Goal: Task Accomplishment & Management: Complete application form

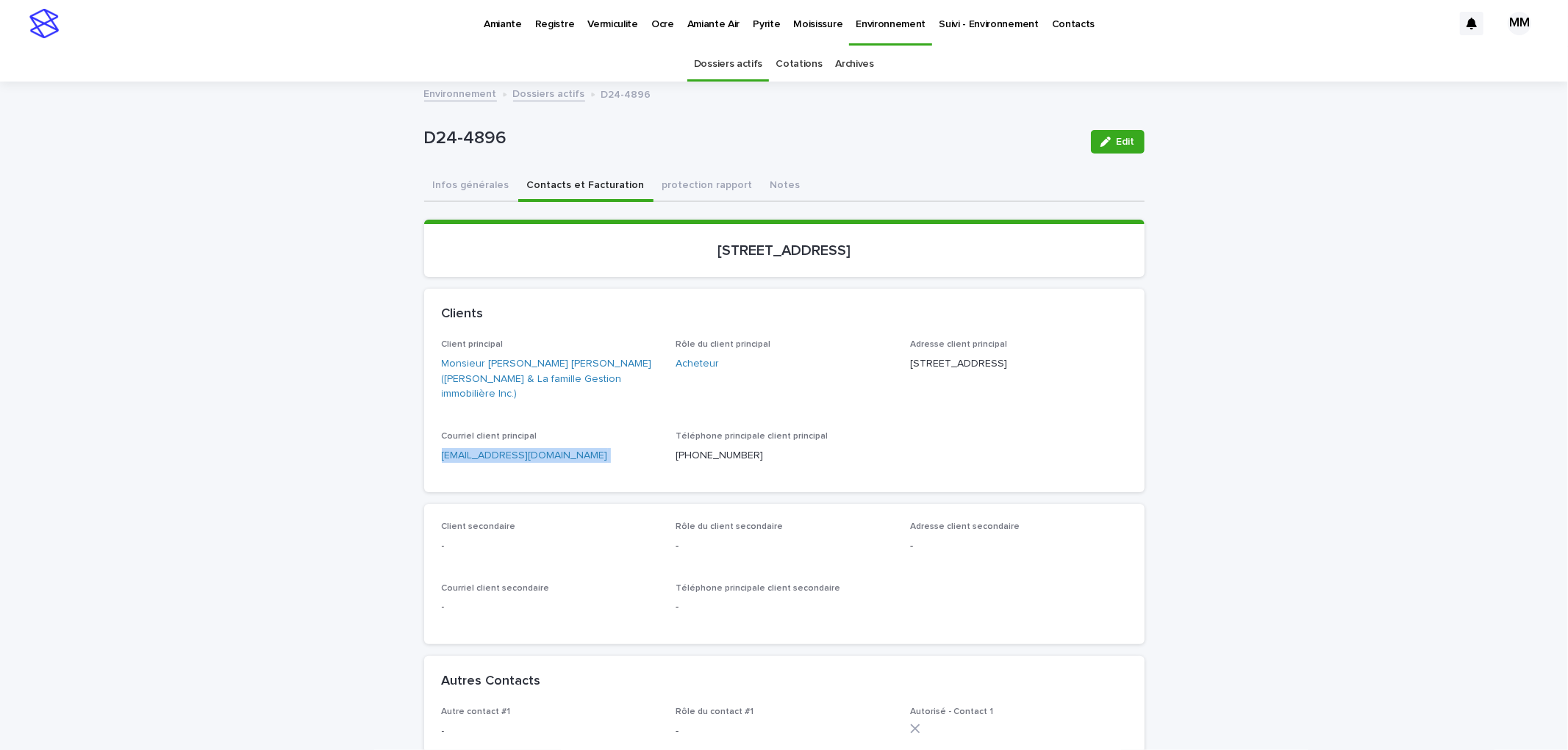
click at [454, 94] on link "Environnement" at bounding box center [461, 93] width 73 height 17
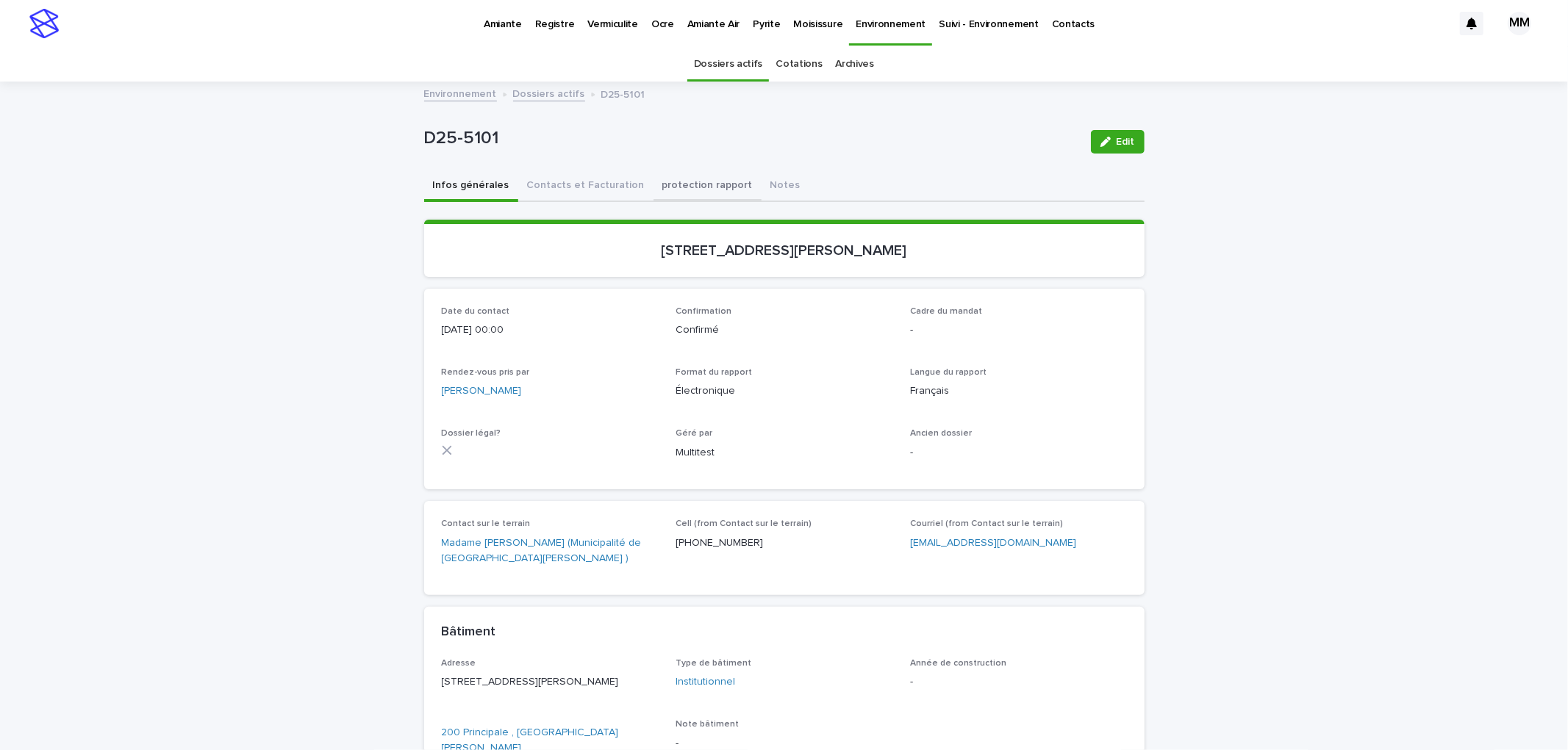
click at [723, 181] on button "protection rapport" at bounding box center [706, 186] width 108 height 31
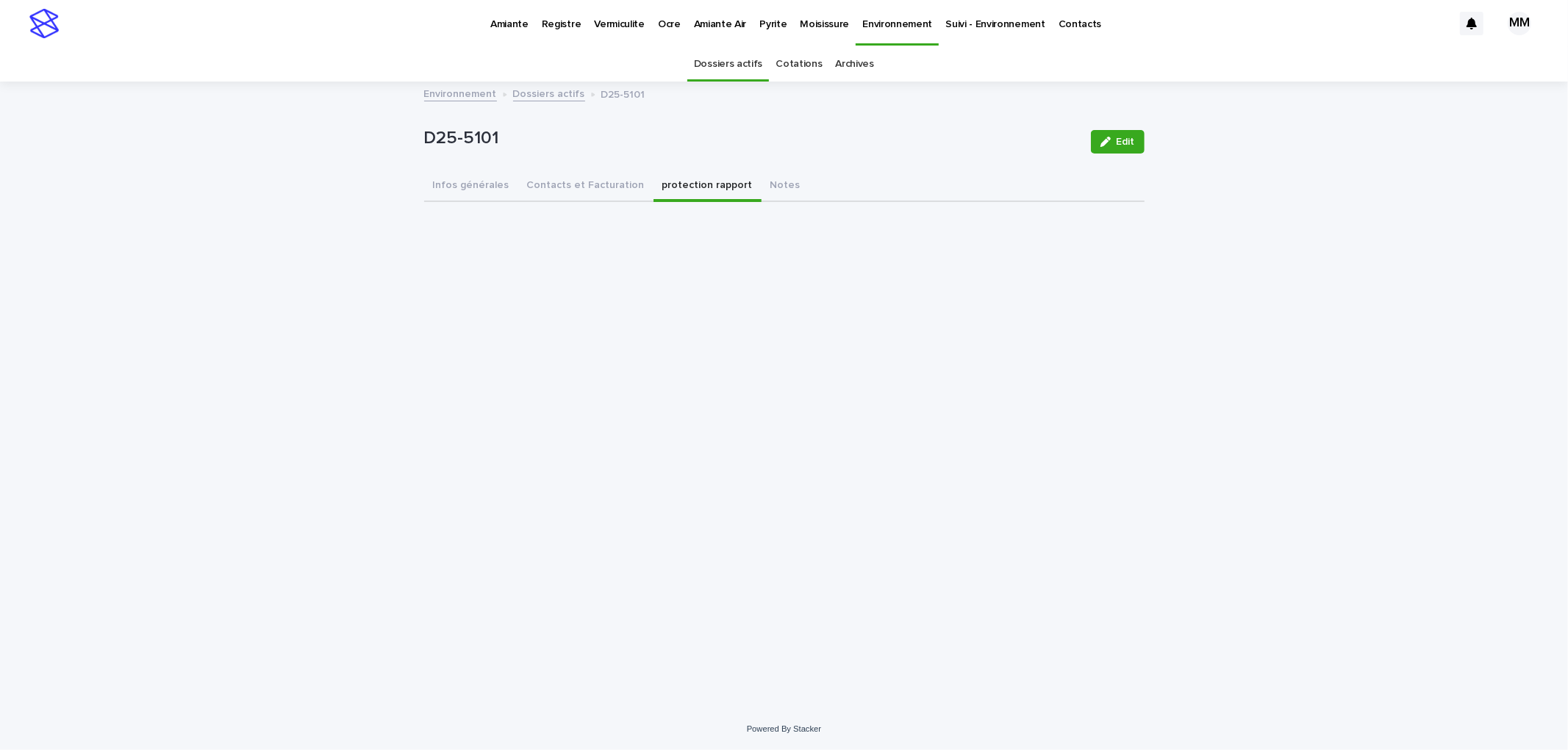
click at [444, 98] on link "Environnement" at bounding box center [461, 93] width 73 height 17
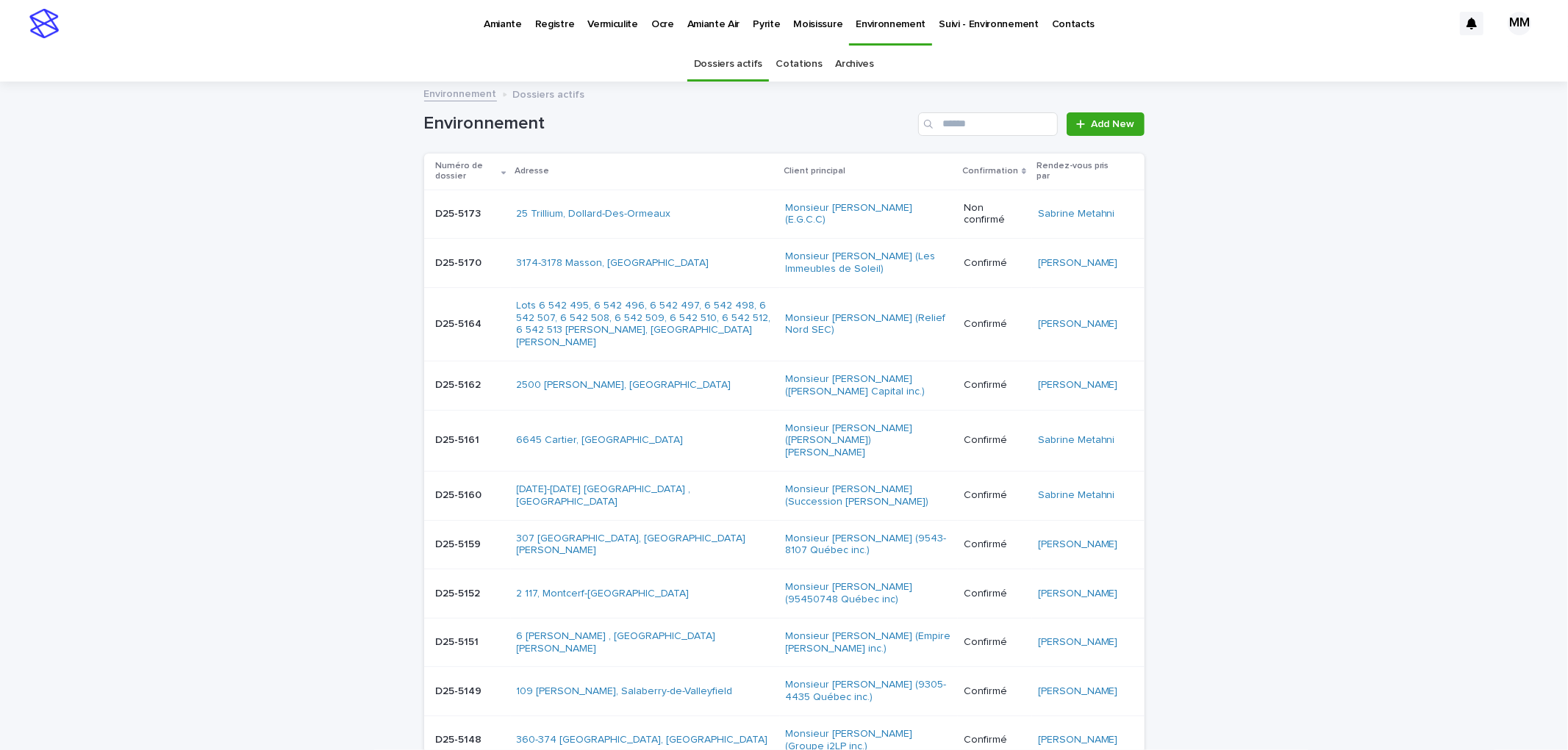
click at [757, 28] on p "Pyrite" at bounding box center [766, 15] width 28 height 31
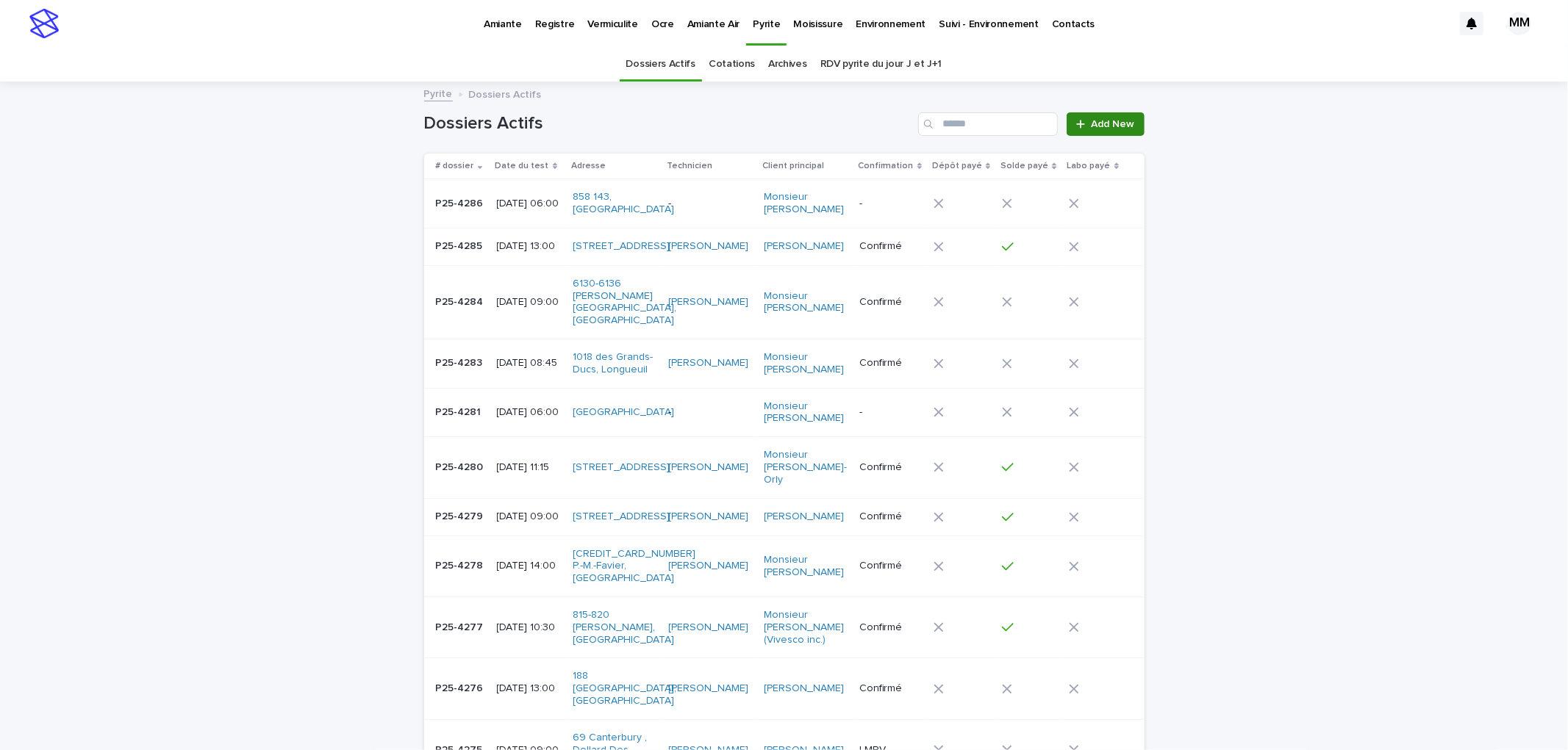
click at [1093, 120] on span "Add New" at bounding box center [1113, 125] width 44 height 11
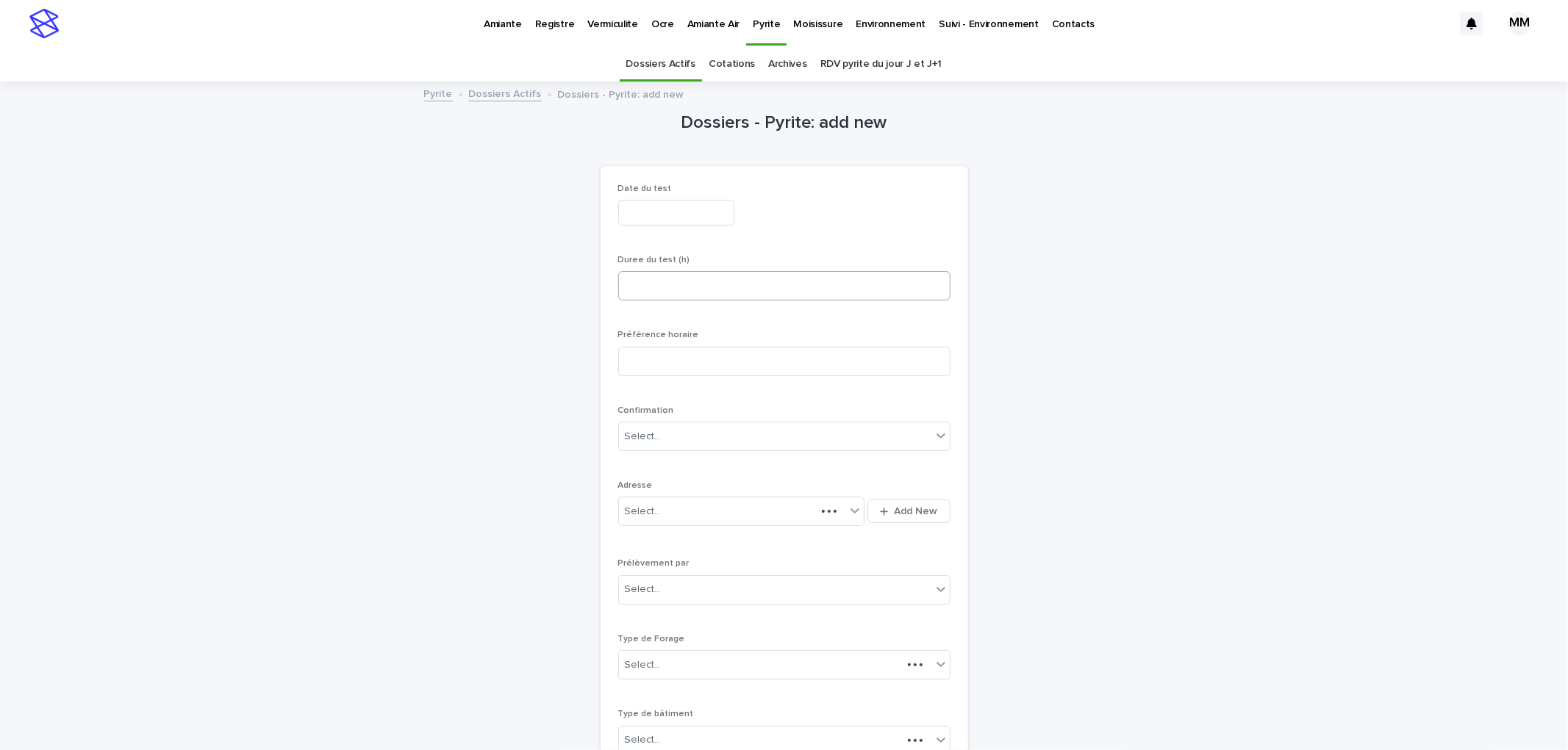
scroll to position [47, 0]
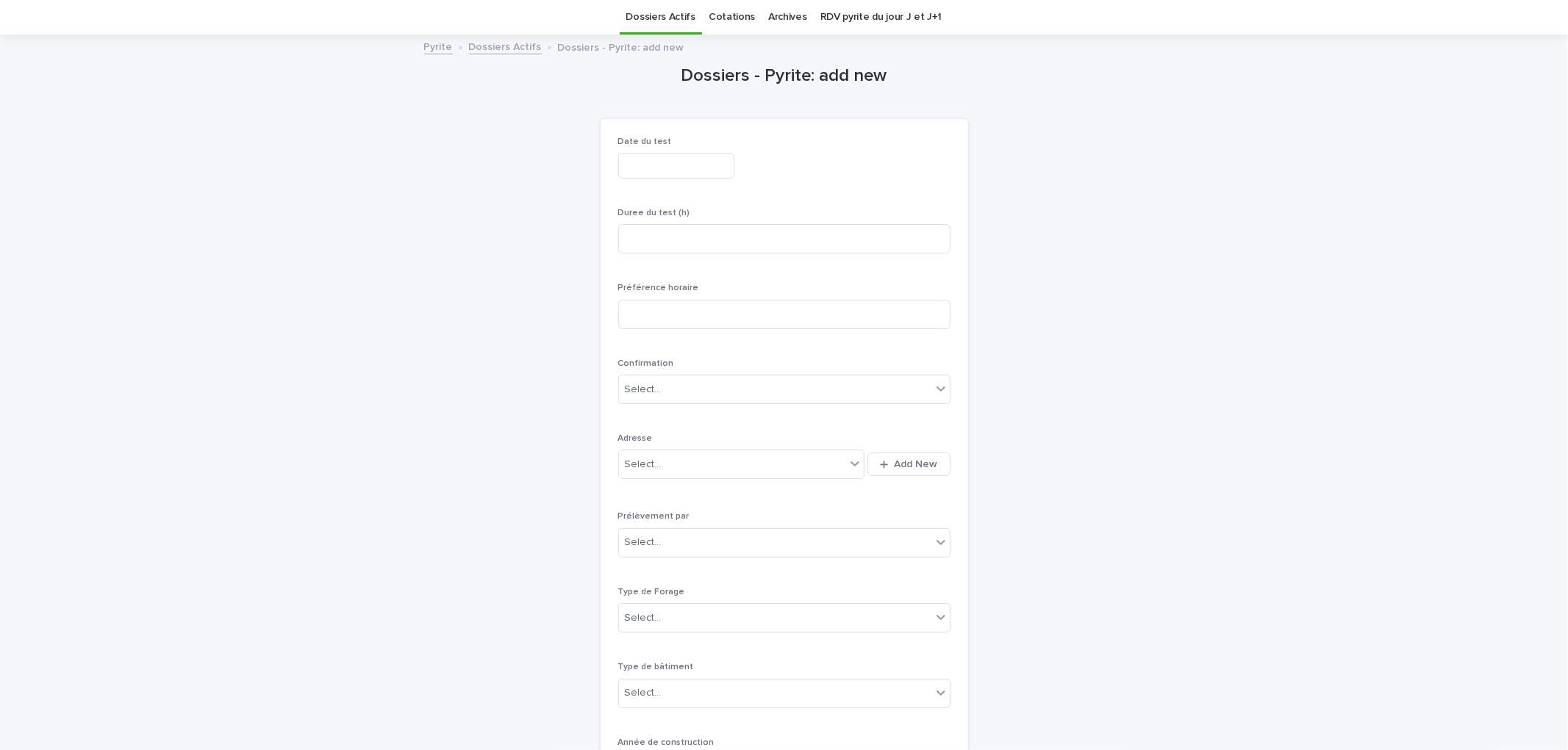
click at [670, 157] on input "text" at bounding box center [676, 166] width 116 height 26
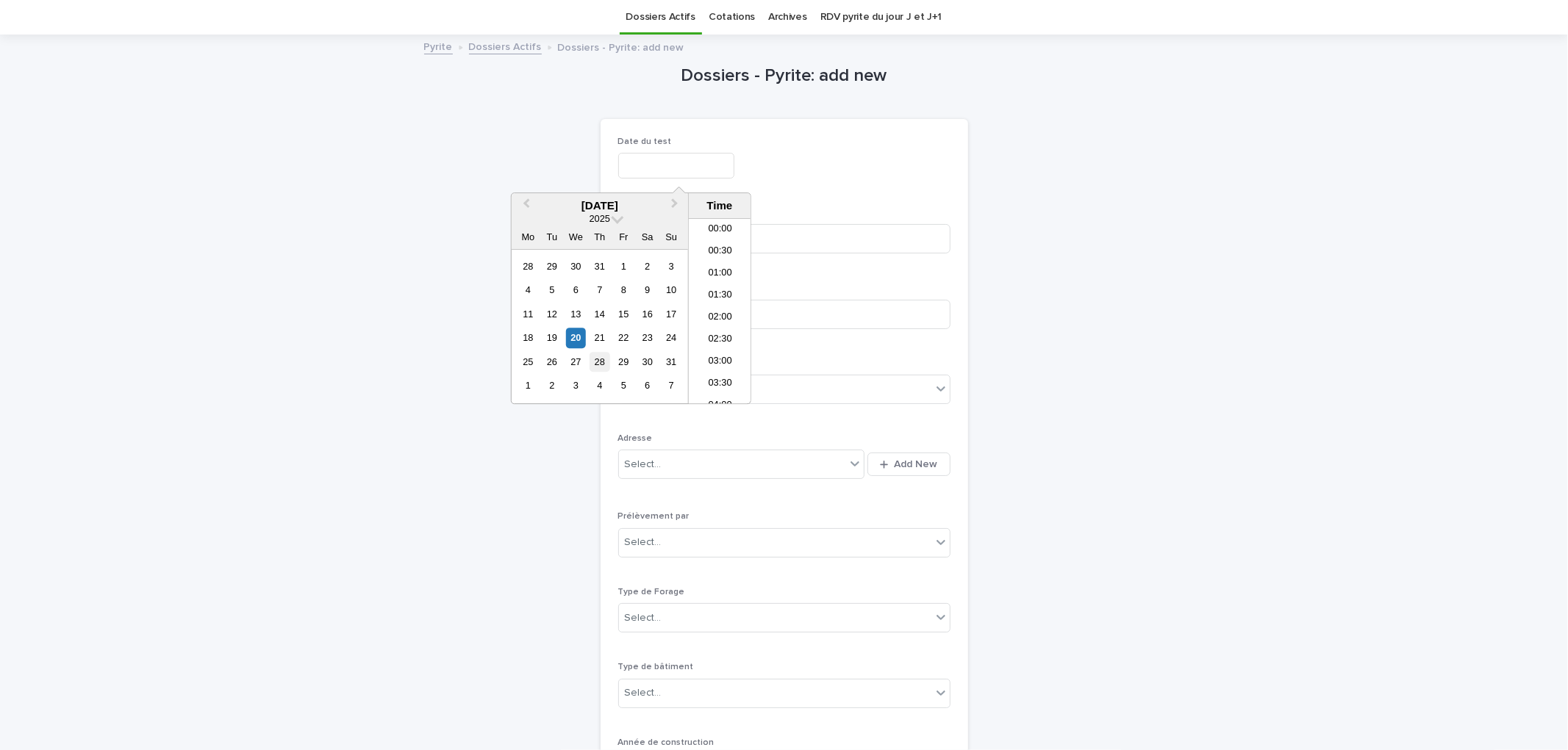
scroll to position [536, 0]
click at [592, 335] on div "21" at bounding box center [600, 338] width 20 height 20
type input "**********"
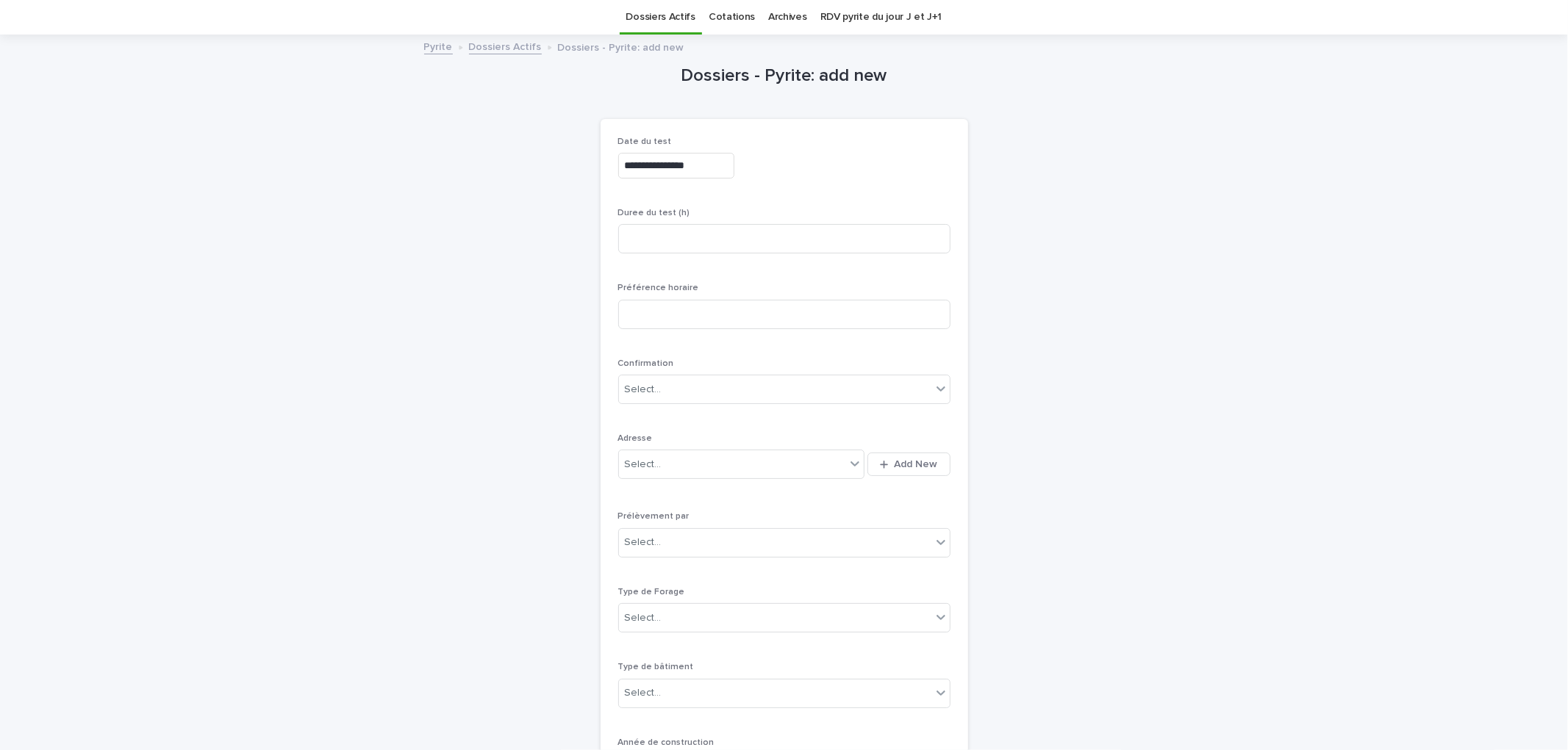
click at [825, 189] on div "**********" at bounding box center [784, 163] width 332 height 53
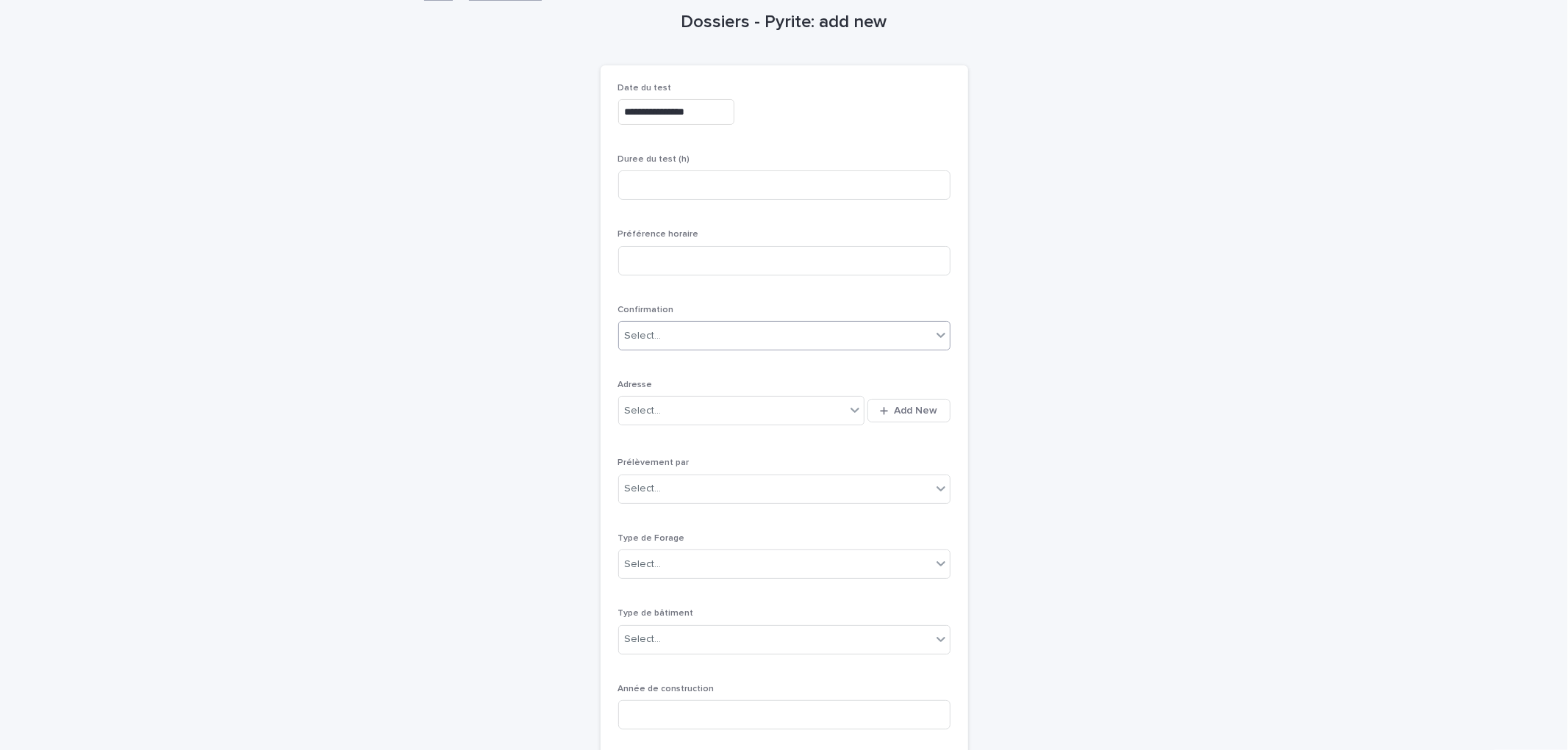
scroll to position [128, 0]
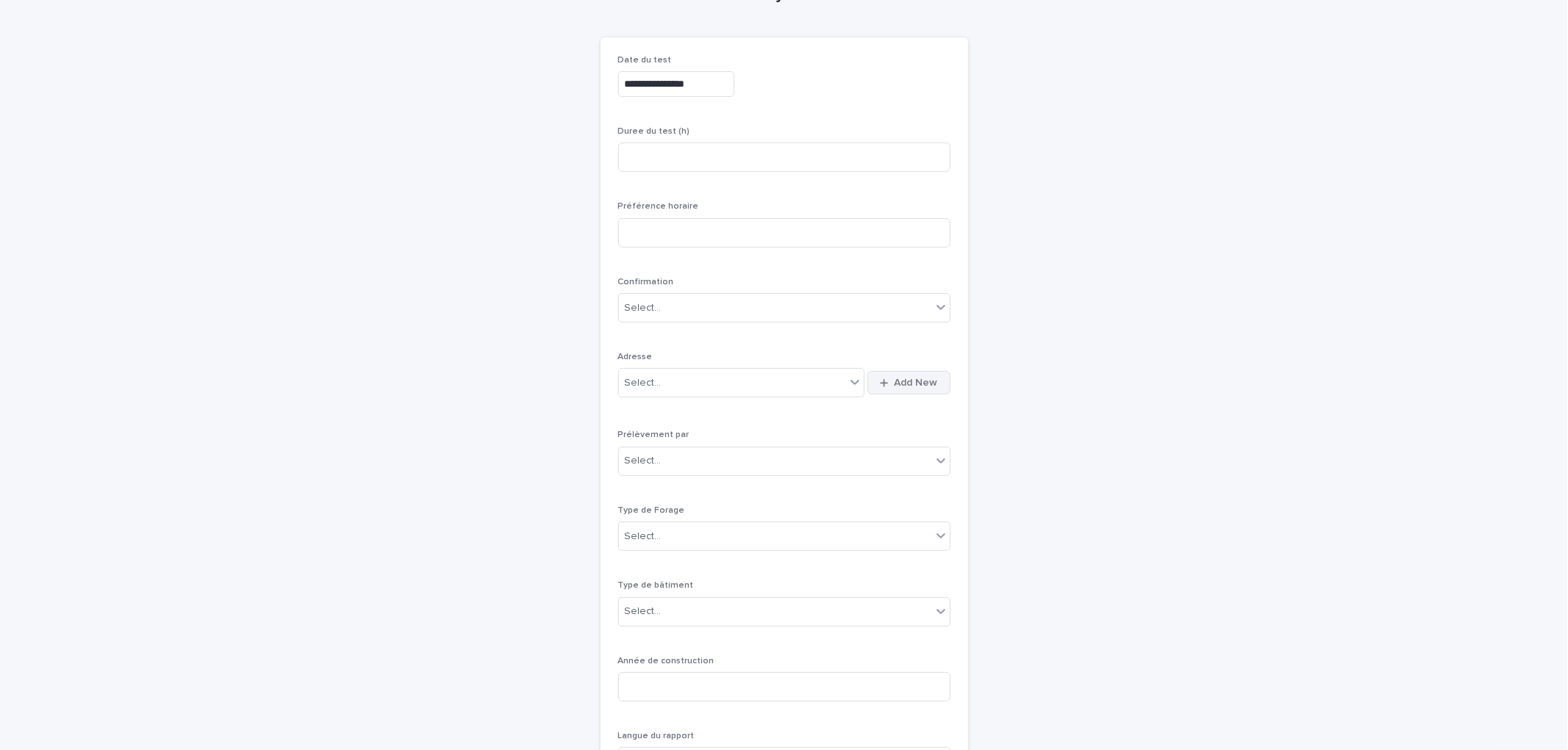
click at [909, 393] on button "Add New" at bounding box center [908, 383] width 82 height 23
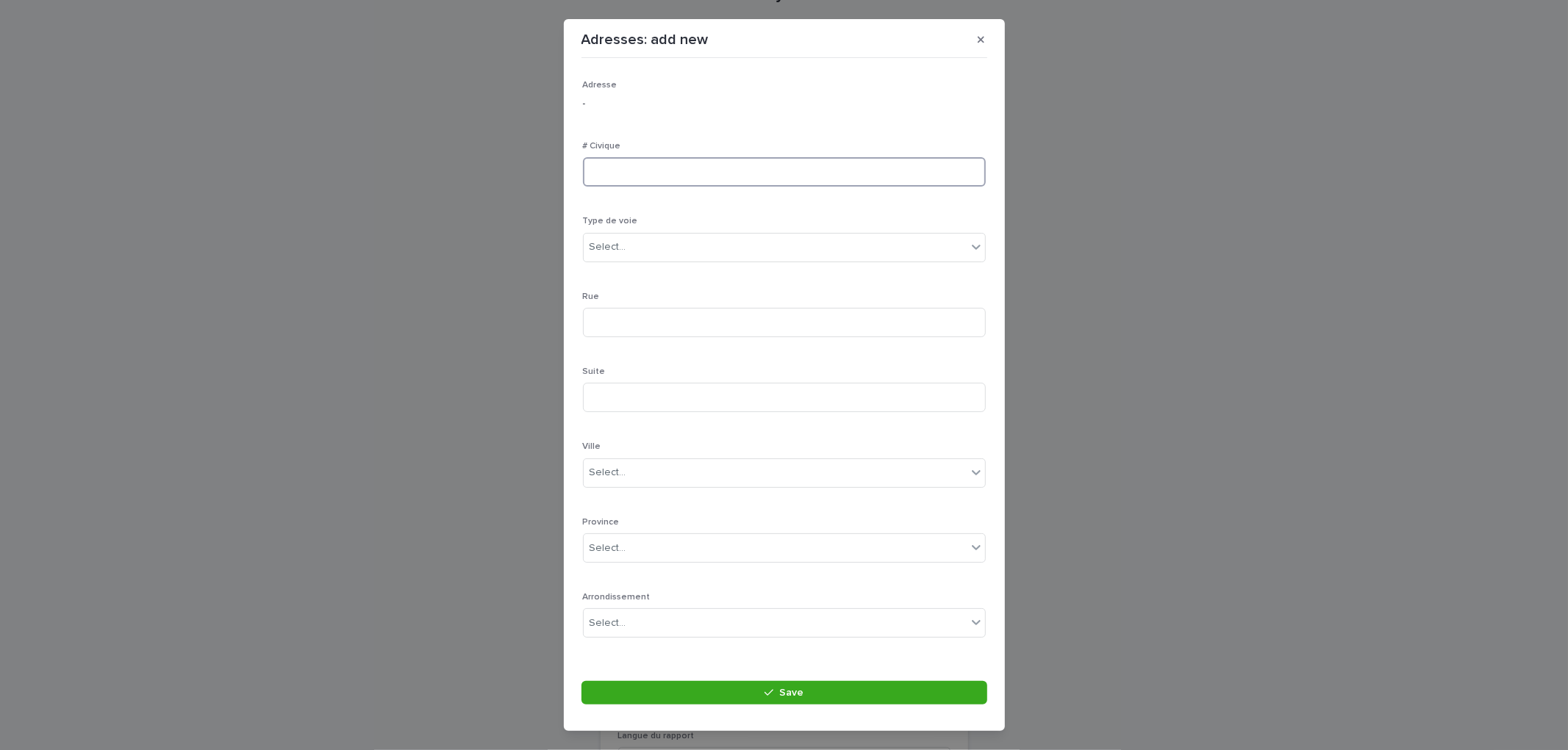
click at [666, 175] on input at bounding box center [784, 172] width 403 height 29
type input "**"
click at [649, 259] on div "Select..." at bounding box center [784, 248] width 403 height 29
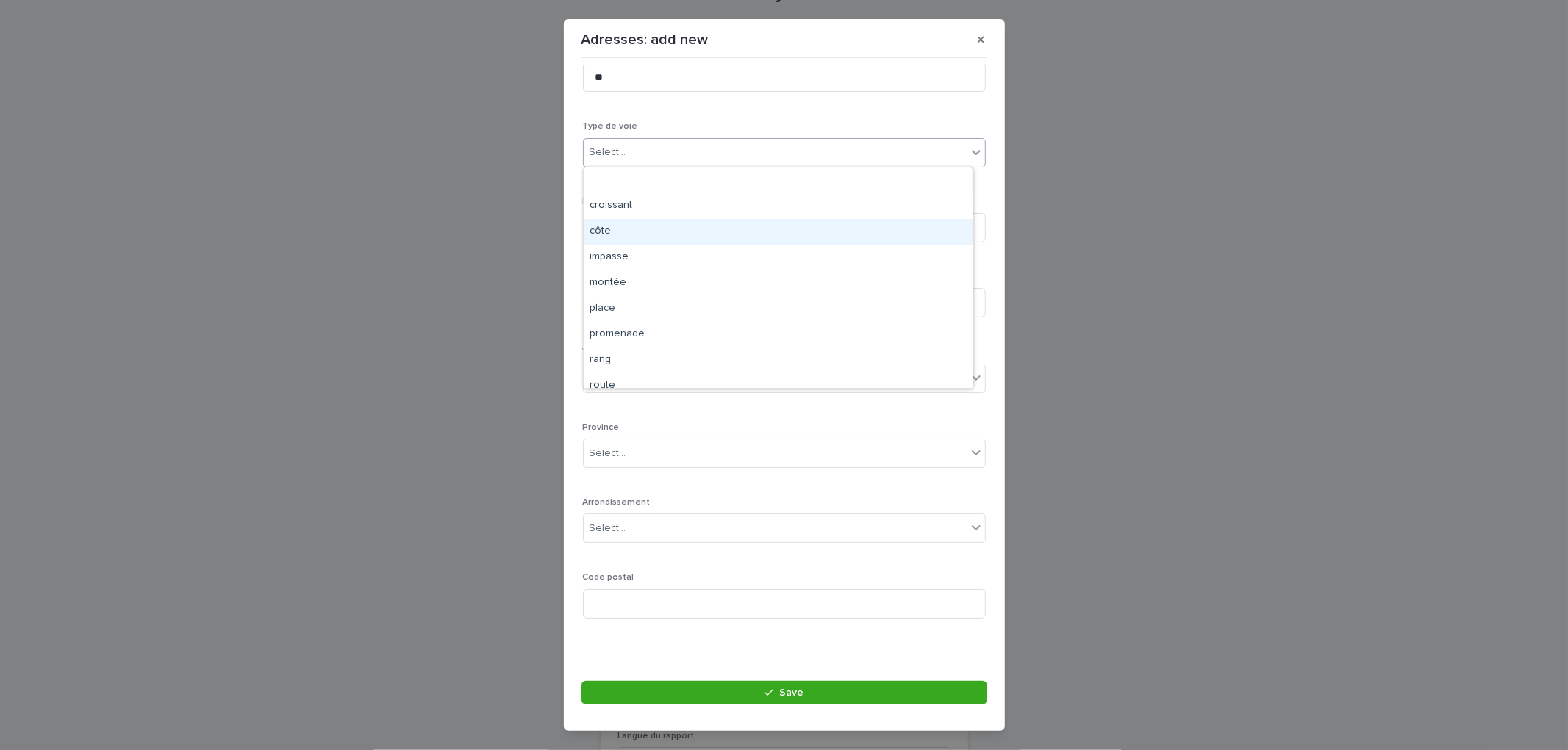
scroll to position [242, 0]
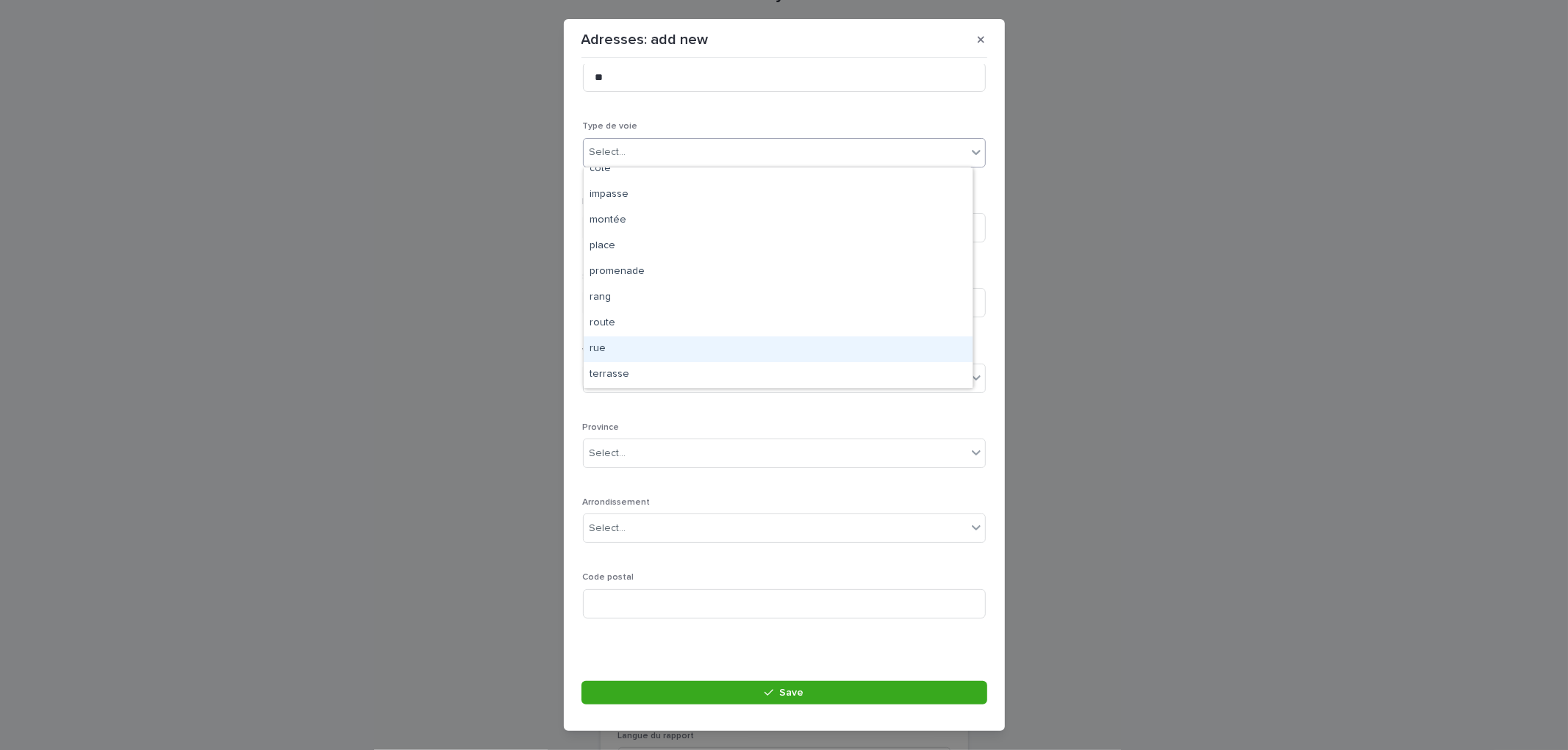
click at [614, 355] on div "rue" at bounding box center [778, 349] width 388 height 26
click at [625, 240] on input at bounding box center [784, 227] width 403 height 29
type input "**********"
drag, startPoint x: 663, startPoint y: 379, endPoint x: 720, endPoint y: 379, distance: 57.0
click at [663, 380] on div "Select..." at bounding box center [775, 378] width 383 height 24
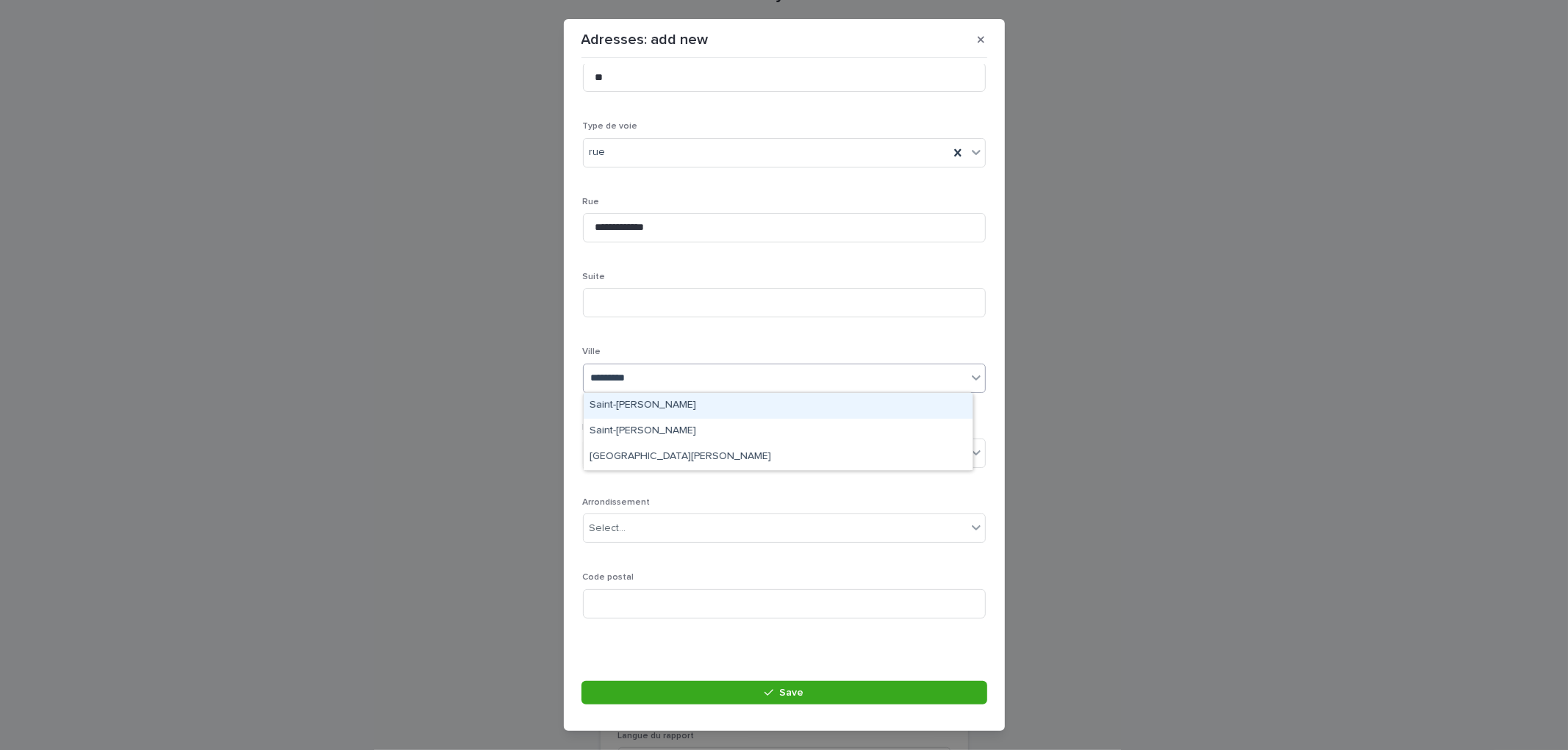
type input "**********"
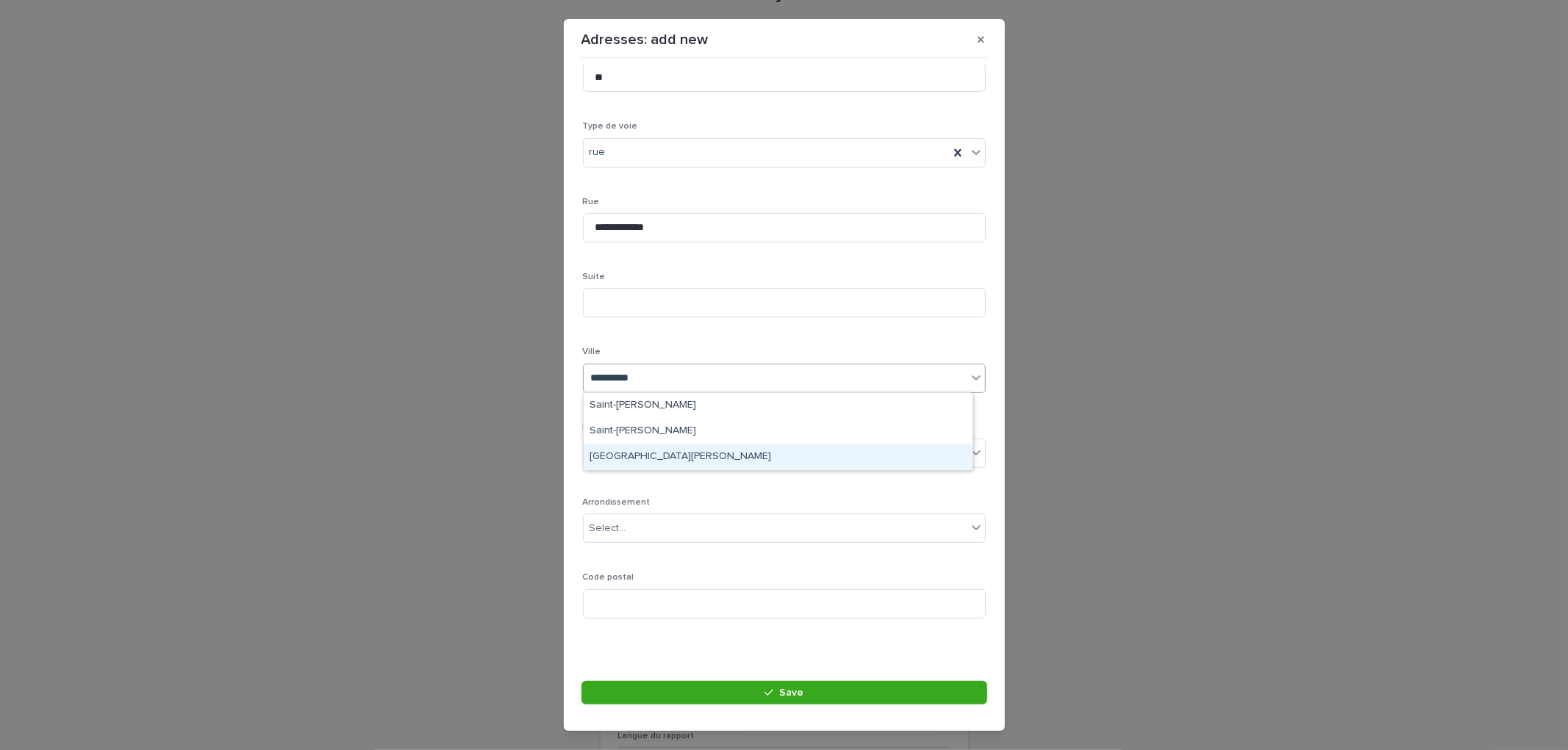
click at [692, 453] on div "Saint-Jean-sur-Richelieu" at bounding box center [778, 457] width 388 height 26
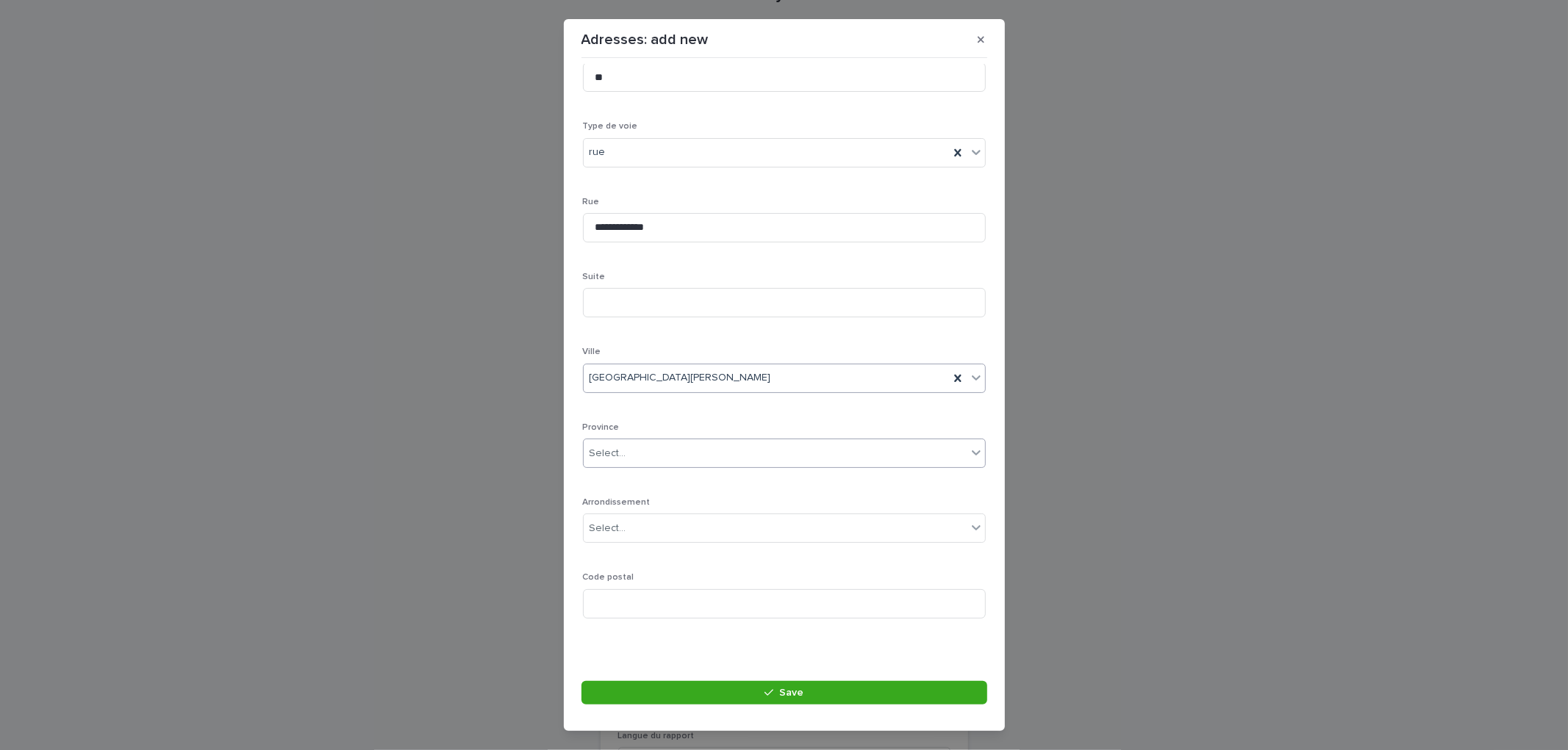
click at [666, 451] on div "Select..." at bounding box center [775, 453] width 383 height 24
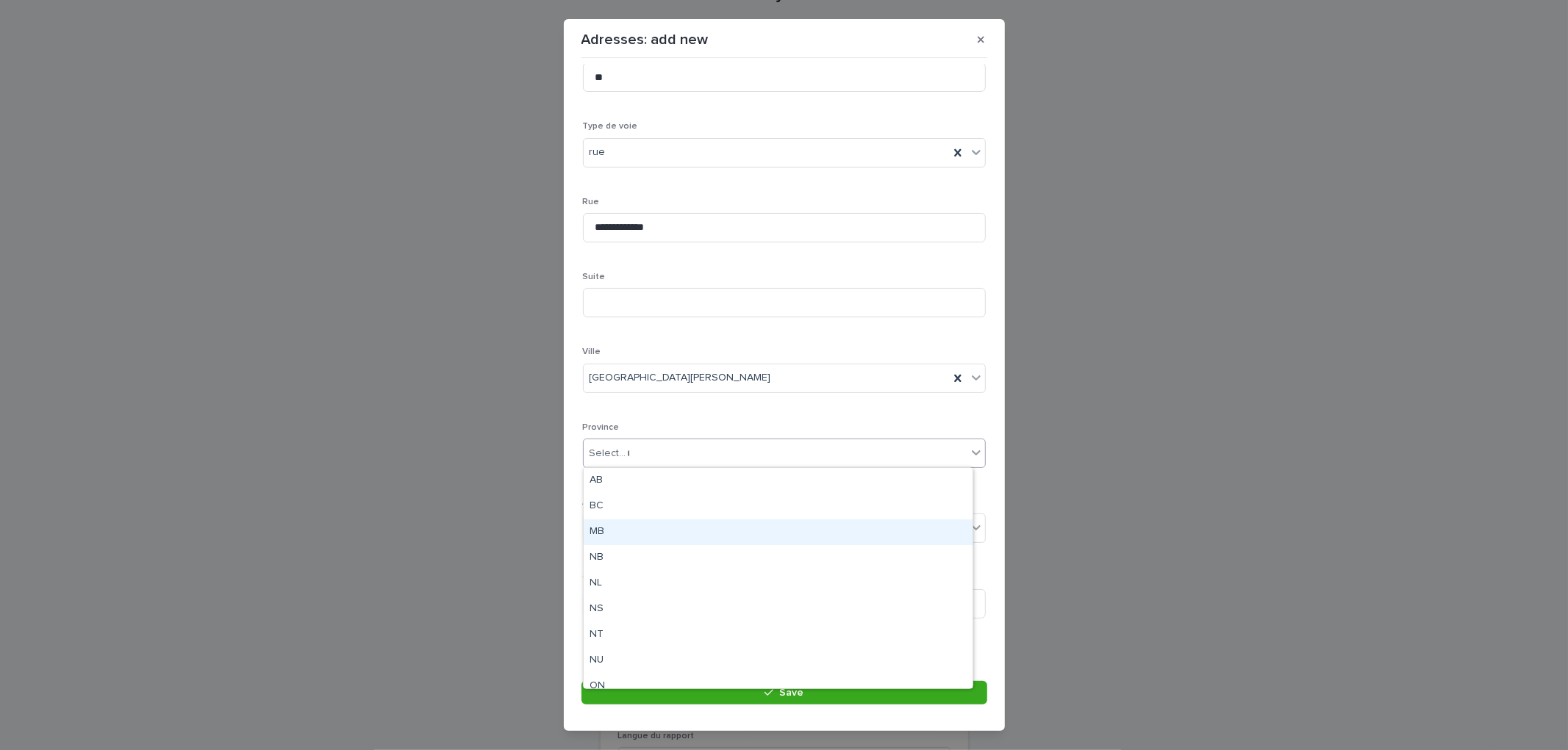
type input "**"
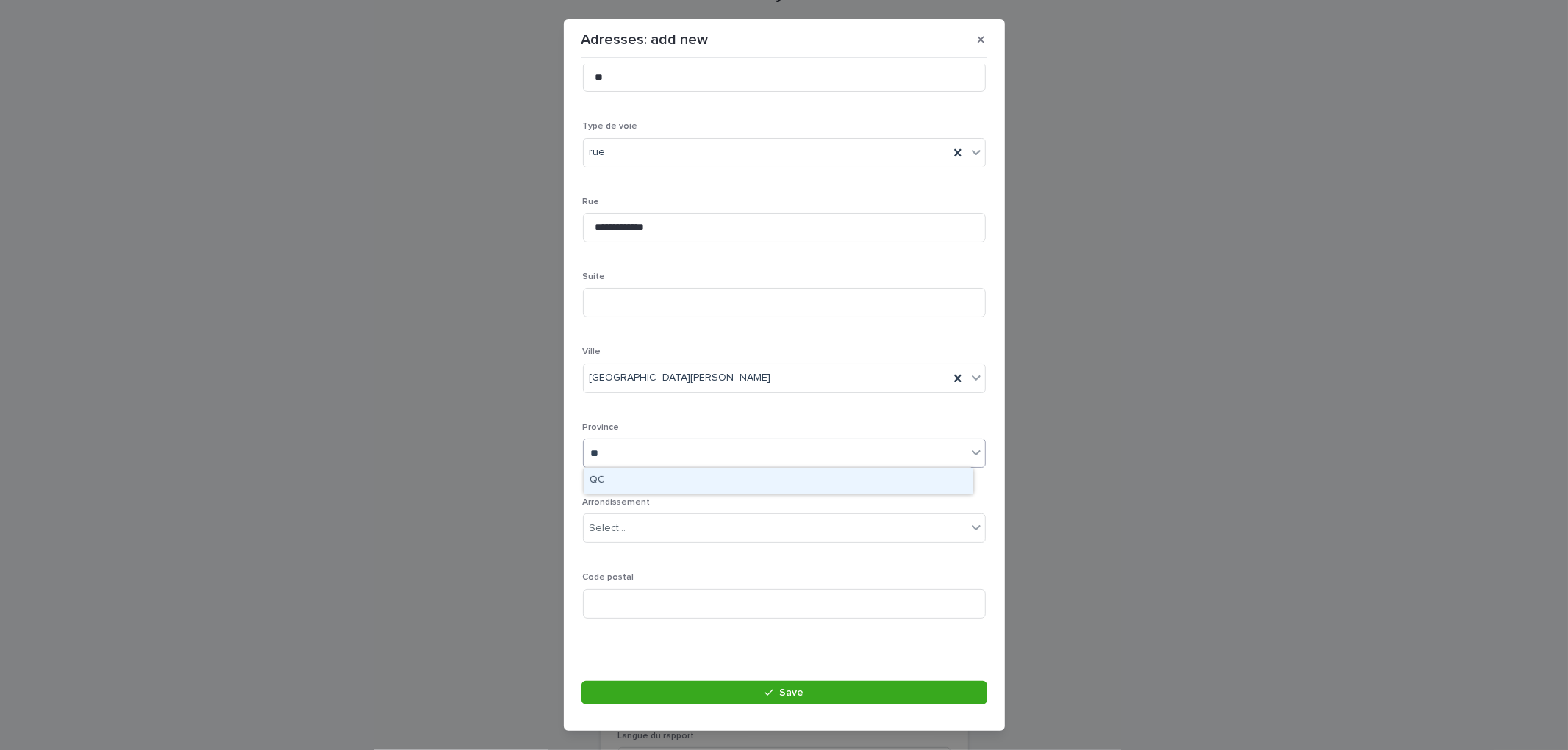
click at [626, 473] on div "QC" at bounding box center [778, 481] width 388 height 26
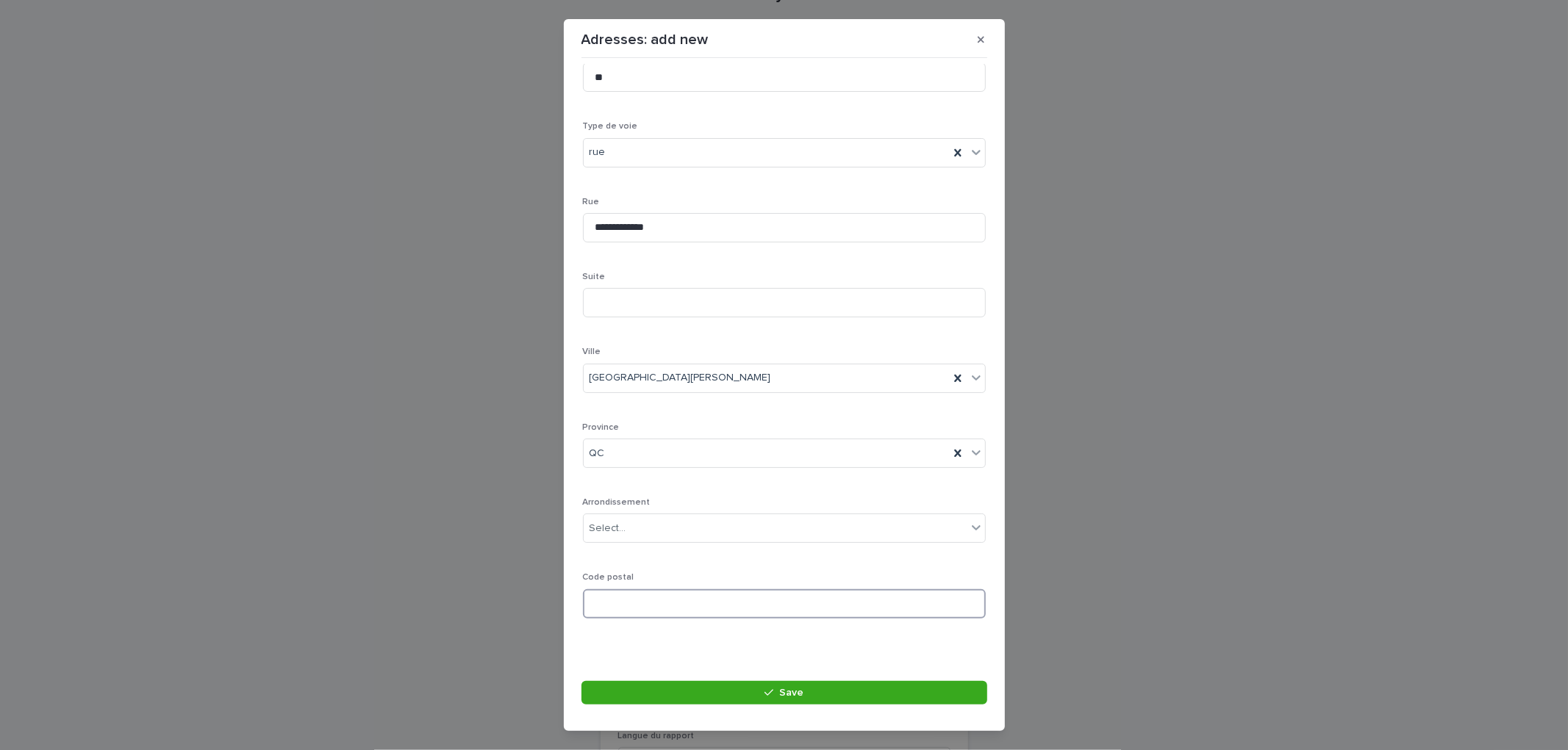
click at [636, 590] on input at bounding box center [784, 604] width 403 height 29
type input "*******"
click at [791, 685] on button "Save" at bounding box center [784, 693] width 405 height 23
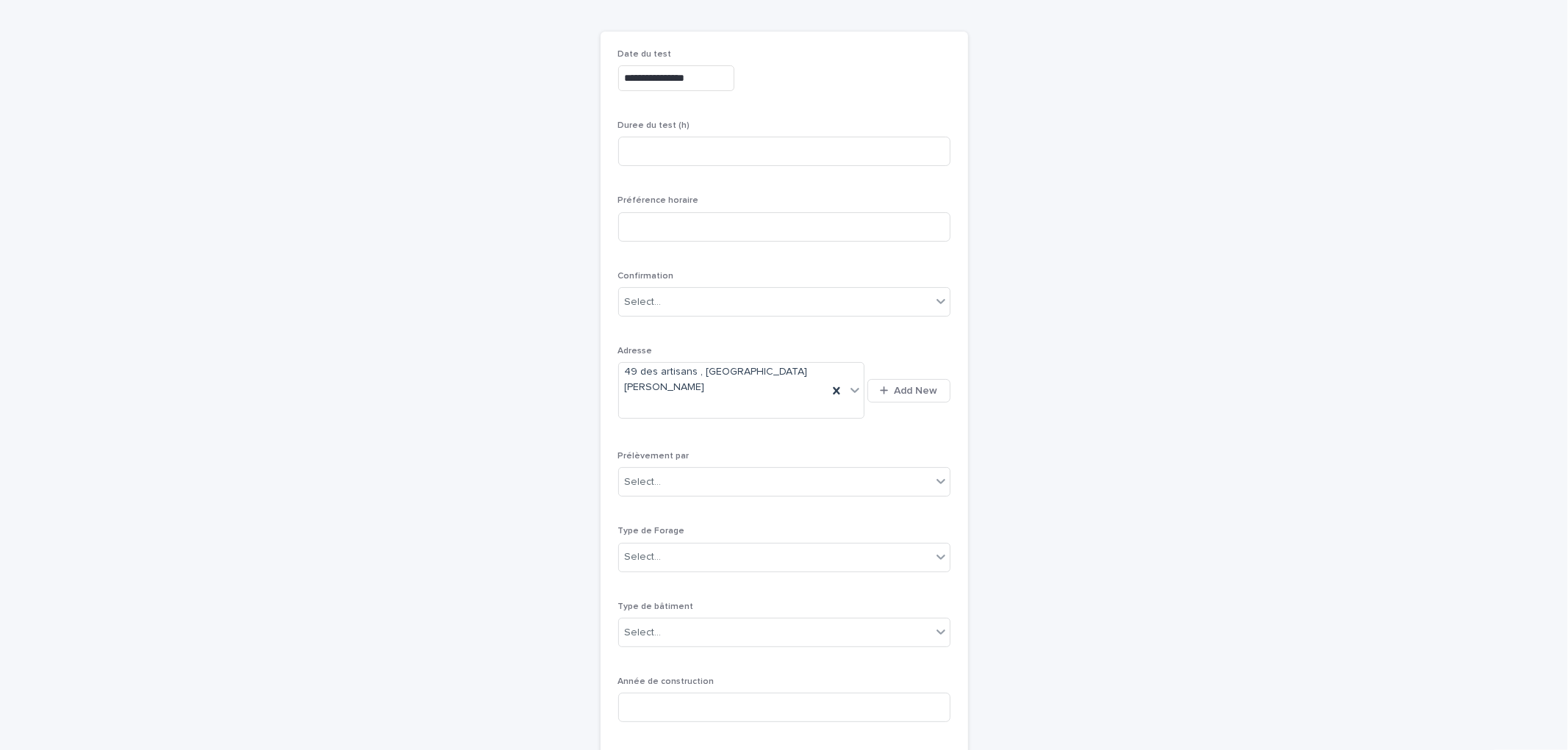
scroll to position [128, 0]
click at [681, 477] on div "Select..." at bounding box center [775, 488] width 313 height 24
click at [678, 489] on div "Multitest" at bounding box center [777, 489] width 331 height 26
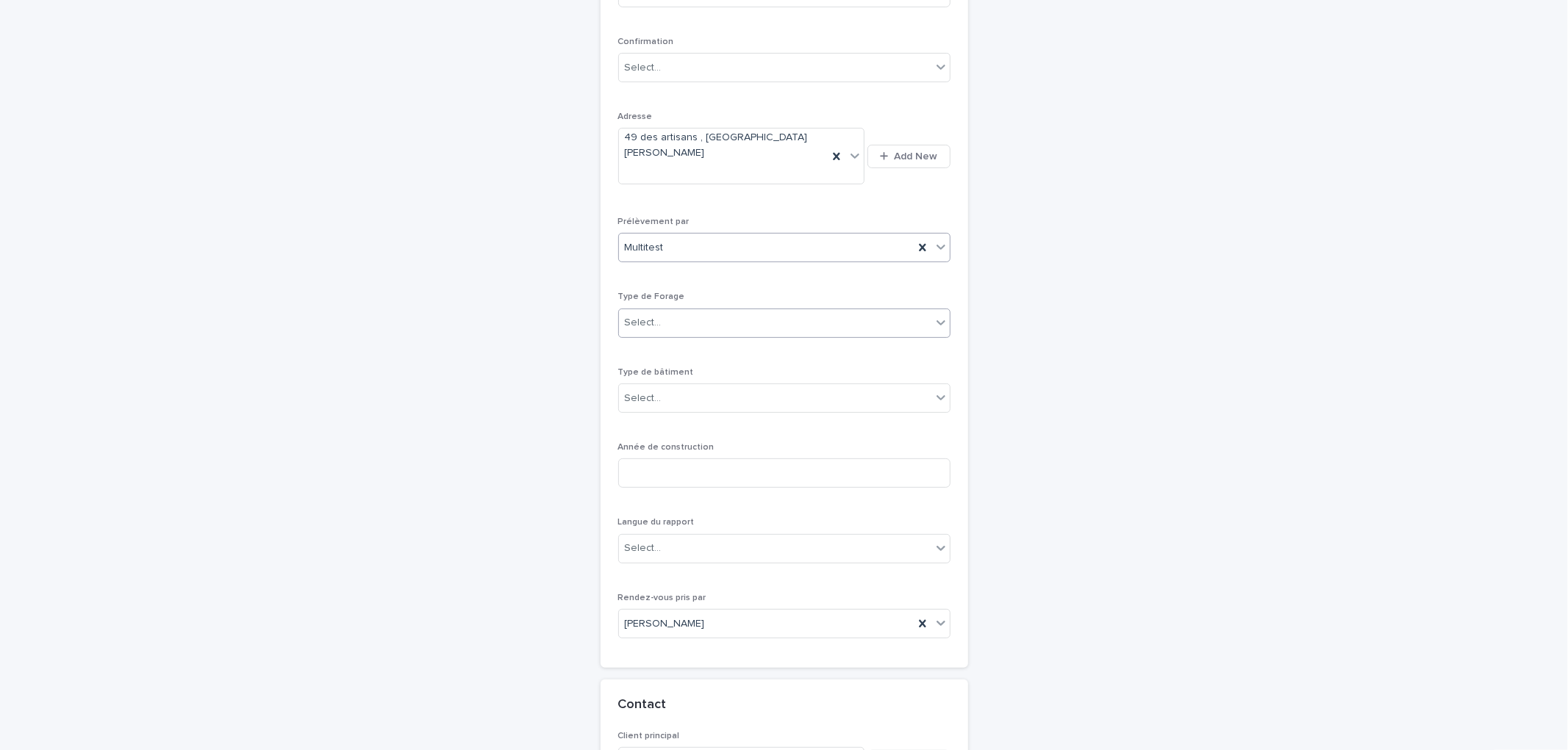
scroll to position [373, 0]
click at [669, 288] on span "Type de Forage" at bounding box center [651, 292] width 67 height 9
click at [676, 306] on div "Select..." at bounding box center [775, 318] width 313 height 24
click at [672, 309] on div "1- Residentiel" at bounding box center [777, 320] width 331 height 26
click at [696, 382] on div "Select..." at bounding box center [775, 394] width 313 height 24
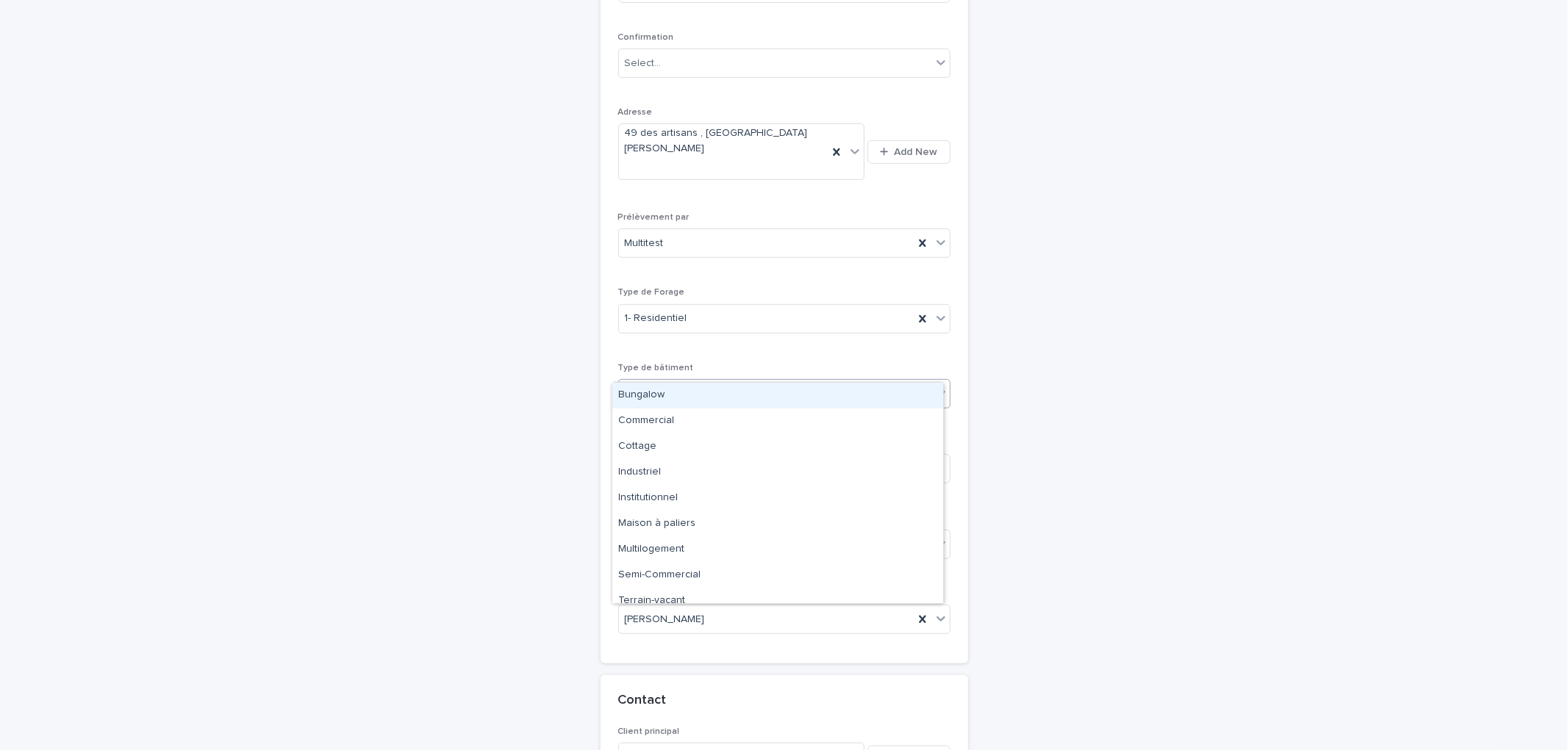
click at [673, 396] on div "Bungalow" at bounding box center [777, 395] width 331 height 26
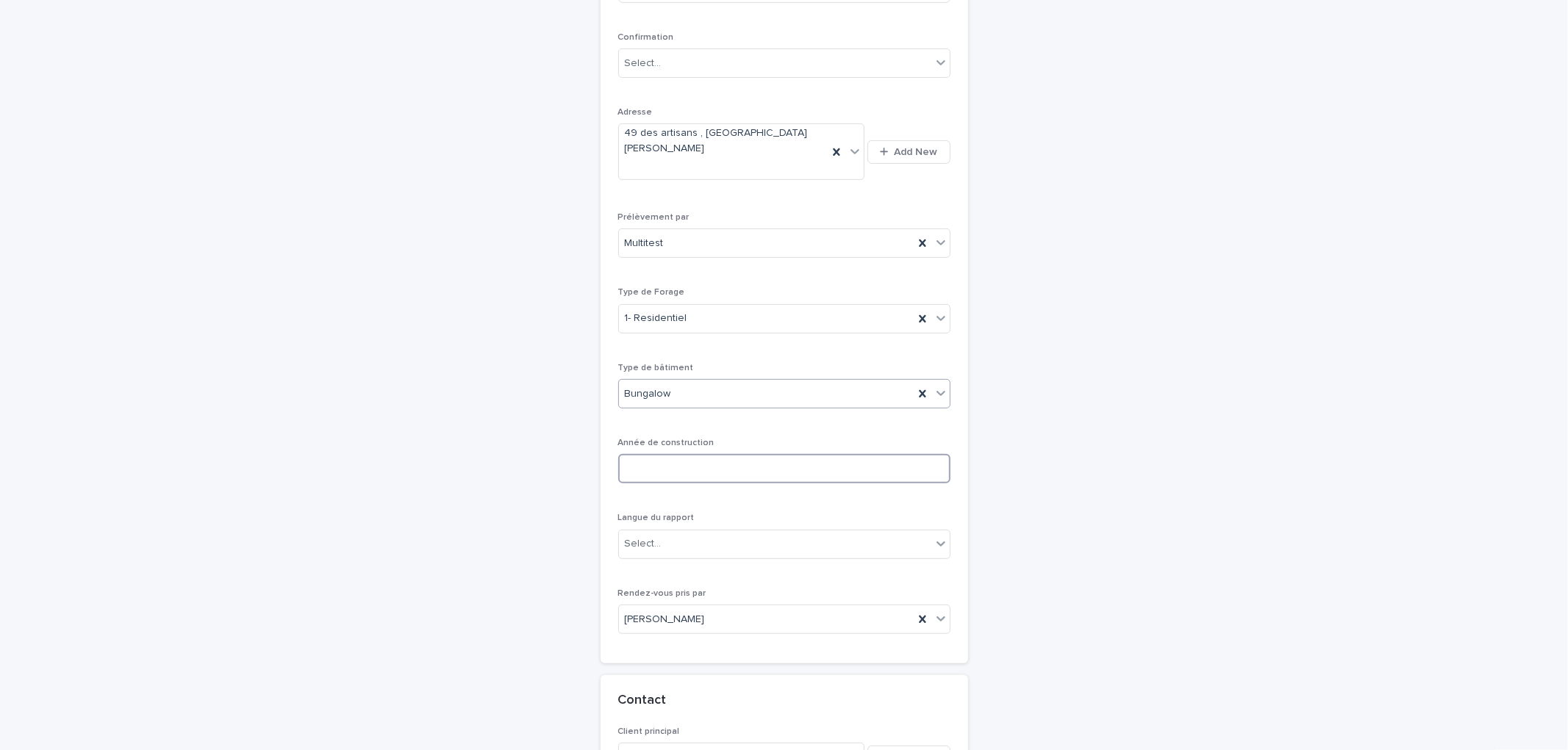
click at [678, 454] on input at bounding box center [784, 469] width 332 height 29
type input "****"
click at [870, 403] on div "**********" at bounding box center [784, 228] width 332 height 836
click at [641, 536] on div "Select..." at bounding box center [642, 543] width 37 height 15
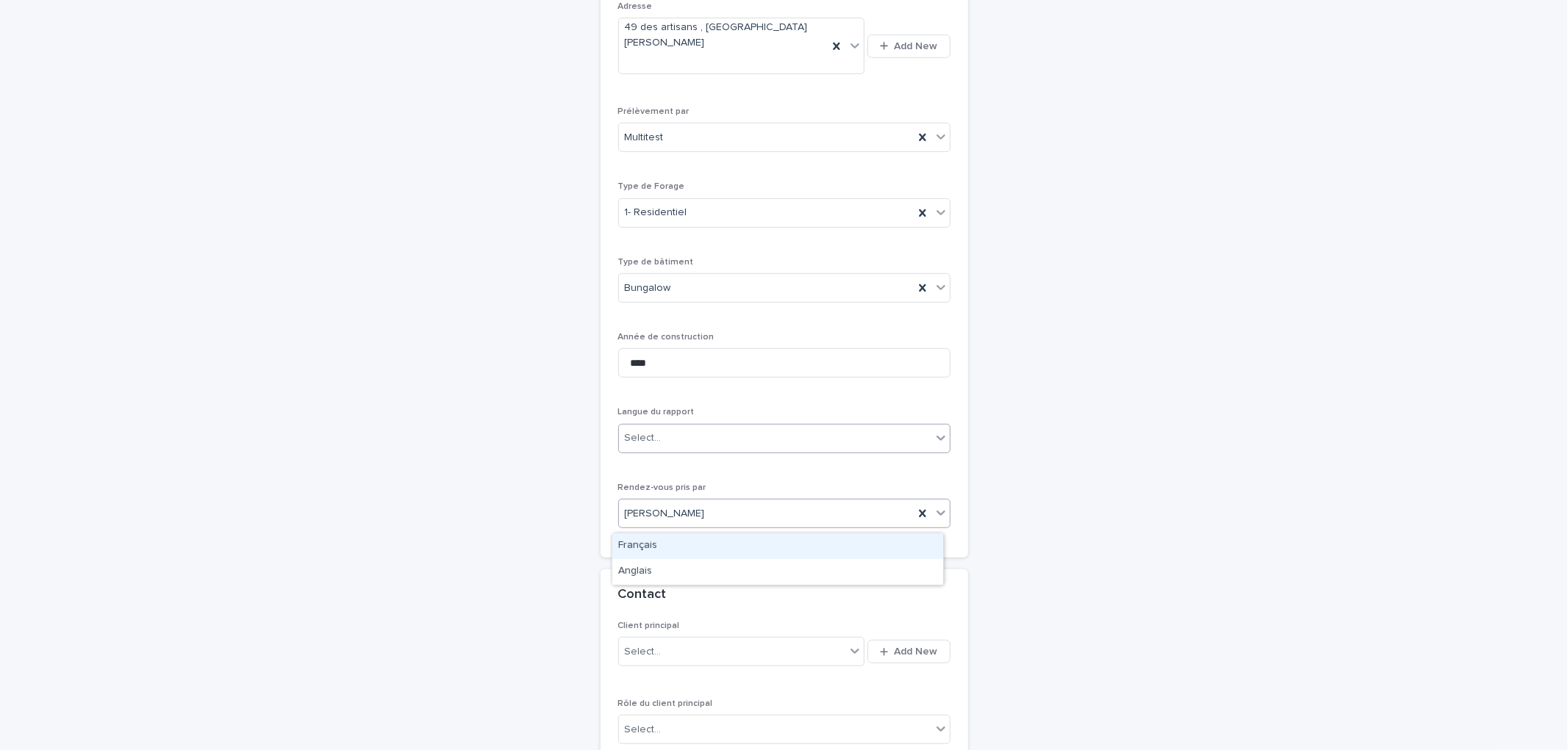
scroll to position [619, 0]
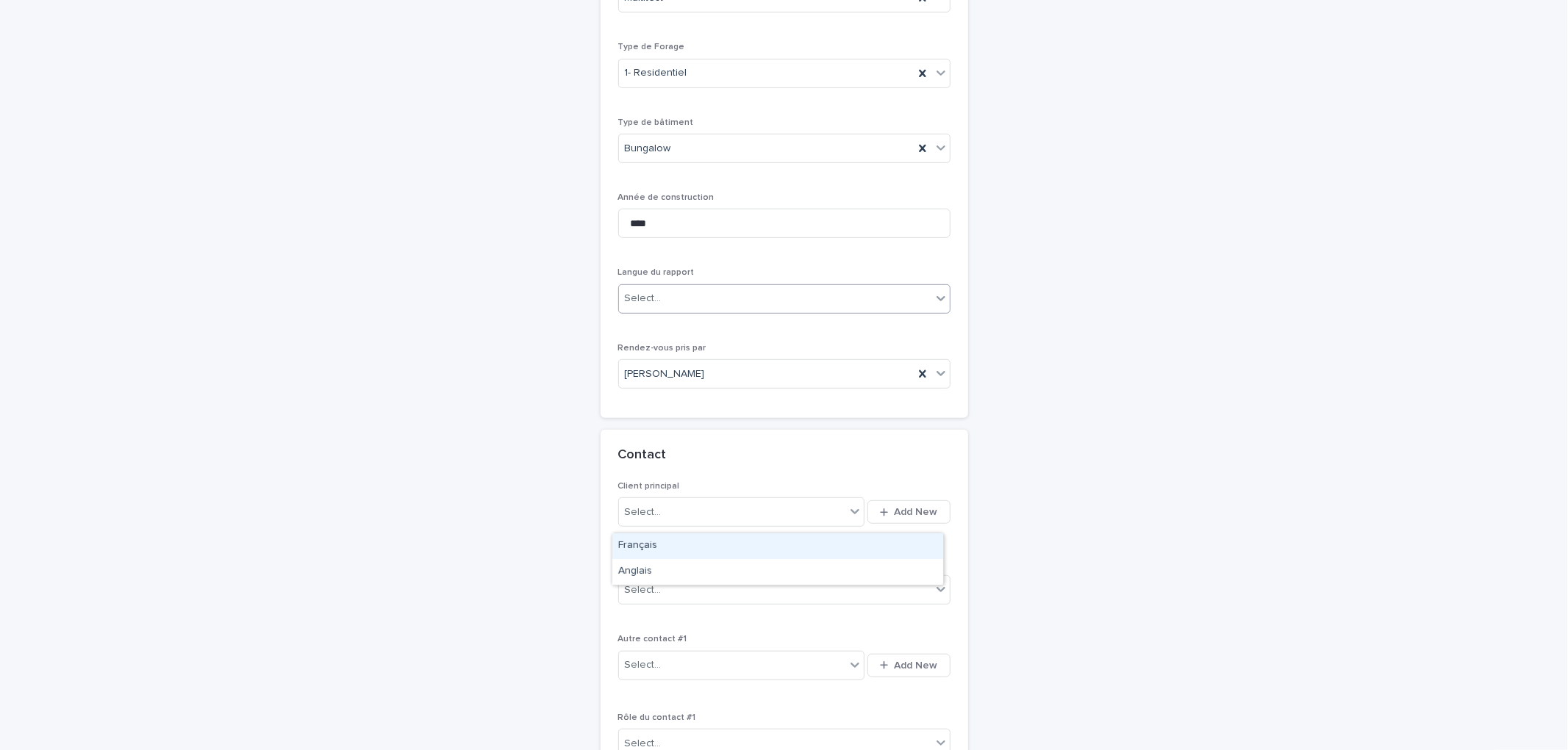
click at [677, 287] on div "Select..." at bounding box center [775, 298] width 313 height 24
click at [663, 292] on input "text" at bounding box center [664, 298] width 2 height 12
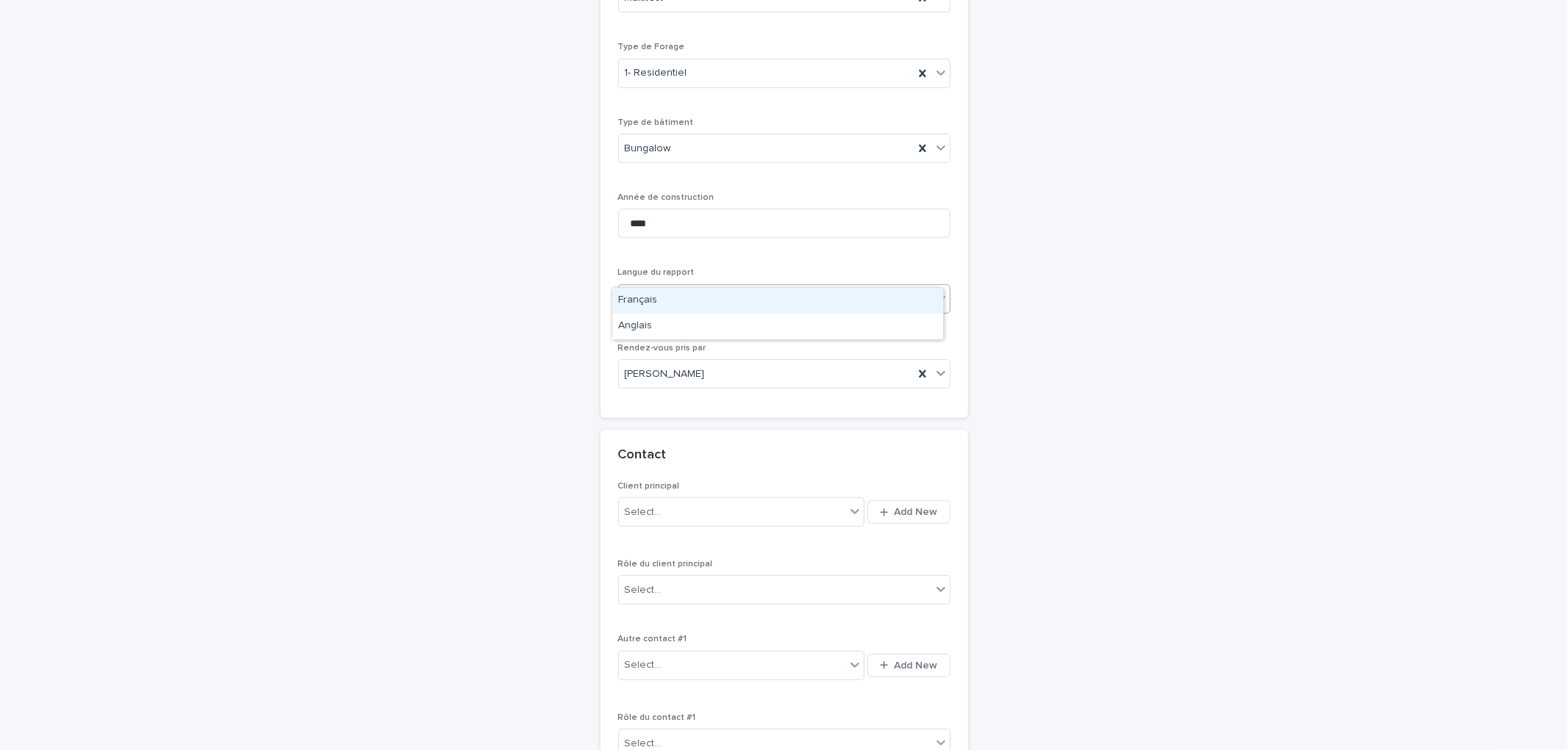
click at [656, 303] on div "Français" at bounding box center [777, 300] width 331 height 26
click at [921, 507] on span "Add New" at bounding box center [916, 512] width 44 height 11
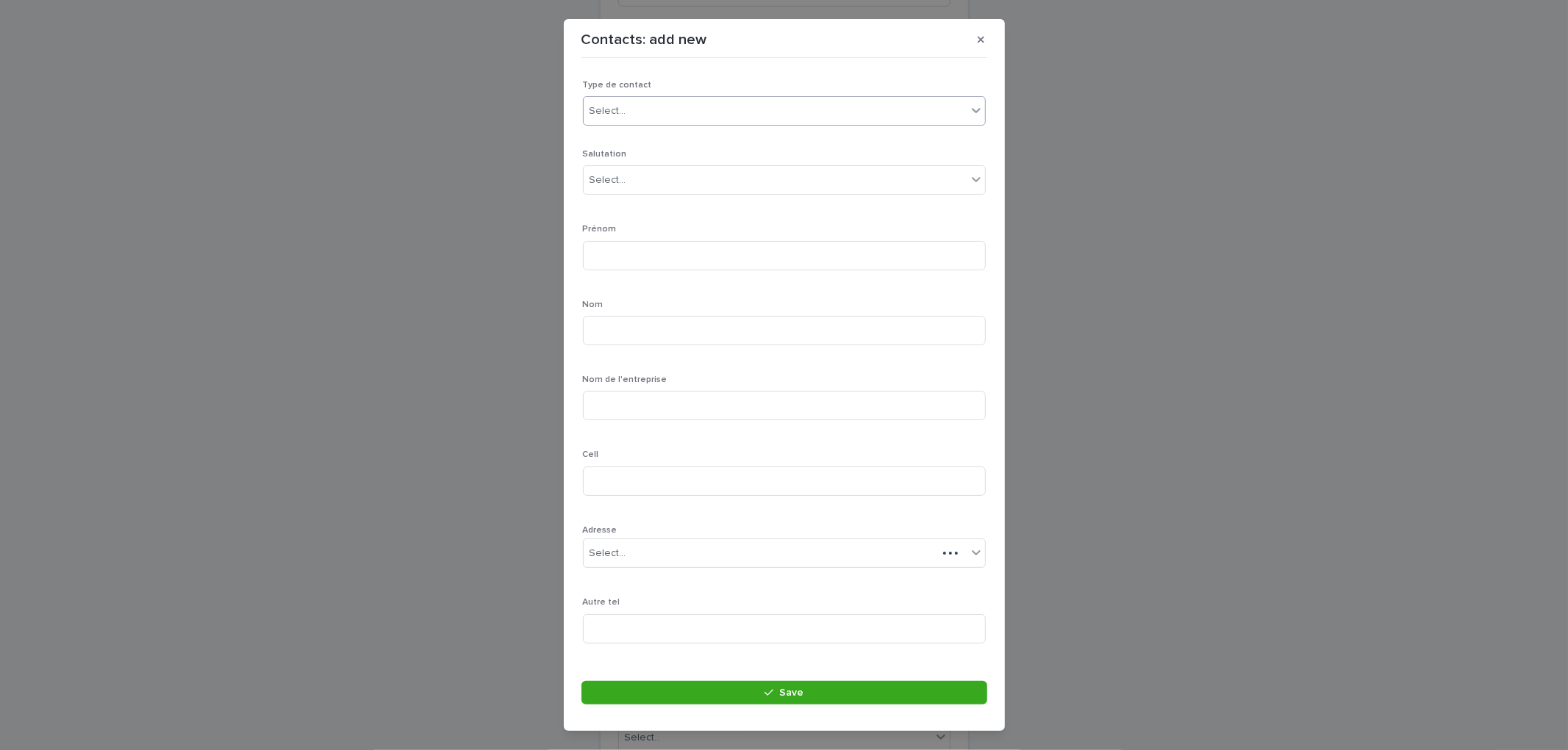
click at [679, 96] on div "Select..." at bounding box center [784, 110] width 403 height 29
click at [641, 124] on div "Select..." at bounding box center [784, 110] width 403 height 29
click at [634, 175] on div "Select..." at bounding box center [775, 180] width 383 height 24
click at [628, 107] on div "Select..." at bounding box center [775, 110] width 383 height 24
click at [641, 147] on div "Particulier" at bounding box center [778, 139] width 388 height 26
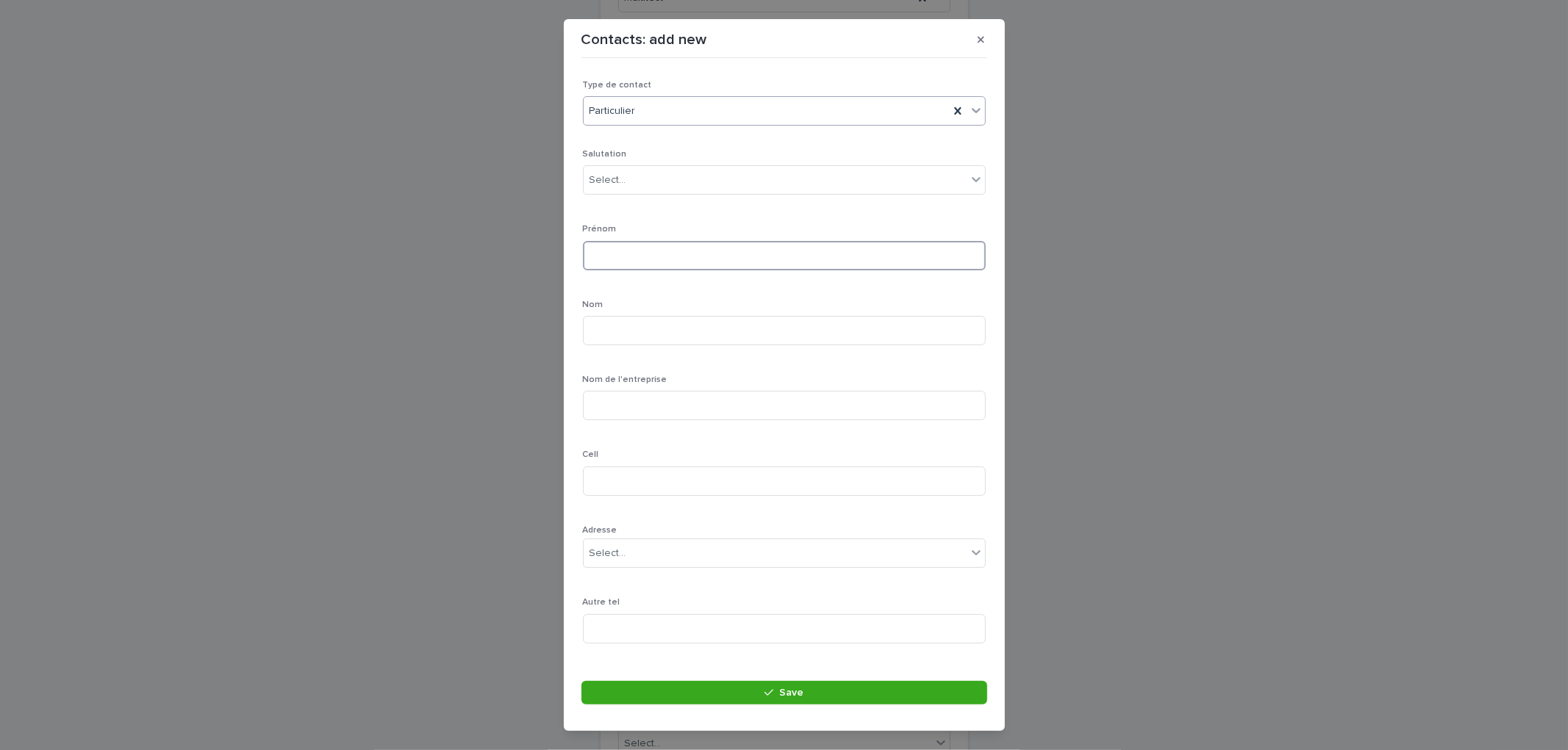
click at [628, 260] on input at bounding box center [784, 256] width 403 height 29
type input "******"
click at [645, 323] on input at bounding box center [784, 330] width 403 height 29
click at [638, 331] on input "**********" at bounding box center [784, 330] width 403 height 29
click at [631, 330] on input "**********" at bounding box center [784, 330] width 403 height 29
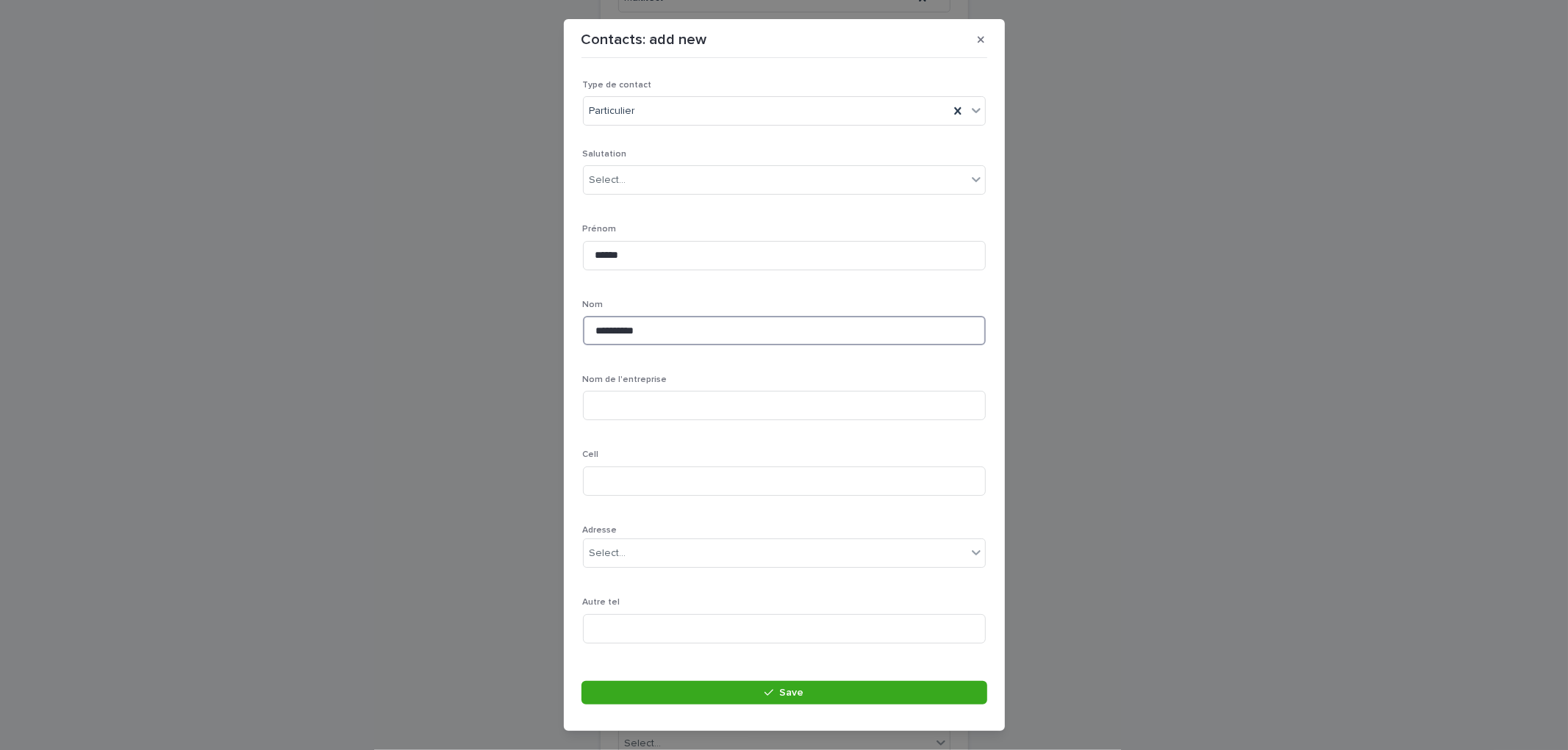
click at [671, 344] on input "**********" at bounding box center [784, 330] width 403 height 29
type input "**********"
click at [652, 321] on input at bounding box center [784, 318] width 403 height 29
click at [613, 306] on input at bounding box center [784, 318] width 403 height 29
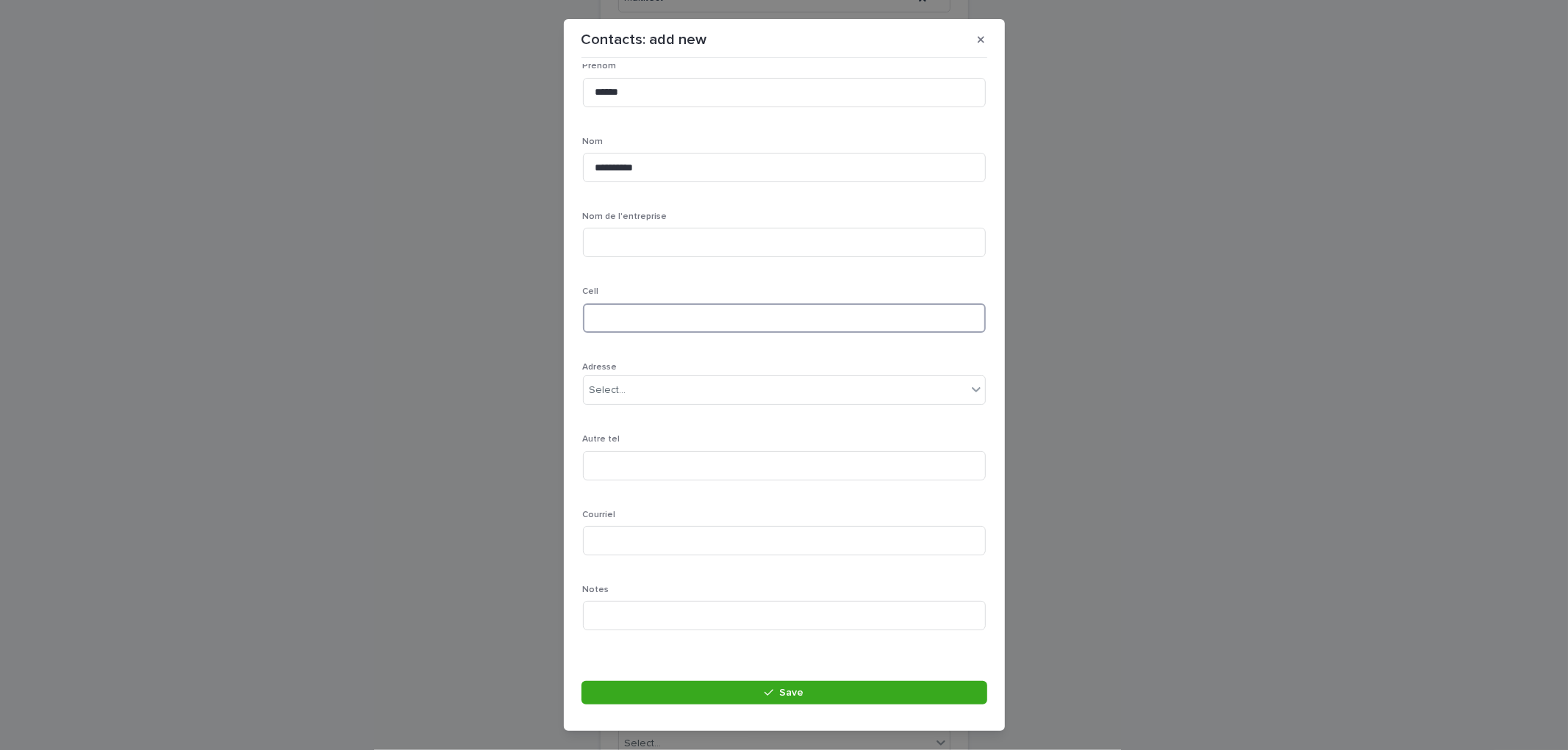
paste input "**********"
type input "**********"
click at [657, 542] on input at bounding box center [784, 541] width 403 height 29
type input "**********"
click at [708, 579] on div "**********" at bounding box center [784, 314] width 403 height 657
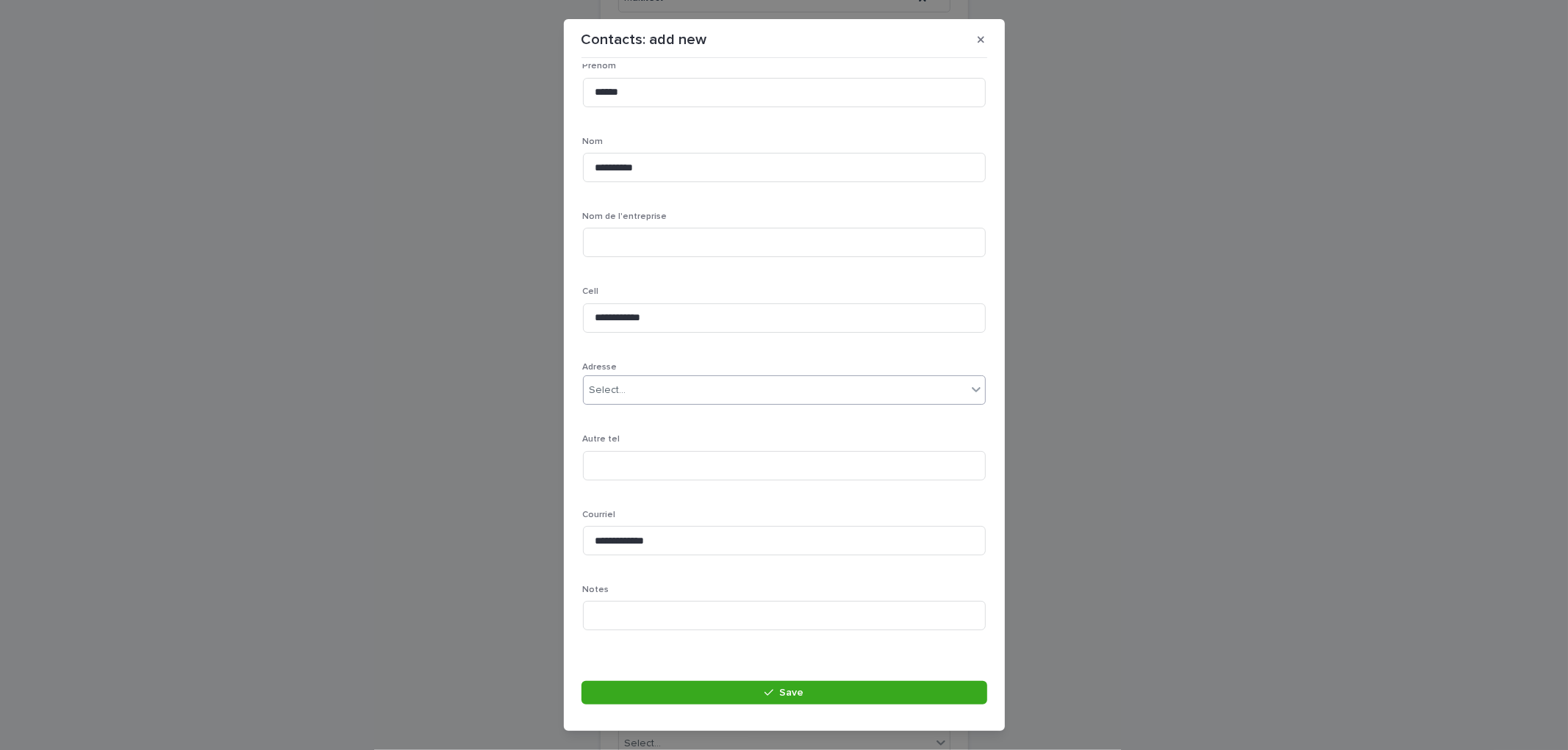
click at [677, 387] on div "Select..." at bounding box center [775, 390] width 383 height 24
type input "**********"
click at [716, 417] on div "49 des artisans , Saint-Jean-sur-Richelieu" at bounding box center [778, 418] width 388 height 26
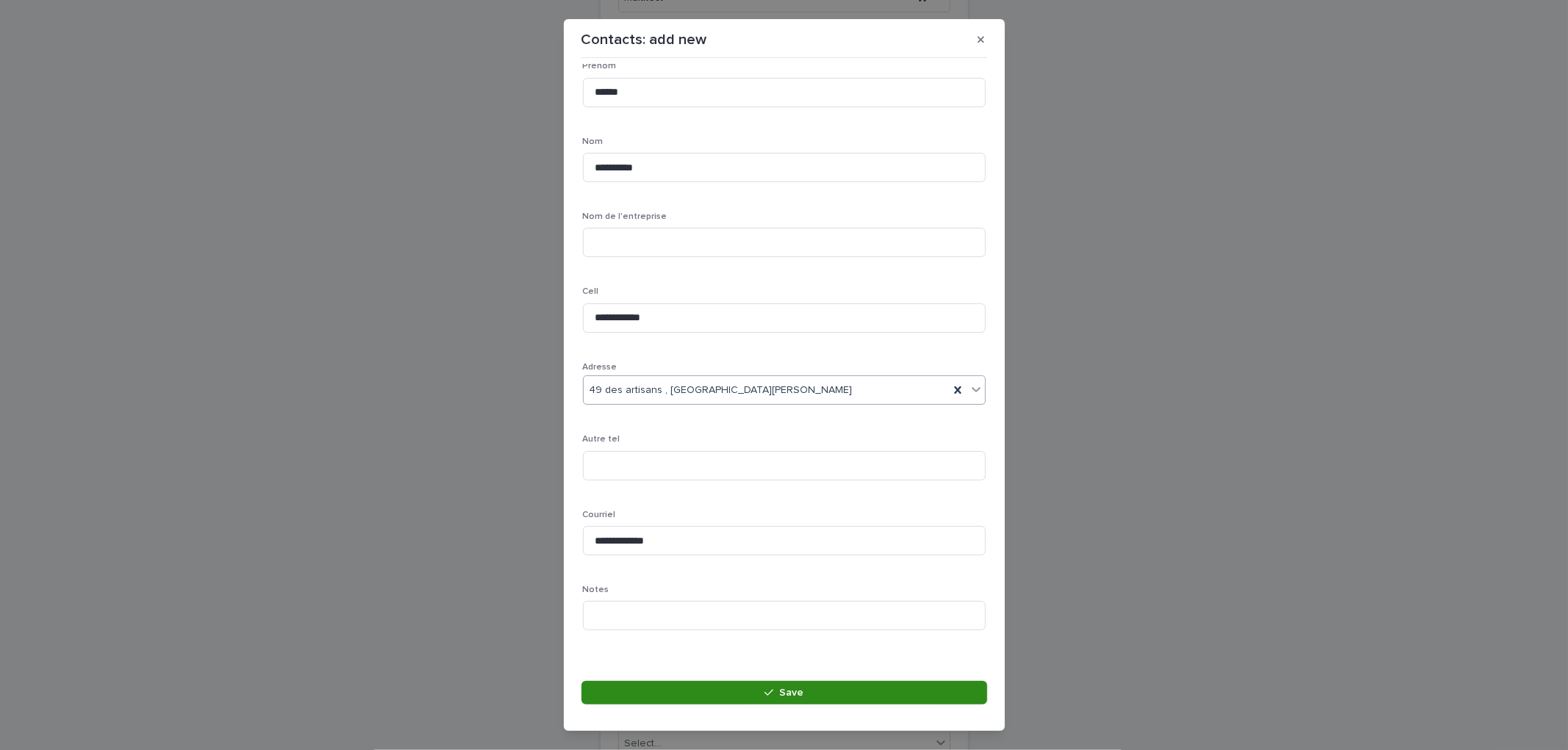
click at [766, 688] on icon "button" at bounding box center [769, 693] width 9 height 11
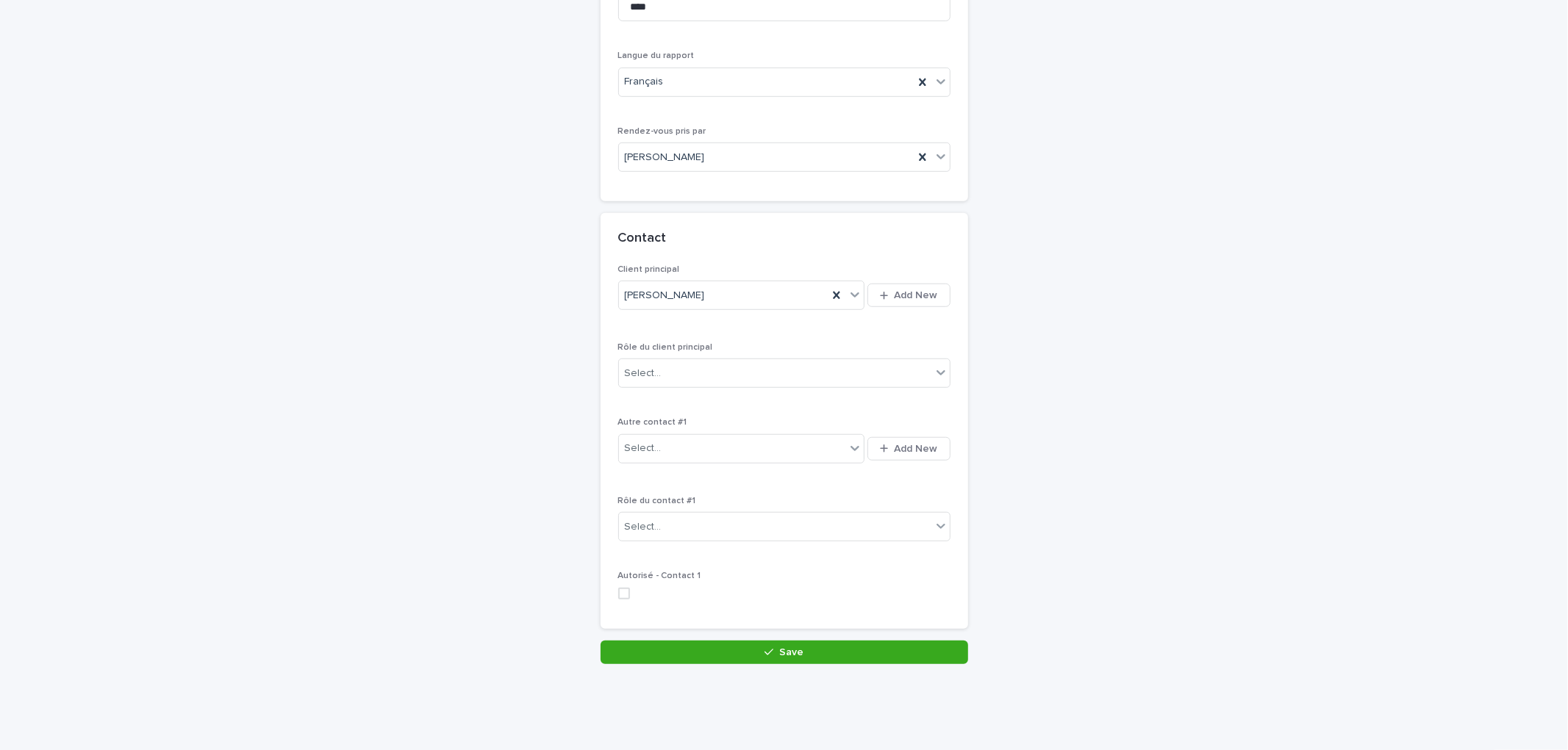
scroll to position [839, 0]
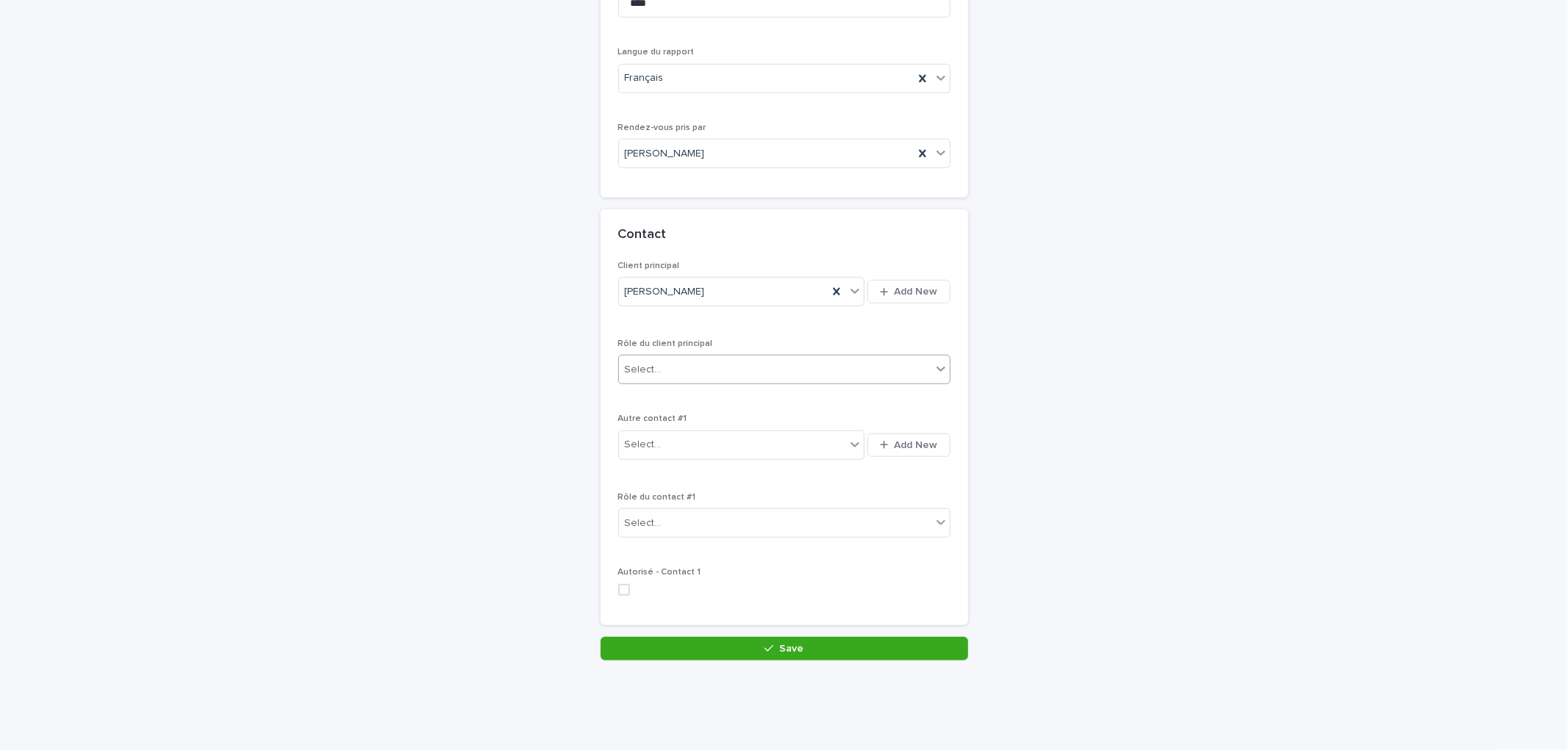
click at [661, 358] on div "Select..." at bounding box center [775, 370] width 313 height 24
click at [669, 579] on div "Propriétaire" at bounding box center [777, 577] width 331 height 26
drag, startPoint x: 768, startPoint y: 621, endPoint x: 801, endPoint y: 355, distance: 268.0
click at [768, 644] on div "button" at bounding box center [772, 649] width 14 height 11
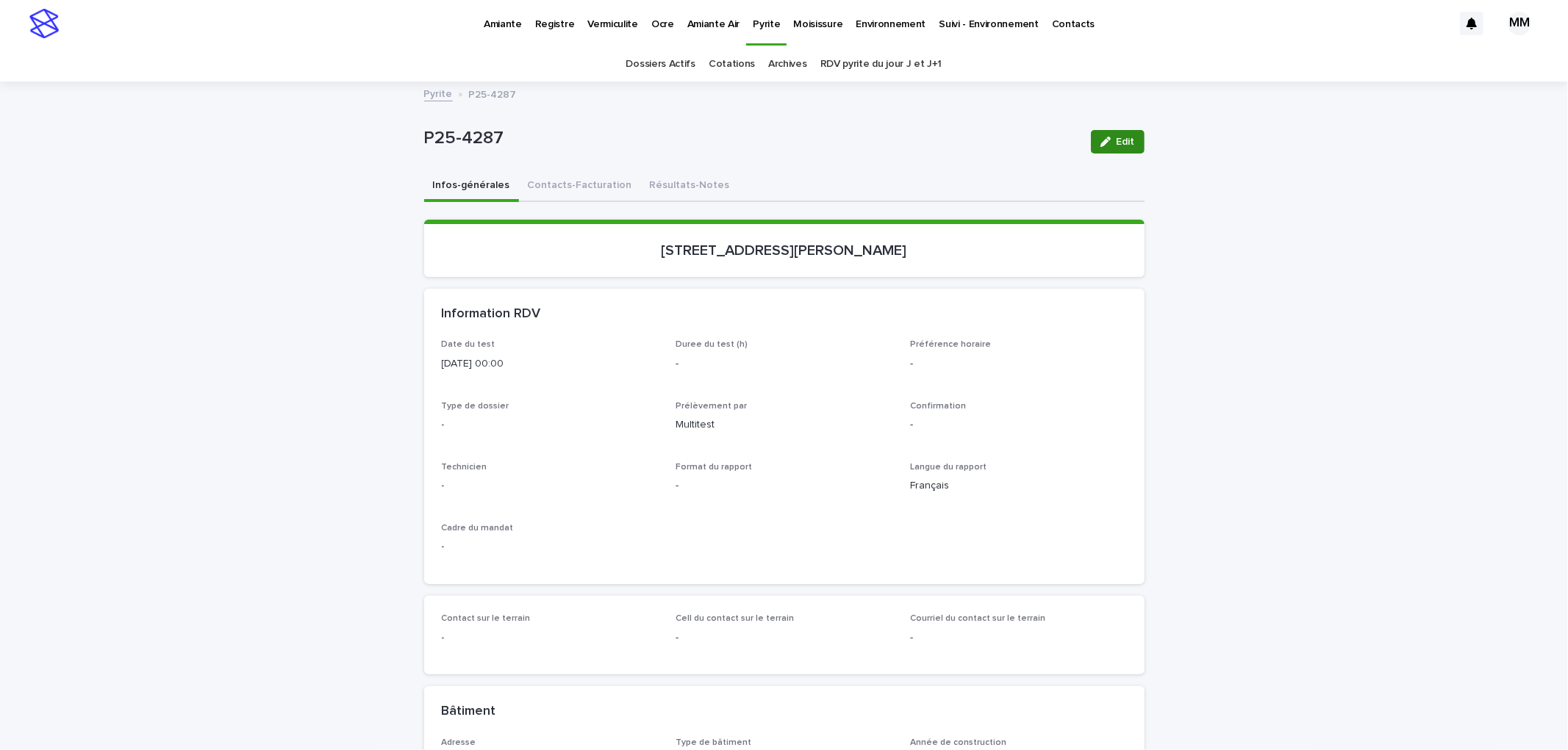
click at [1111, 127] on div "Edit" at bounding box center [1115, 142] width 60 height 59
click at [1115, 131] on button "Edit" at bounding box center [1117, 142] width 53 height 23
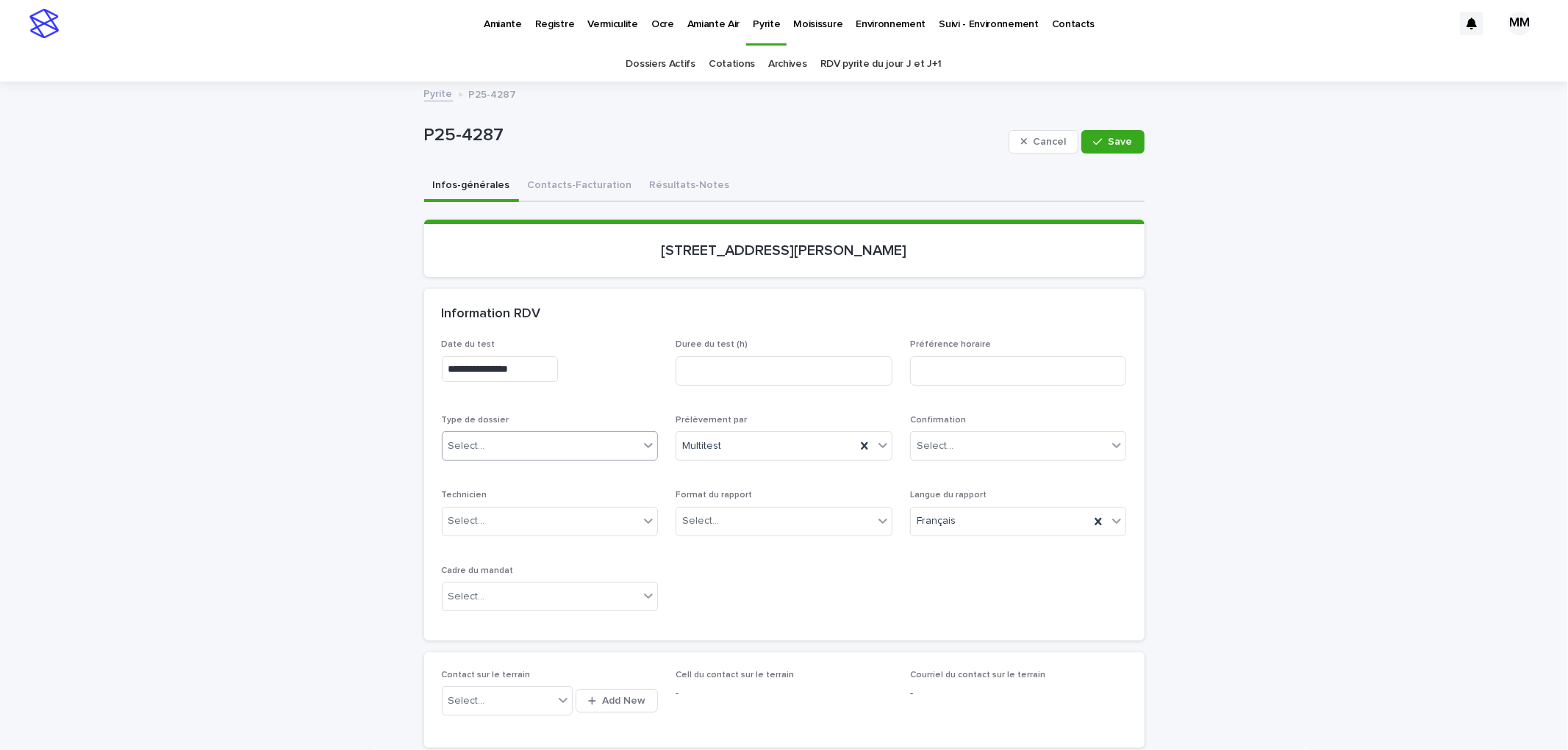
click at [498, 442] on div "Select..." at bounding box center [541, 446] width 197 height 24
click at [519, 472] on div "Échantillonnage" at bounding box center [543, 472] width 216 height 26
click at [720, 522] on input "text" at bounding box center [721, 521] width 2 height 12
click at [724, 542] on div "Électronique" at bounding box center [778, 548] width 216 height 26
click at [531, 595] on div "Select..." at bounding box center [541, 597] width 197 height 24
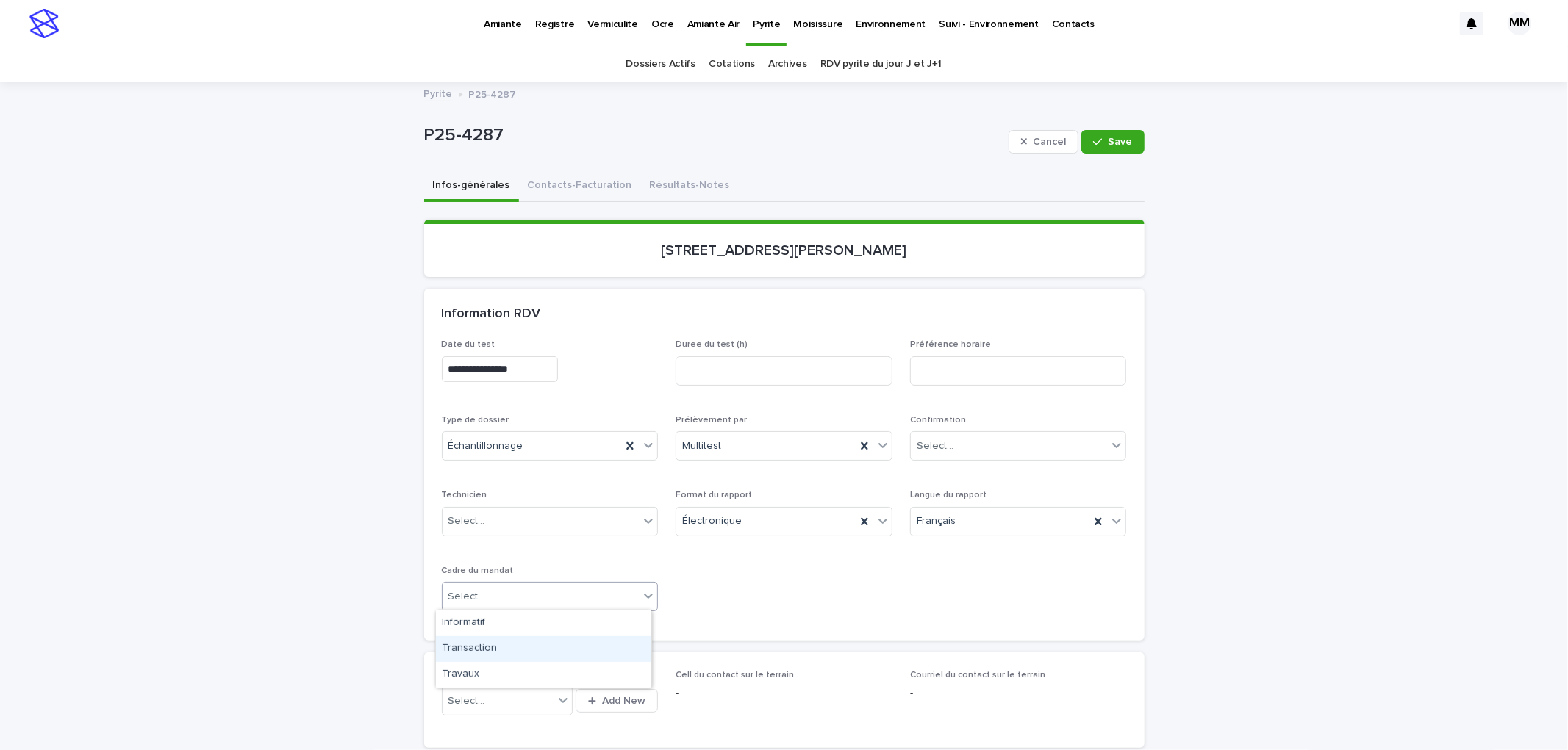
click at [486, 653] on div "Transaction" at bounding box center [543, 648] width 216 height 26
click at [1095, 145] on icon "button" at bounding box center [1098, 142] width 9 height 11
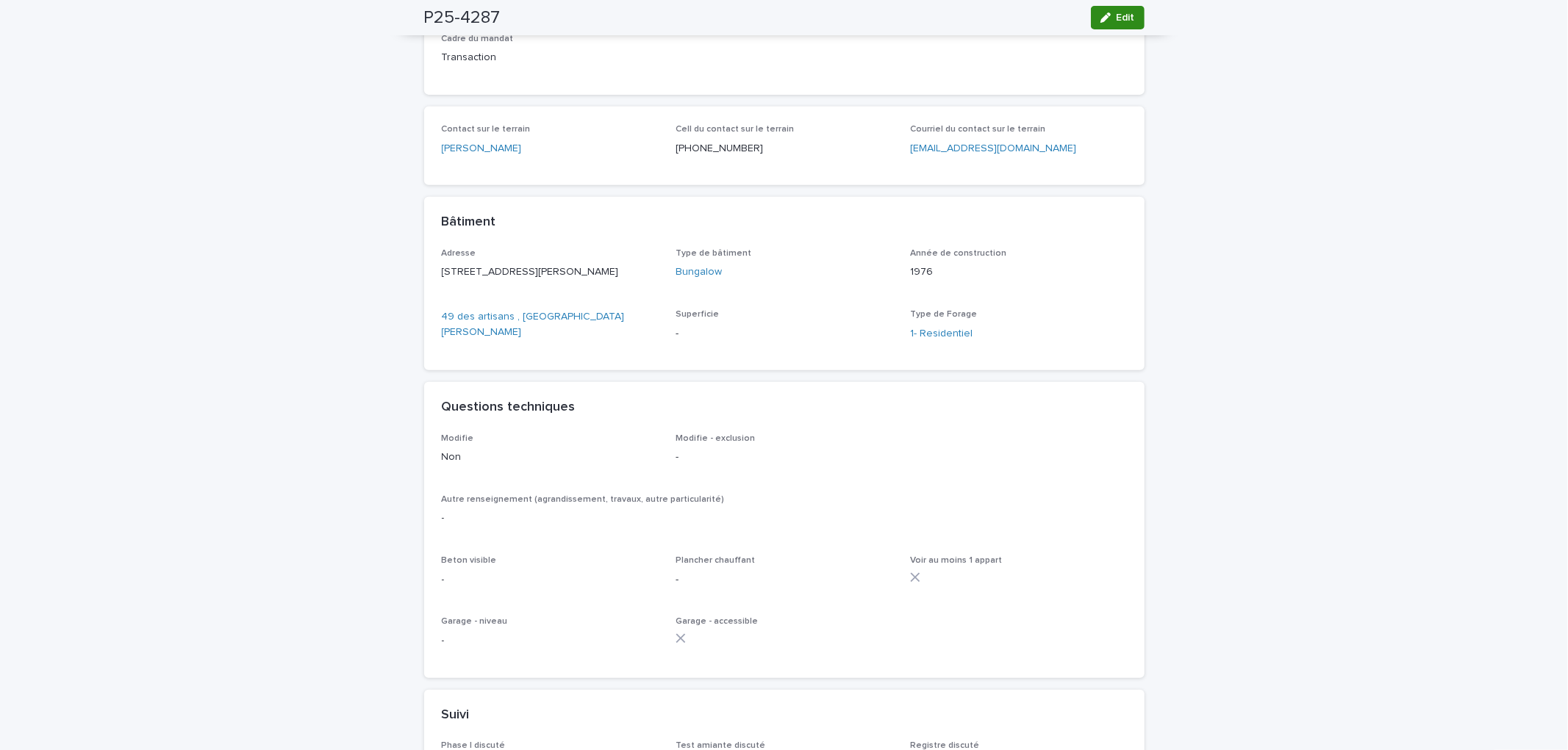
scroll to position [393, 0]
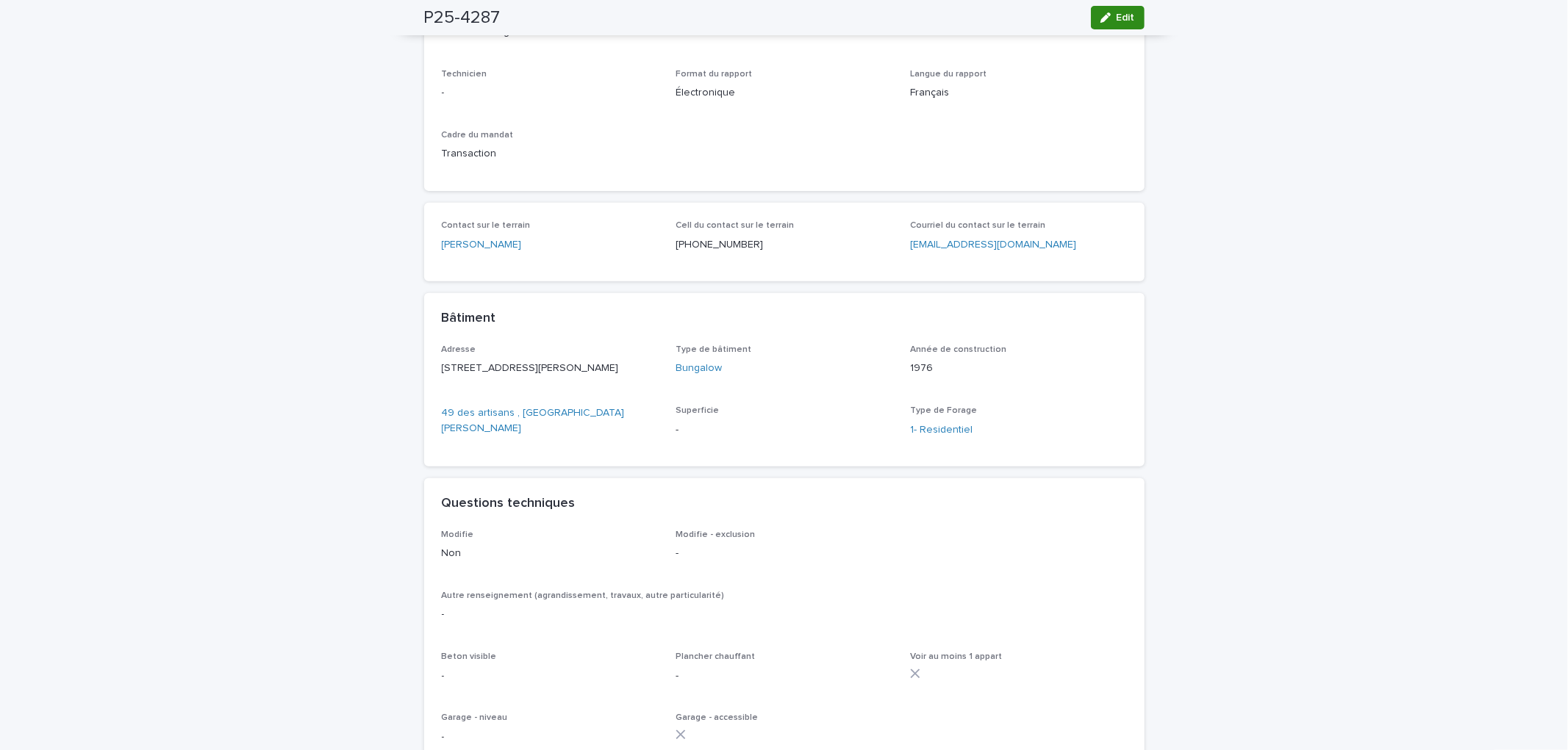
click at [1114, 23] on button "Edit" at bounding box center [1117, 18] width 53 height 23
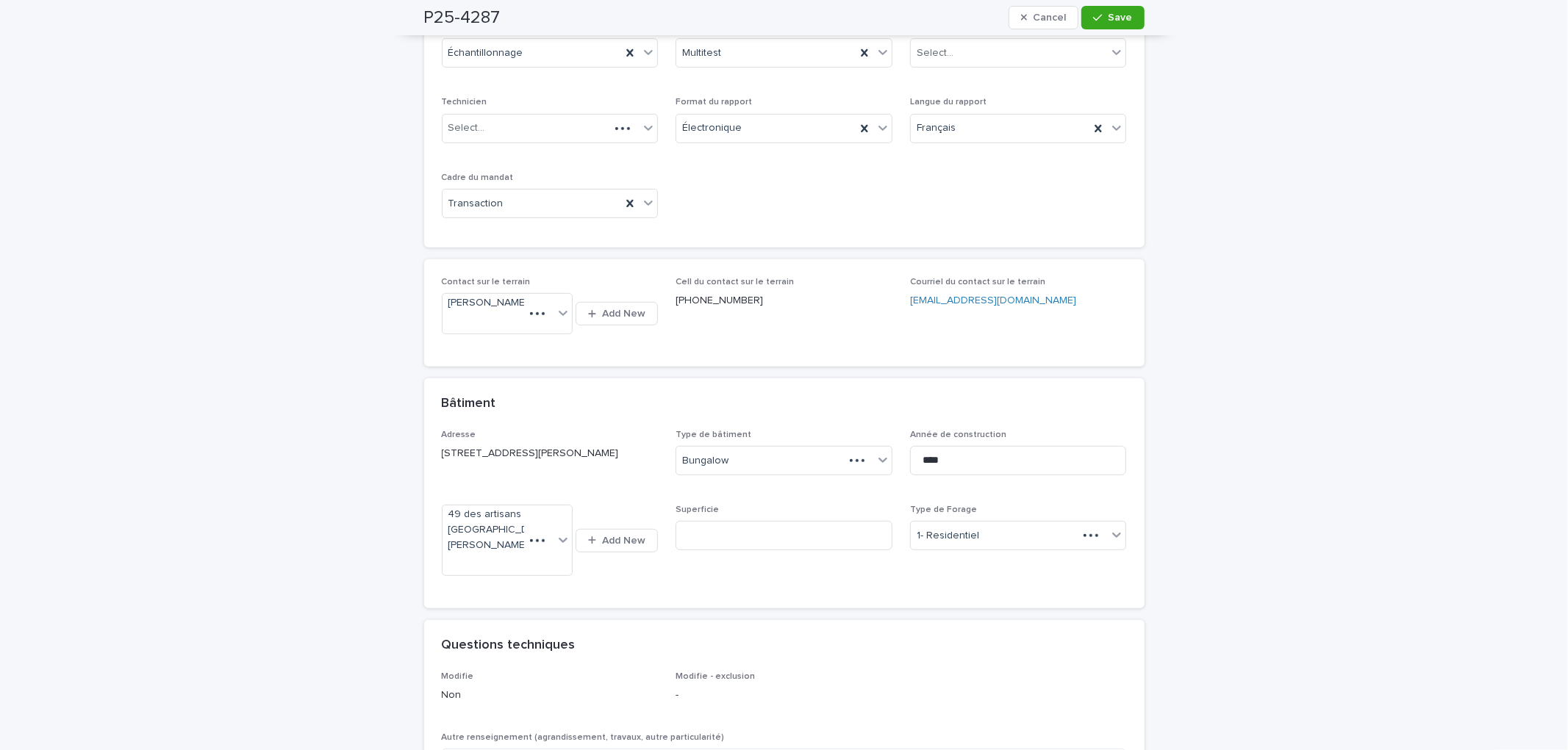
scroll to position [829, 0]
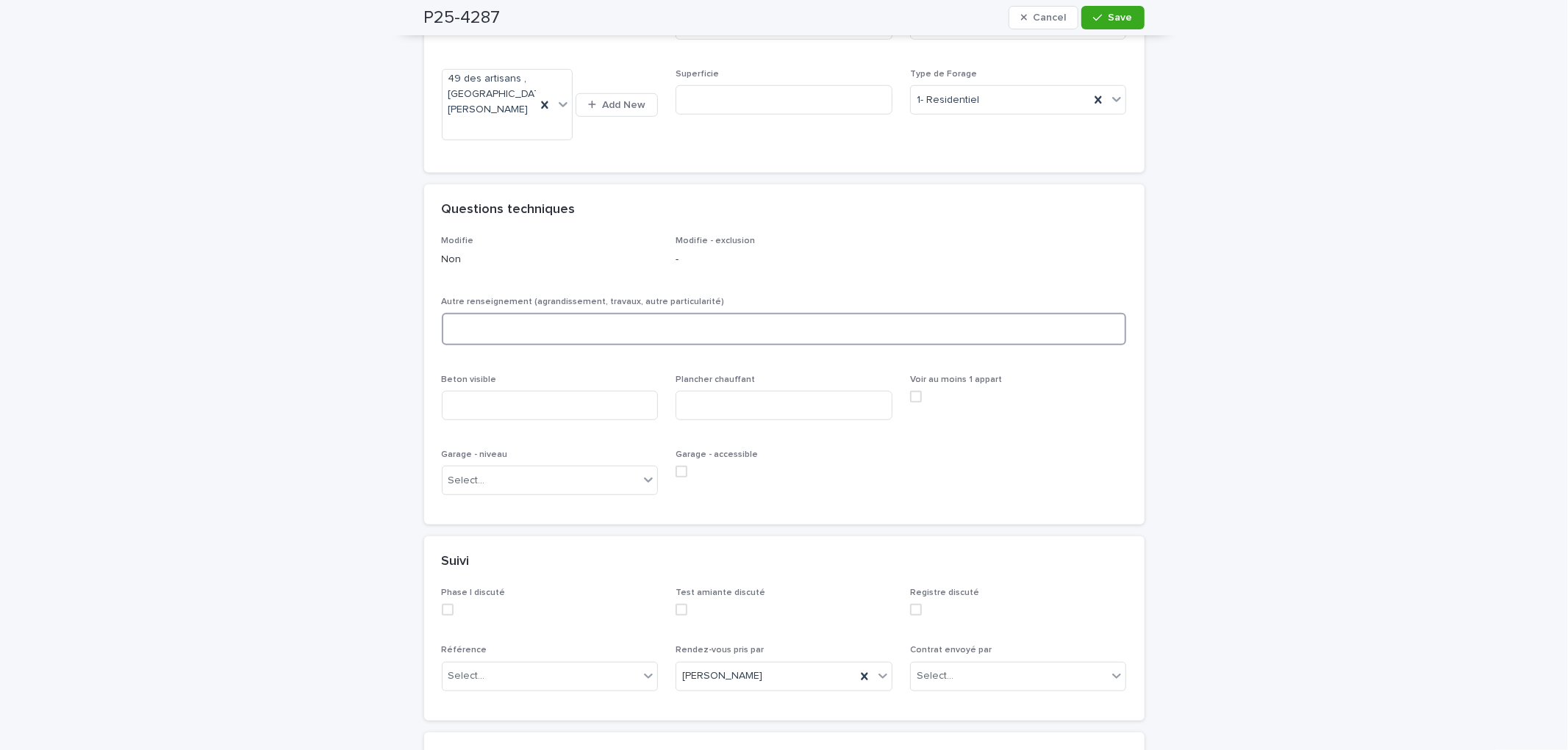
click at [488, 335] on textarea at bounding box center [784, 328] width 685 height 31
type textarea "*****"
click at [754, 402] on div "Plancher chauffant" at bounding box center [783, 403] width 216 height 57
click at [744, 417] on input at bounding box center [783, 405] width 216 height 29
type input "***"
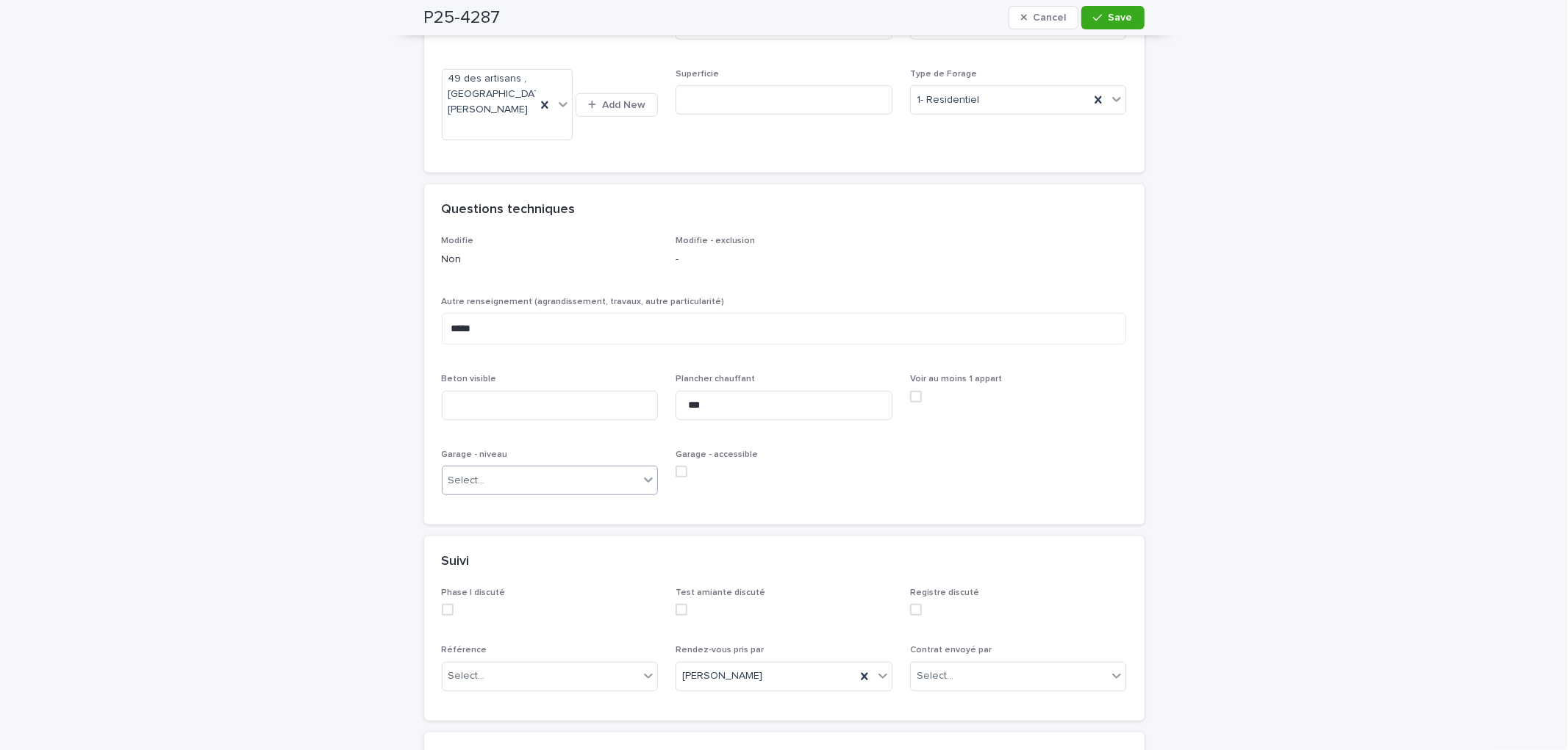
click at [519, 493] on div "Select..." at bounding box center [541, 480] width 197 height 24
drag, startPoint x: 489, startPoint y: 527, endPoint x: 481, endPoint y: 452, distance: 75.4
click at [488, 527] on div "Aucun" at bounding box center [543, 524] width 216 height 26
click at [494, 420] on input at bounding box center [550, 405] width 216 height 29
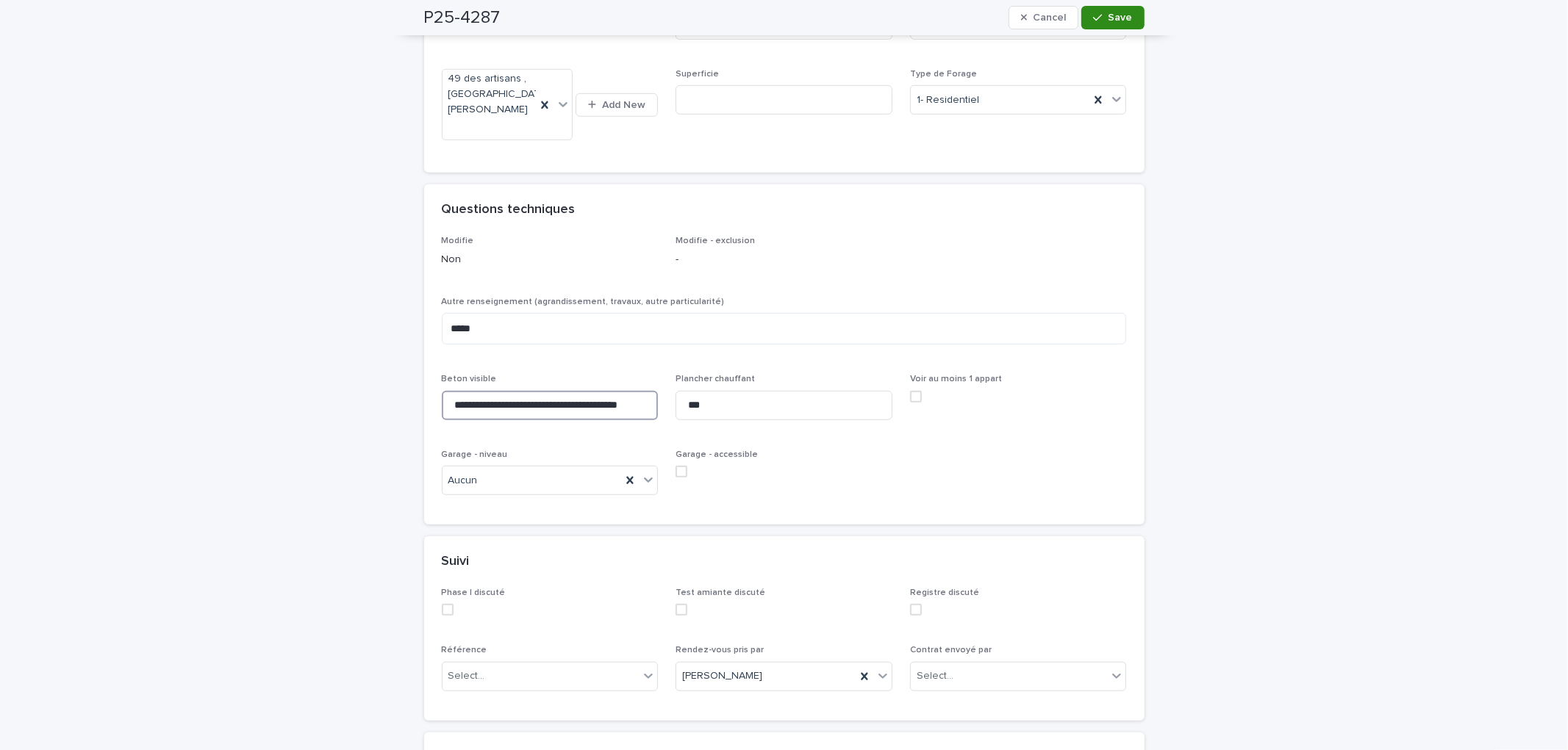
type input "**********"
click at [1120, 8] on button "Save" at bounding box center [1113, 18] width 62 height 23
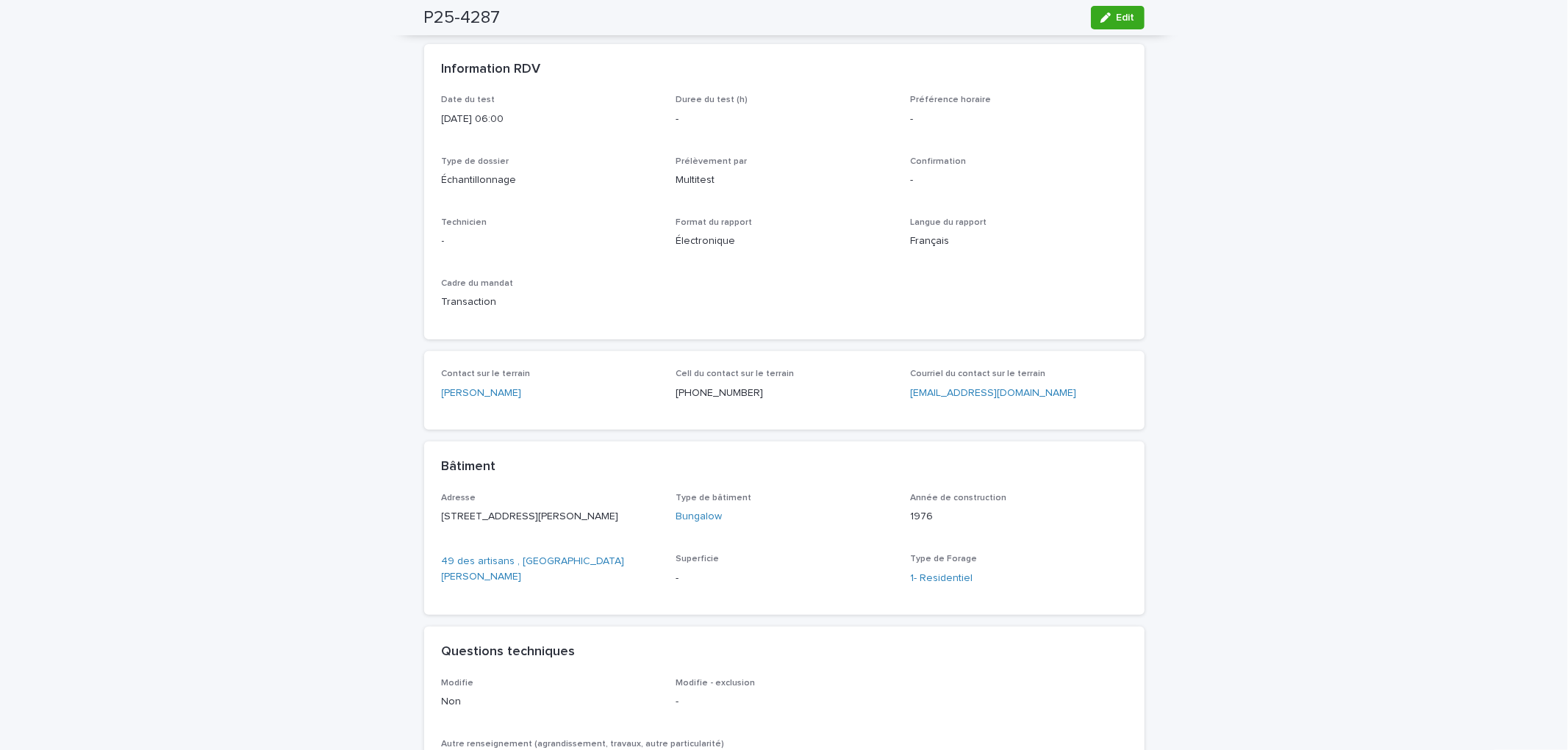
scroll to position [0, 0]
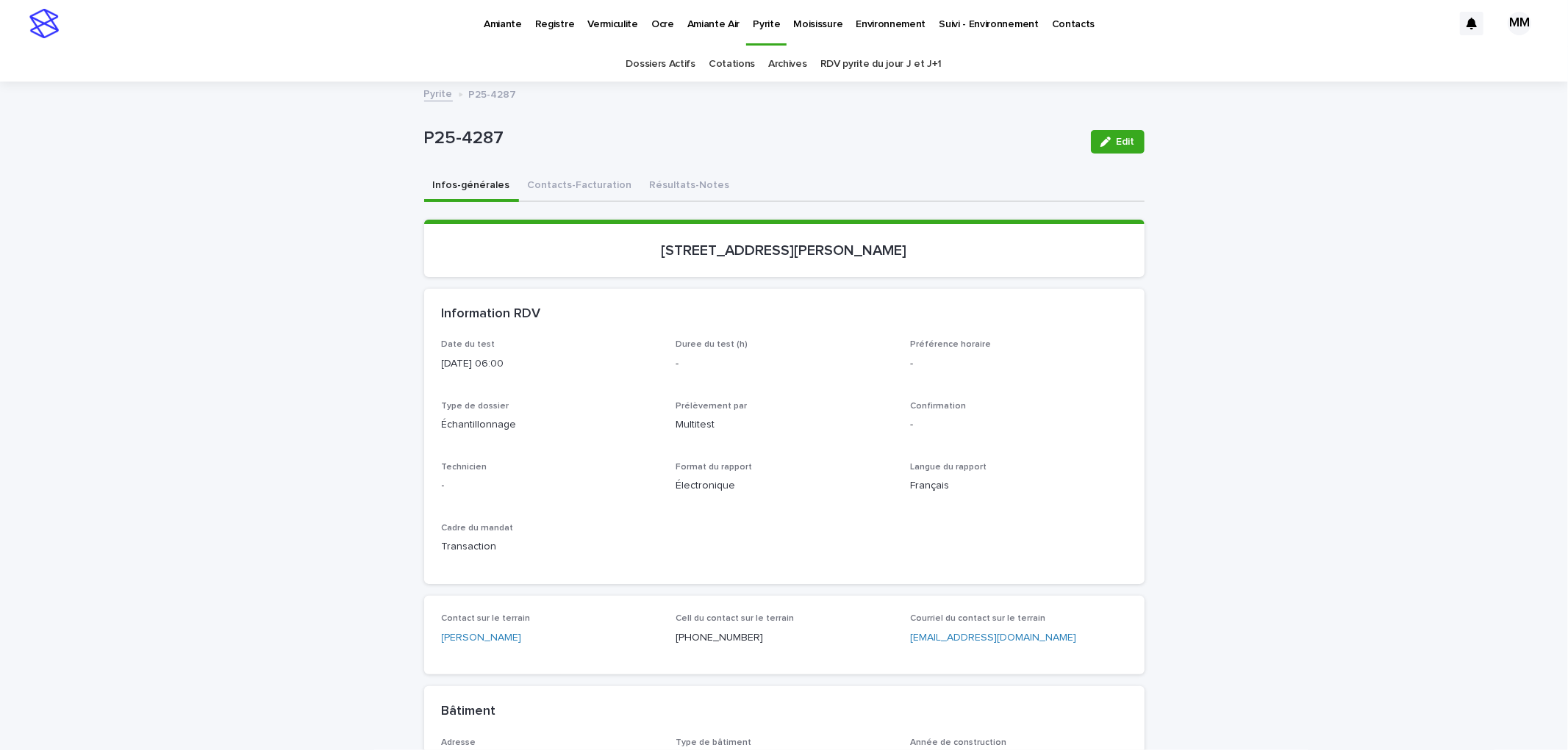
click at [818, 272] on section "49, rue des artisans , Saint-Jean-sur-Richelieu" at bounding box center [784, 249] width 720 height 57
click at [578, 180] on button "Contacts-Facturation" at bounding box center [579, 186] width 122 height 31
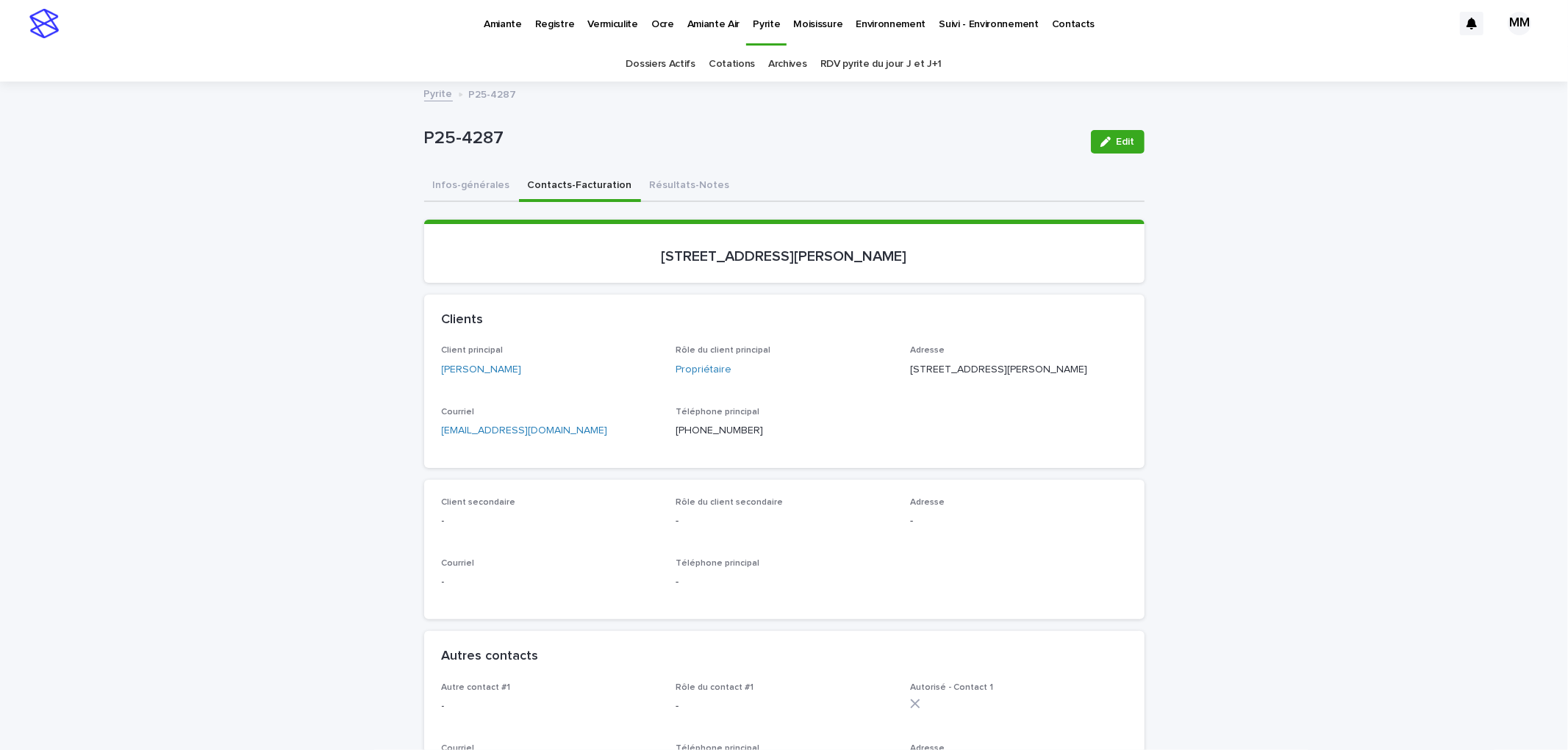
click at [482, 183] on button "Infos-générales" at bounding box center [471, 186] width 94 height 31
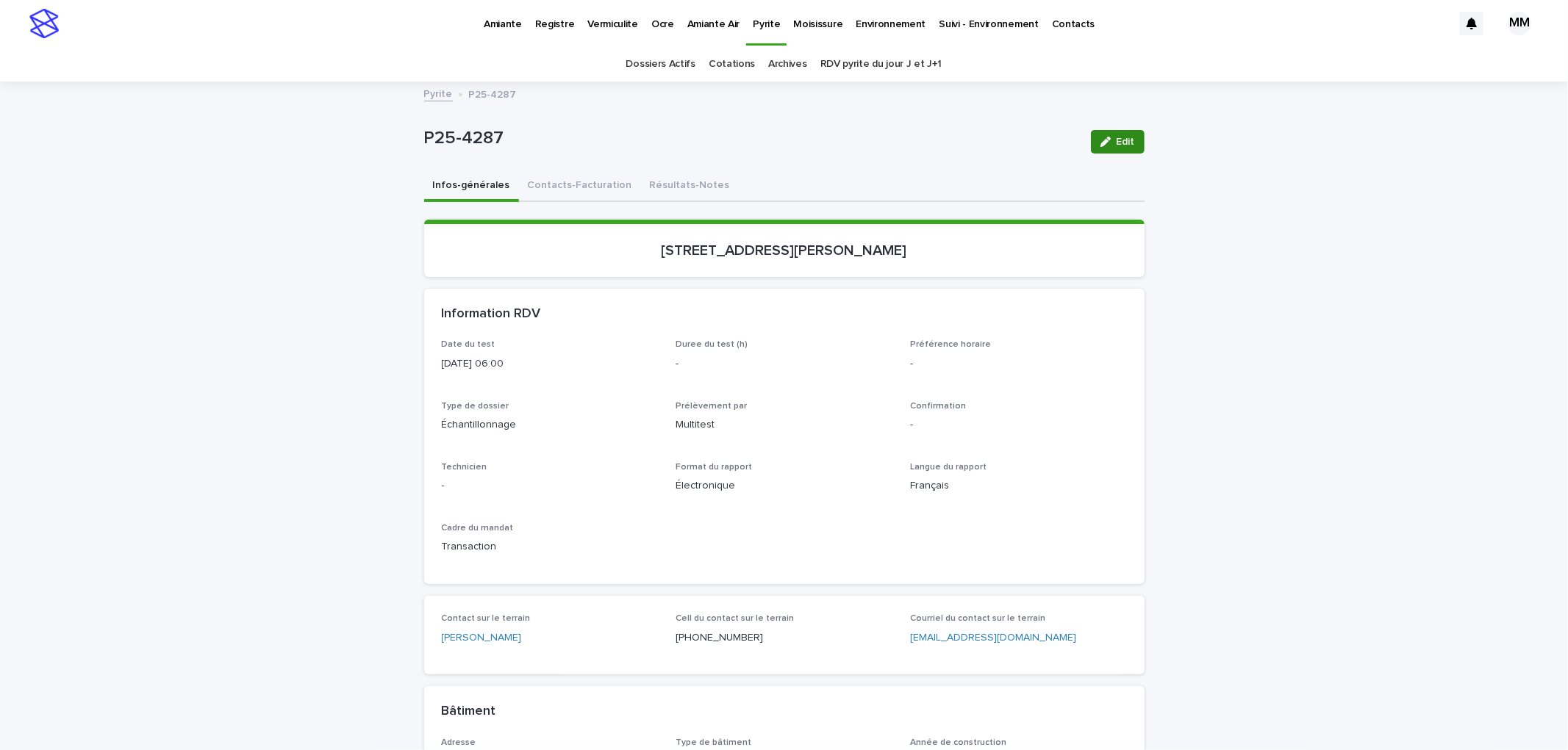
click at [1097, 149] on button "Edit" at bounding box center [1117, 142] width 53 height 23
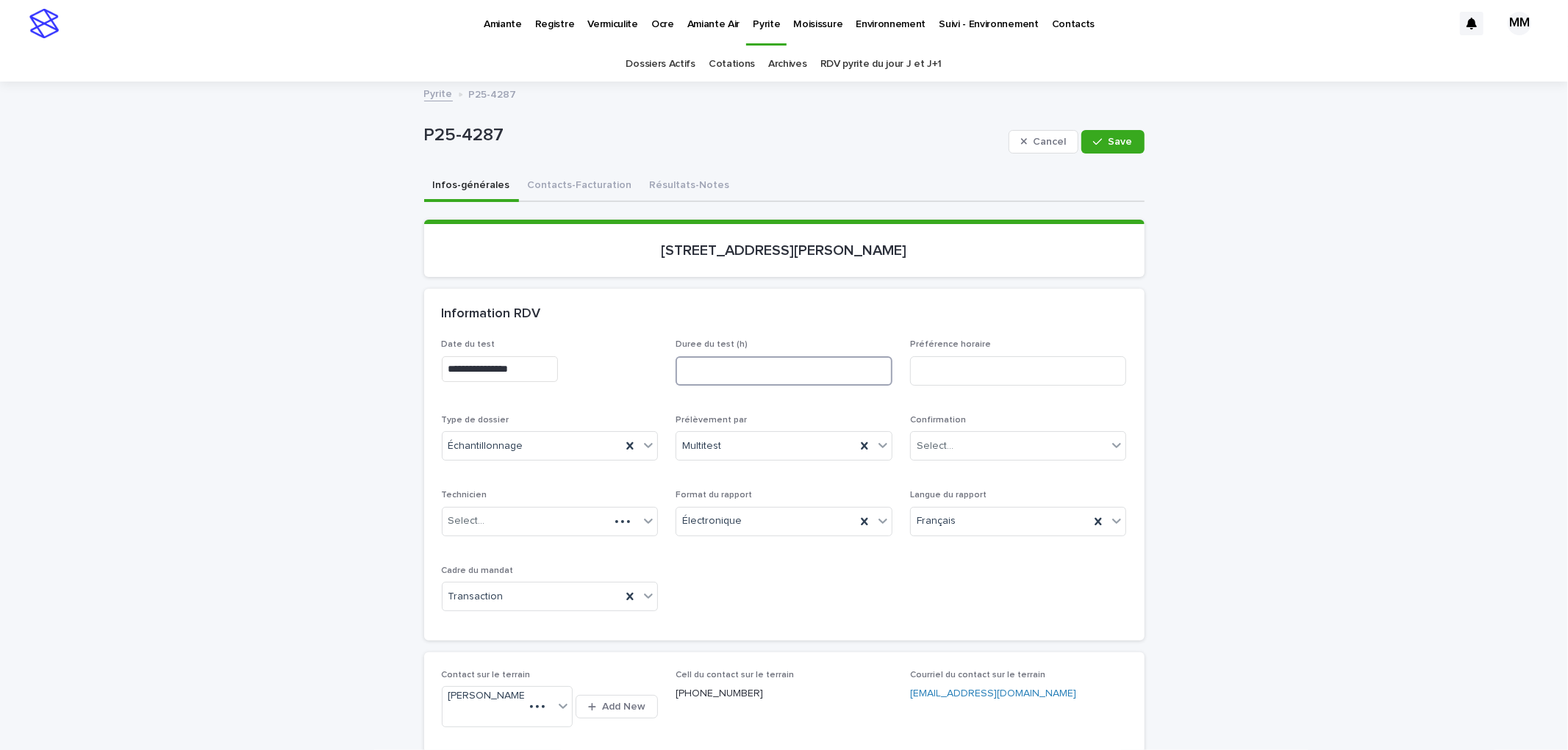
click at [723, 367] on input at bounding box center [783, 371] width 216 height 29
type input "*"
click at [1119, 144] on span "Save" at bounding box center [1120, 142] width 24 height 11
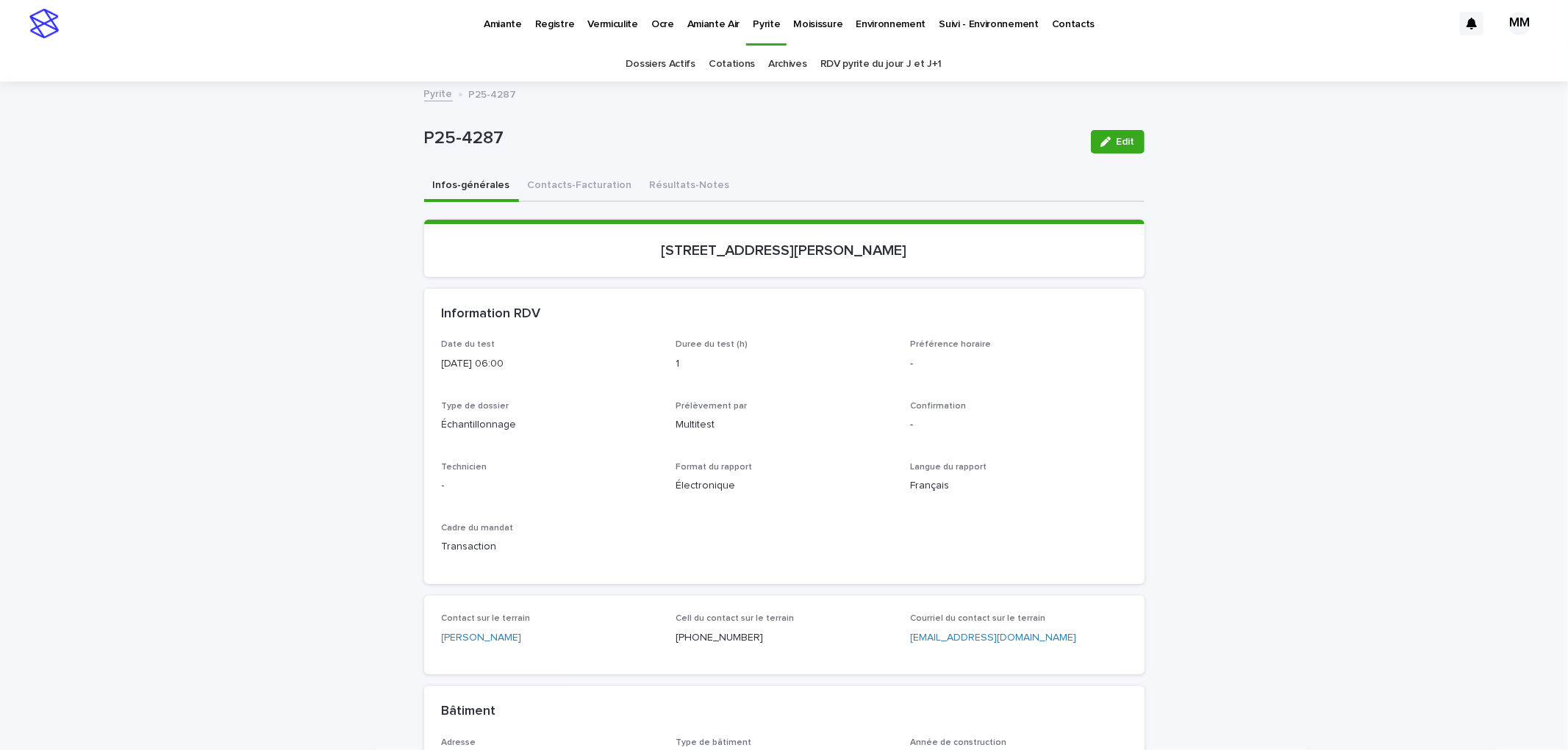
click at [547, 187] on button "Contacts-Facturation" at bounding box center [579, 186] width 122 height 31
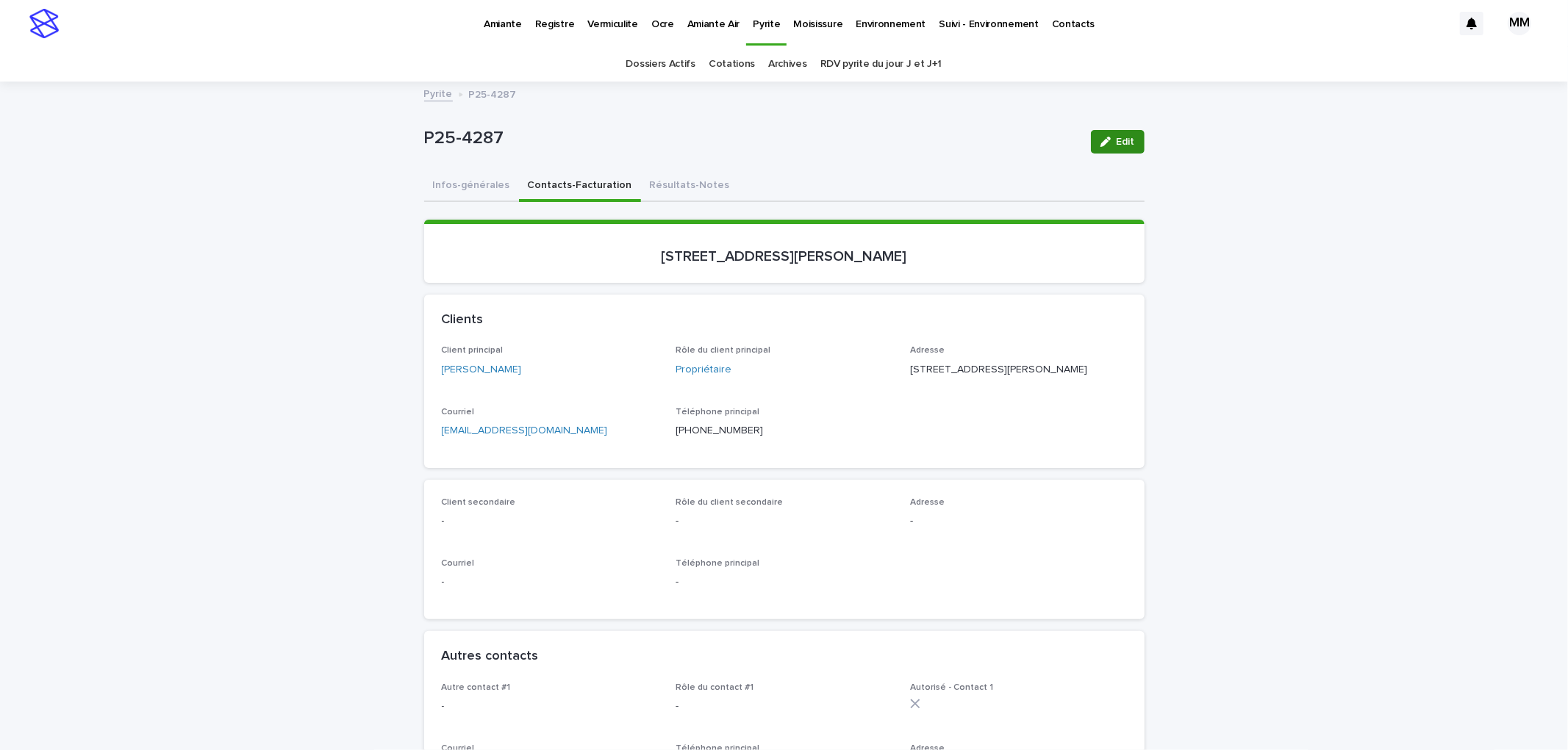
click at [1101, 144] on icon "button" at bounding box center [1106, 142] width 11 height 11
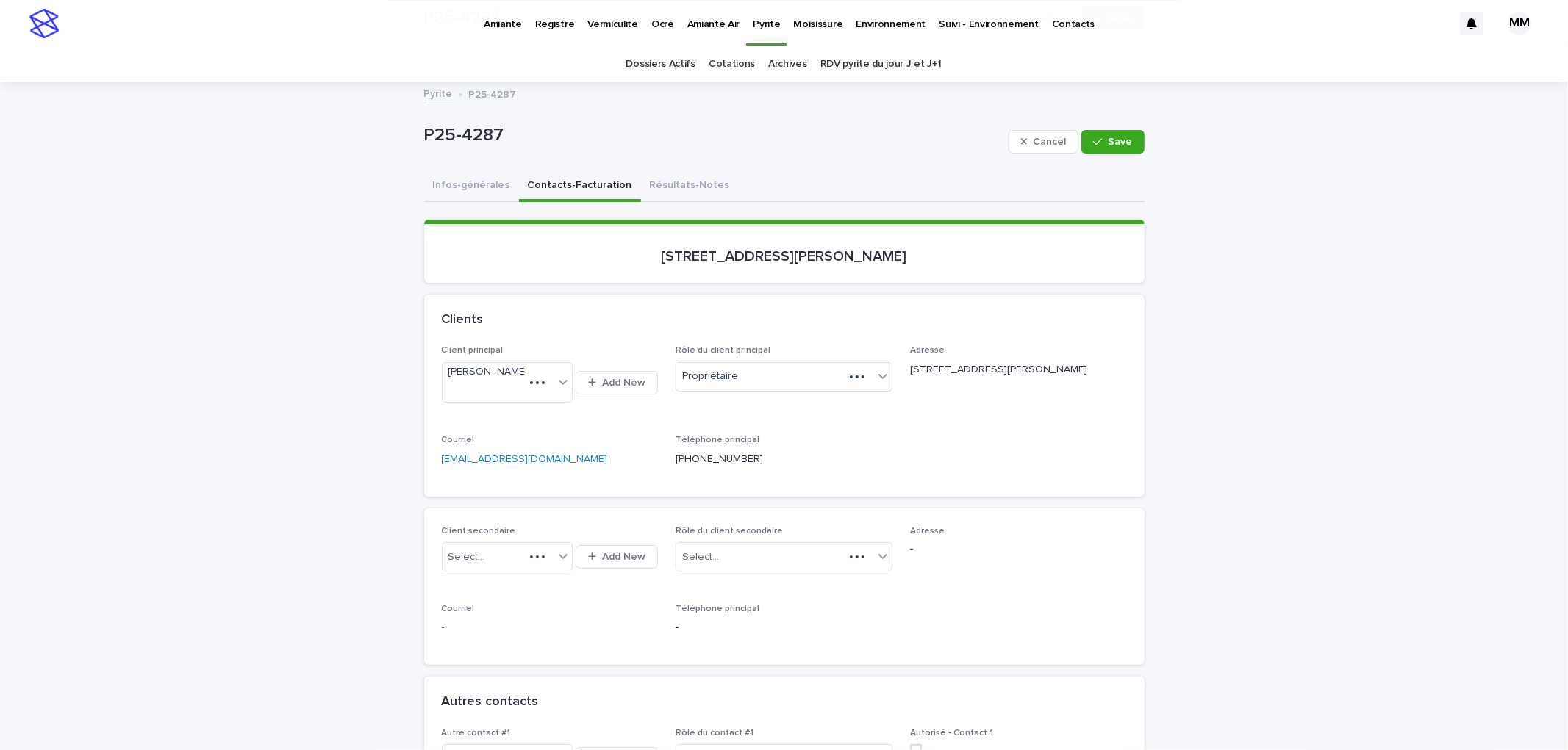
scroll to position [326, 0]
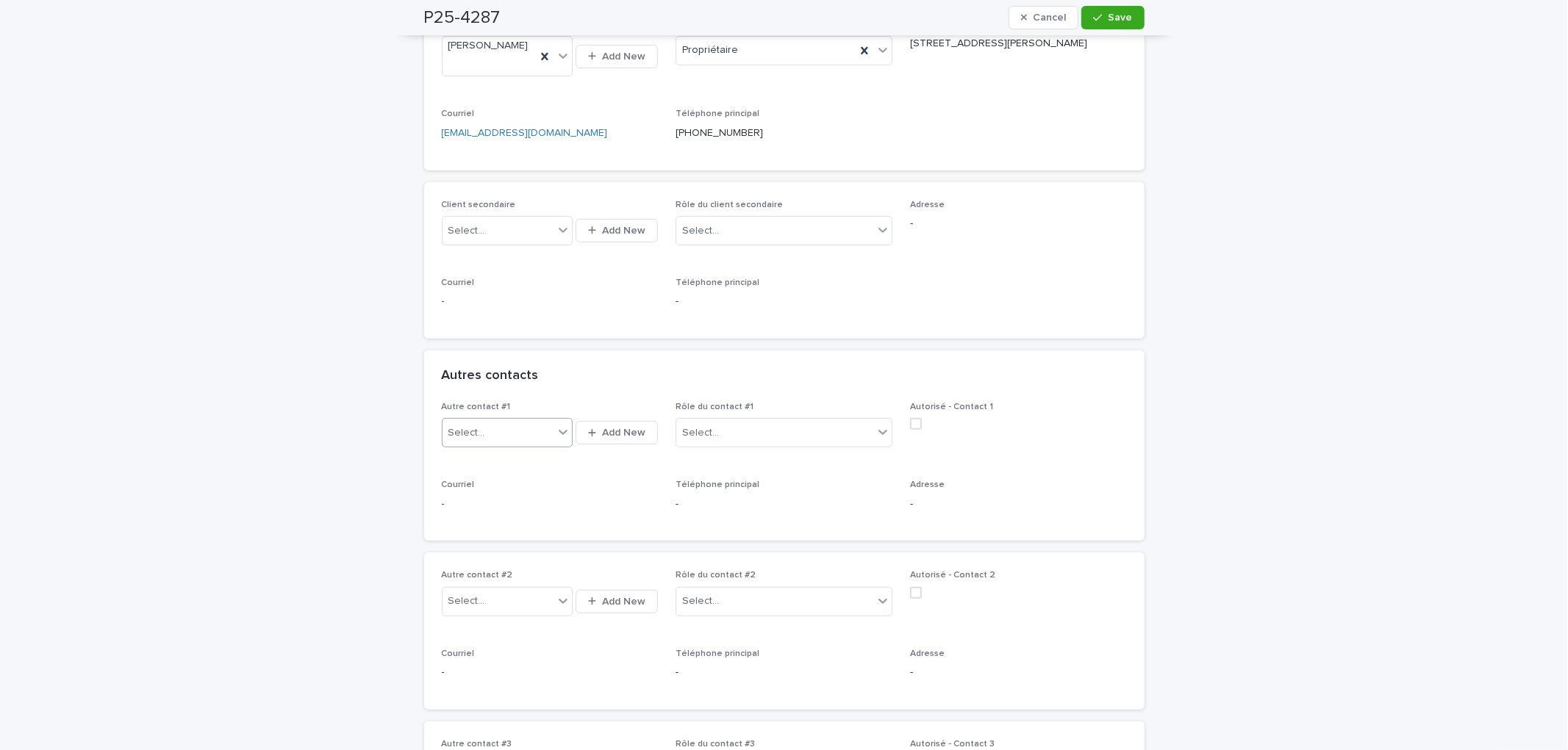
click at [525, 442] on div "Select..." at bounding box center [498, 433] width 111 height 24
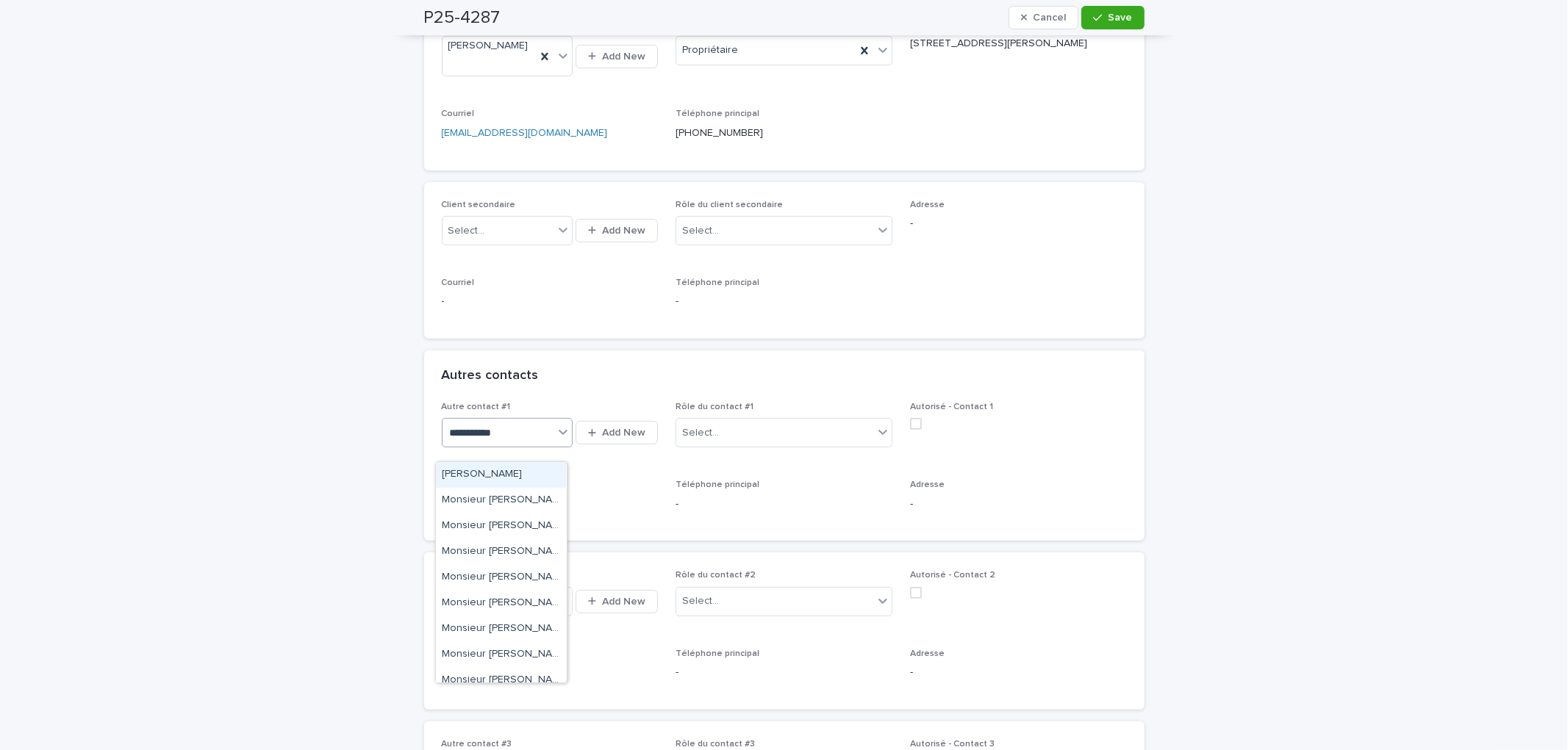
type input "*********"
click at [524, 478] on div "Alexandre Thomas" at bounding box center [501, 475] width 130 height 26
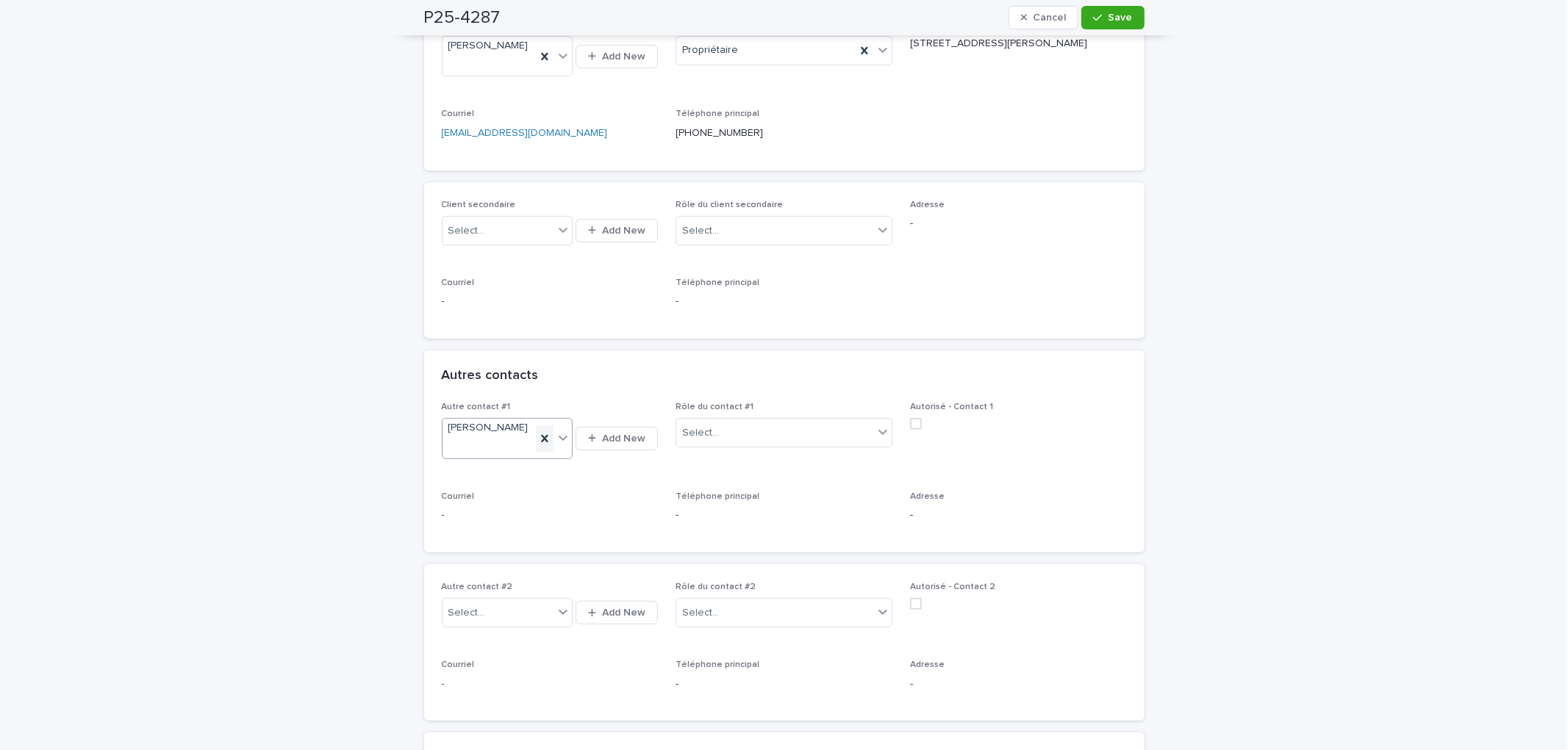
click at [539, 446] on icon at bounding box center [544, 438] width 14 height 14
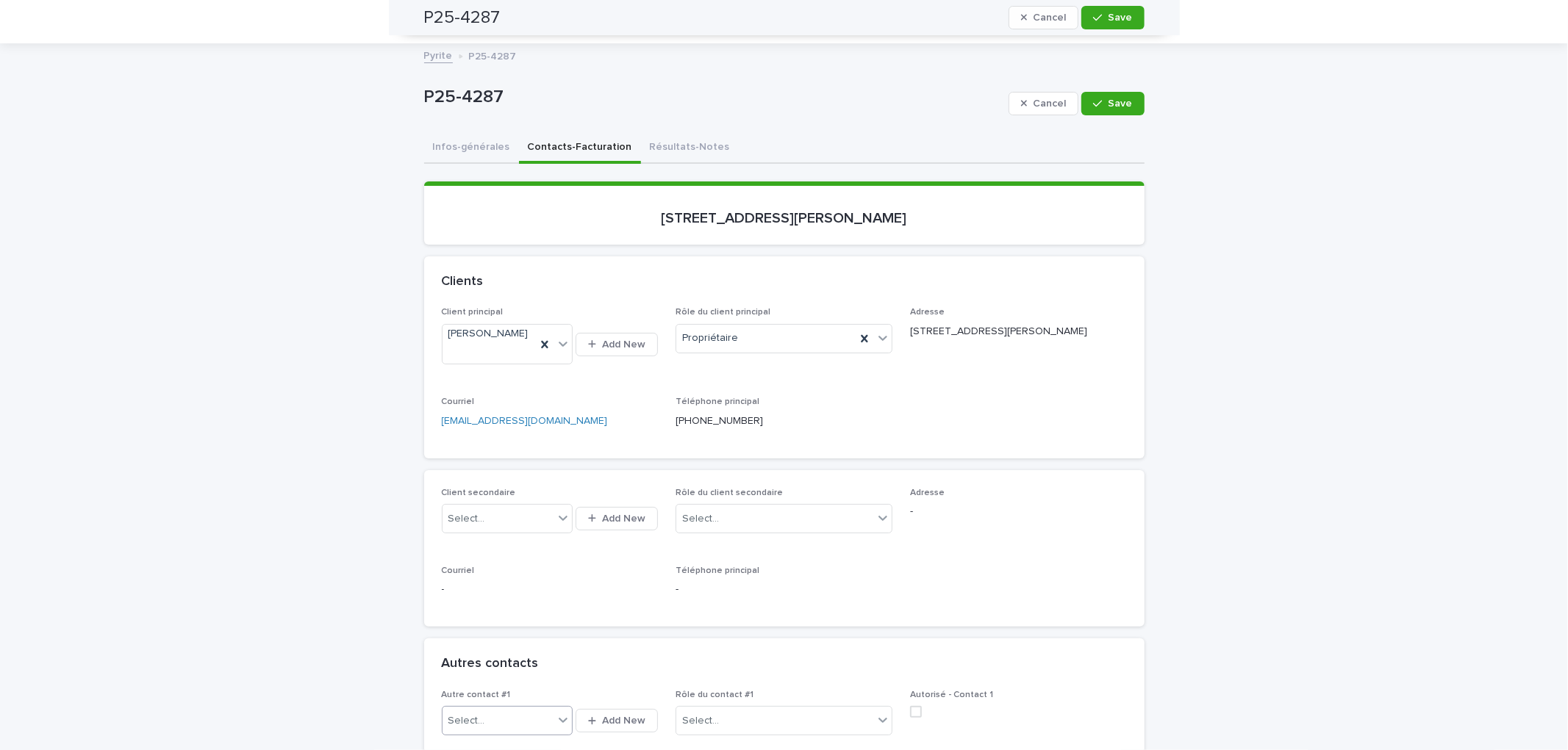
scroll to position [0, 0]
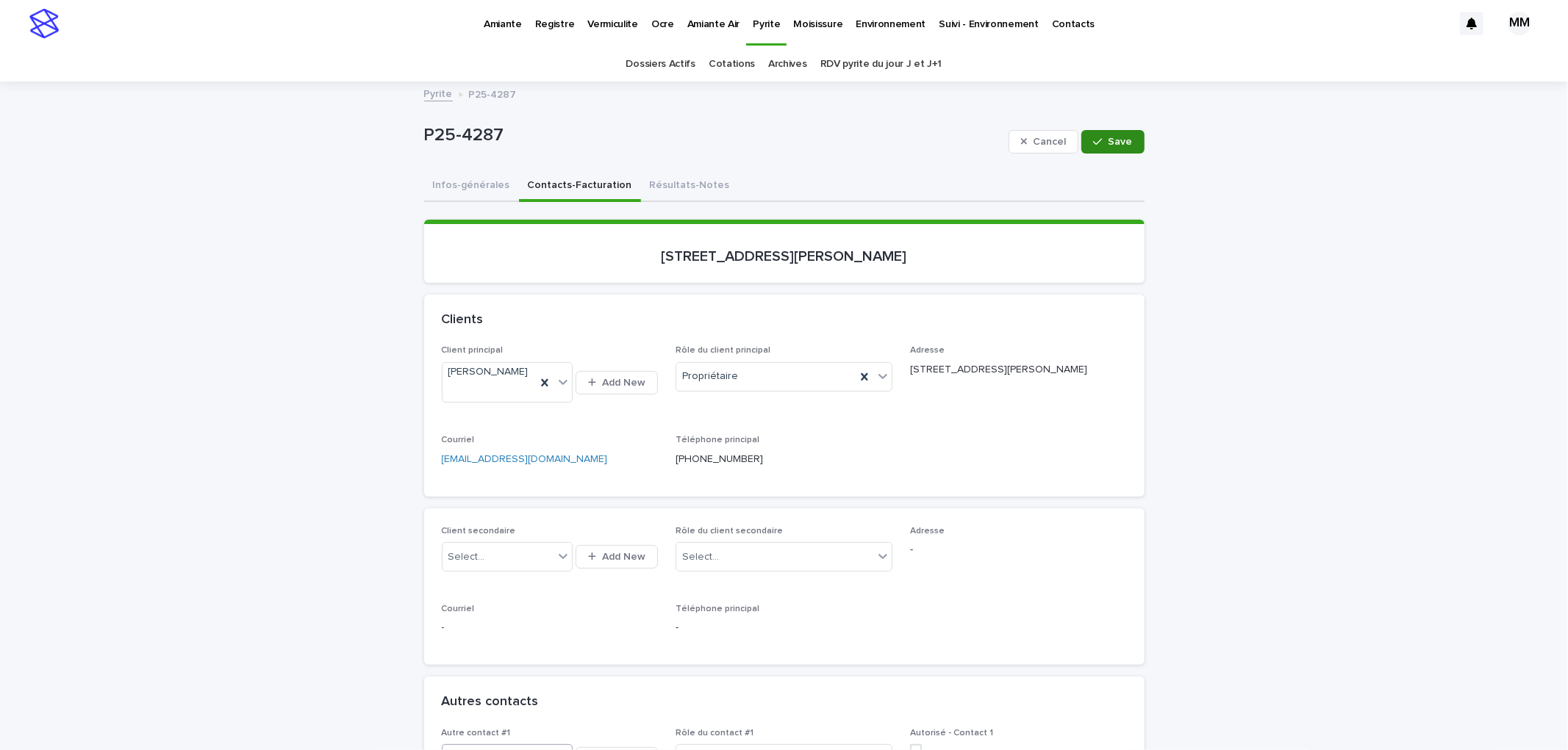
click at [1115, 145] on span "Save" at bounding box center [1120, 142] width 24 height 11
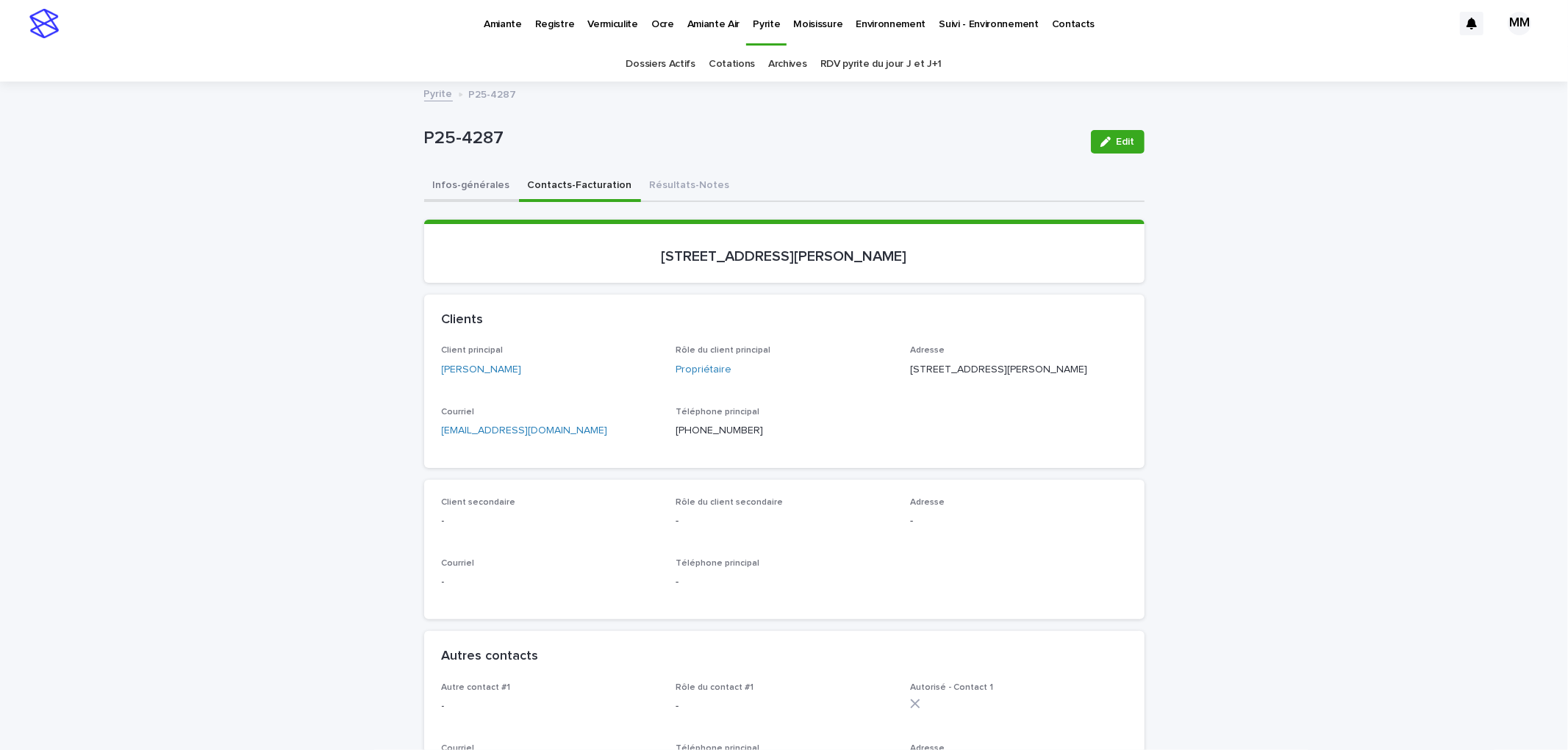
click at [469, 196] on button "Infos-générales" at bounding box center [471, 186] width 94 height 31
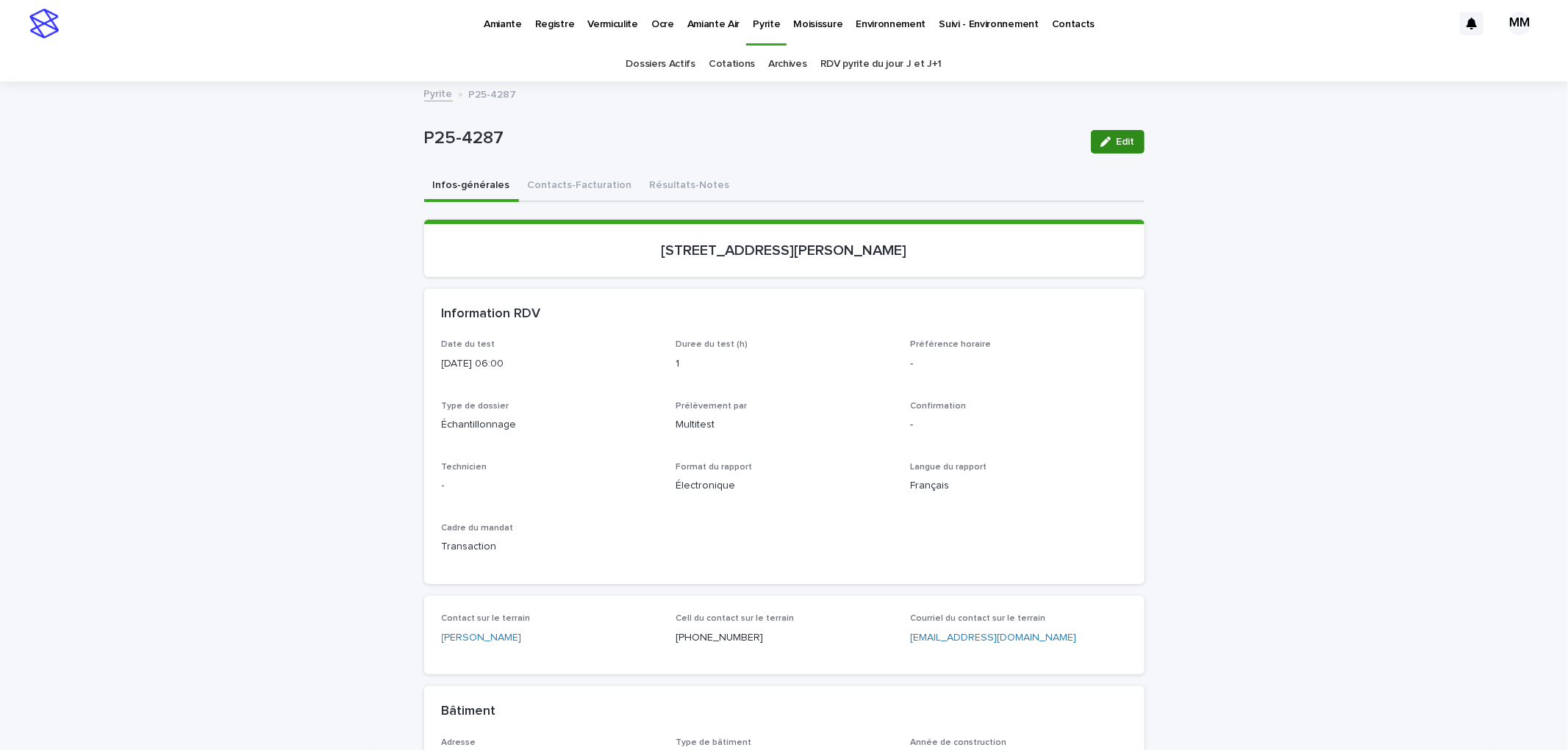
click at [1107, 140] on div "button" at bounding box center [1108, 142] width 16 height 11
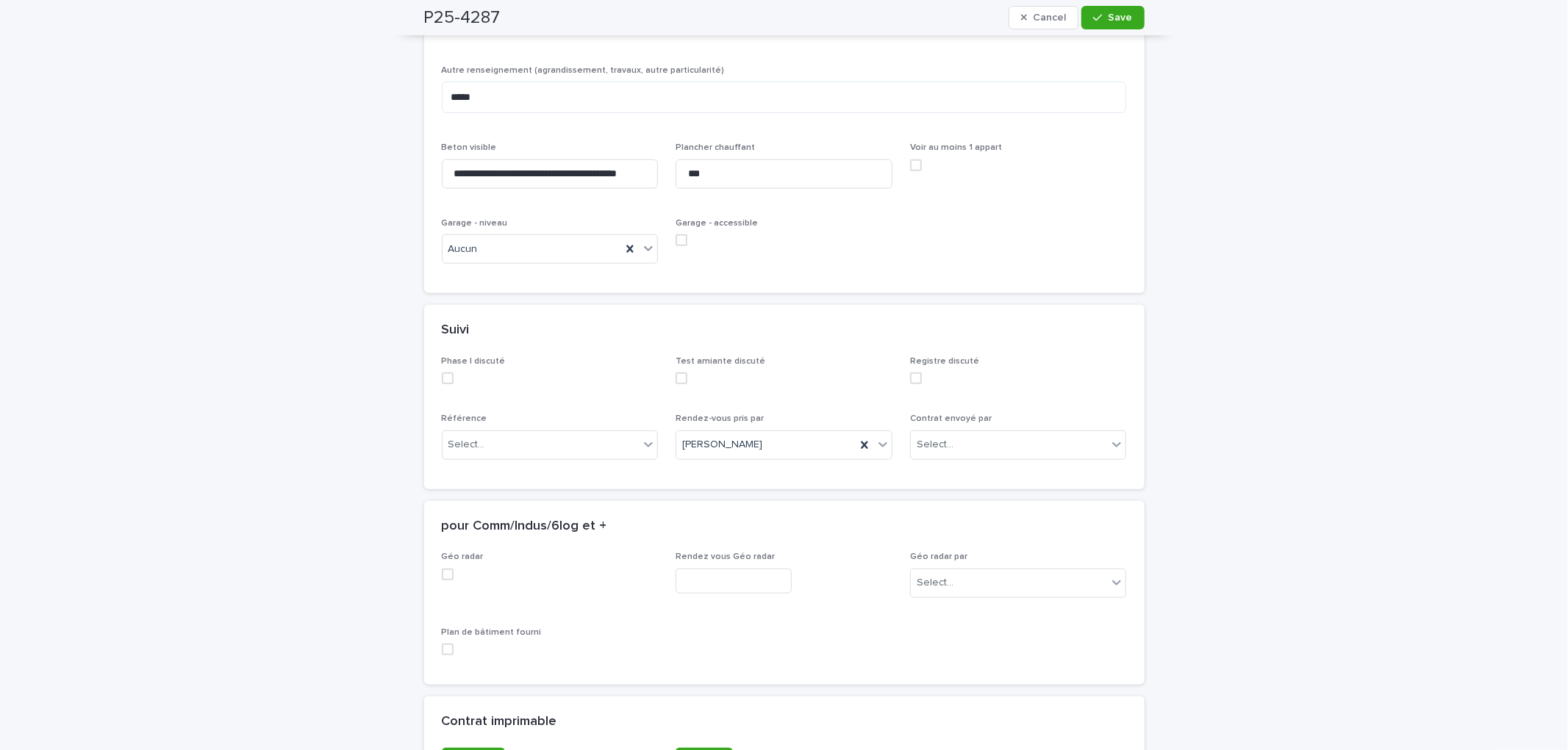
scroll to position [1061, 0]
click at [484, 456] on div "Select..." at bounding box center [541, 444] width 197 height 24
click at [487, 547] on div "Courtier" at bounding box center [543, 540] width 216 height 26
click at [1129, 11] on button "Save" at bounding box center [1113, 18] width 62 height 23
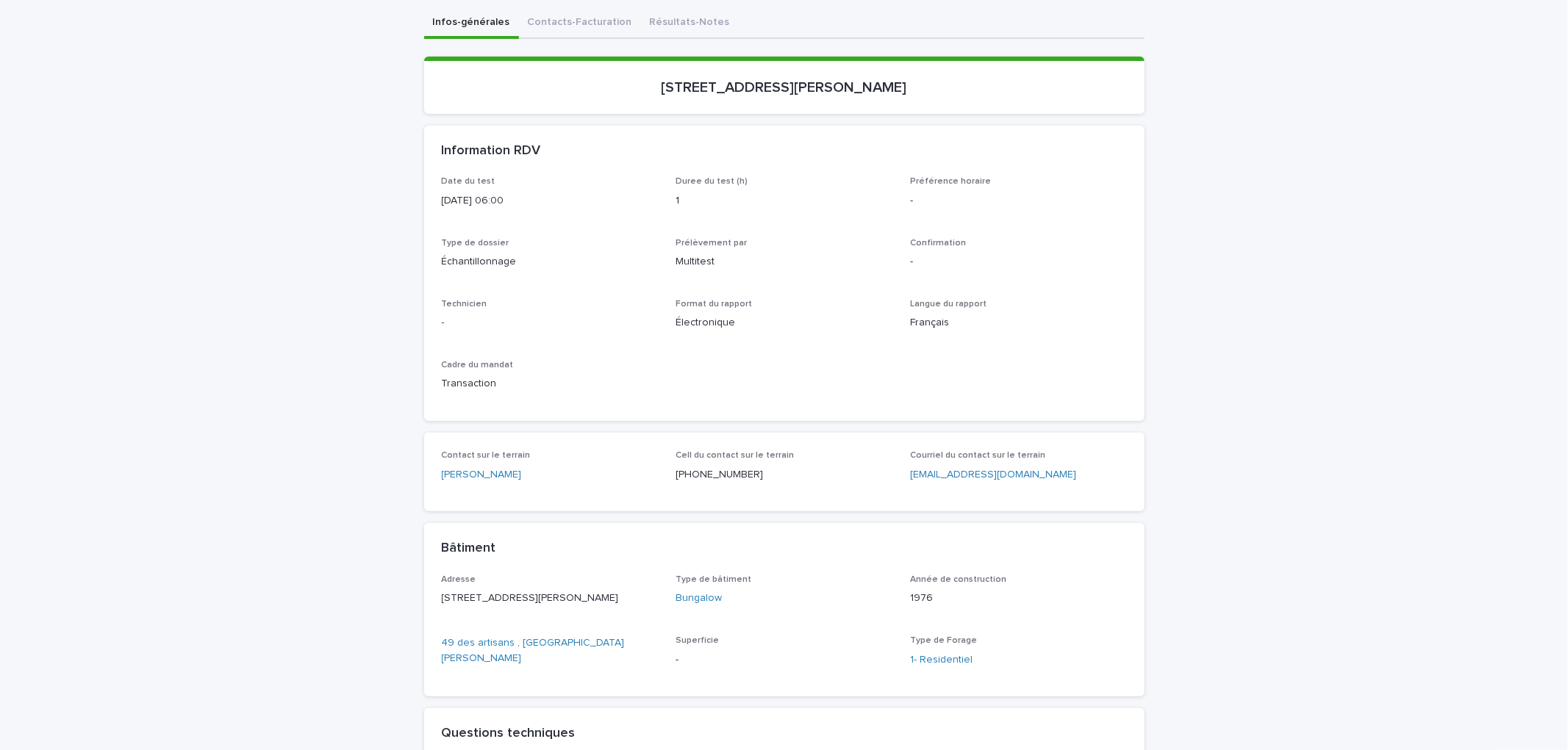
scroll to position [0, 0]
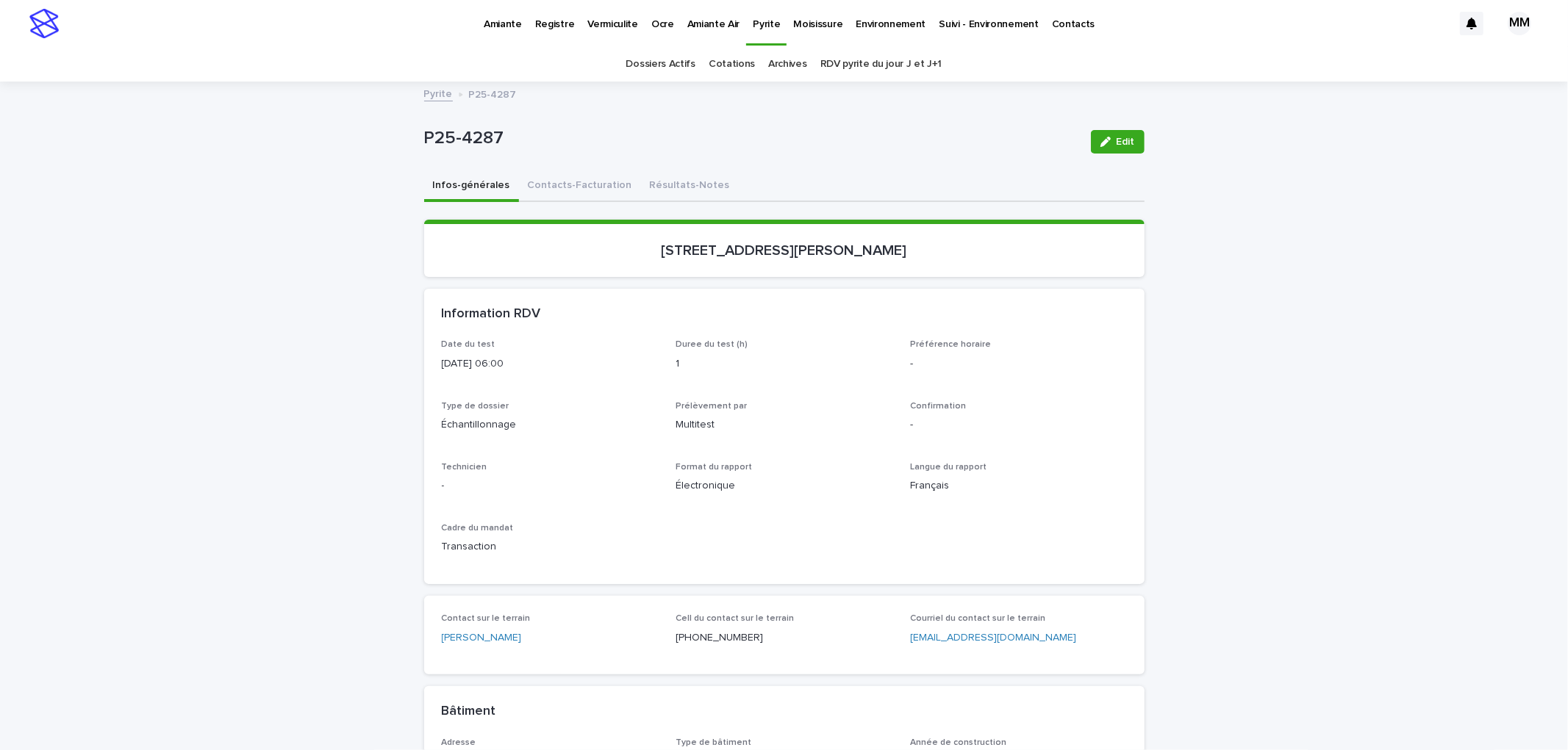
drag, startPoint x: 1096, startPoint y: 150, endPoint x: 552, endPoint y: 349, distance: 579.3
click at [1096, 150] on button "Edit" at bounding box center [1117, 142] width 53 height 23
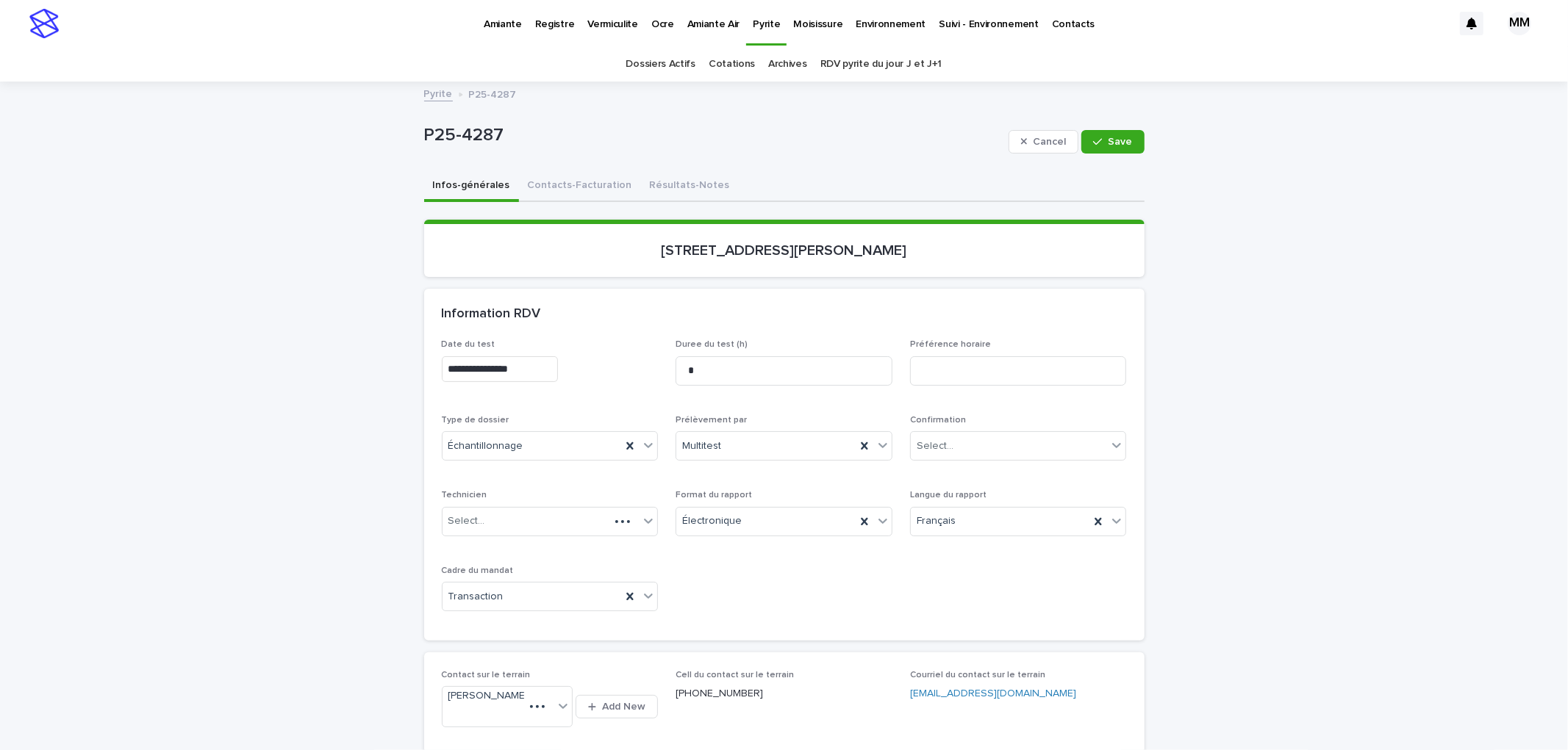
click at [540, 367] on input "**********" at bounding box center [500, 369] width 116 height 26
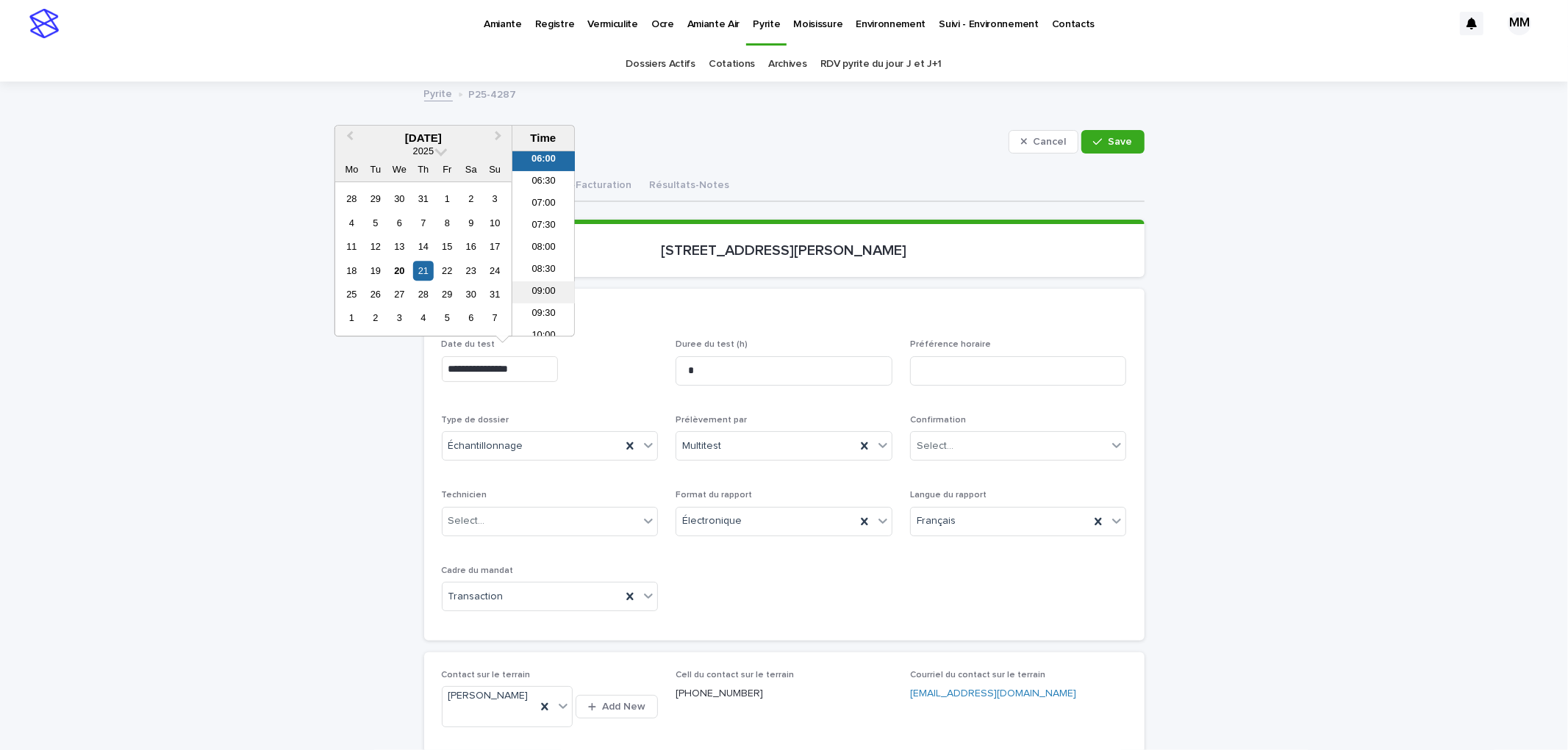
scroll to position [348, 0]
click at [547, 304] on li "11:00" at bounding box center [543, 298] width 62 height 22
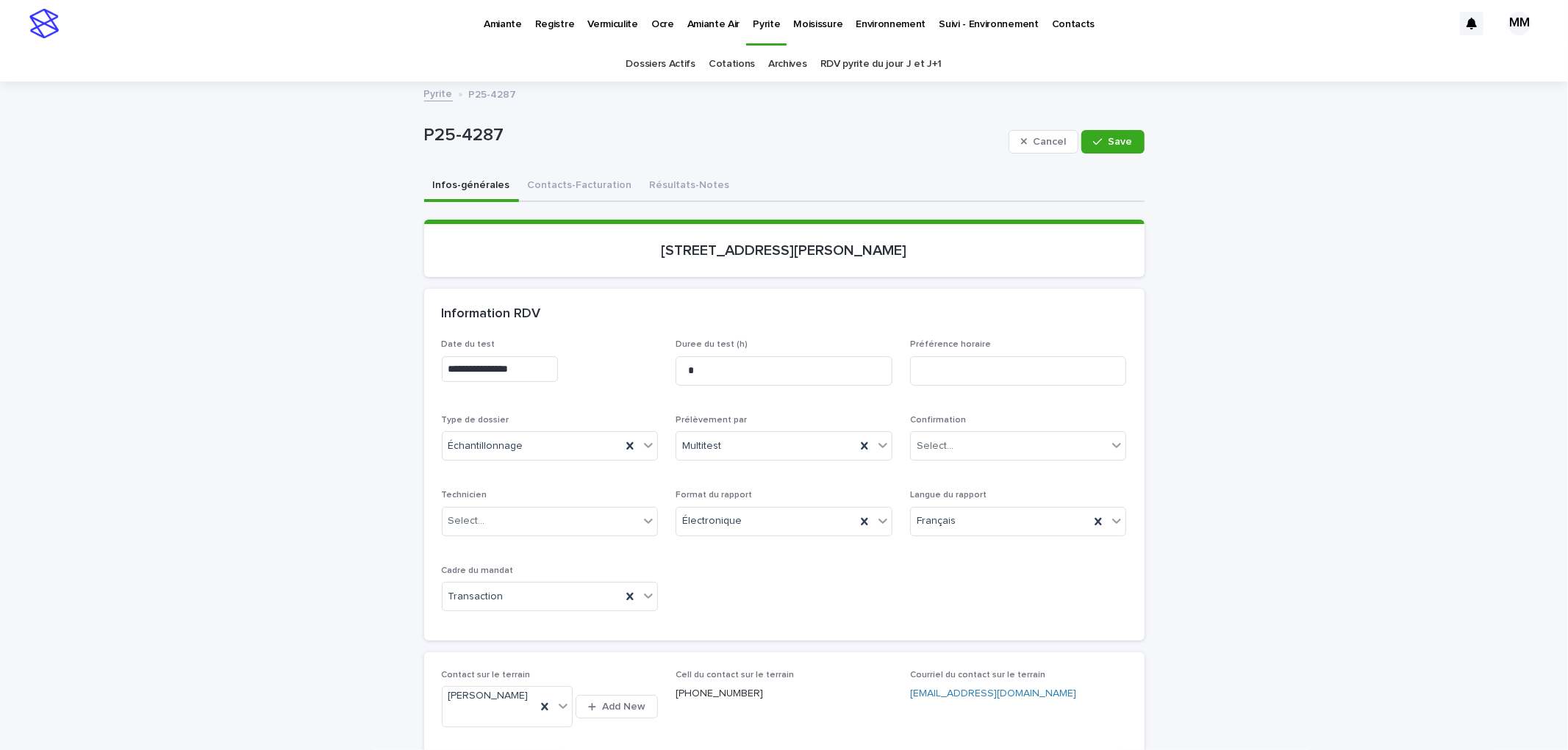
type input "**********"
click at [970, 372] on input at bounding box center [1017, 371] width 216 height 29
type input "**********"
click at [1135, 141] on button "Save" at bounding box center [1113, 142] width 62 height 23
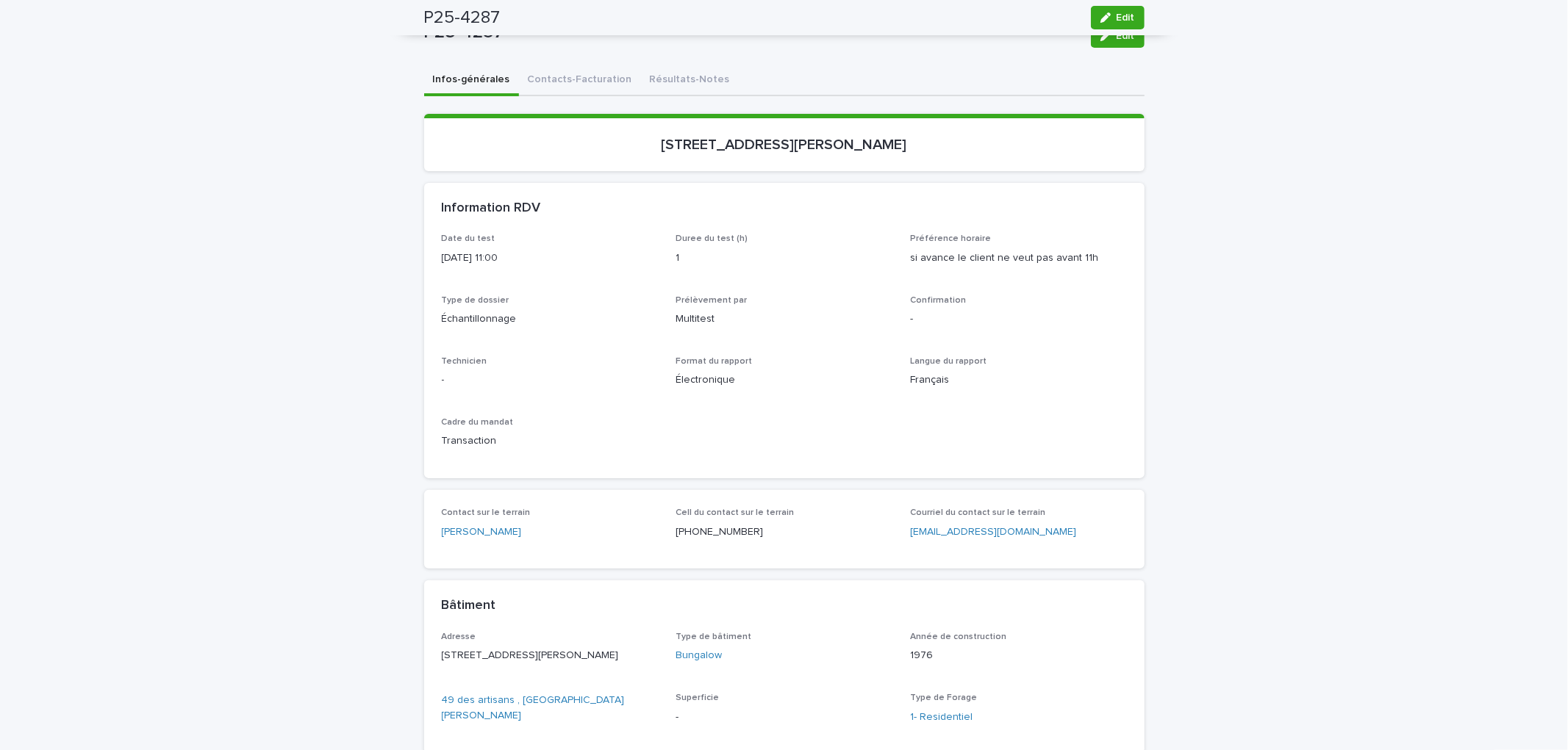
scroll to position [0, 0]
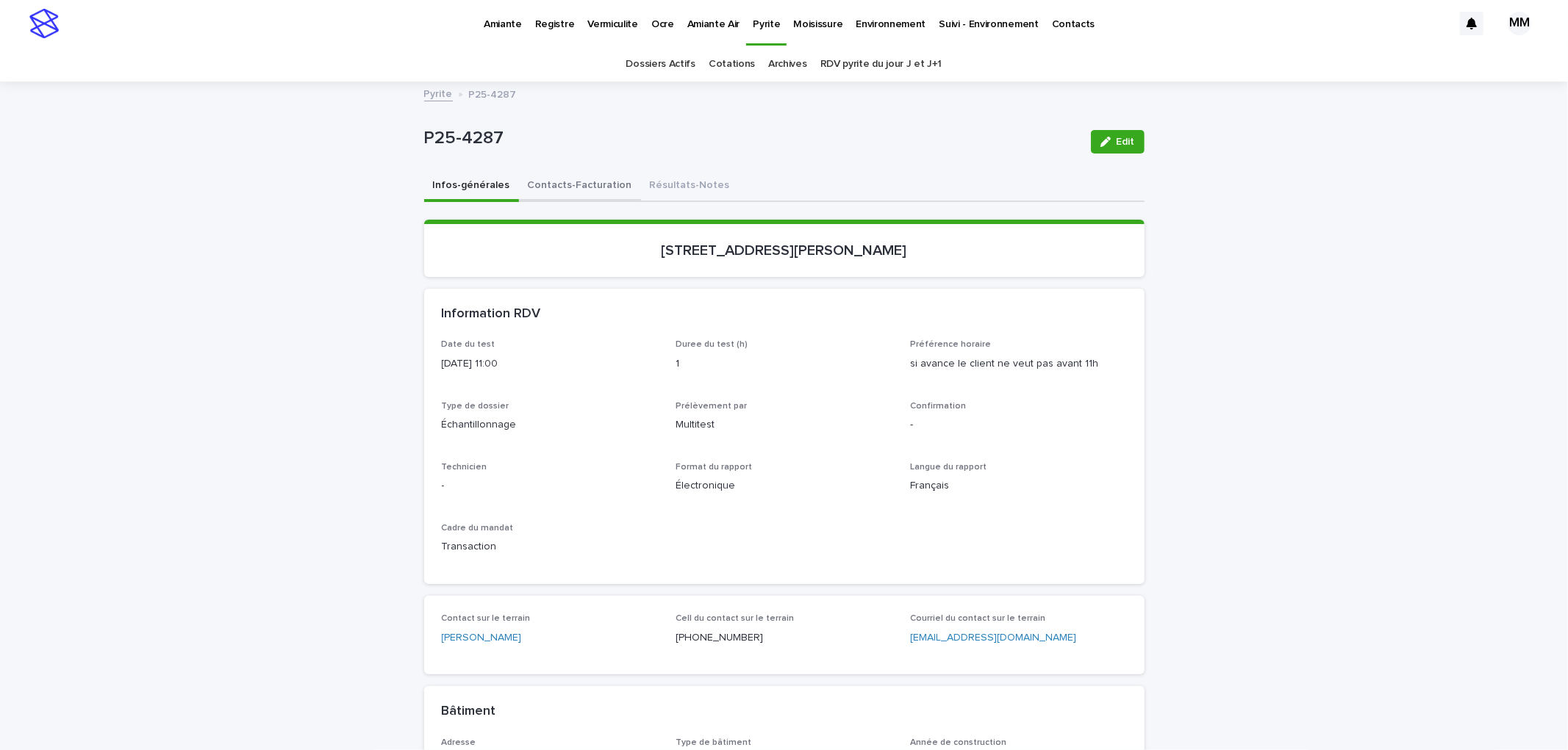
click at [606, 178] on button "Contacts-Facturation" at bounding box center [579, 186] width 122 height 31
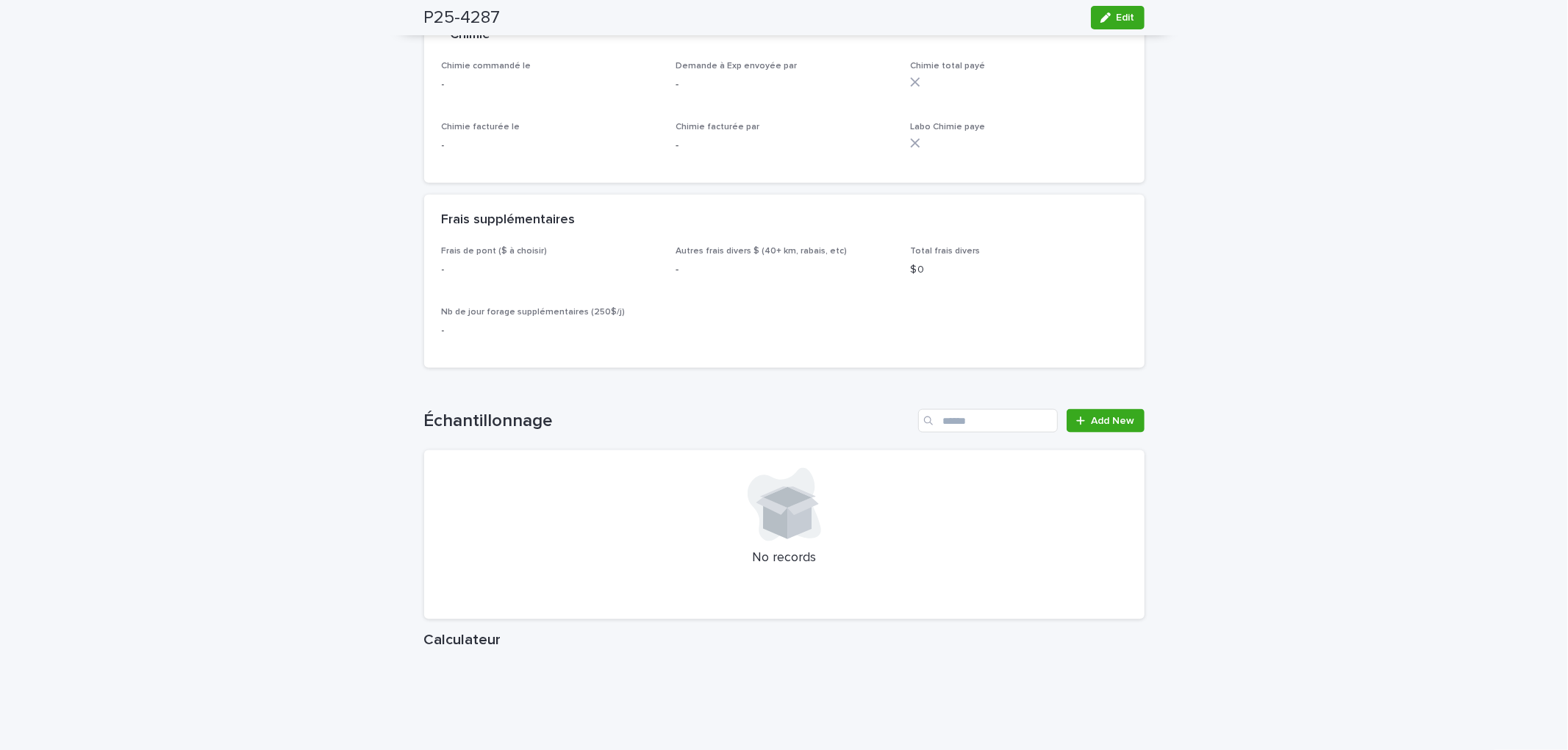
scroll to position [1552, 0]
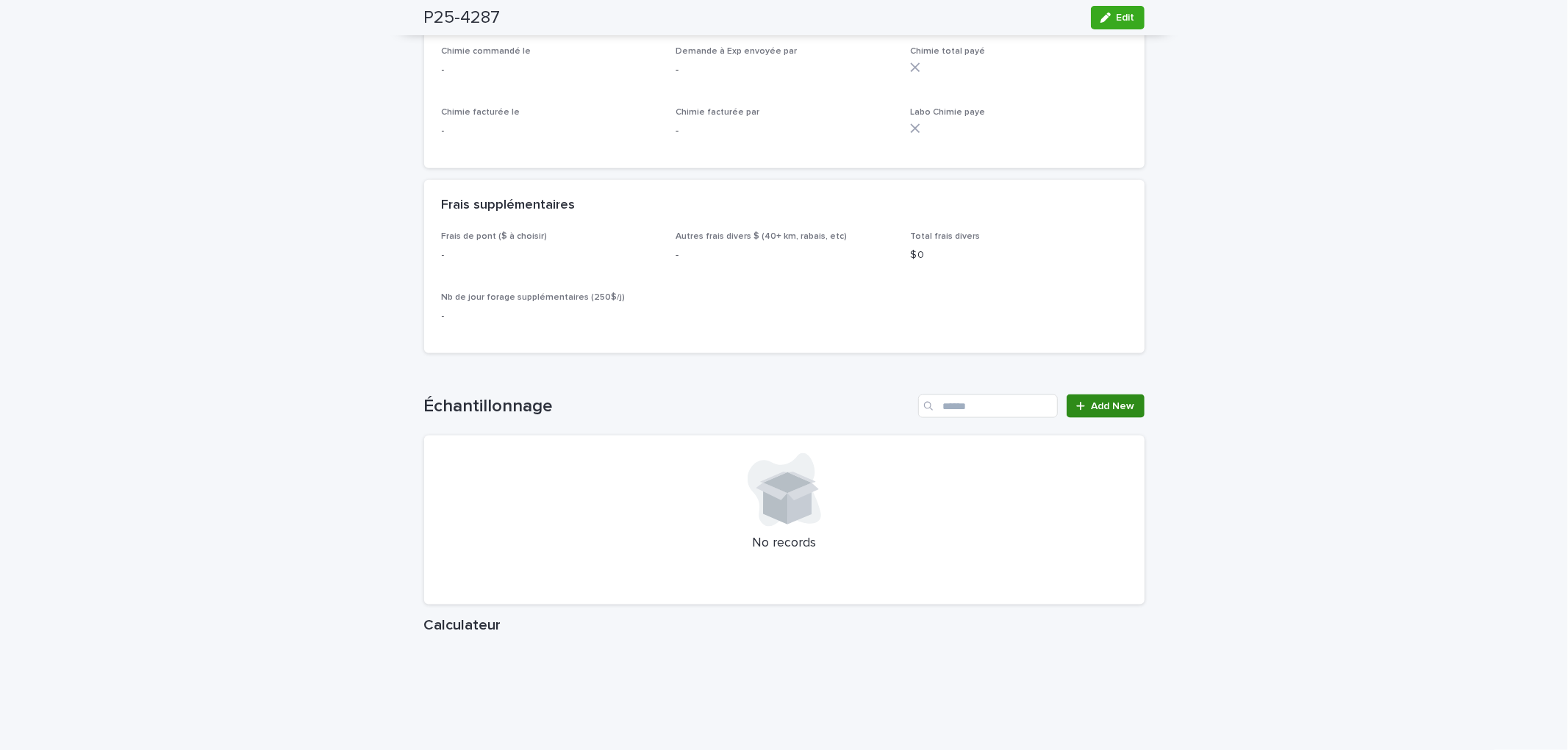
click at [1115, 412] on span "Add New" at bounding box center [1113, 406] width 44 height 11
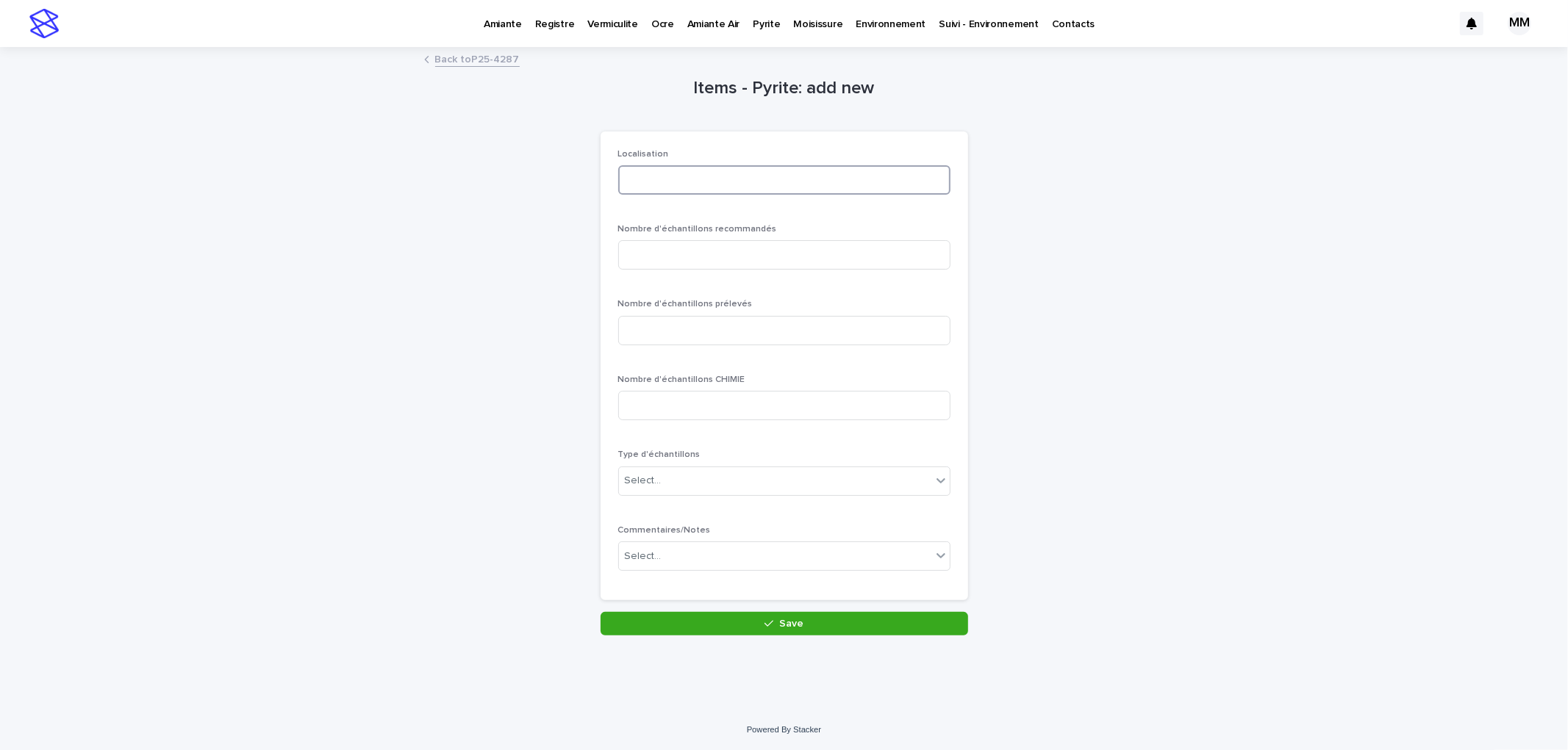
click at [653, 193] on input at bounding box center [784, 180] width 332 height 29
click at [719, 255] on input at bounding box center [784, 255] width 332 height 29
type input "*"
click at [682, 339] on input at bounding box center [784, 330] width 332 height 29
type input "*"
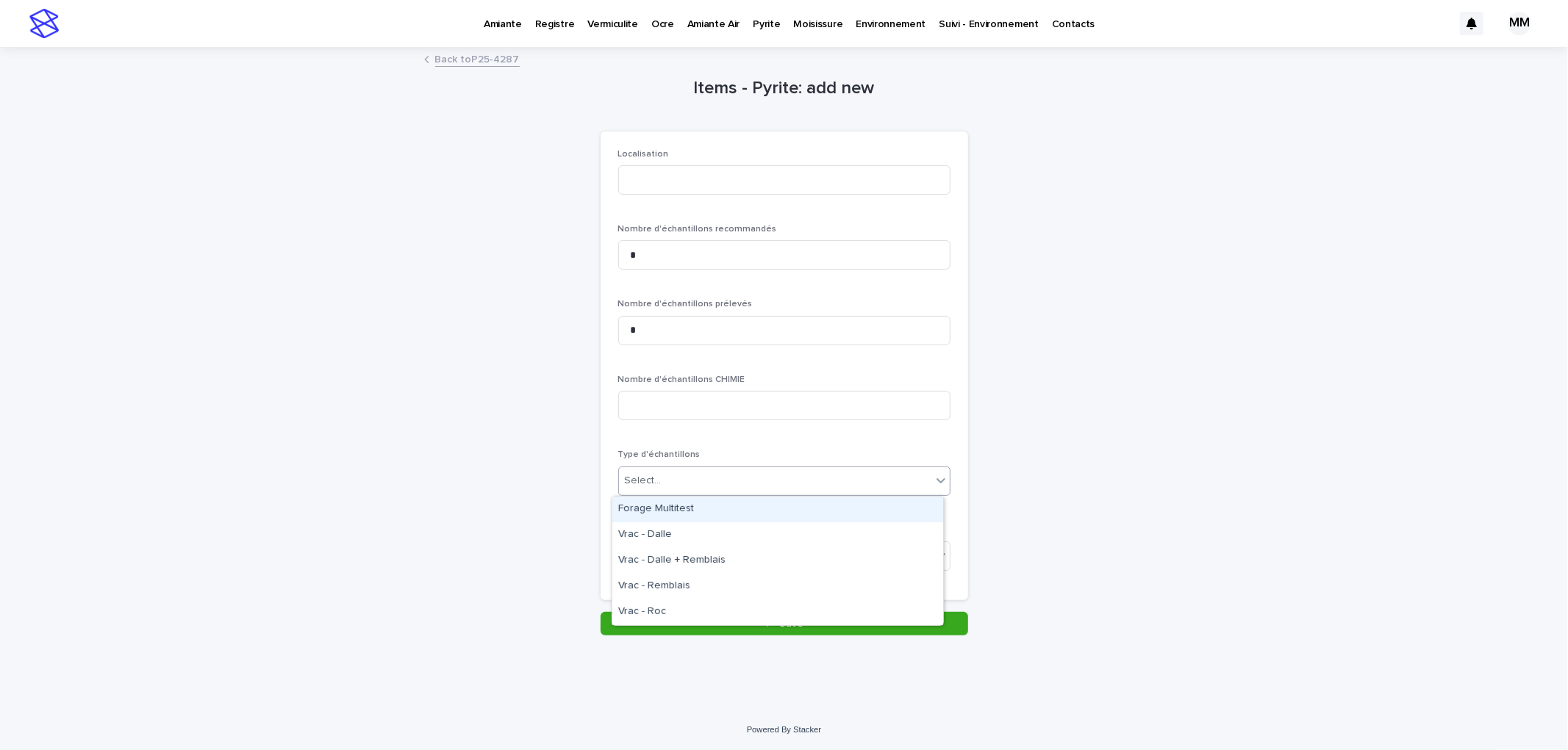
click at [673, 472] on div "Select..." at bounding box center [775, 480] width 313 height 24
click at [691, 510] on div "Forage Multitest" at bounding box center [777, 510] width 331 height 26
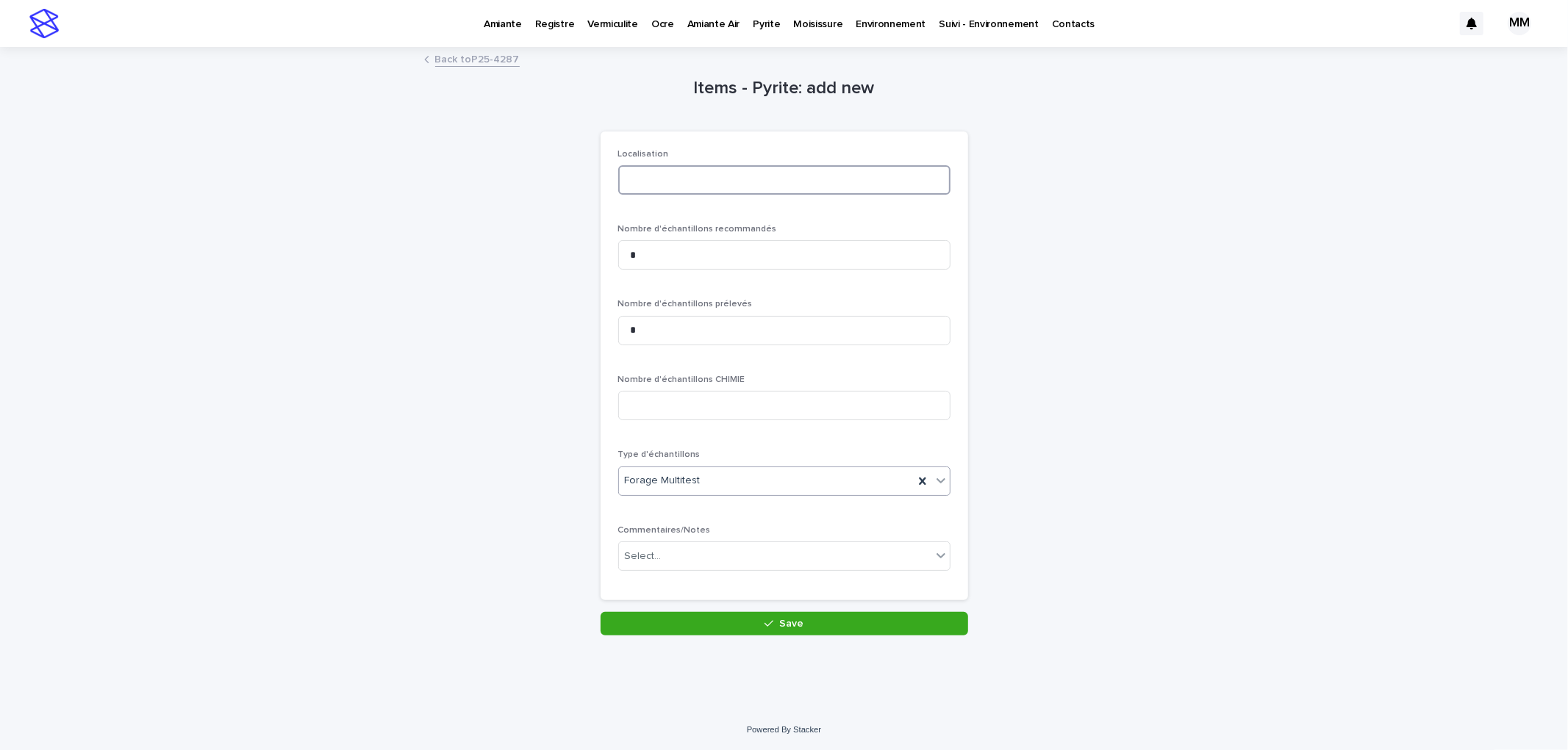
click at [674, 173] on input at bounding box center [784, 180] width 332 height 29
type input "********"
click at [817, 612] on button "Save" at bounding box center [784, 624] width 367 height 23
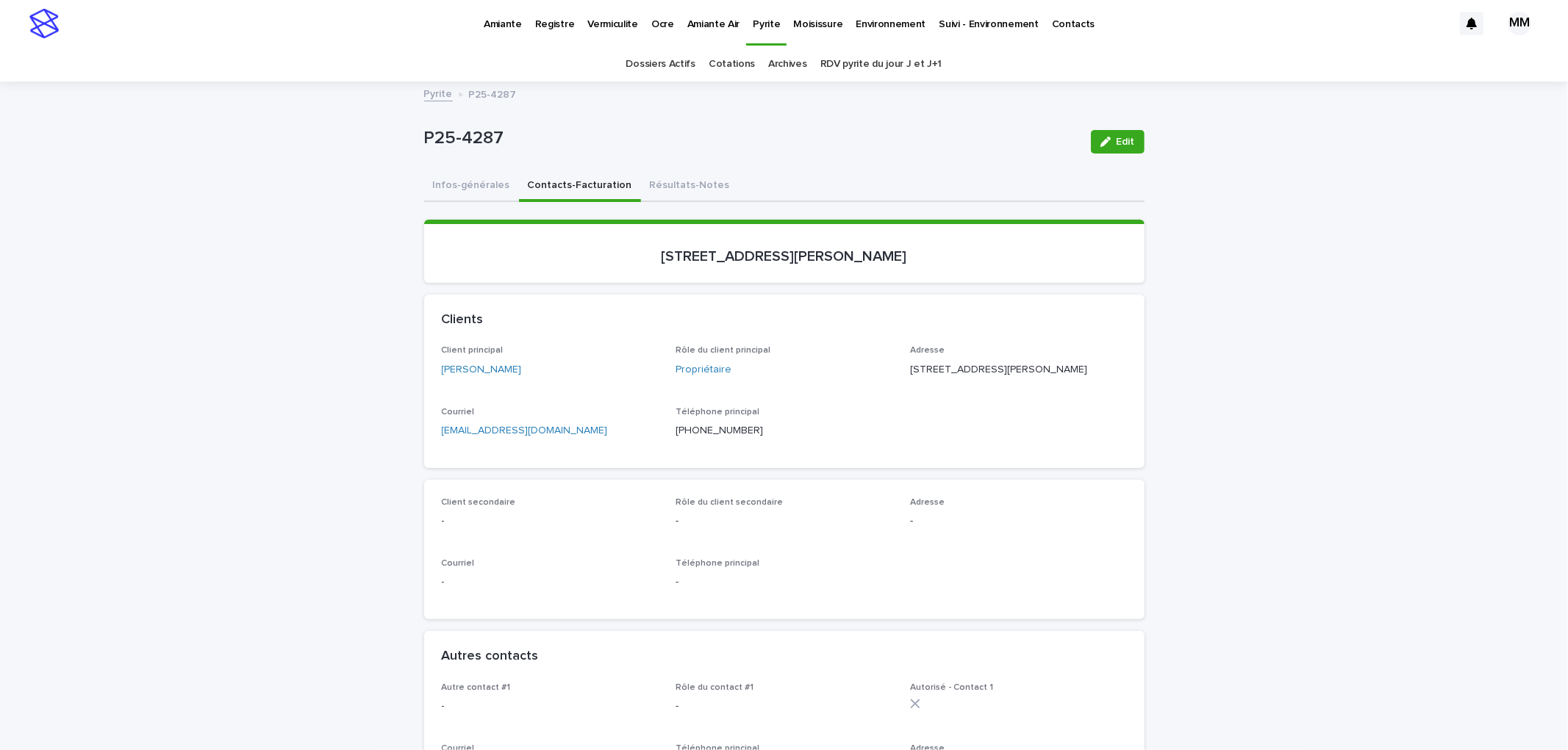
click at [475, 178] on button "Infos-générales" at bounding box center [471, 186] width 94 height 31
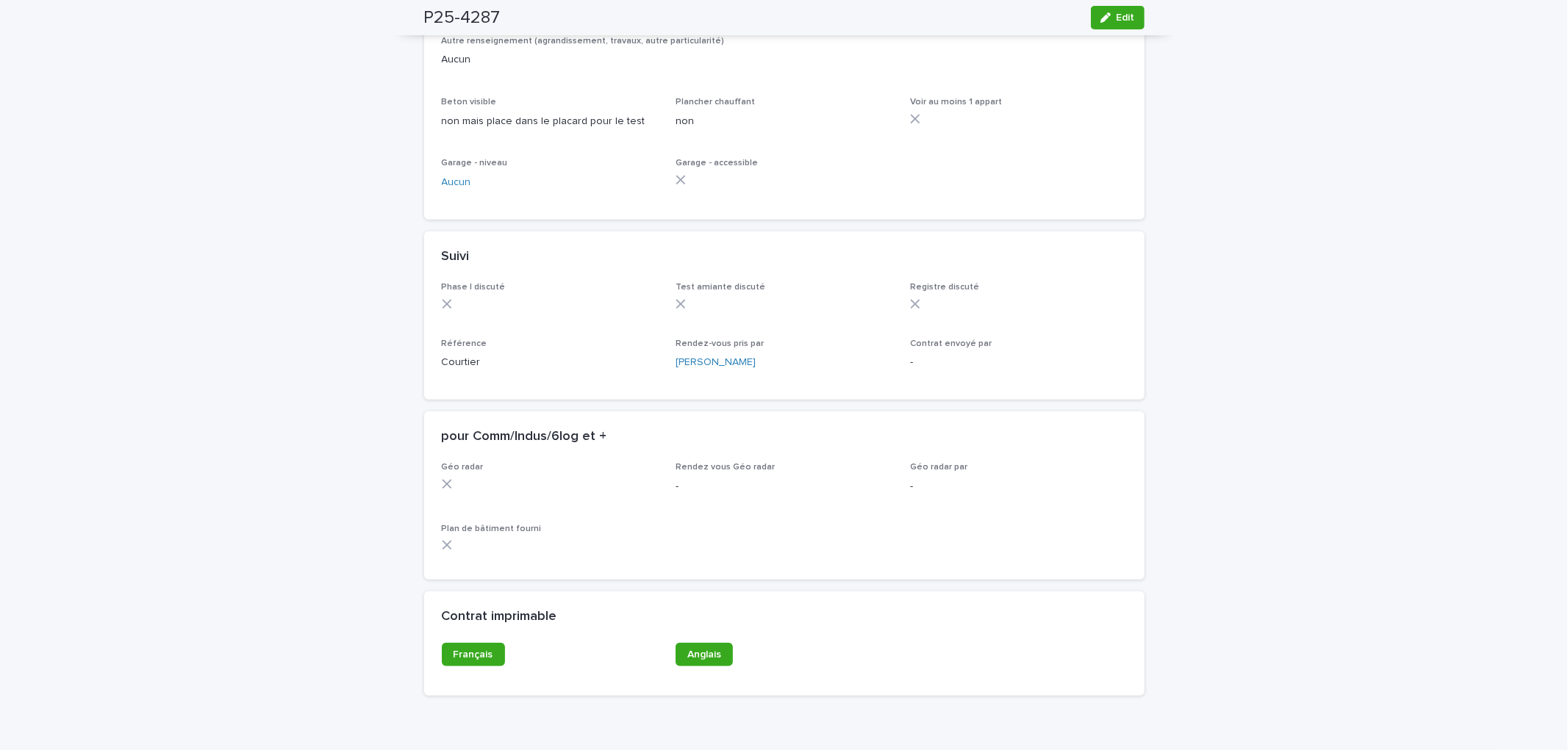
scroll to position [1033, 0]
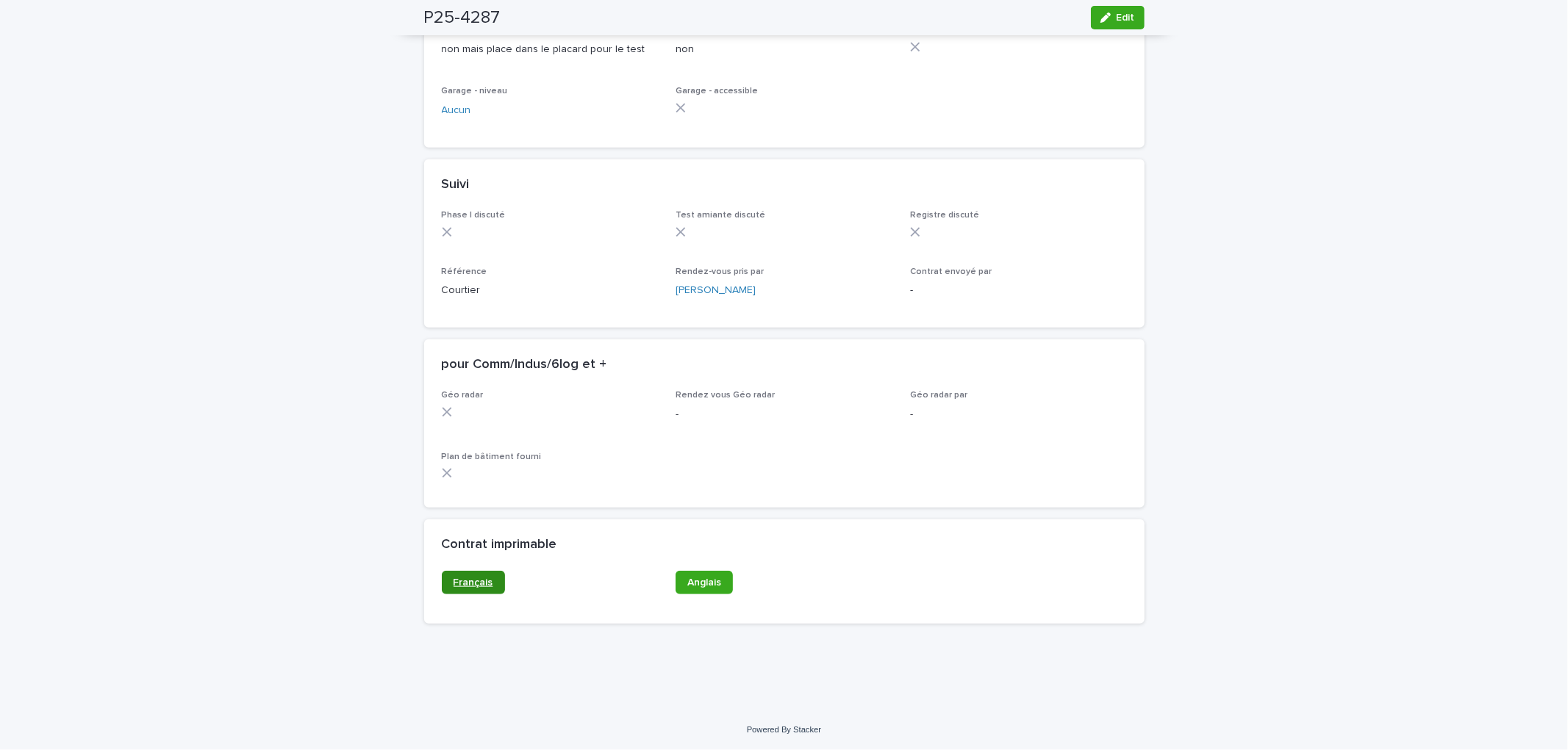
click at [459, 585] on span "Français" at bounding box center [473, 583] width 40 height 11
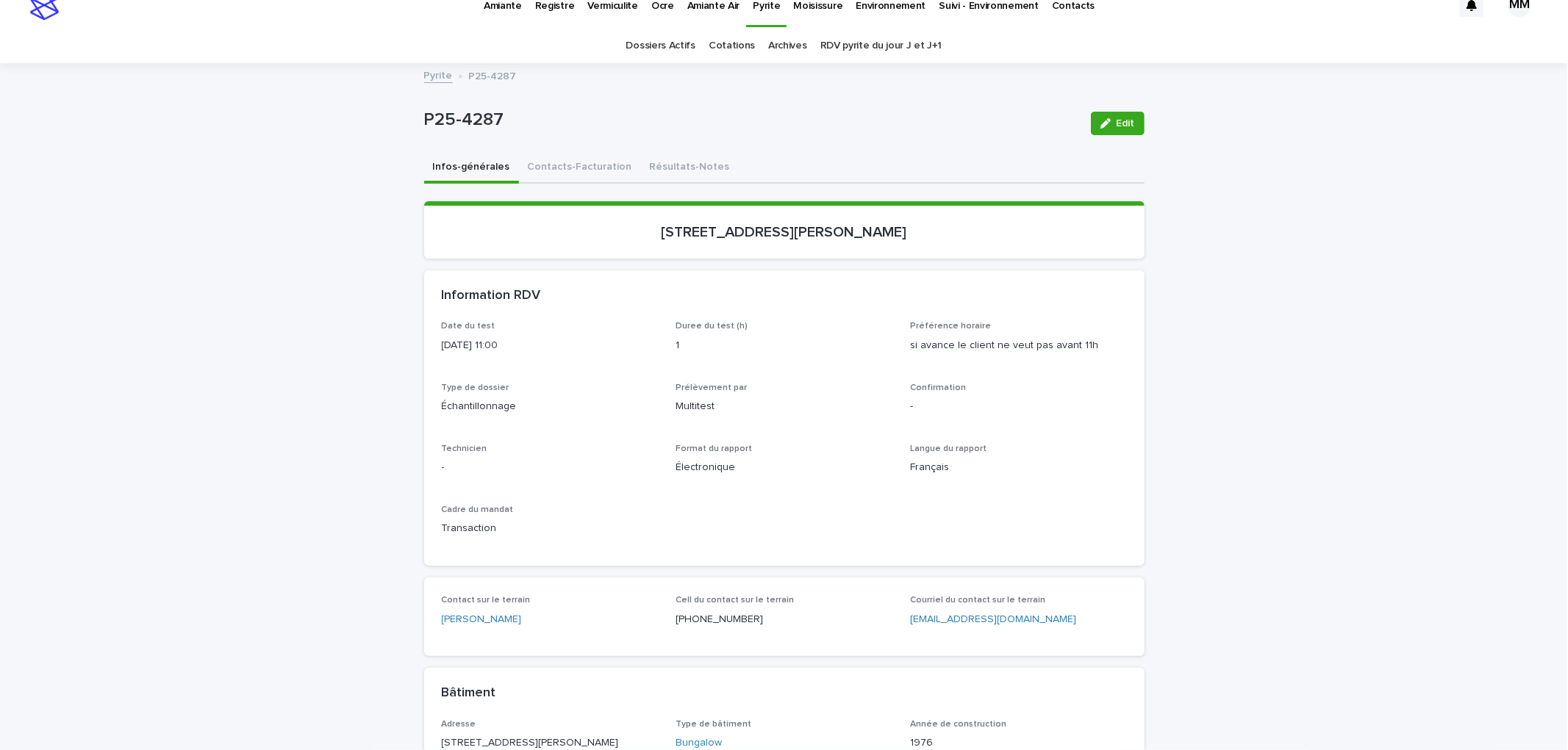
scroll to position [0, 0]
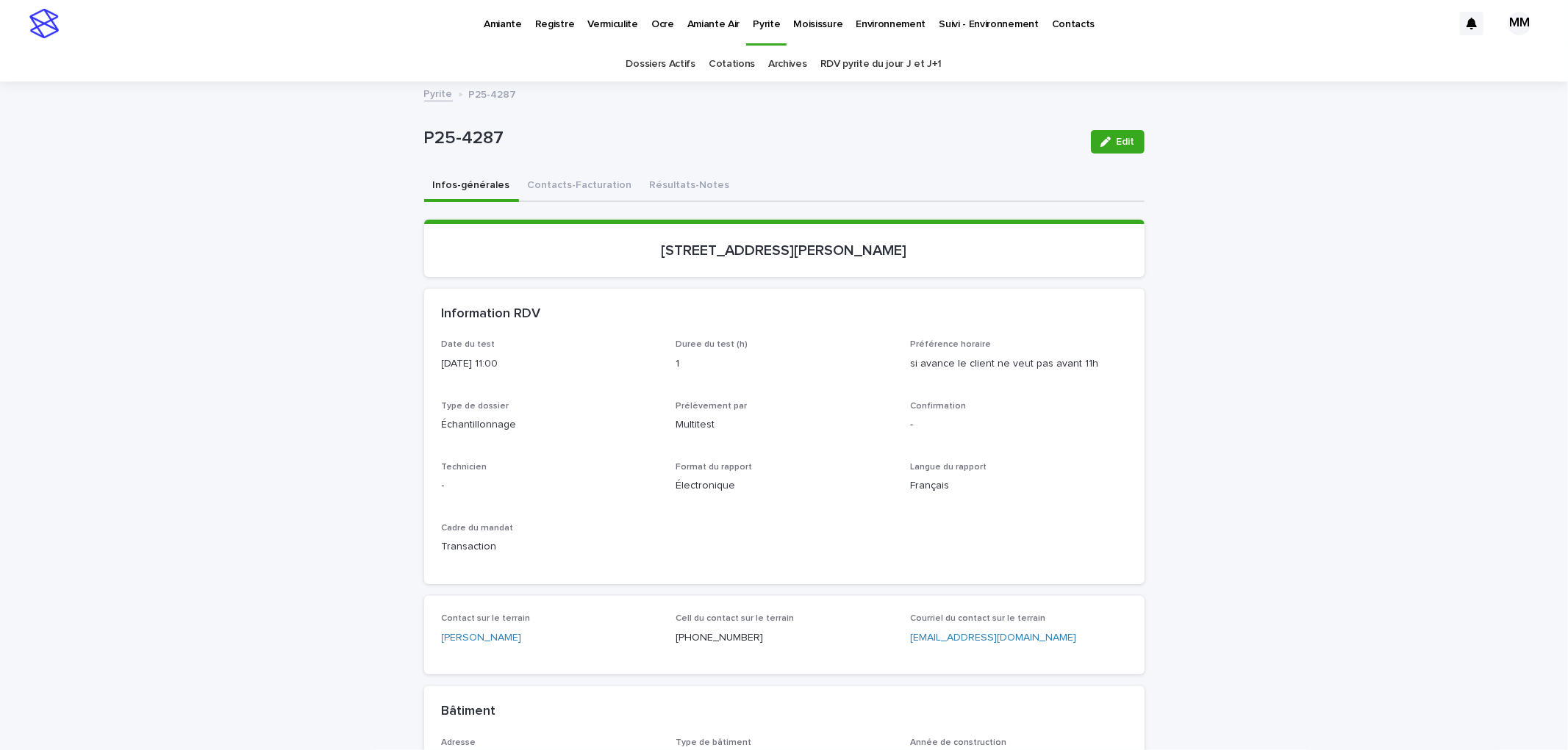
click at [1123, 149] on button "Edit" at bounding box center [1117, 142] width 53 height 23
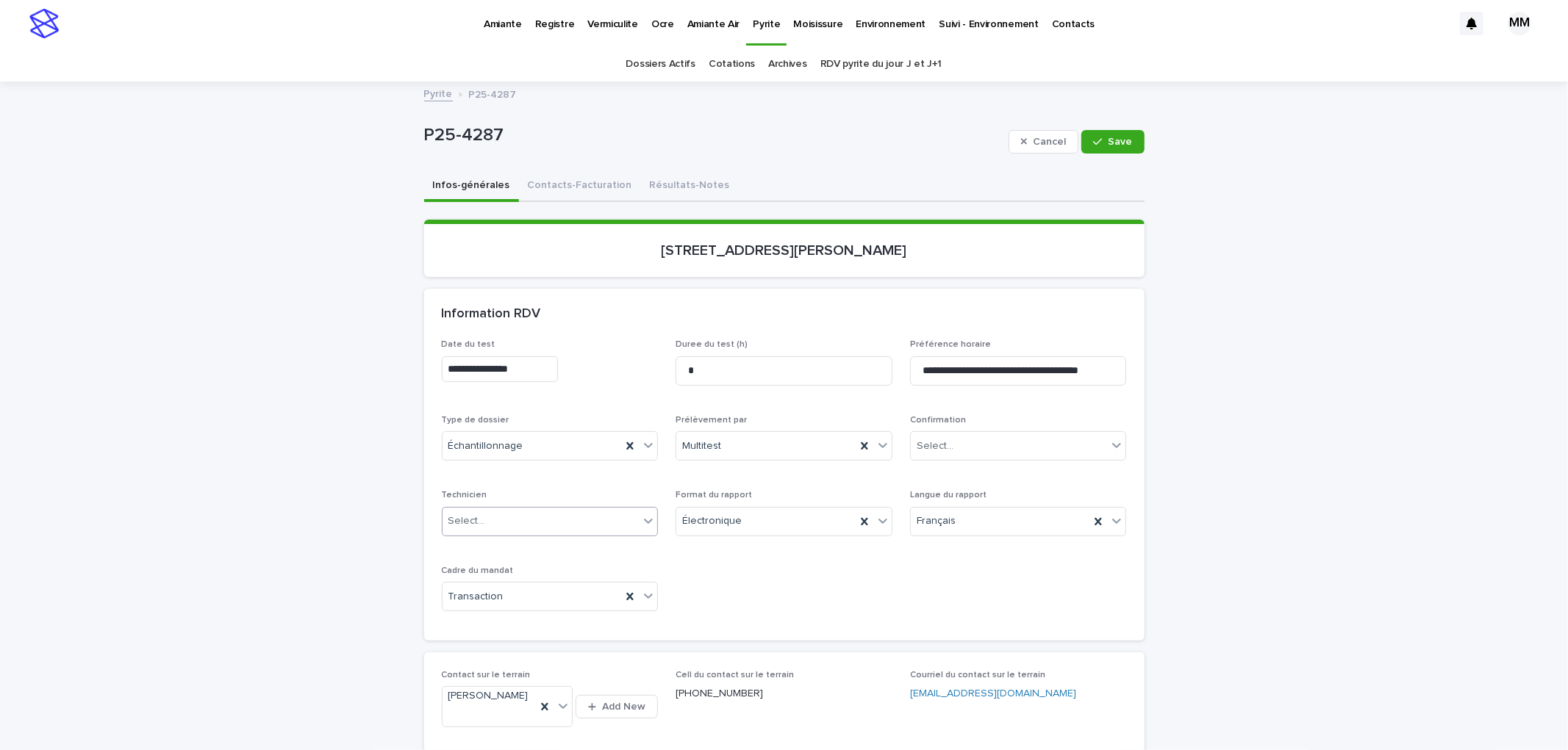
click at [539, 526] on div "Select..." at bounding box center [541, 521] width 197 height 24
type input "***"
click at [562, 550] on div "Gabriel Robillard Bourbonnais" at bounding box center [543, 548] width 216 height 26
click at [938, 452] on div "Select..." at bounding box center [935, 446] width 37 height 15
click at [956, 546] on div "Confirmé" at bounding box center [1013, 550] width 216 height 26
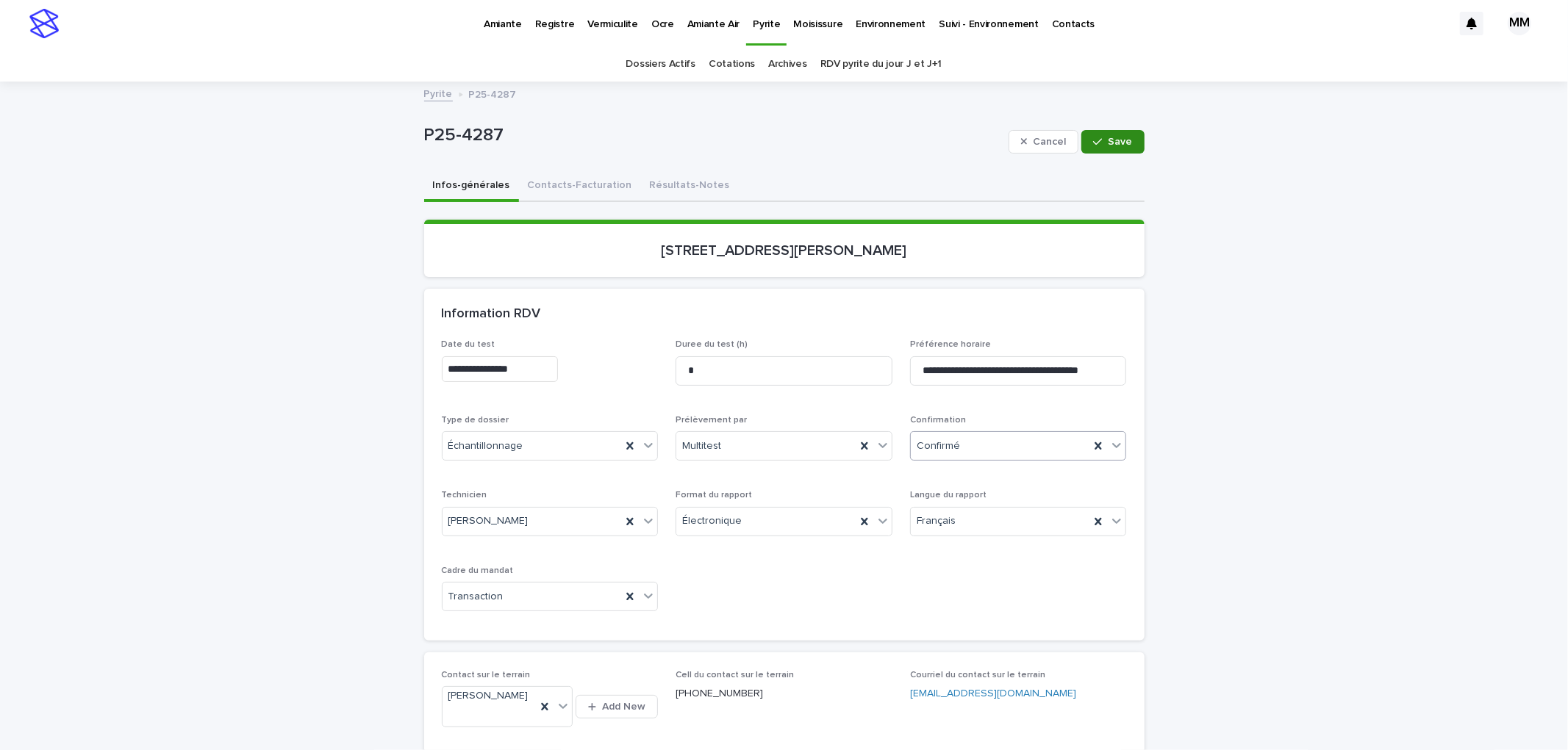
click at [1122, 140] on span "Save" at bounding box center [1120, 142] width 24 height 11
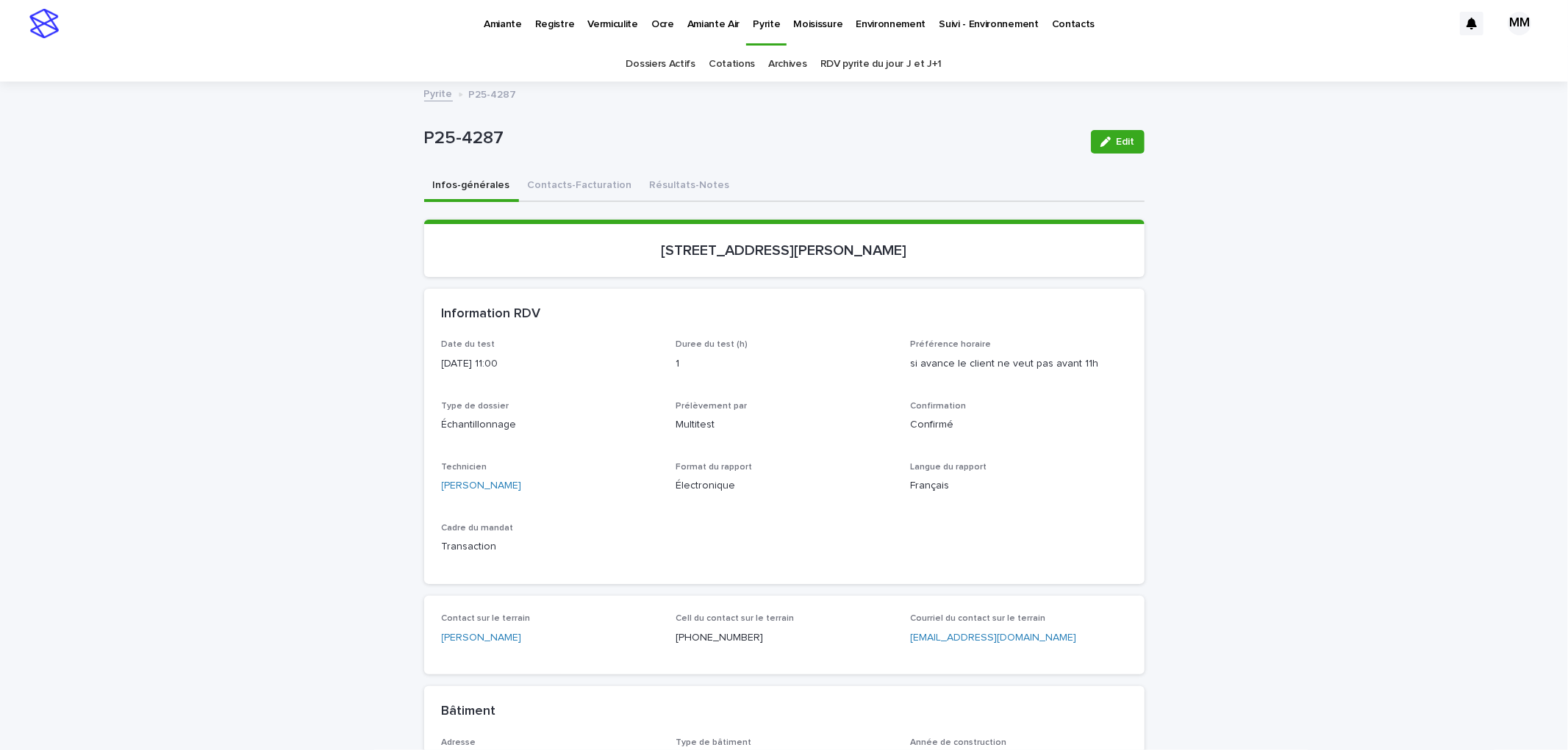
click at [641, 184] on button "Résultats-Notes" at bounding box center [690, 186] width 98 height 31
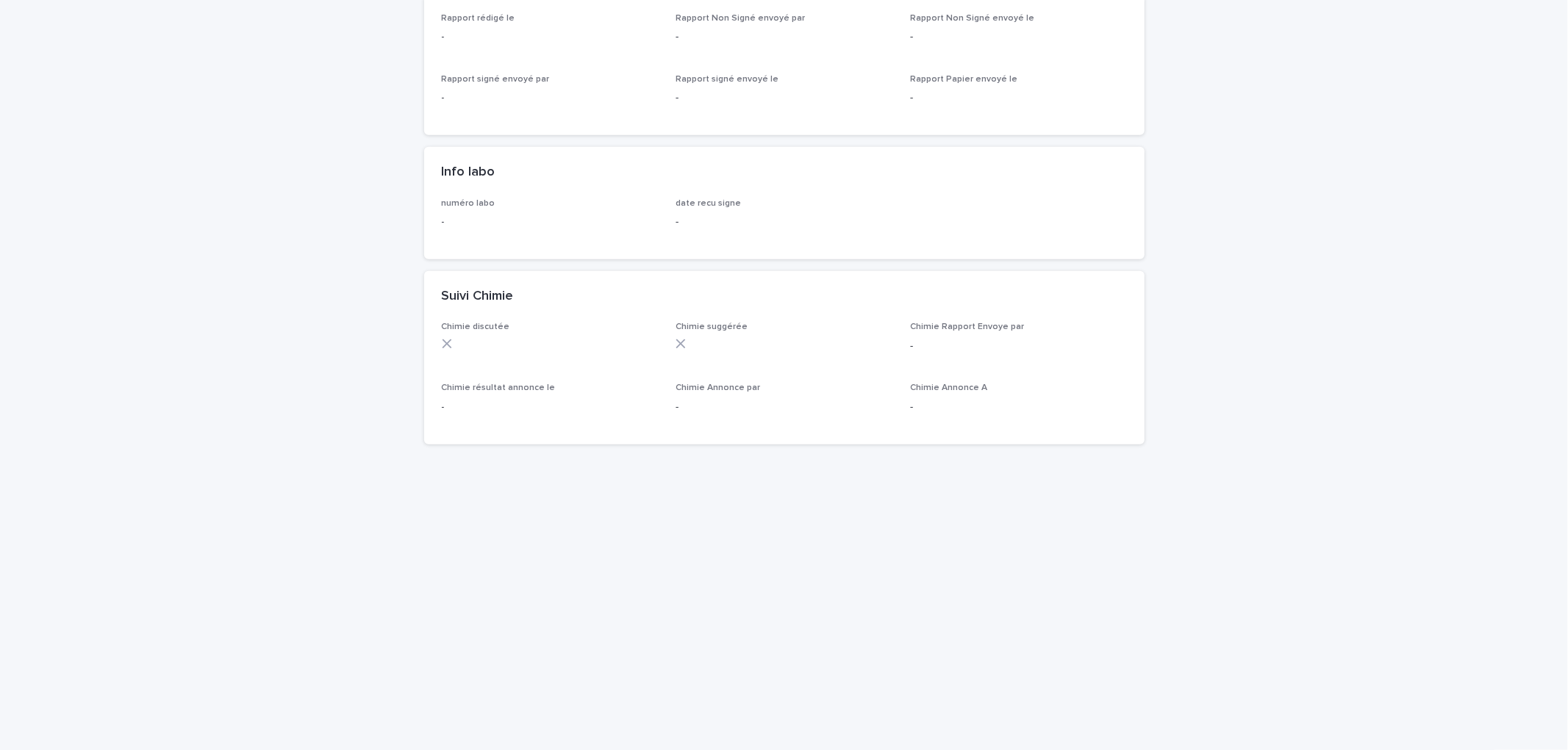
scroll to position [817, 0]
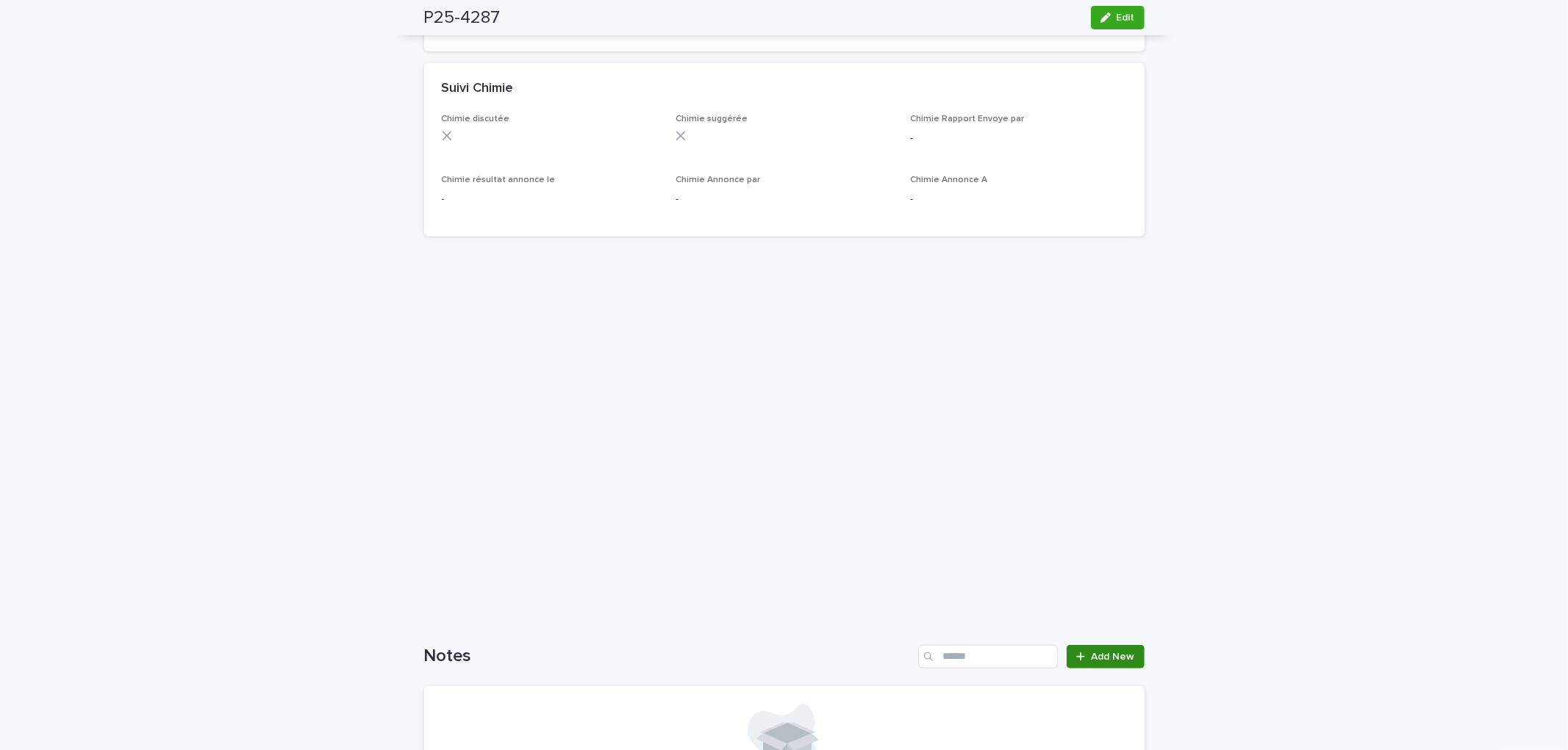
click at [1100, 657] on span "Add New" at bounding box center [1113, 657] width 44 height 11
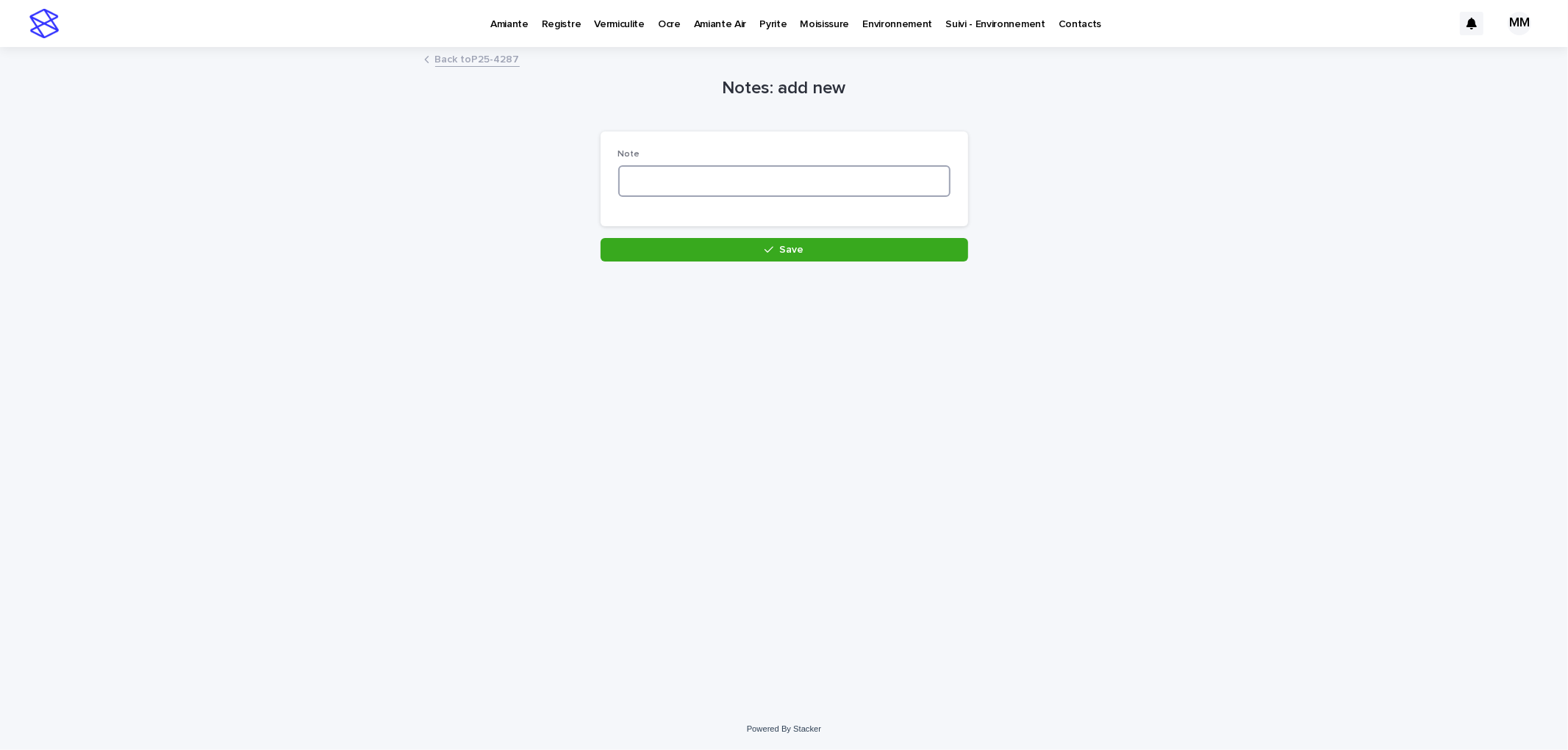
click at [676, 177] on textarea at bounding box center [784, 181] width 332 height 31
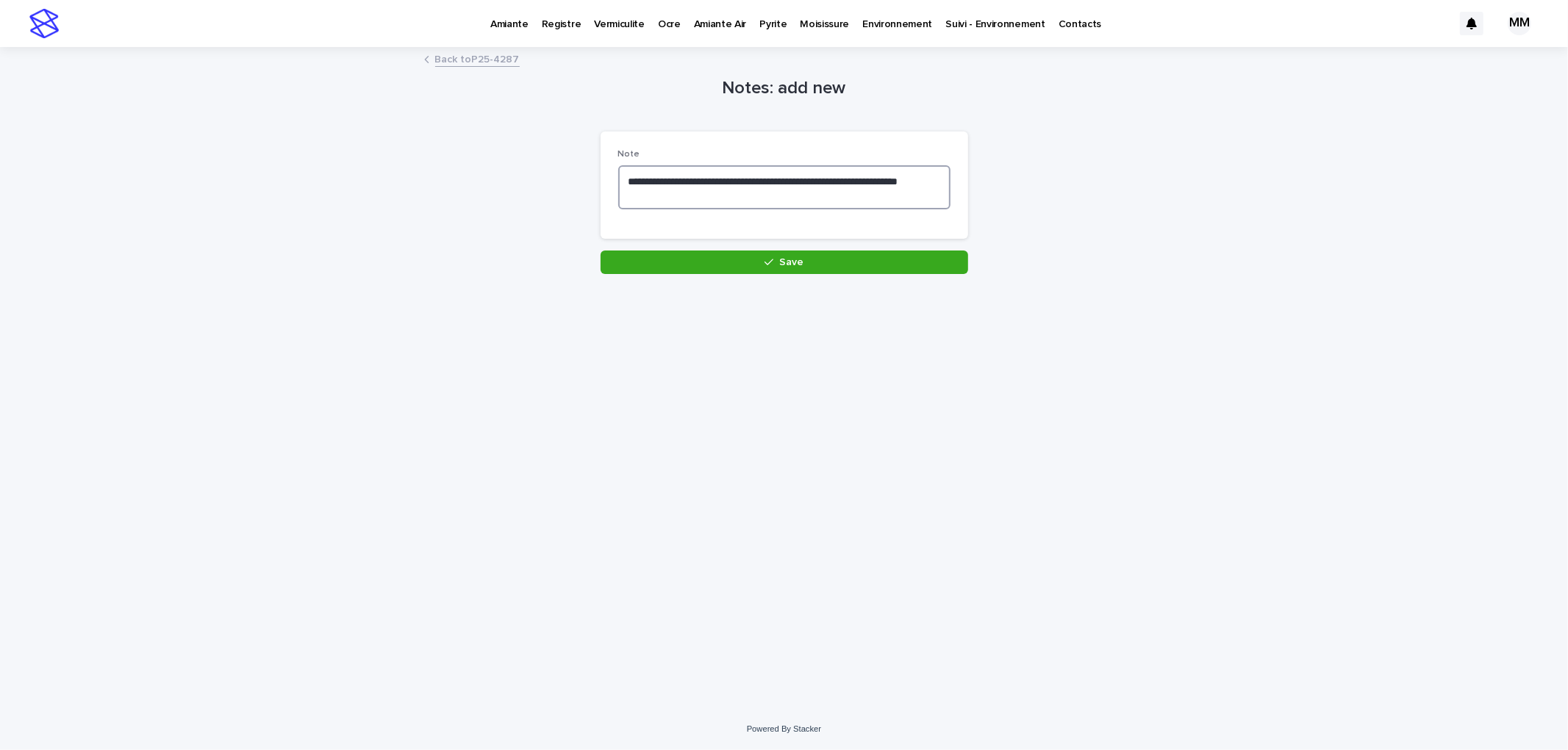
type textarea "**********"
drag, startPoint x: 752, startPoint y: 277, endPoint x: 770, endPoint y: 260, distance: 24.8
click at [753, 275] on div "**********" at bounding box center [784, 360] width 735 height 624
drag, startPoint x: 771, startPoint y: 259, endPoint x: 1350, endPoint y: 274, distance: 579.2
click at [773, 259] on icon "button" at bounding box center [769, 263] width 9 height 11
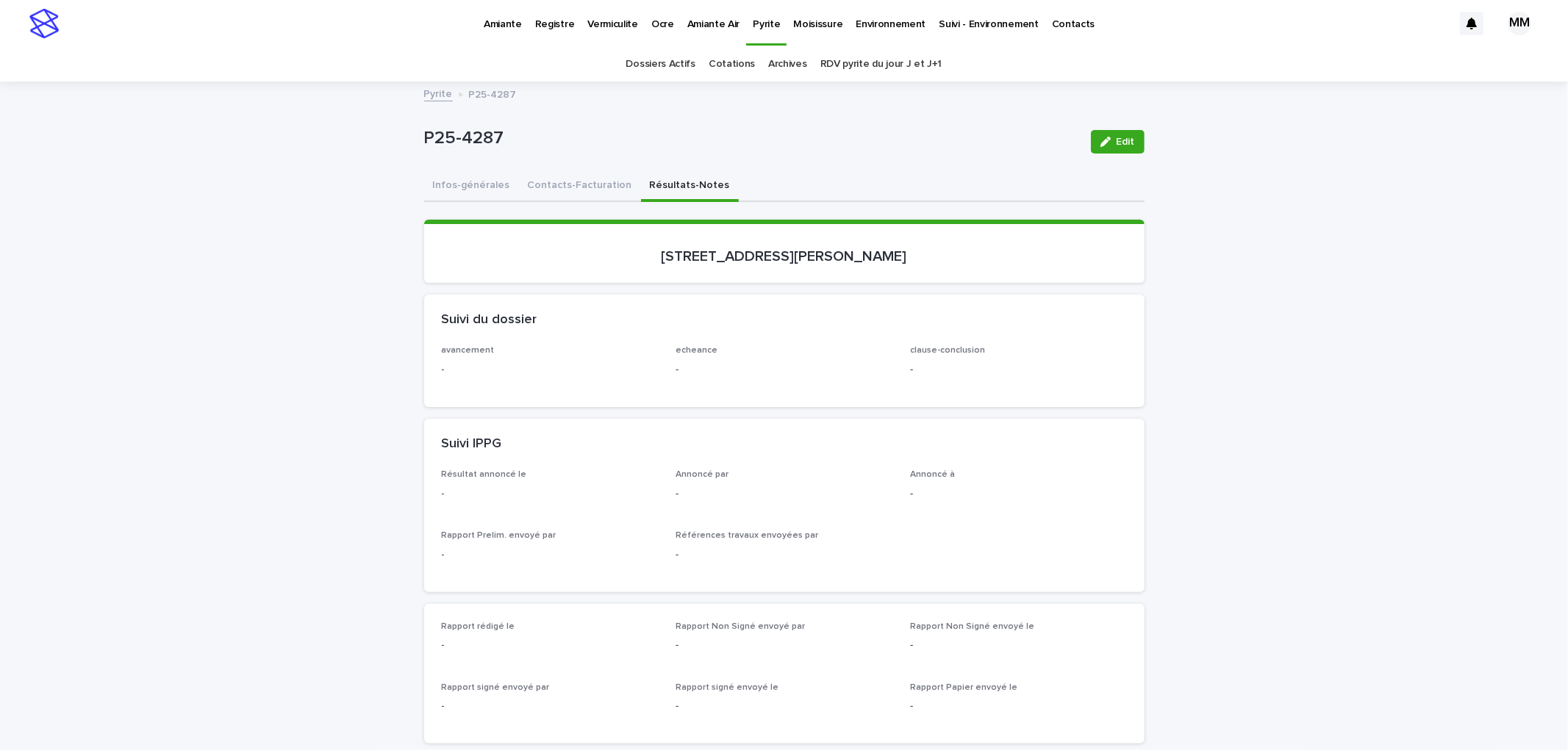
click at [591, 20] on p "Vermiculite" at bounding box center [612, 15] width 51 height 31
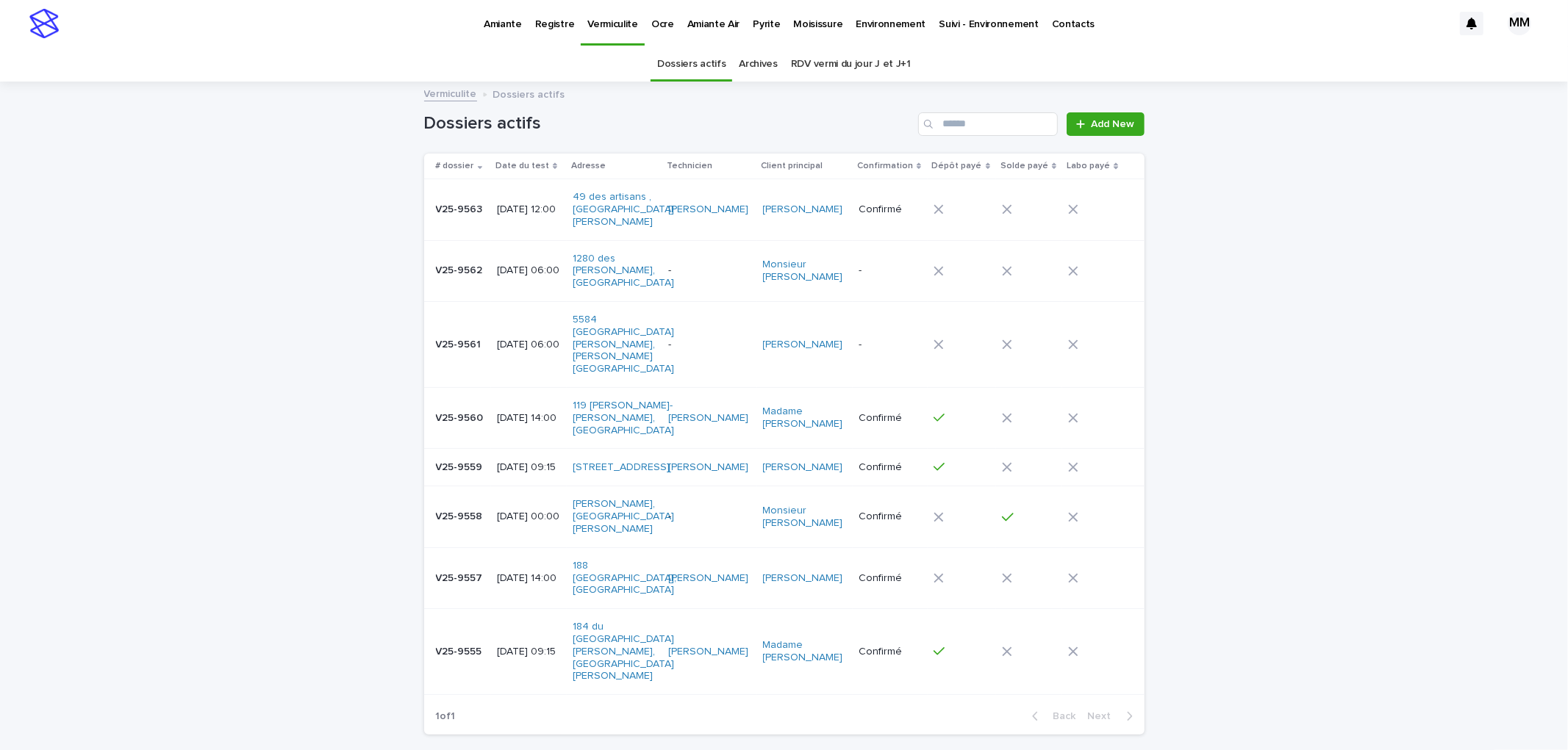
click at [505, 204] on p "2025-08-20 12:00" at bounding box center [529, 210] width 65 height 12
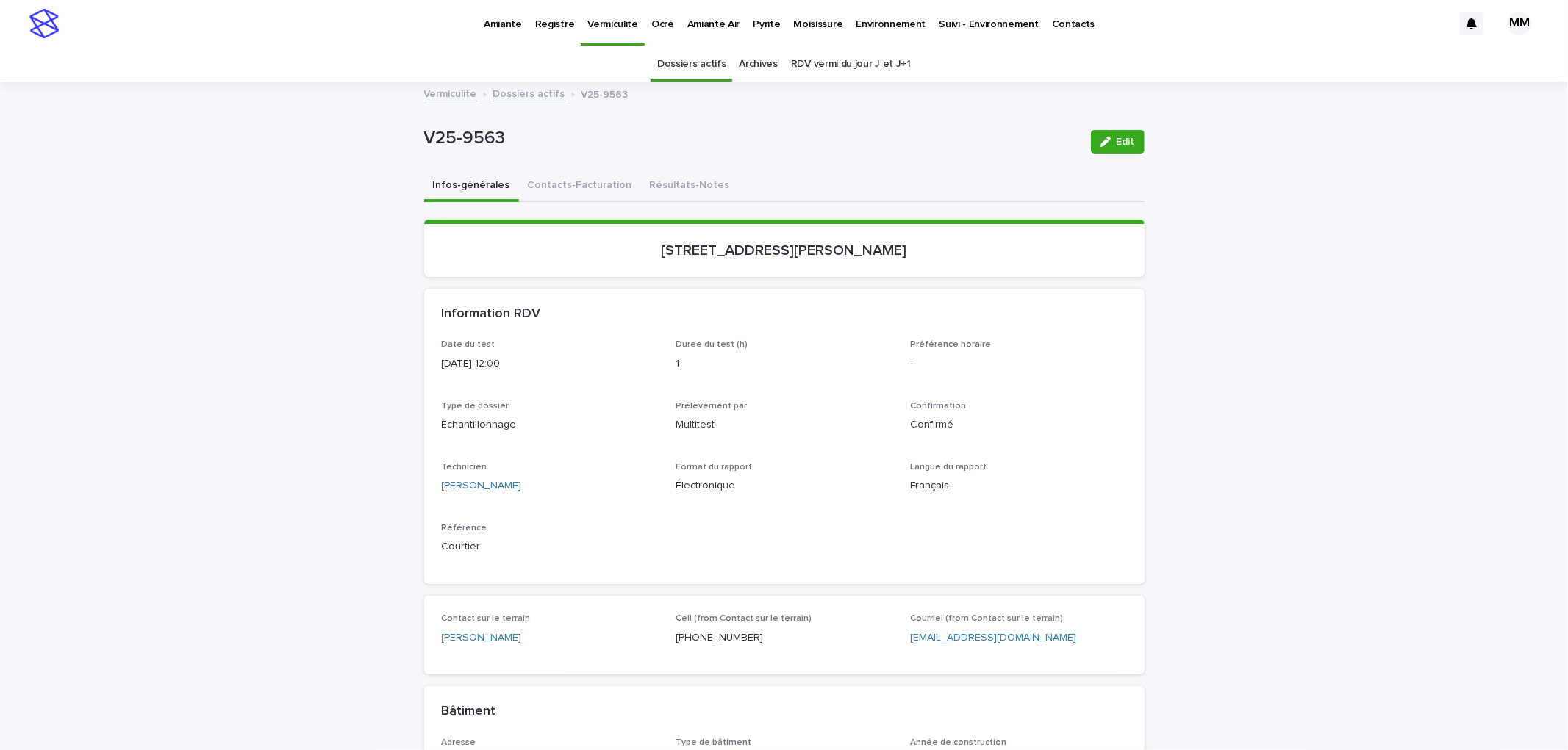
drag, startPoint x: 1111, startPoint y: 138, endPoint x: 581, endPoint y: 371, distance: 579.0
click at [1108, 136] on button "Edit" at bounding box center [1117, 142] width 53 height 23
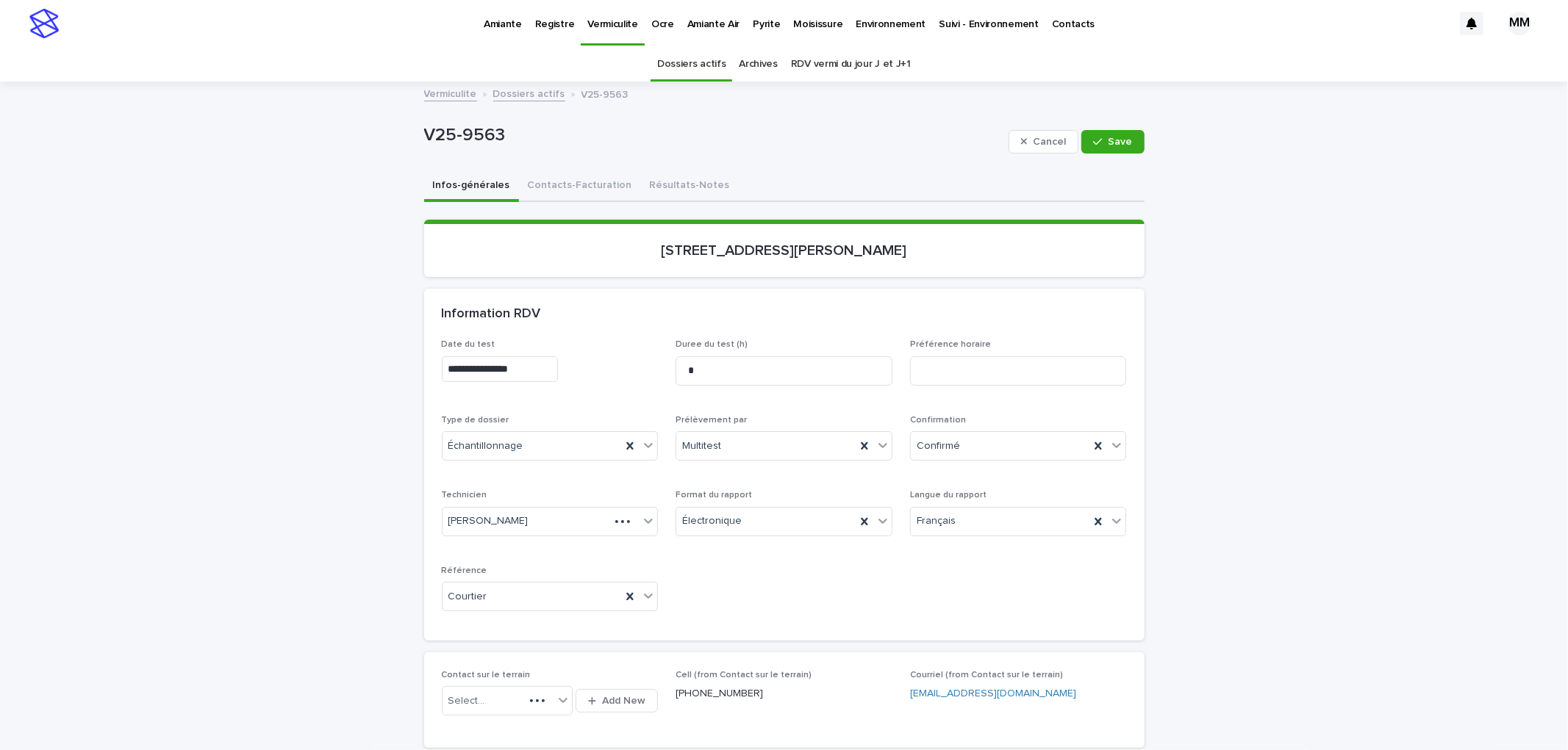
click at [524, 370] on input "**********" at bounding box center [500, 369] width 116 height 26
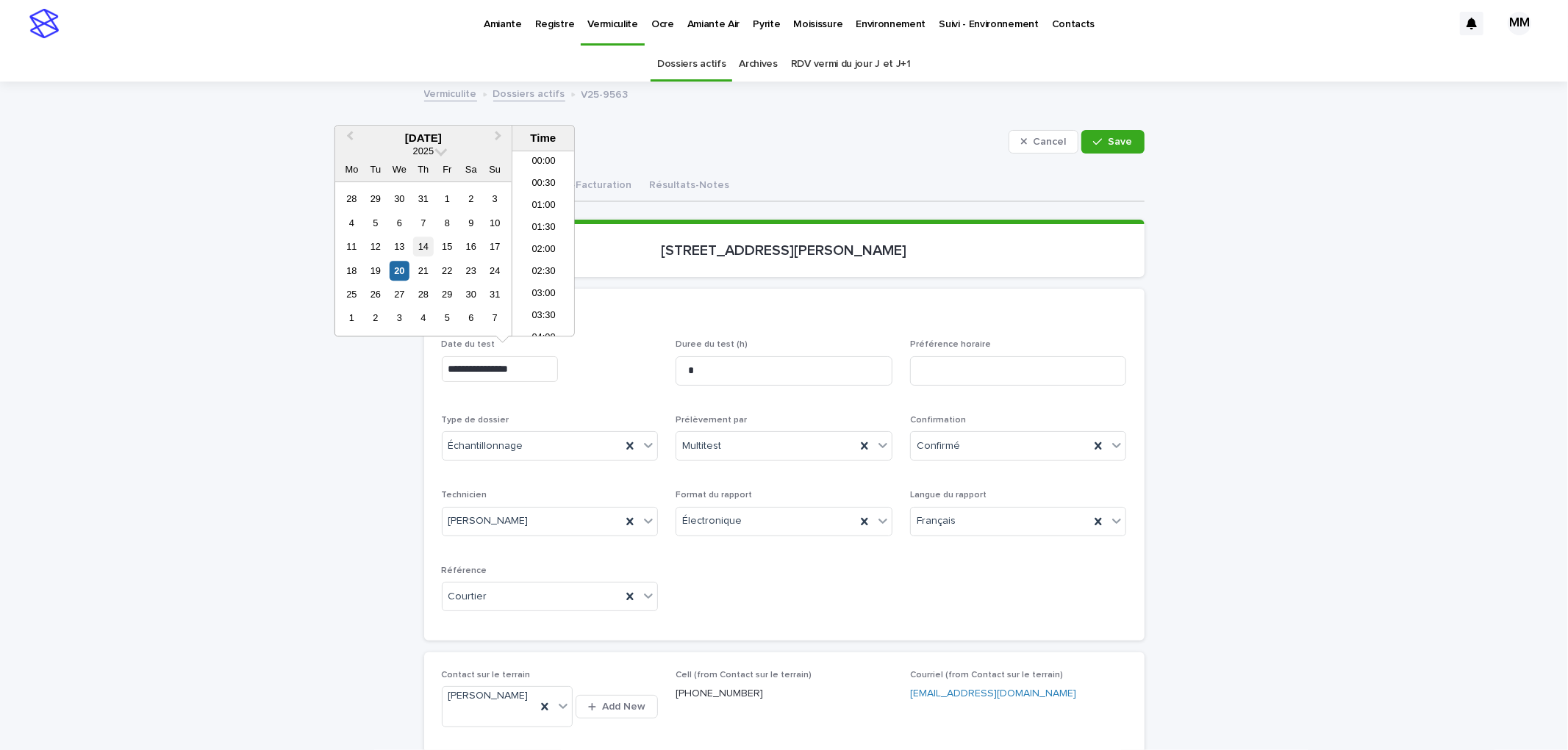
scroll to position [448, 0]
click at [428, 273] on div "21" at bounding box center [423, 271] width 20 height 20
type input "**********"
click at [1112, 140] on span "Save" at bounding box center [1120, 142] width 24 height 11
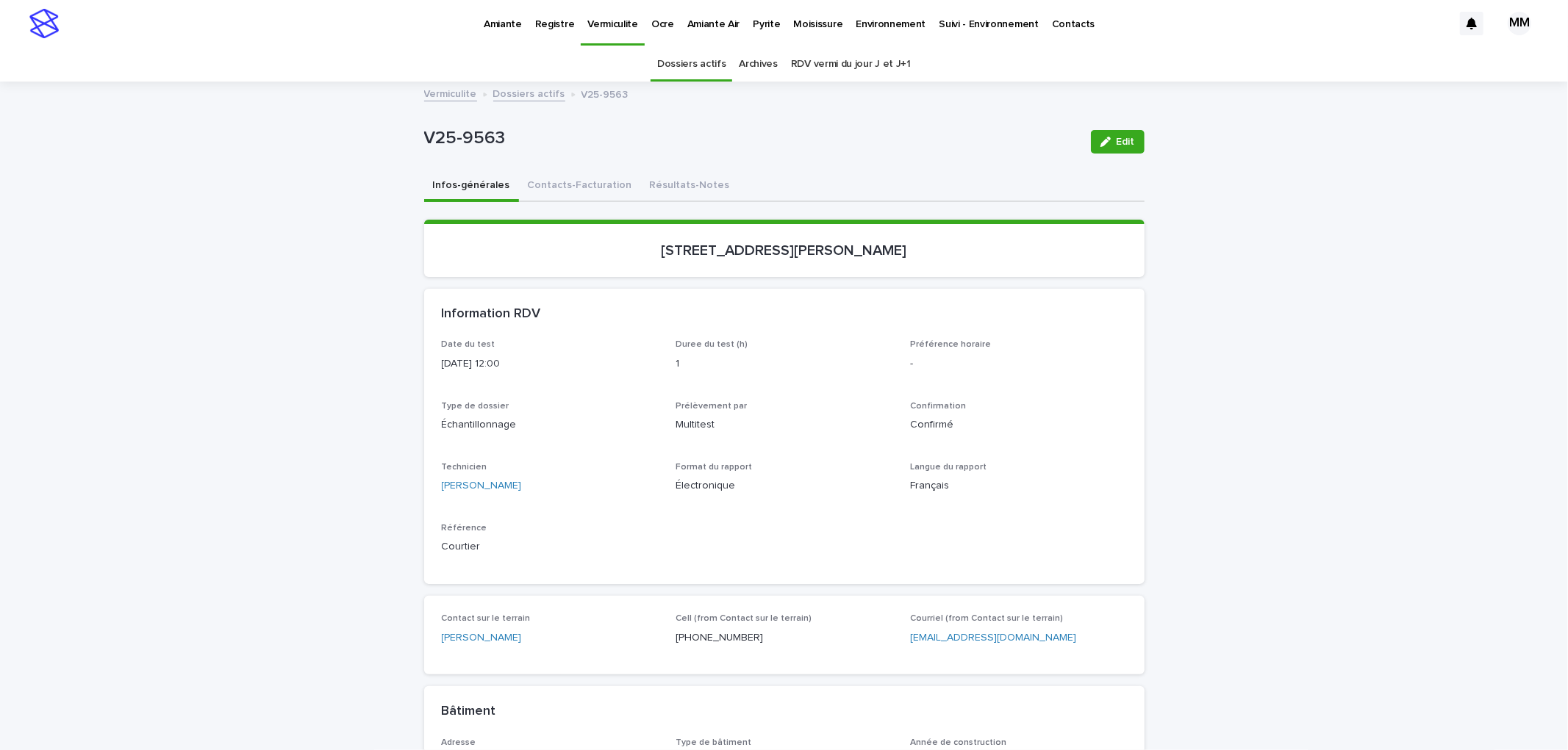
click at [758, 27] on p "Pyrite" at bounding box center [766, 15] width 28 height 31
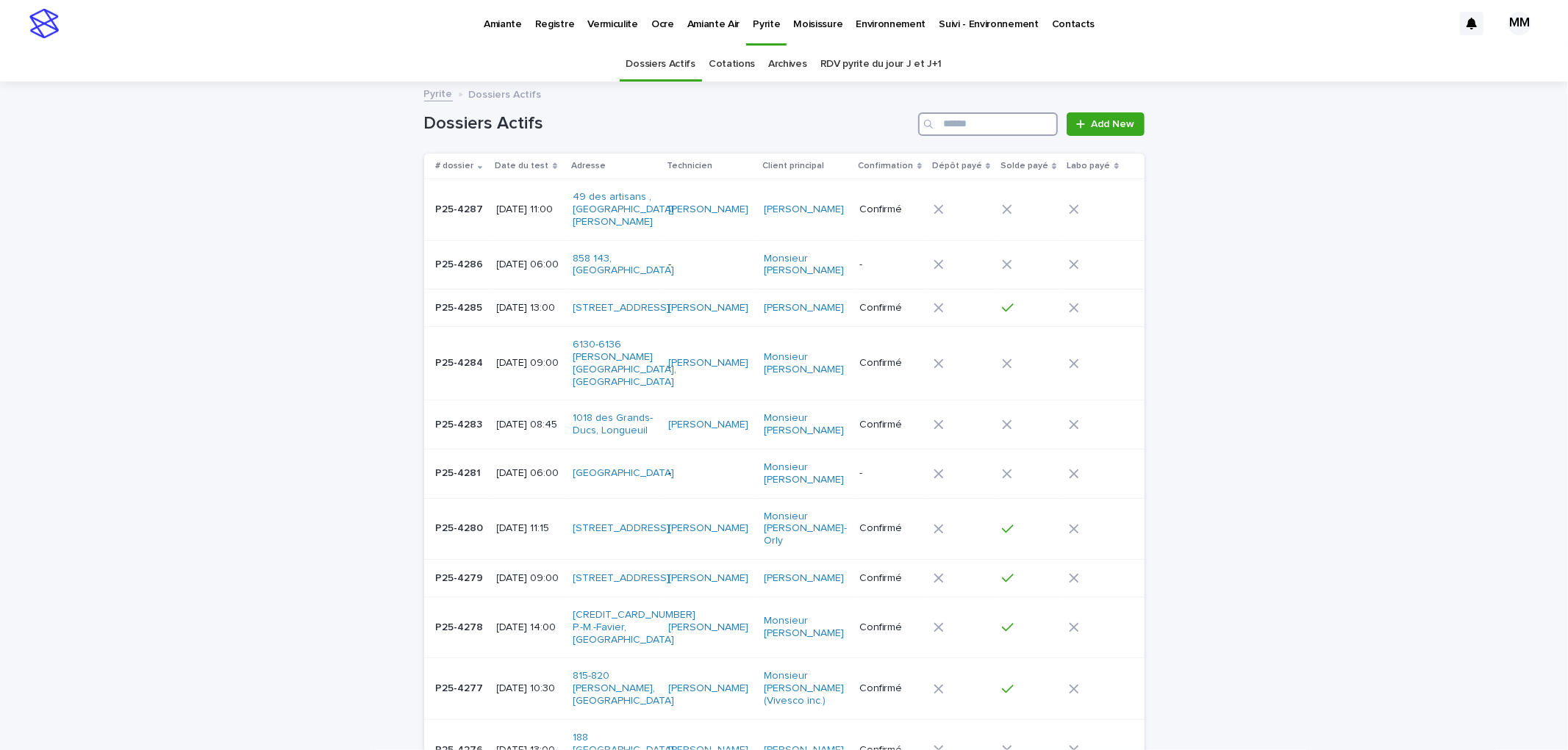
click at [976, 130] on input "Search" at bounding box center [987, 124] width 140 height 23
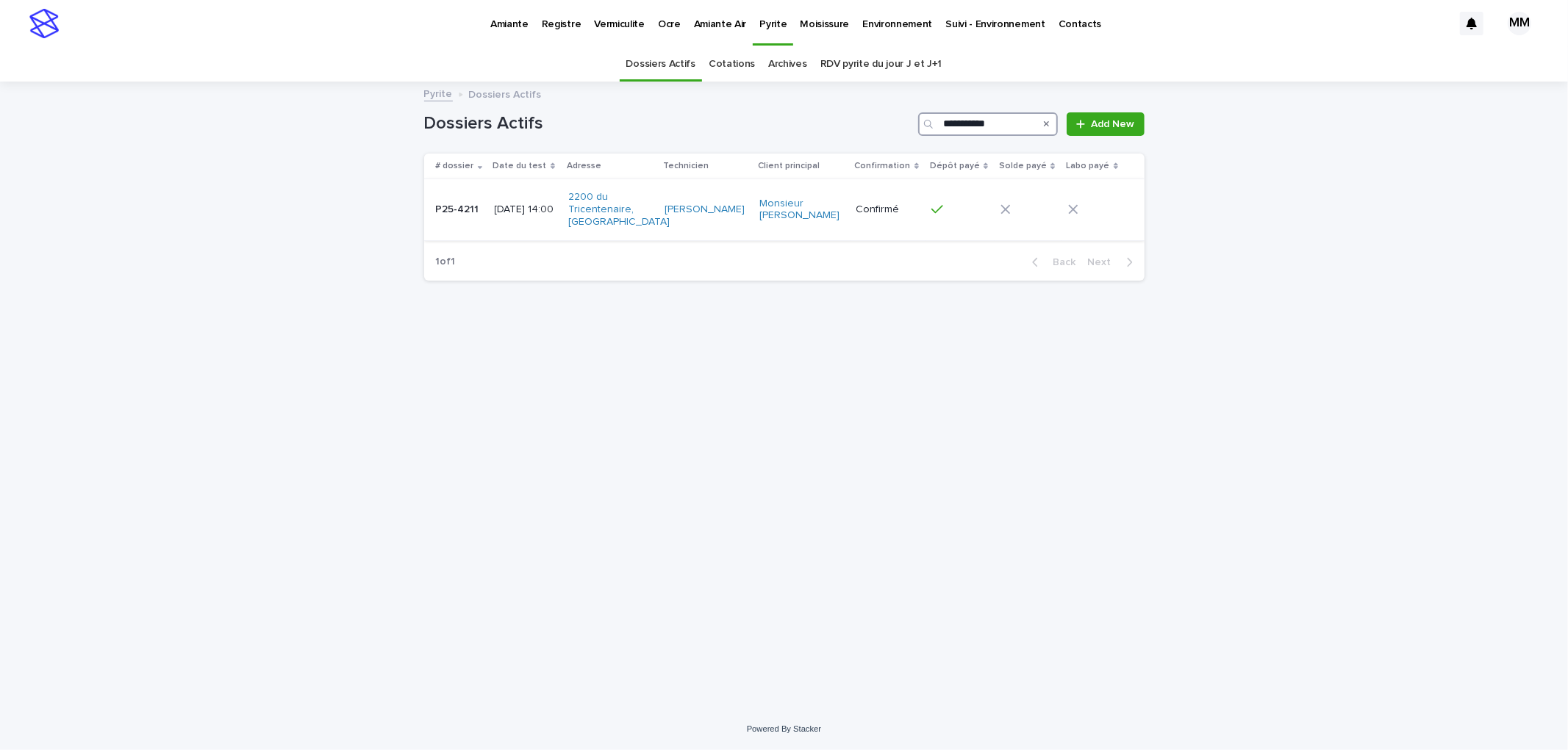
type input "**********"
click at [523, 207] on p "2025-08-15 14:00" at bounding box center [525, 210] width 61 height 12
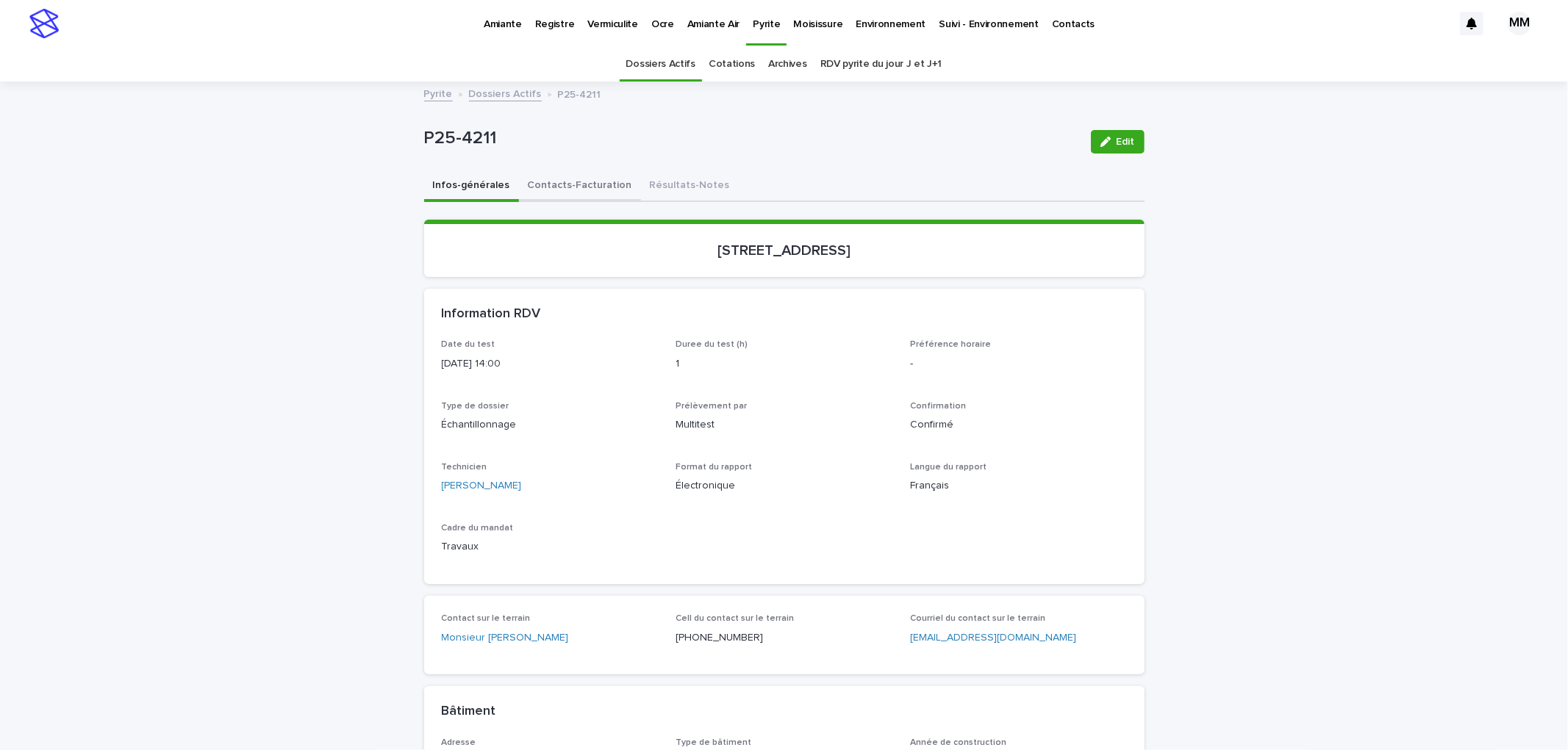
click at [560, 178] on button "Contacts-Facturation" at bounding box center [579, 186] width 122 height 31
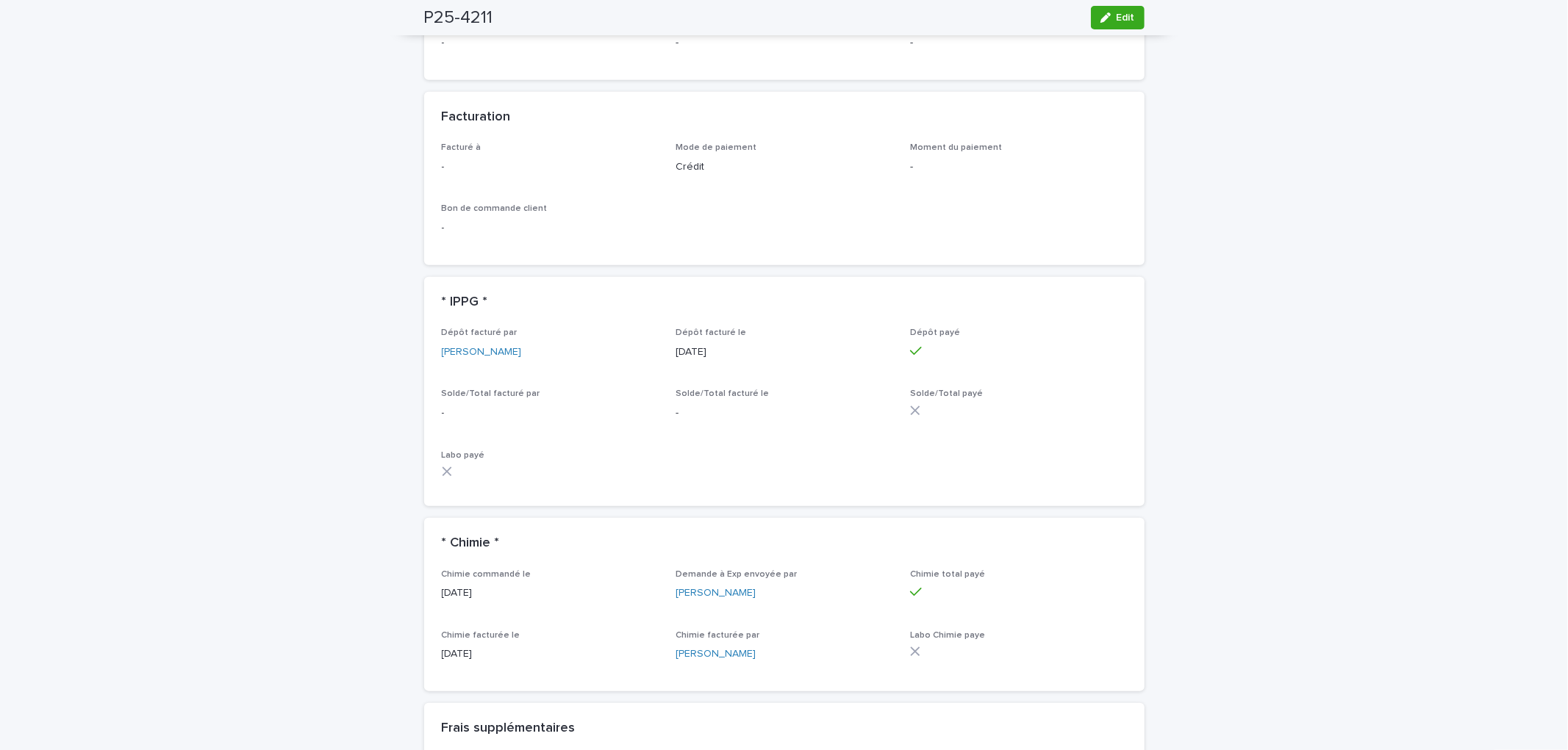
scroll to position [1306, 0]
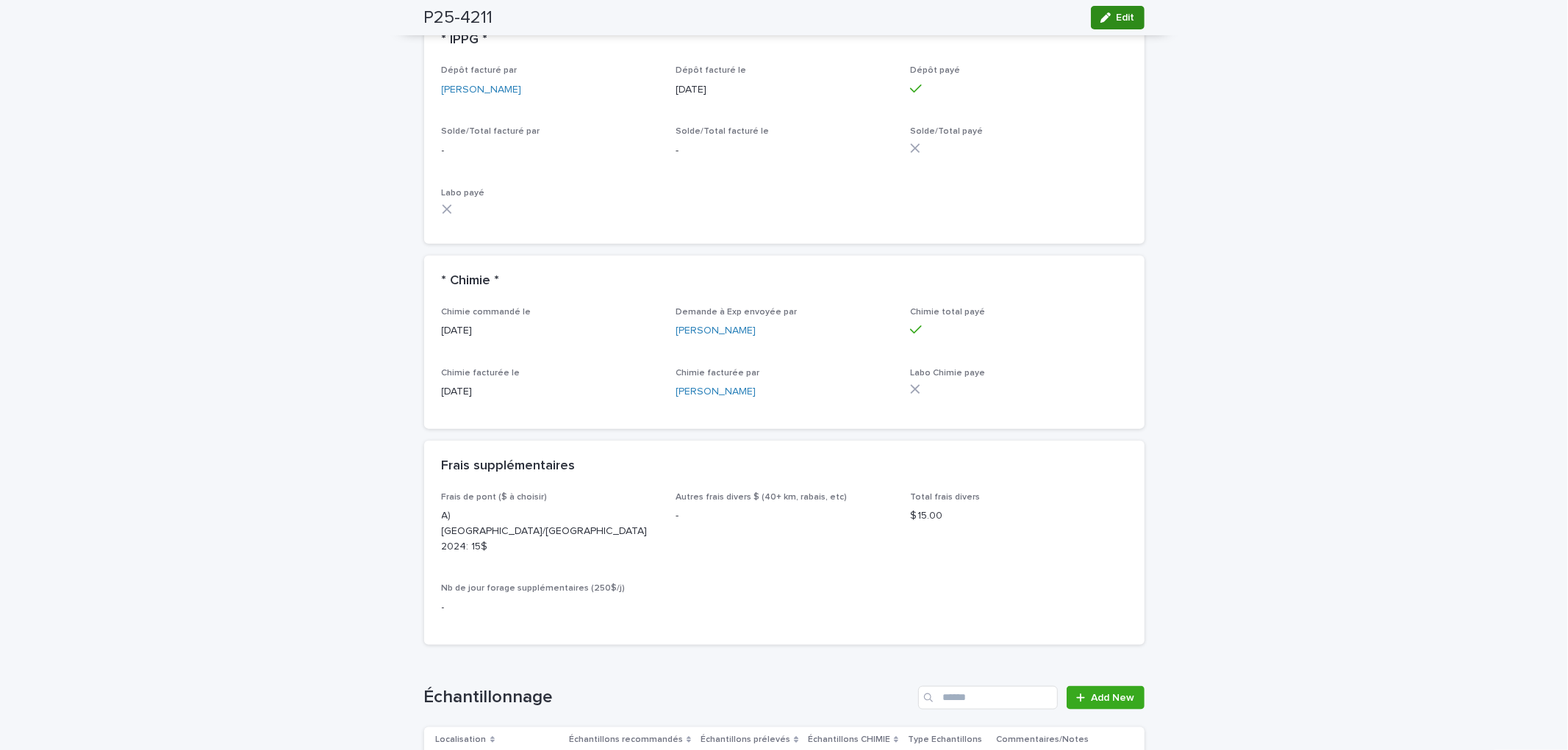
click at [1121, 23] on button "Edit" at bounding box center [1117, 18] width 53 height 23
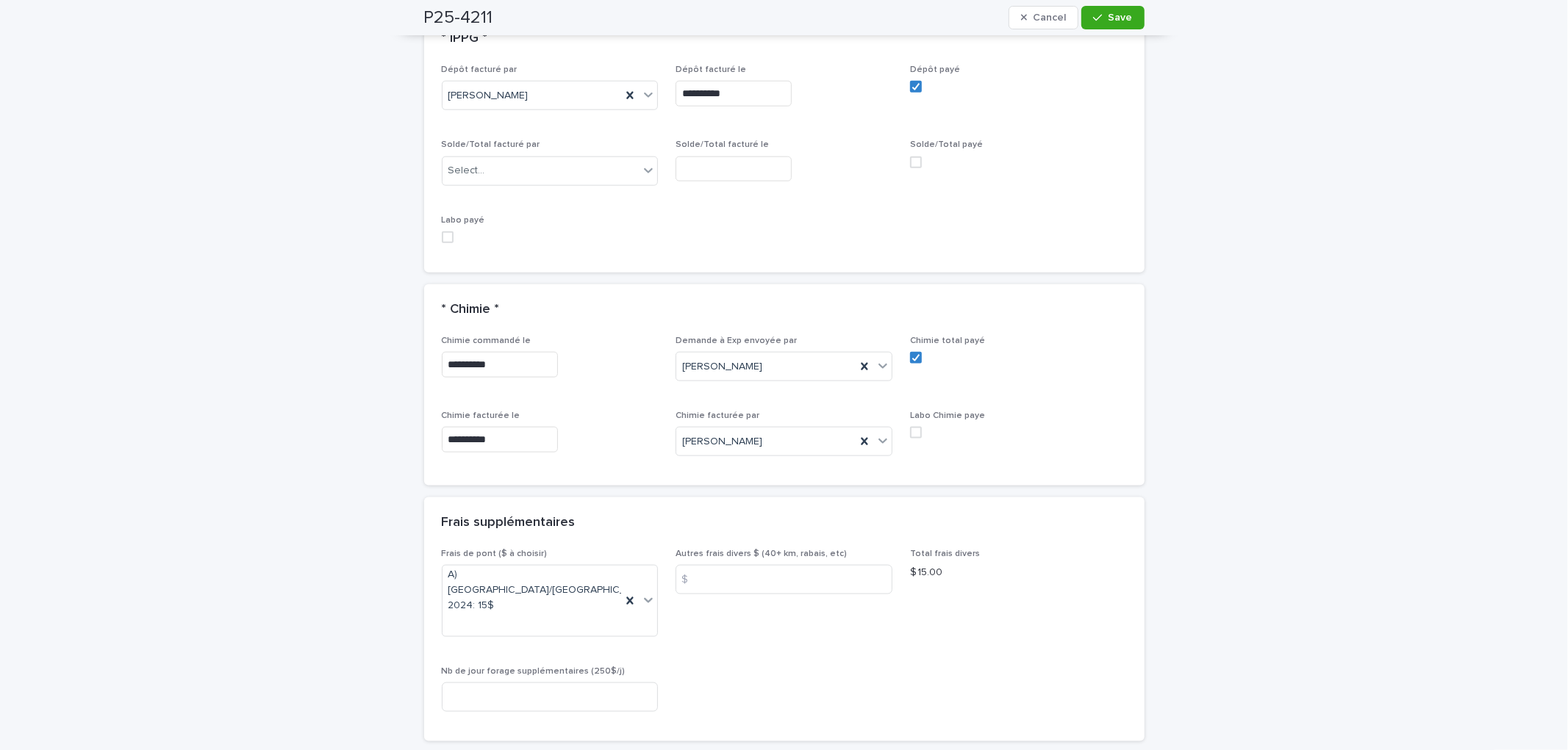
scroll to position [1412, 0]
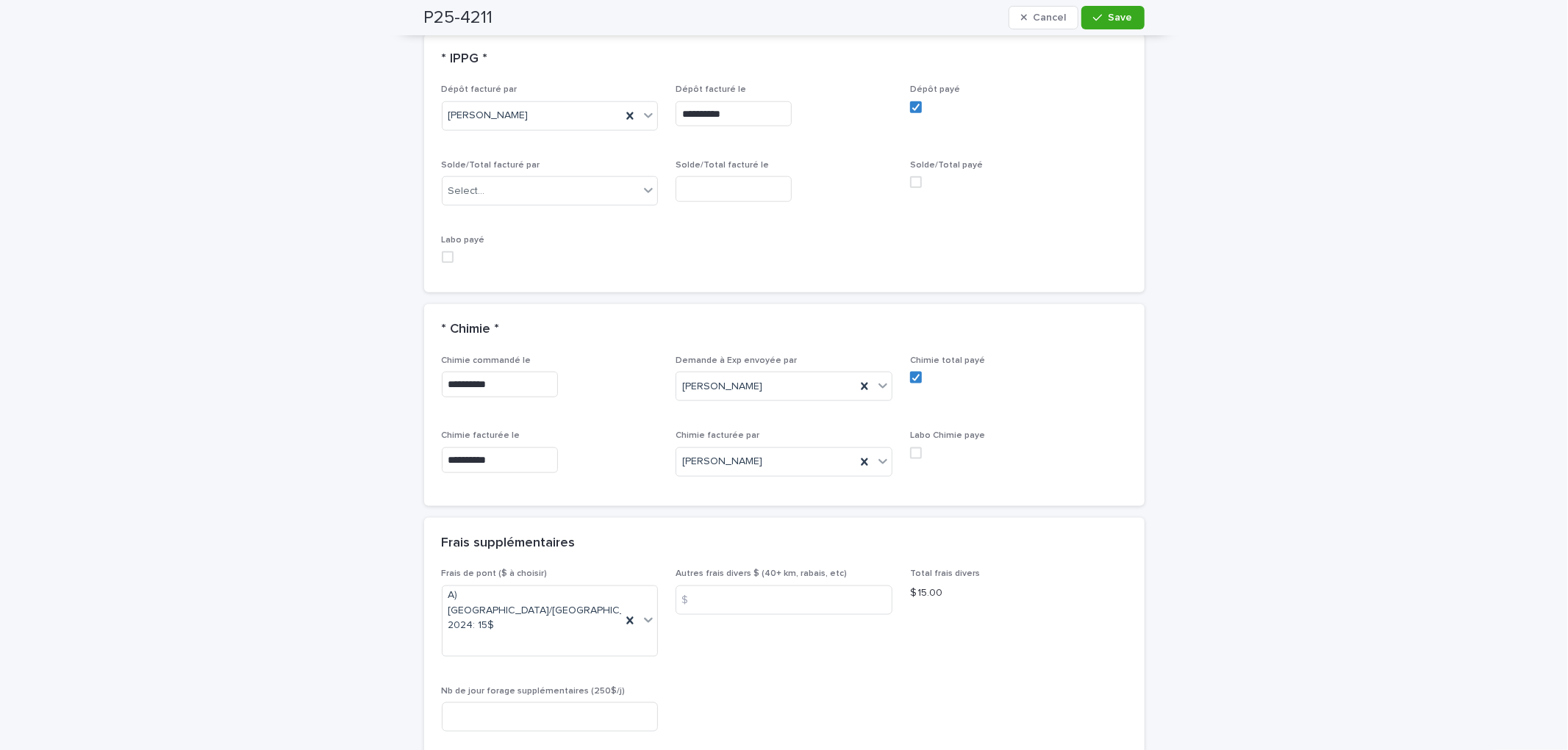
click at [911, 187] on span at bounding box center [915, 182] width 12 height 12
click at [1118, 12] on span "Save" at bounding box center [1120, 18] width 24 height 11
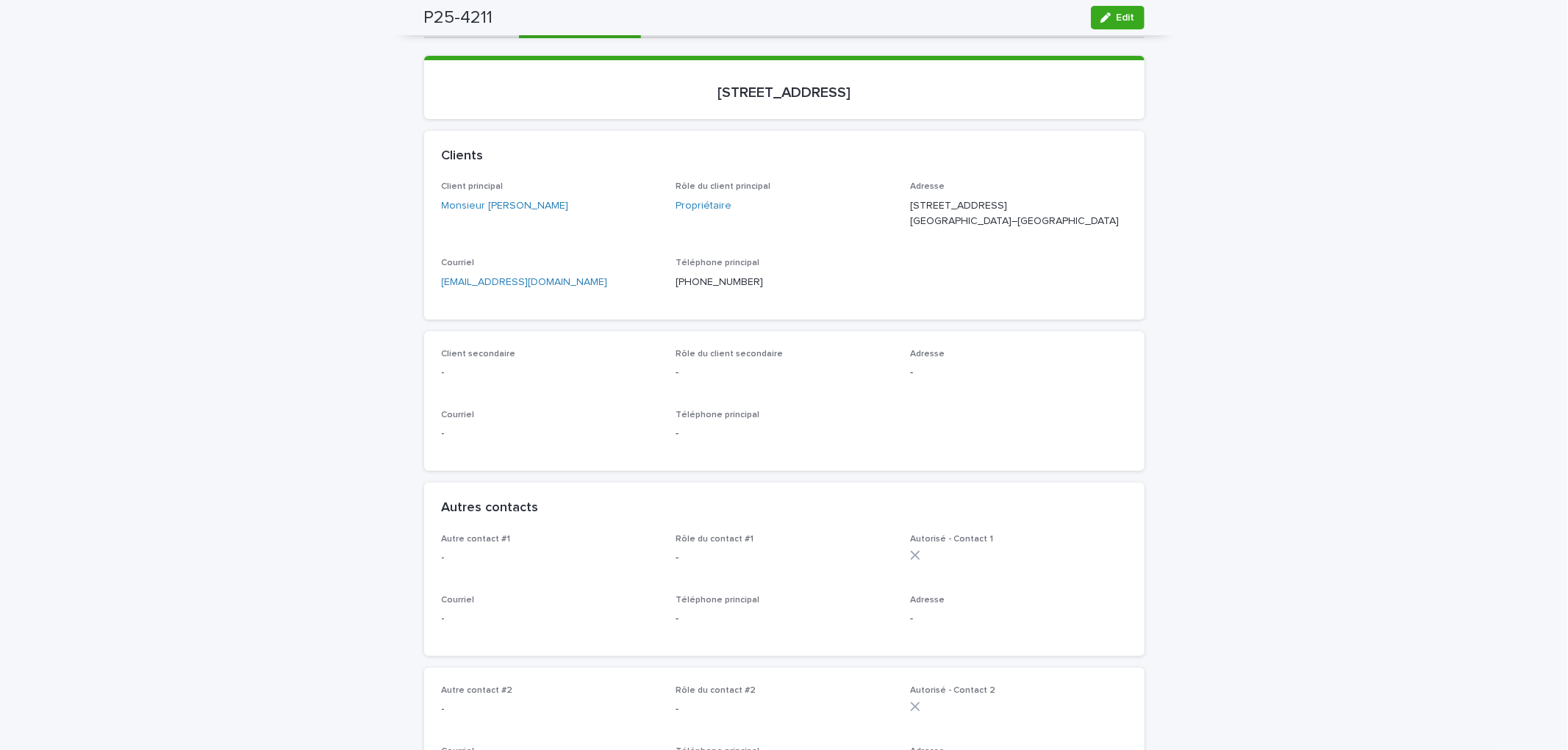
scroll to position [0, 0]
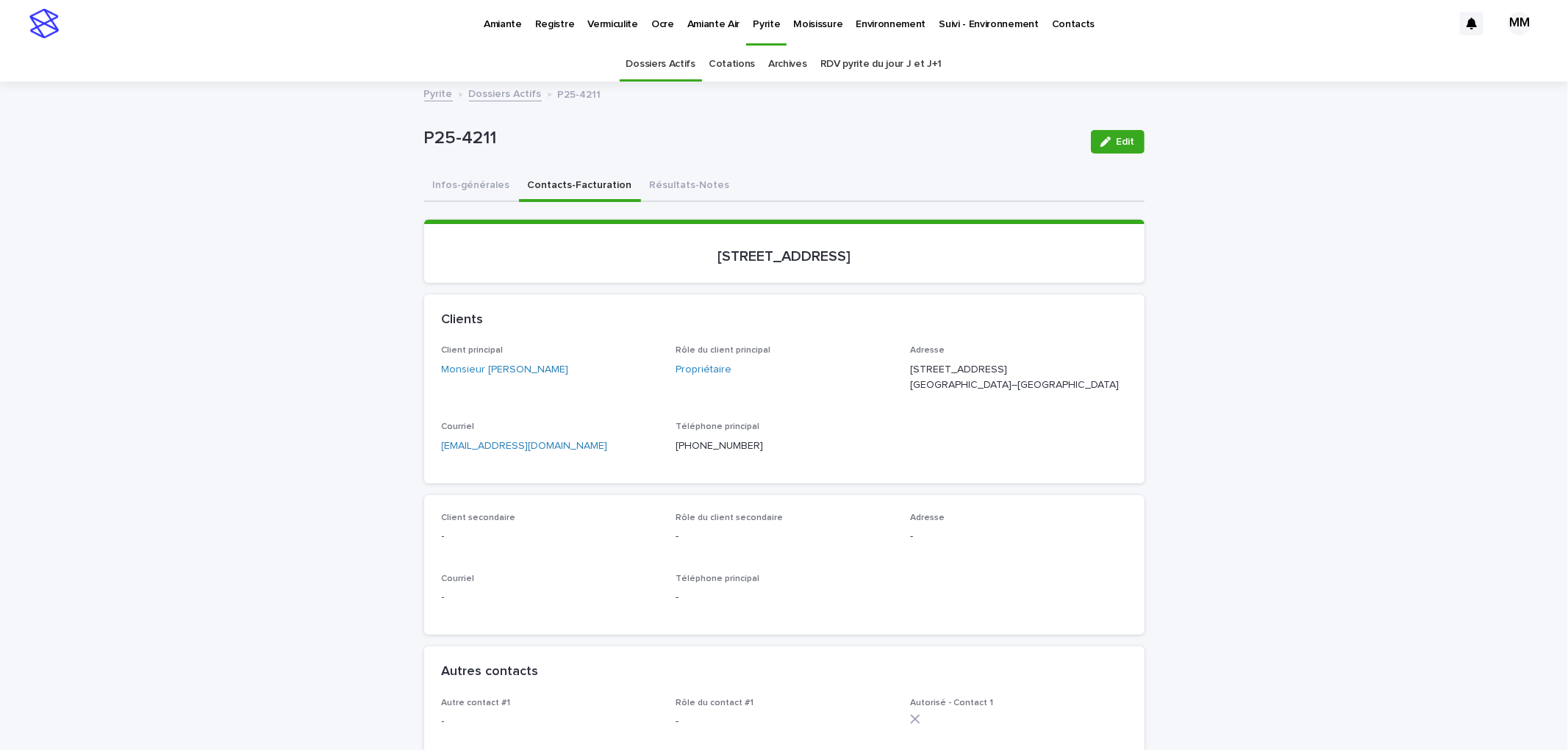
click at [863, 24] on p "Environnement" at bounding box center [890, 15] width 69 height 31
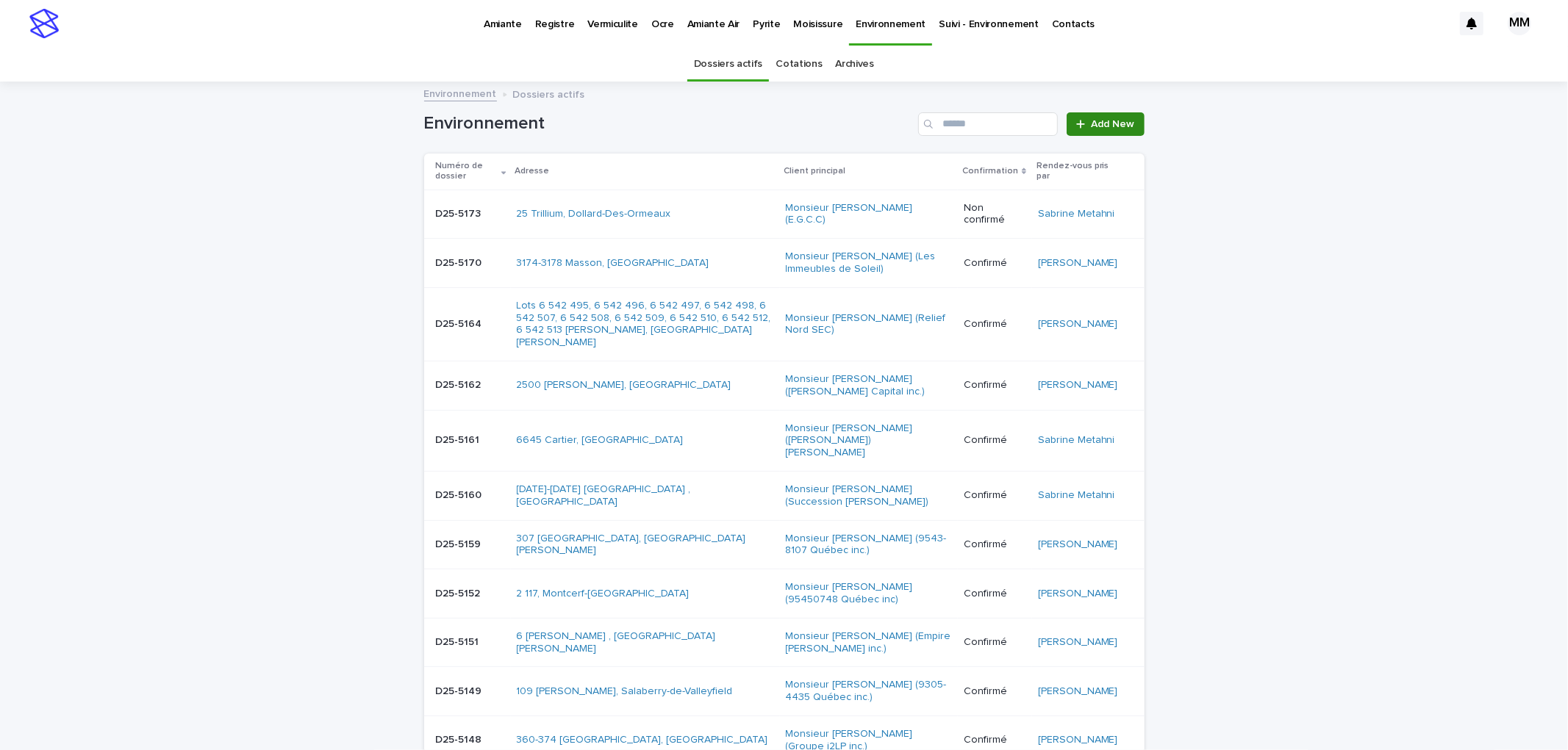
click at [1117, 122] on span "Add New" at bounding box center [1113, 125] width 44 height 11
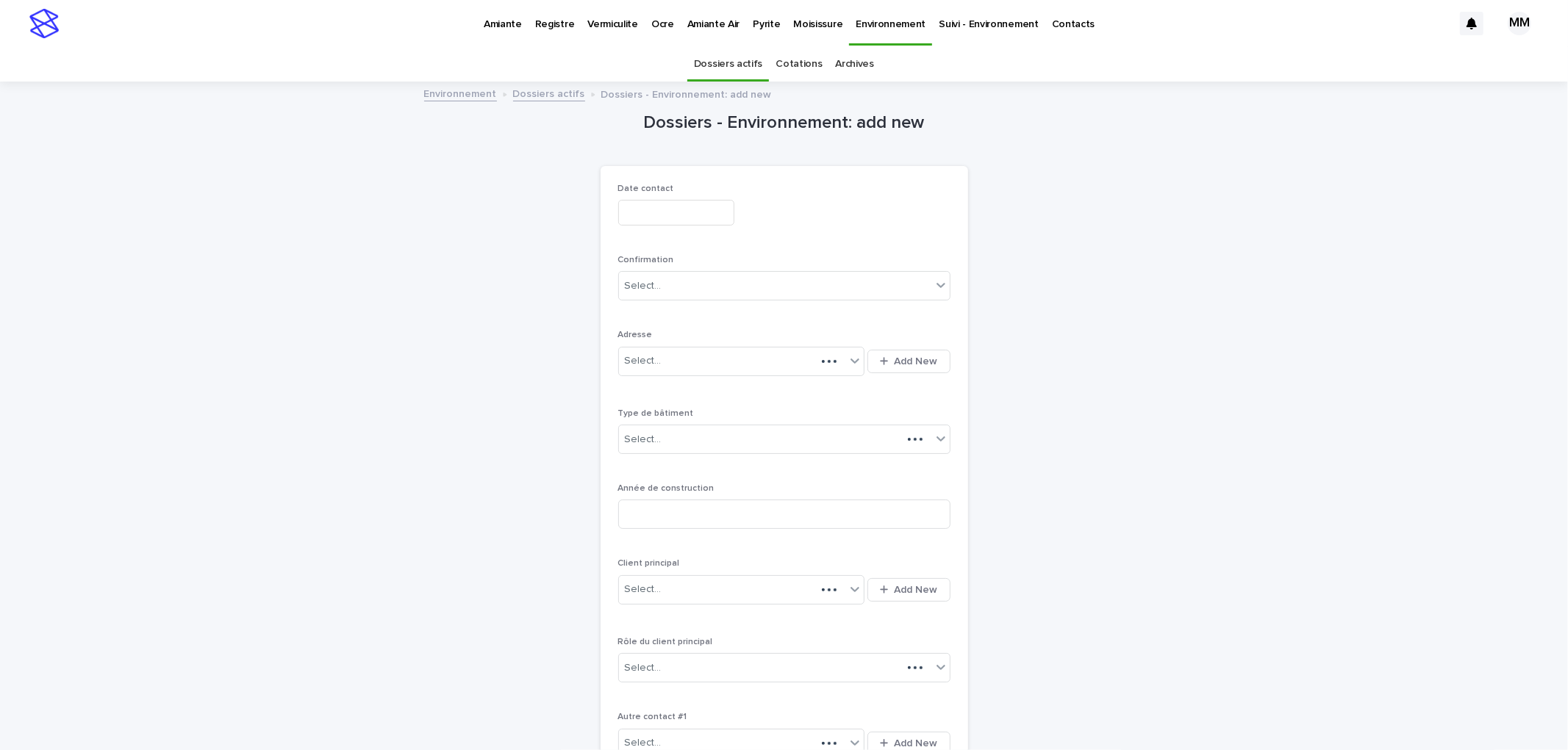
scroll to position [47, 0]
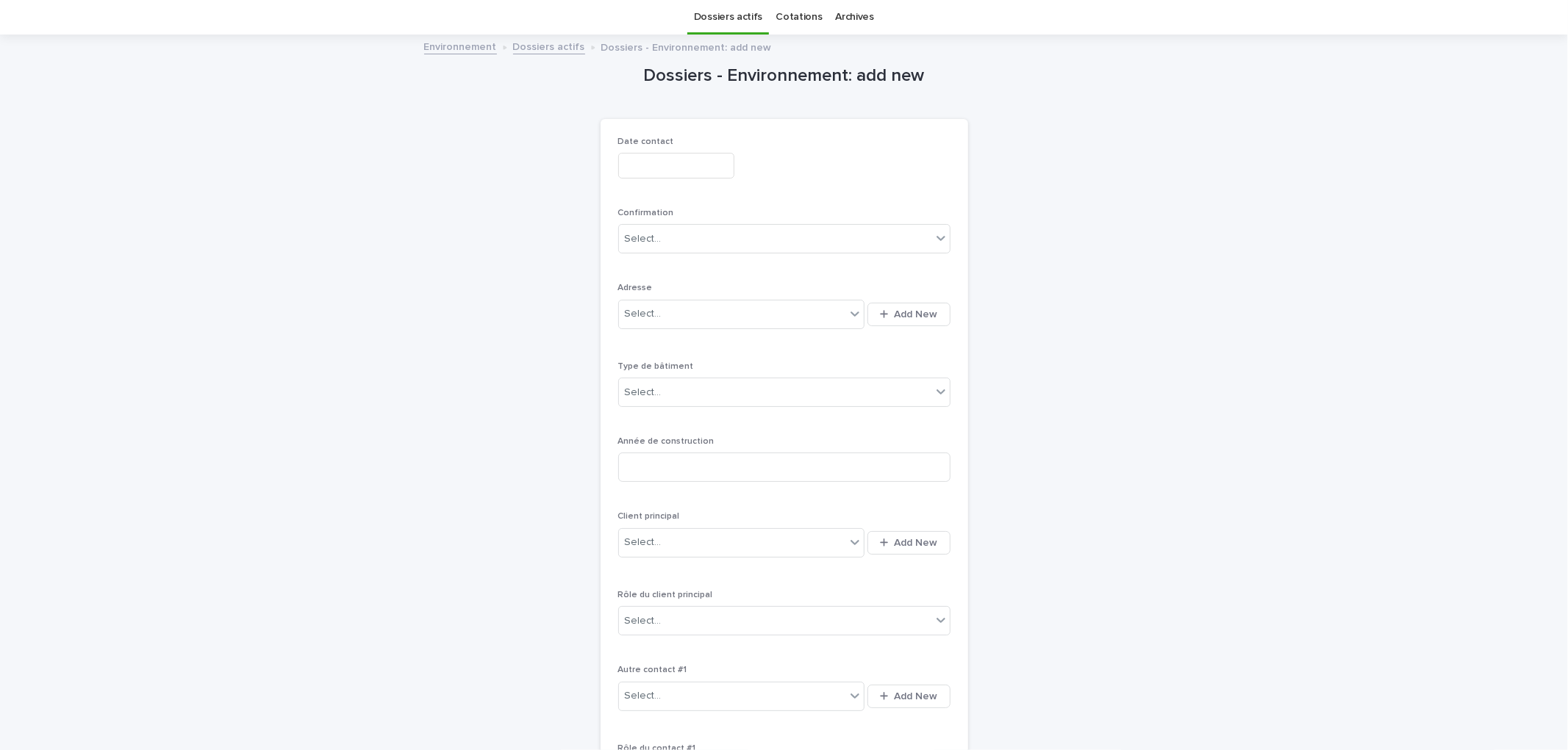
click at [687, 167] on input "text" at bounding box center [676, 166] width 116 height 26
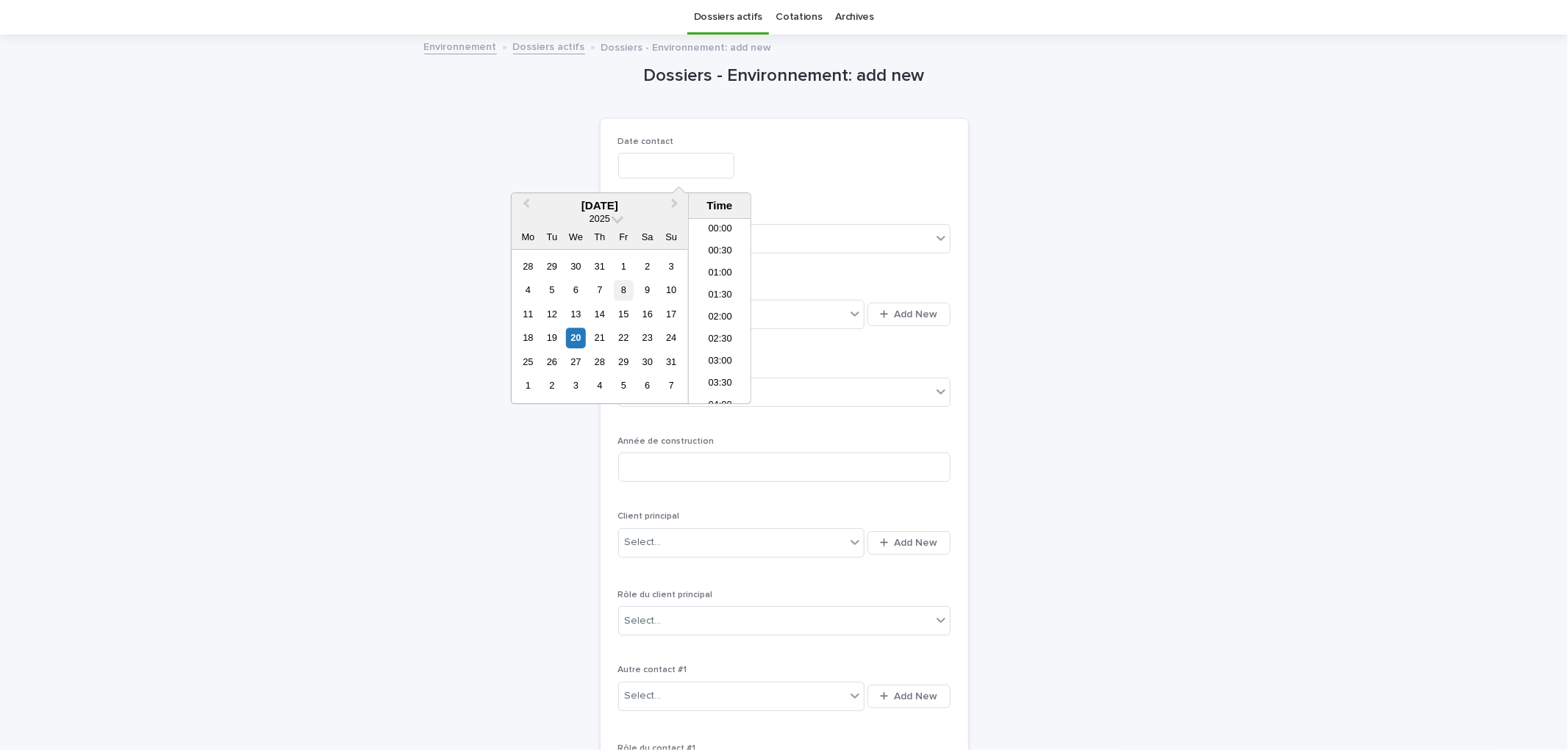
scroll to position [558, 0]
click at [577, 346] on div "20" at bounding box center [576, 338] width 20 height 20
type input "**********"
click at [829, 179] on div "**********" at bounding box center [784, 163] width 332 height 53
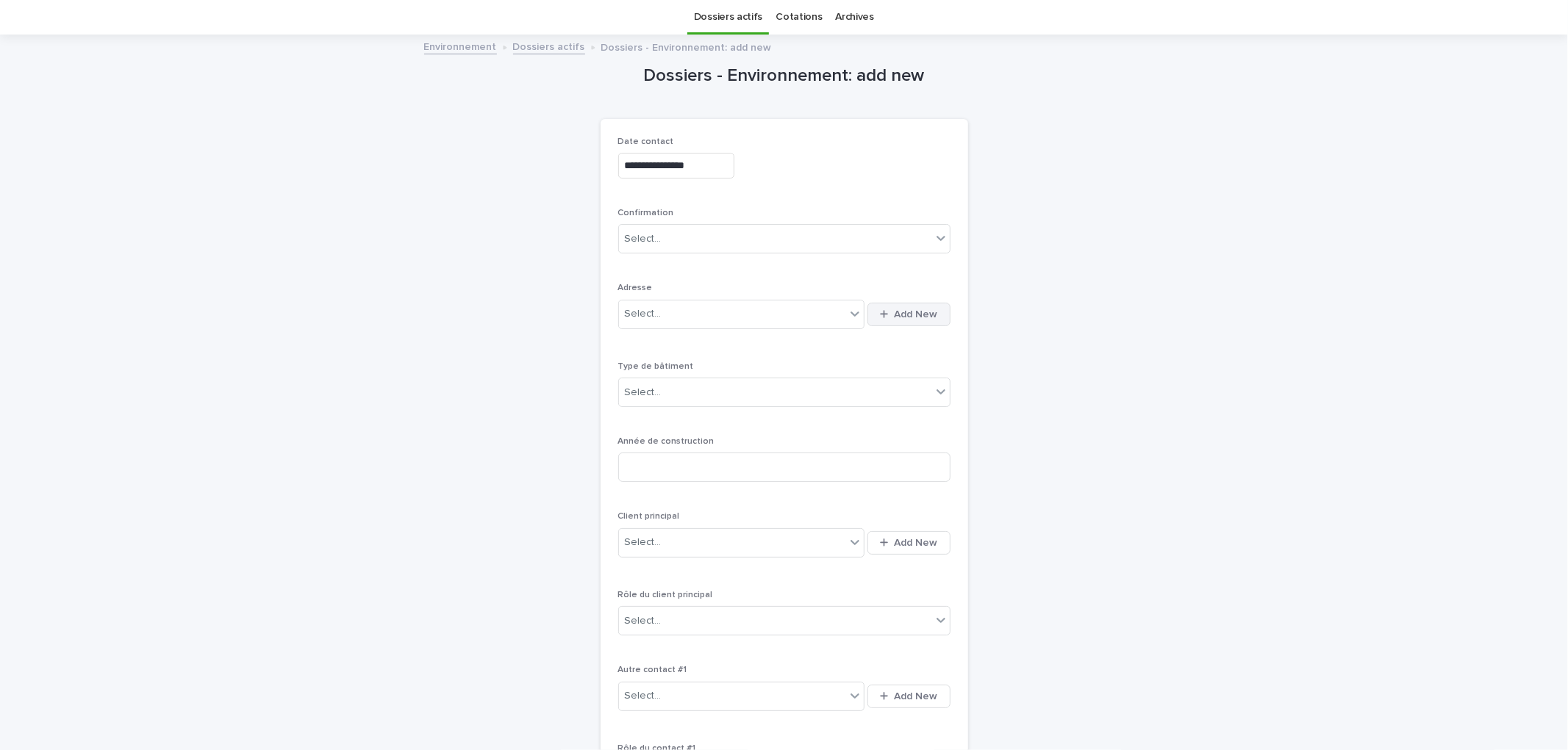
click at [894, 314] on span "Add New" at bounding box center [916, 314] width 44 height 11
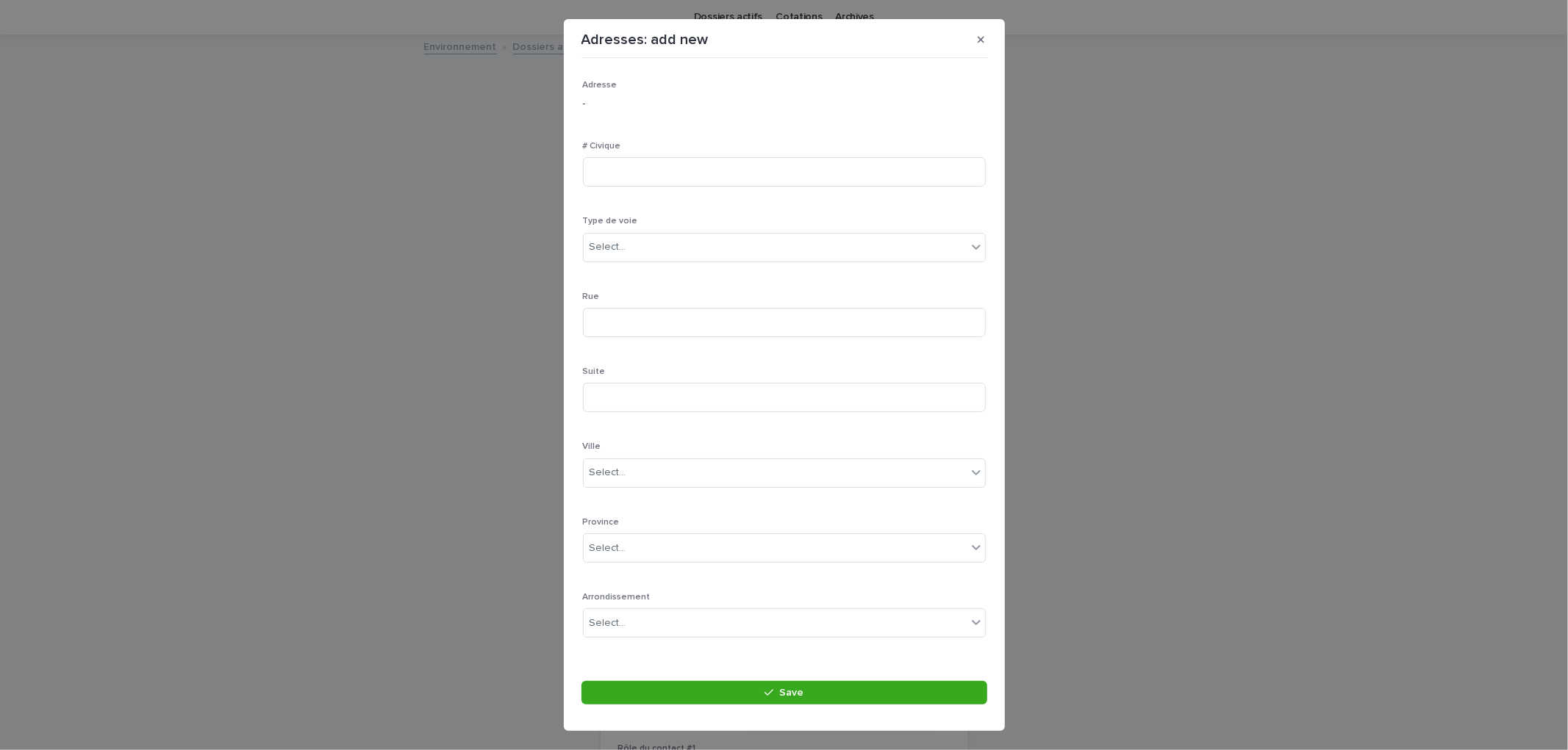
click at [669, 187] on div "# Civique" at bounding box center [784, 169] width 403 height 57
click at [665, 175] on input at bounding box center [784, 172] width 403 height 29
type input "****"
click at [648, 242] on div "Select..." at bounding box center [775, 247] width 383 height 24
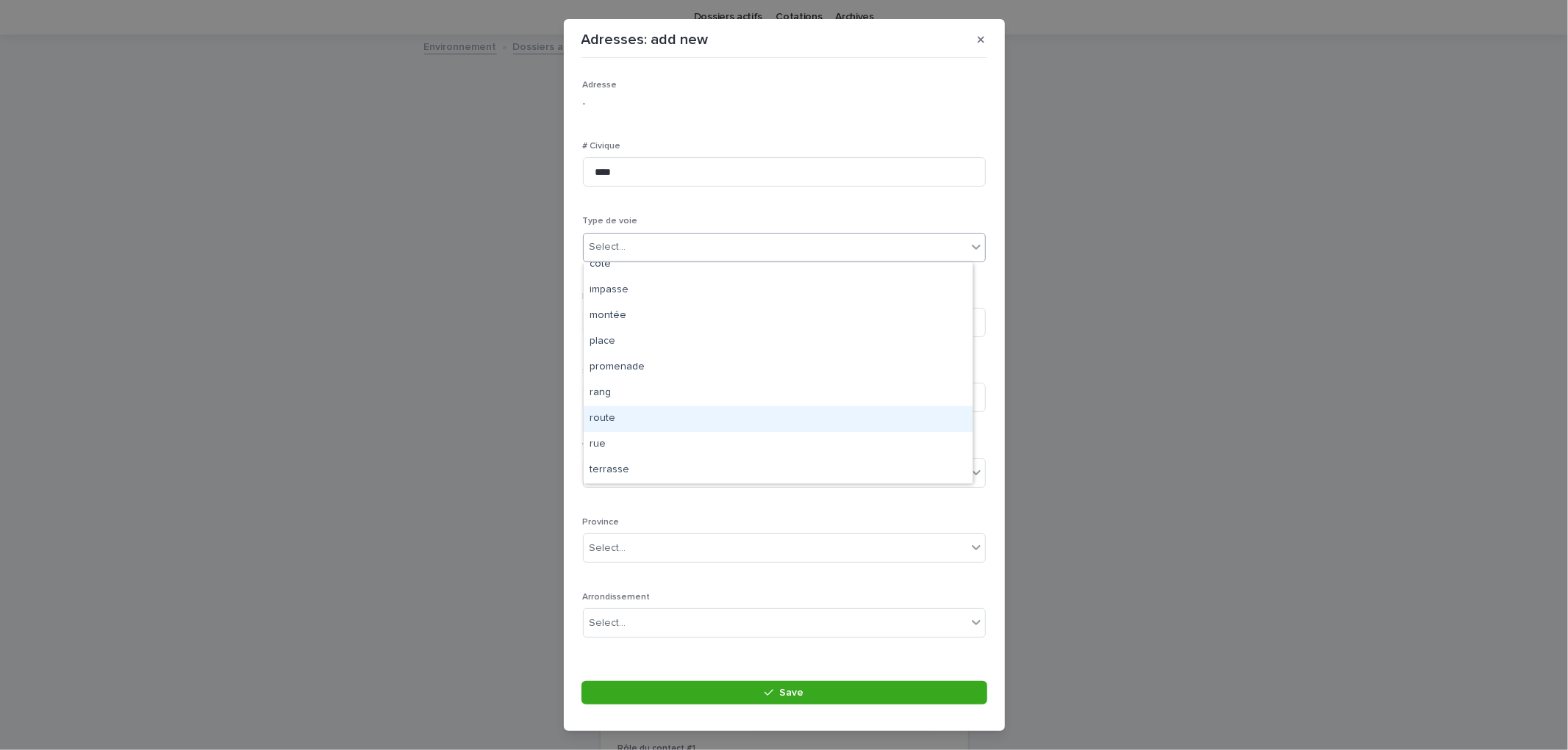
click at [622, 420] on div "route" at bounding box center [778, 419] width 388 height 26
click at [664, 251] on div "route" at bounding box center [766, 247] width 365 height 24
drag, startPoint x: 630, startPoint y: 430, endPoint x: 621, endPoint y: 367, distance: 63.6
click at [625, 447] on div "rue" at bounding box center [778, 444] width 388 height 26
click at [636, 325] on input at bounding box center [784, 322] width 403 height 29
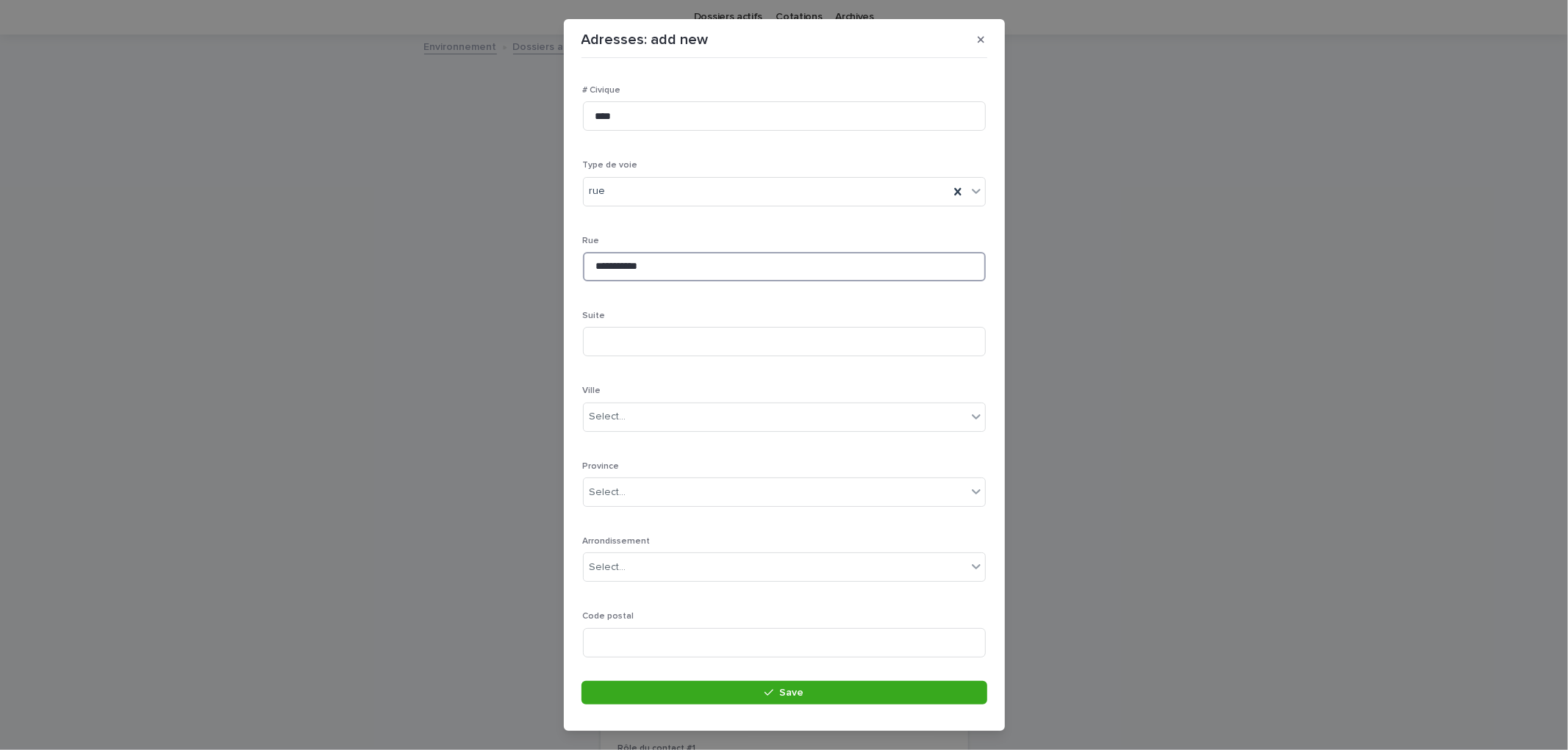
scroll to position [95, 0]
click at [694, 240] on input "**********" at bounding box center [784, 227] width 403 height 29
type input "**********"
click at [631, 397] on div "Ville Select..." at bounding box center [784, 375] width 403 height 57
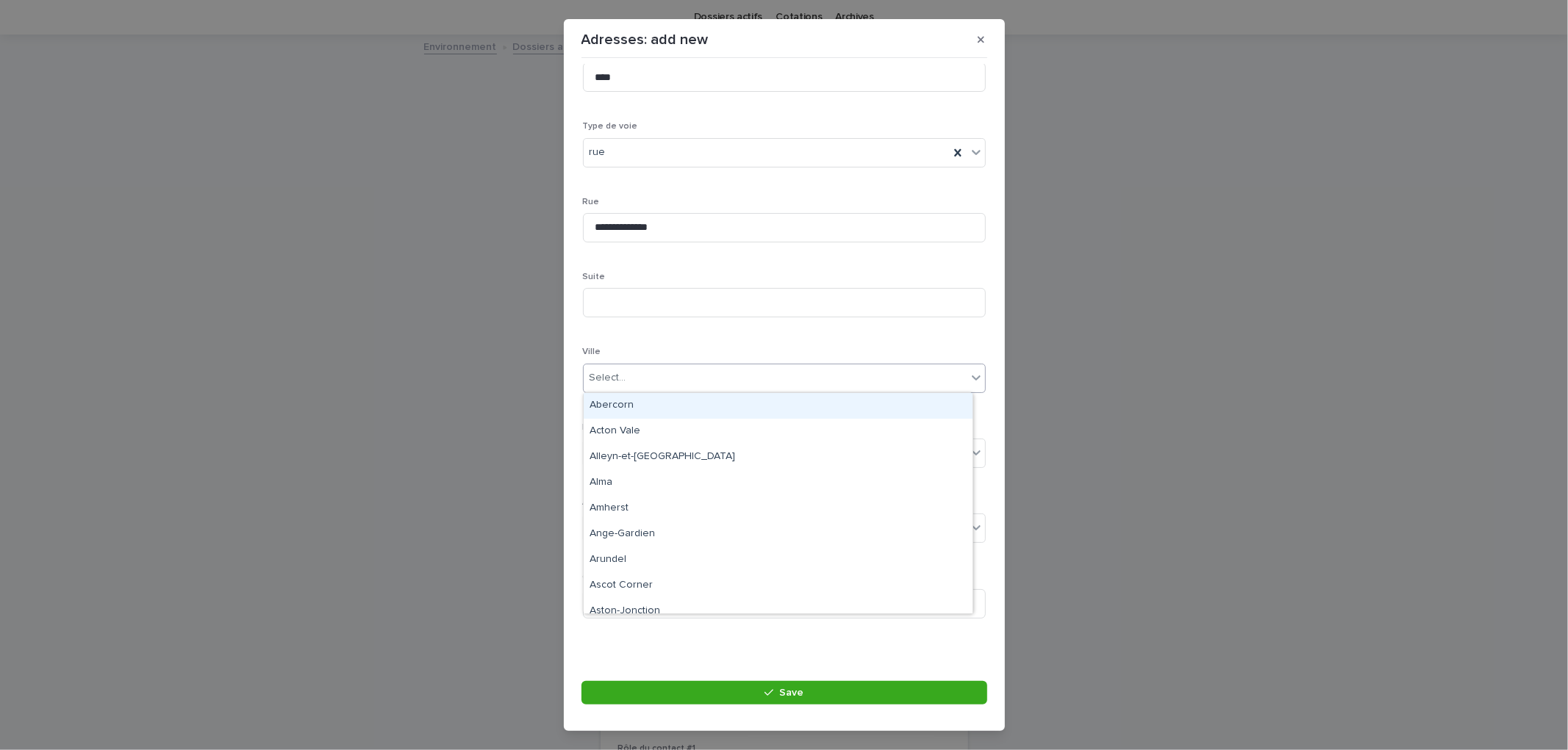
click at [635, 387] on div "Select..." at bounding box center [775, 378] width 383 height 24
type input "********"
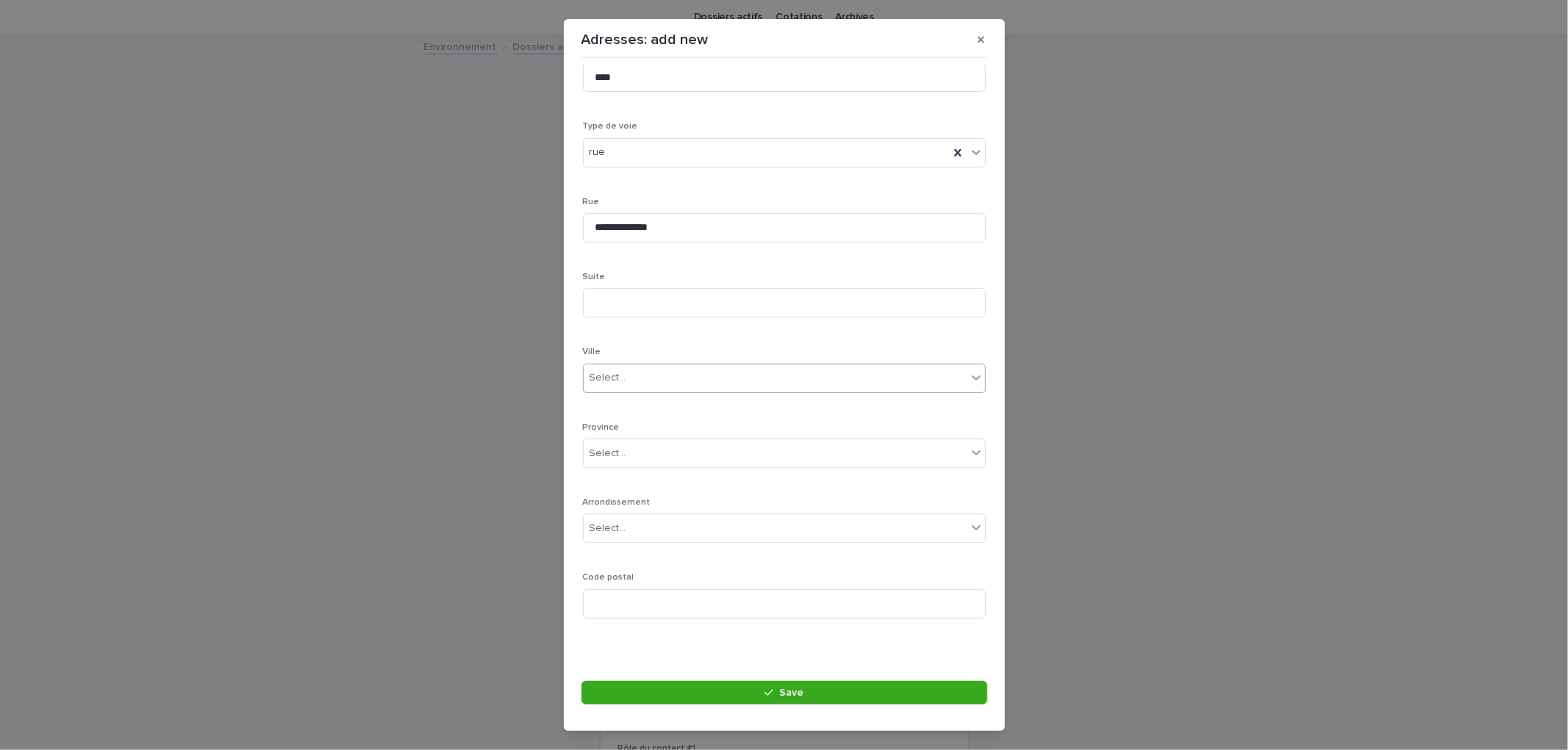
click at [651, 369] on div "Select..." at bounding box center [775, 378] width 383 height 24
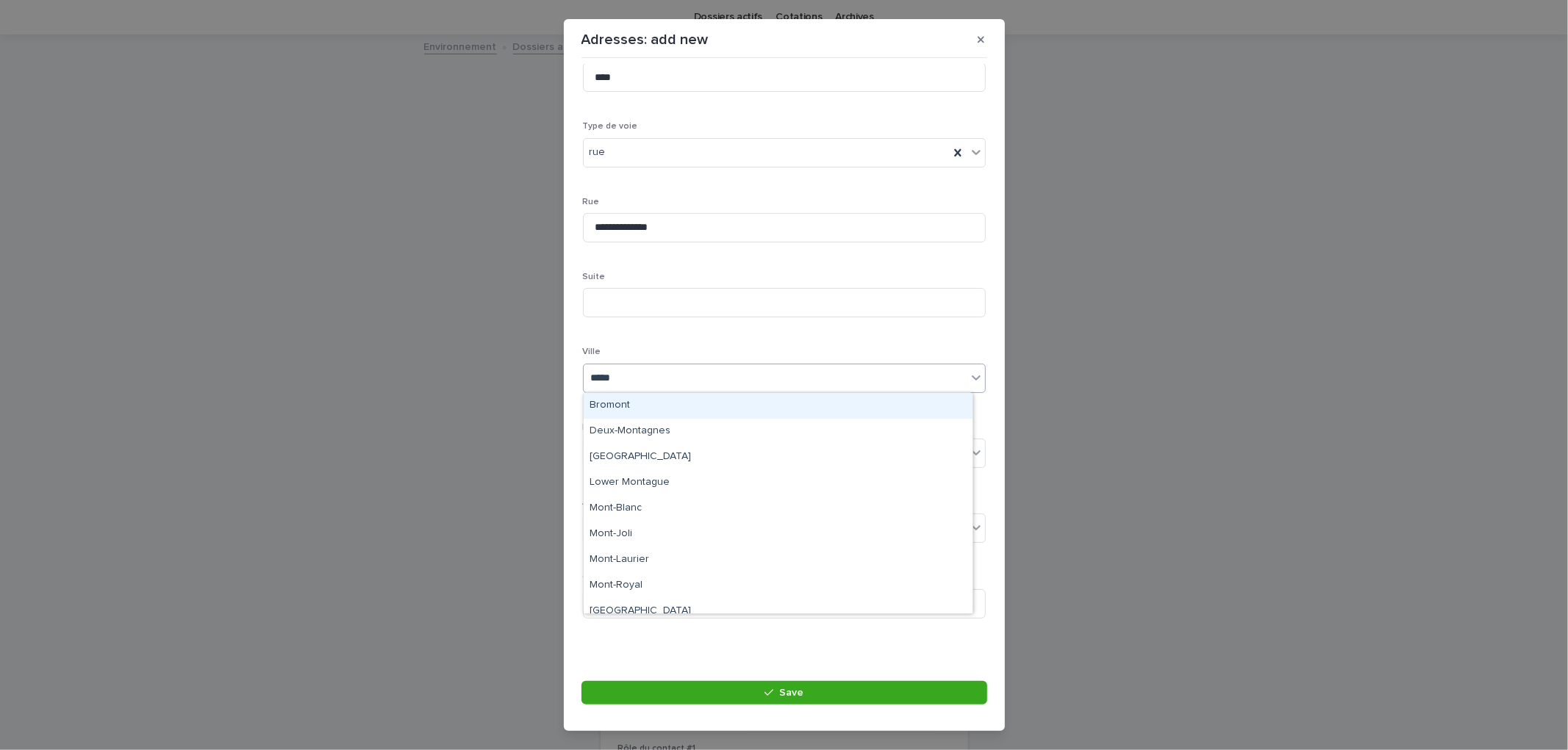
type input "******"
click at [657, 405] on div "Montréal" at bounding box center [778, 405] width 388 height 26
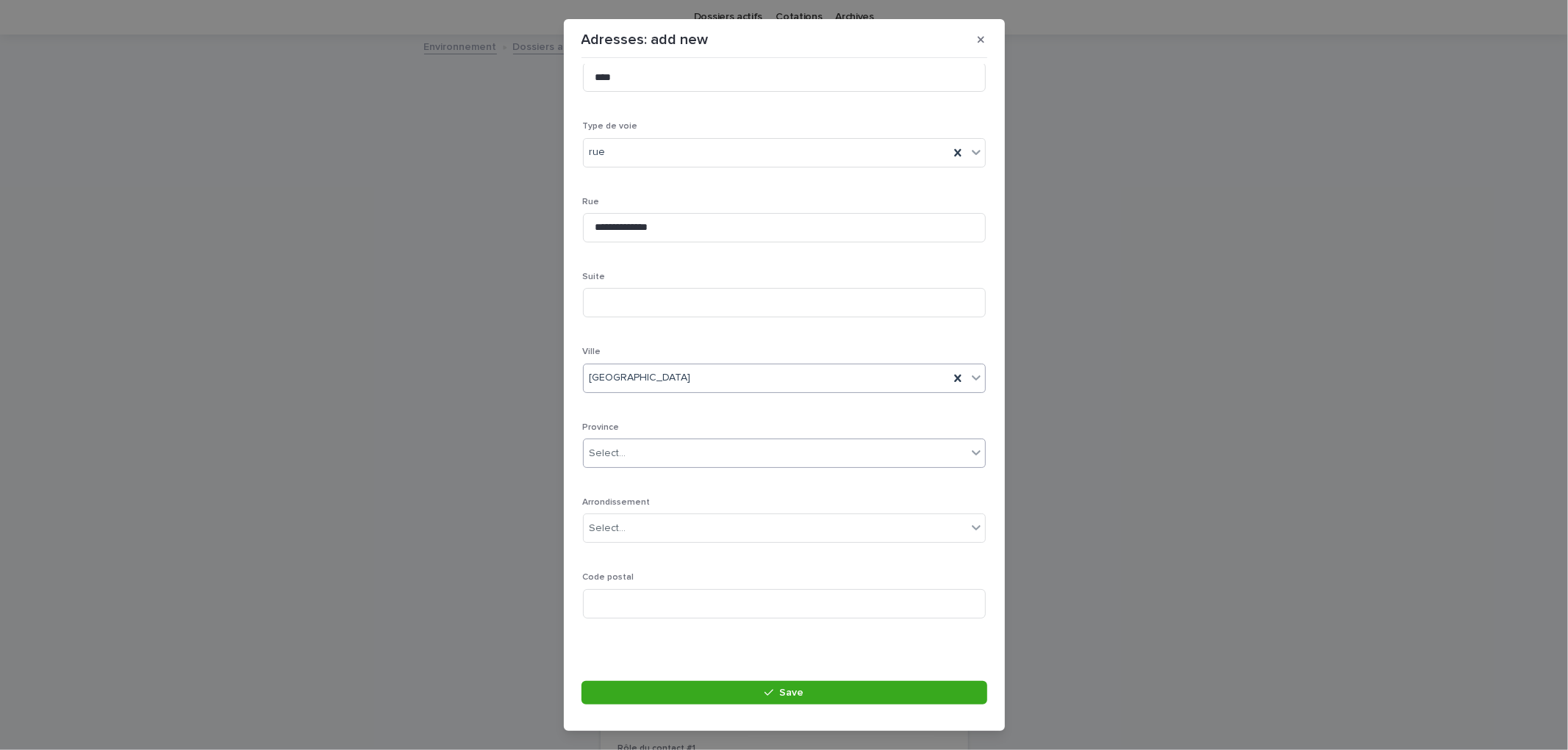
click at [651, 454] on div "Select..." at bounding box center [775, 453] width 383 height 24
type input "**"
click at [642, 483] on div "QC" at bounding box center [778, 481] width 388 height 26
click at [636, 607] on input at bounding box center [784, 604] width 403 height 29
click at [839, 703] on button "Save" at bounding box center [784, 693] width 405 height 23
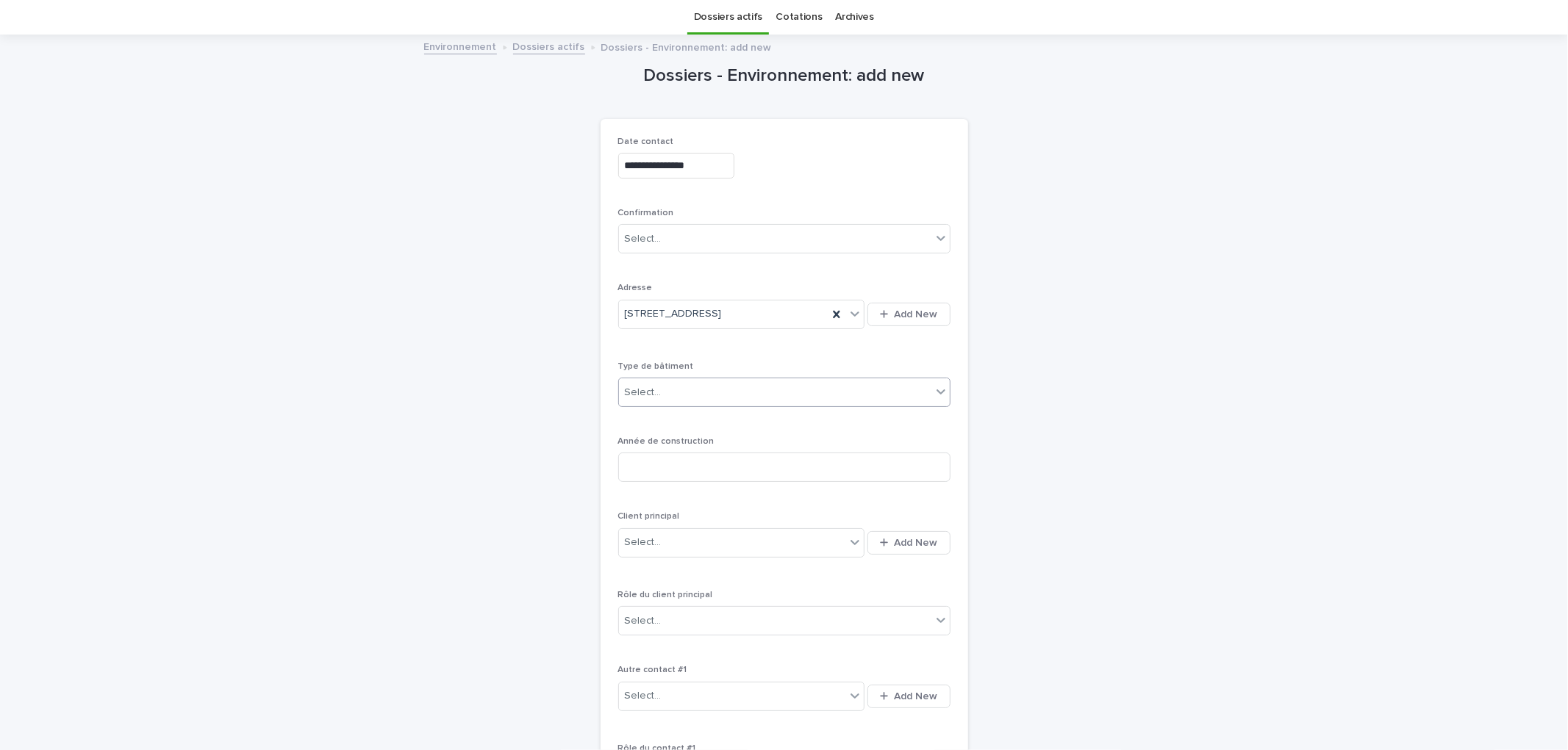
drag, startPoint x: 717, startPoint y: 388, endPoint x: 715, endPoint y: 401, distance: 13.2
click at [717, 388] on div "Select..." at bounding box center [775, 392] width 313 height 24
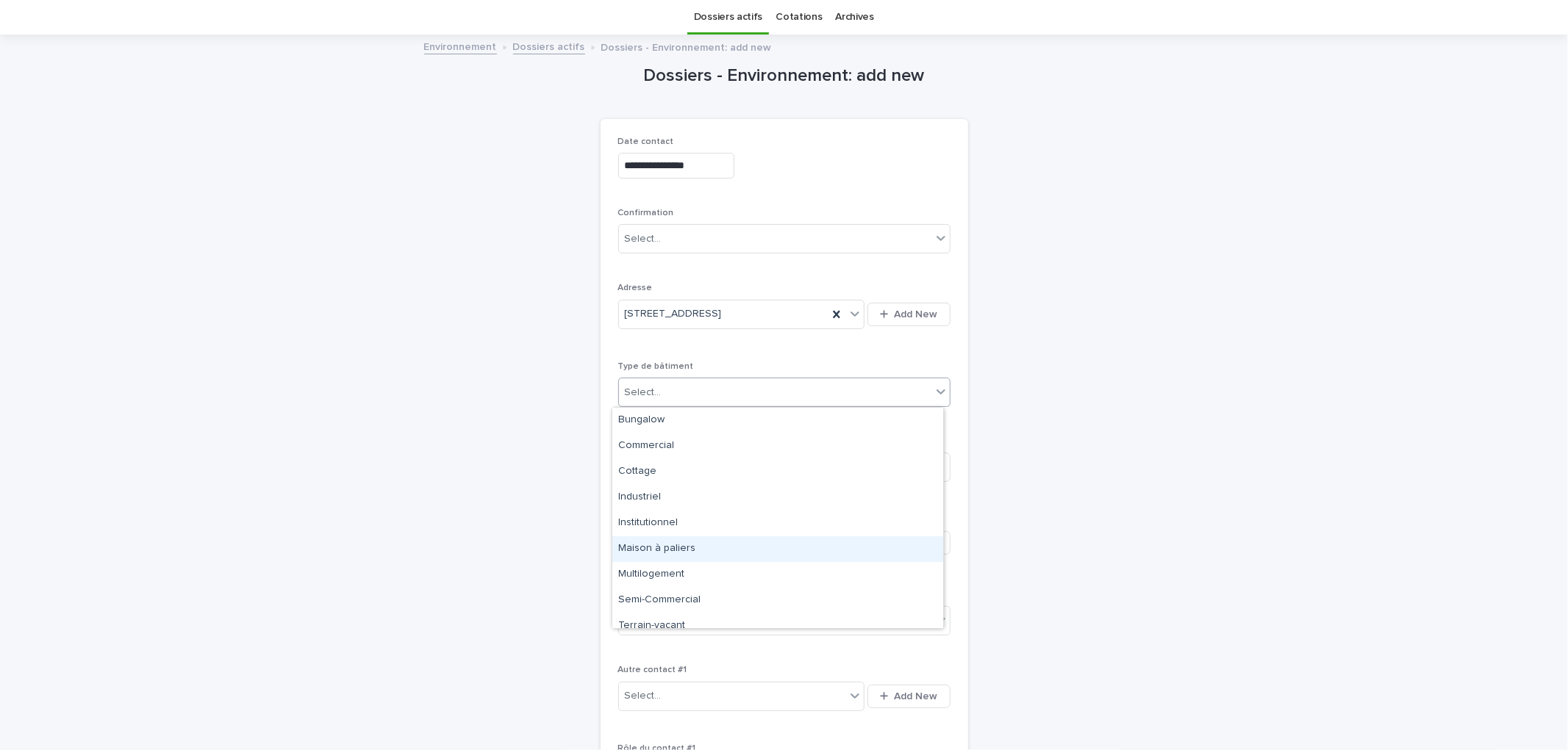
scroll to position [11, 0]
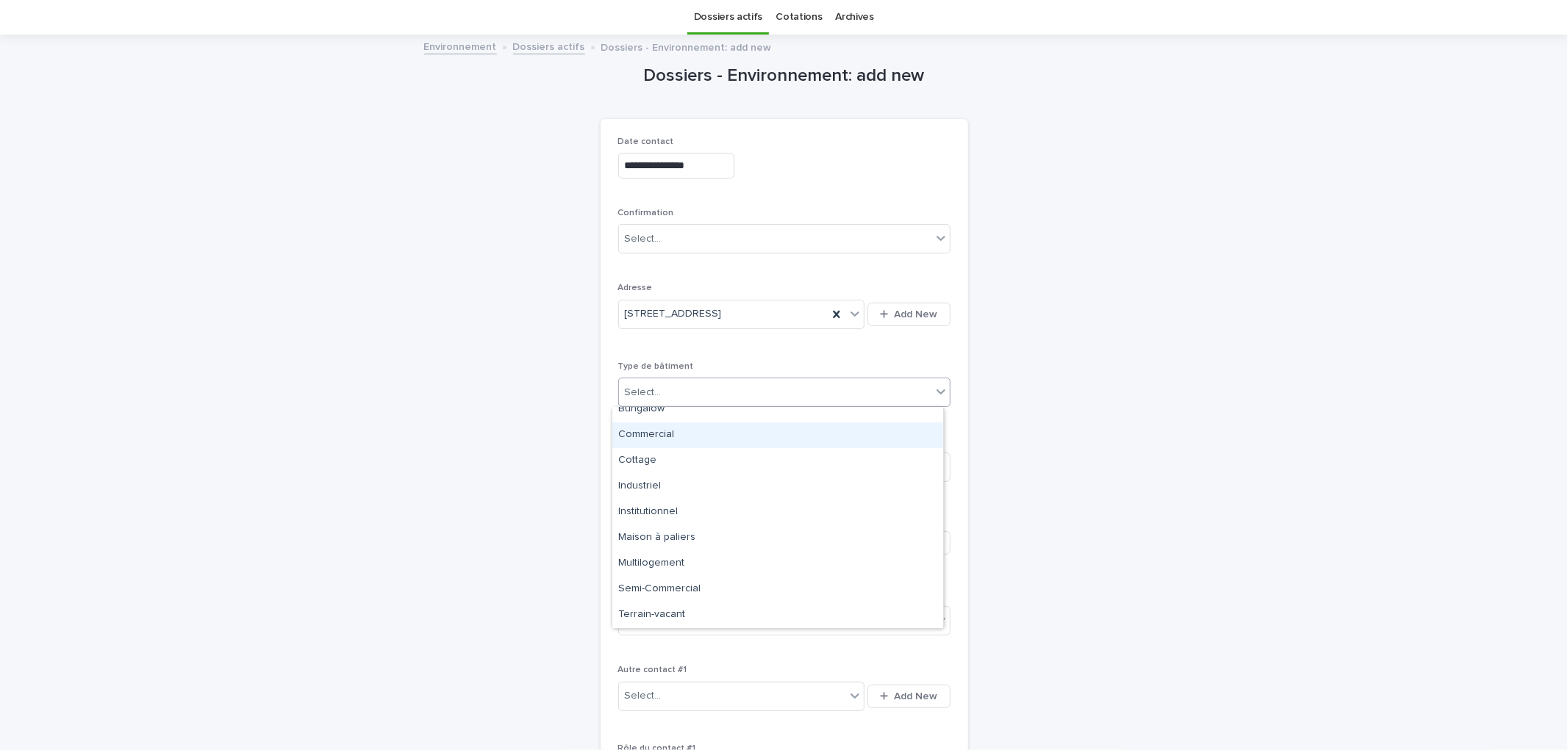
click at [678, 441] on div "Commercial" at bounding box center [777, 435] width 331 height 26
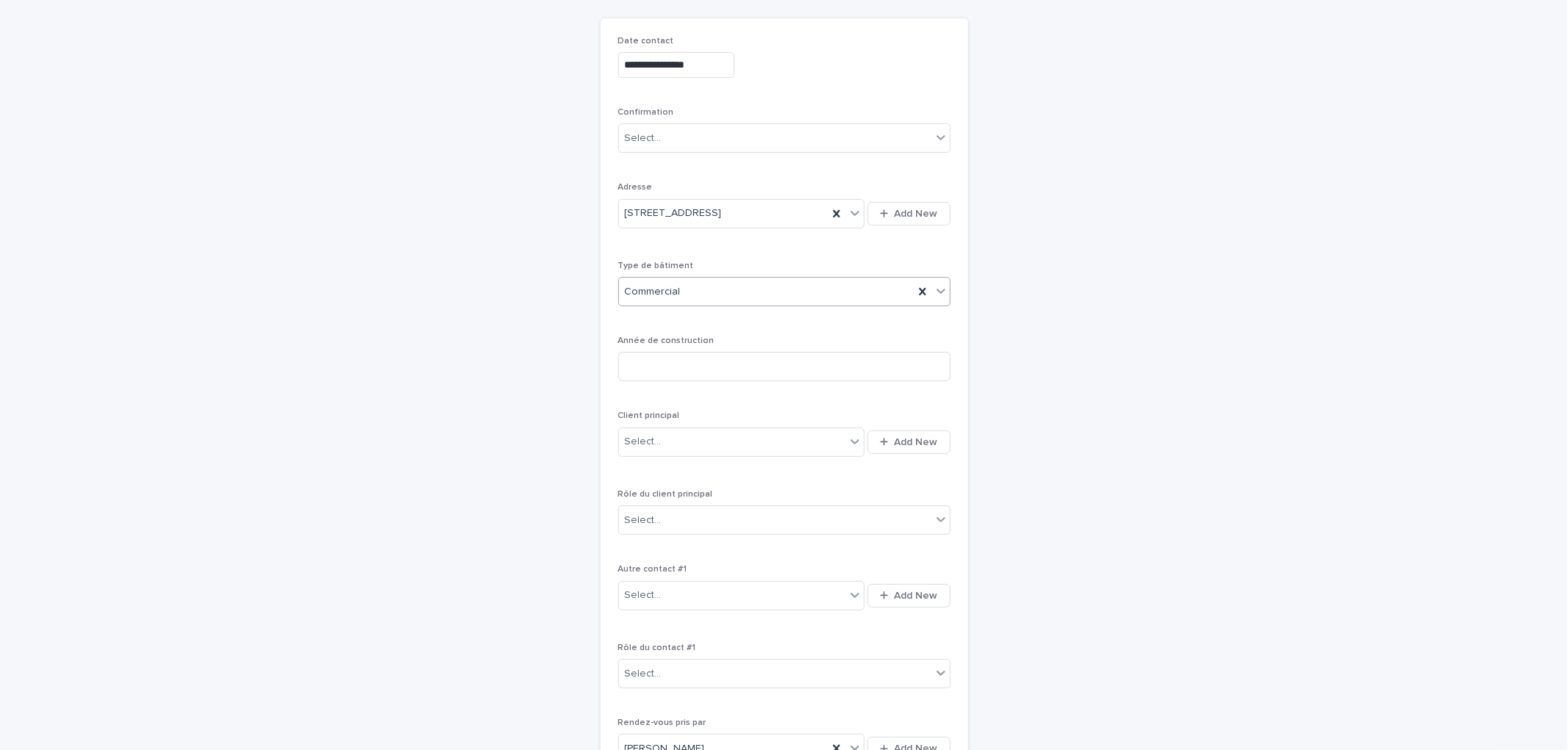
scroll to position [210, 0]
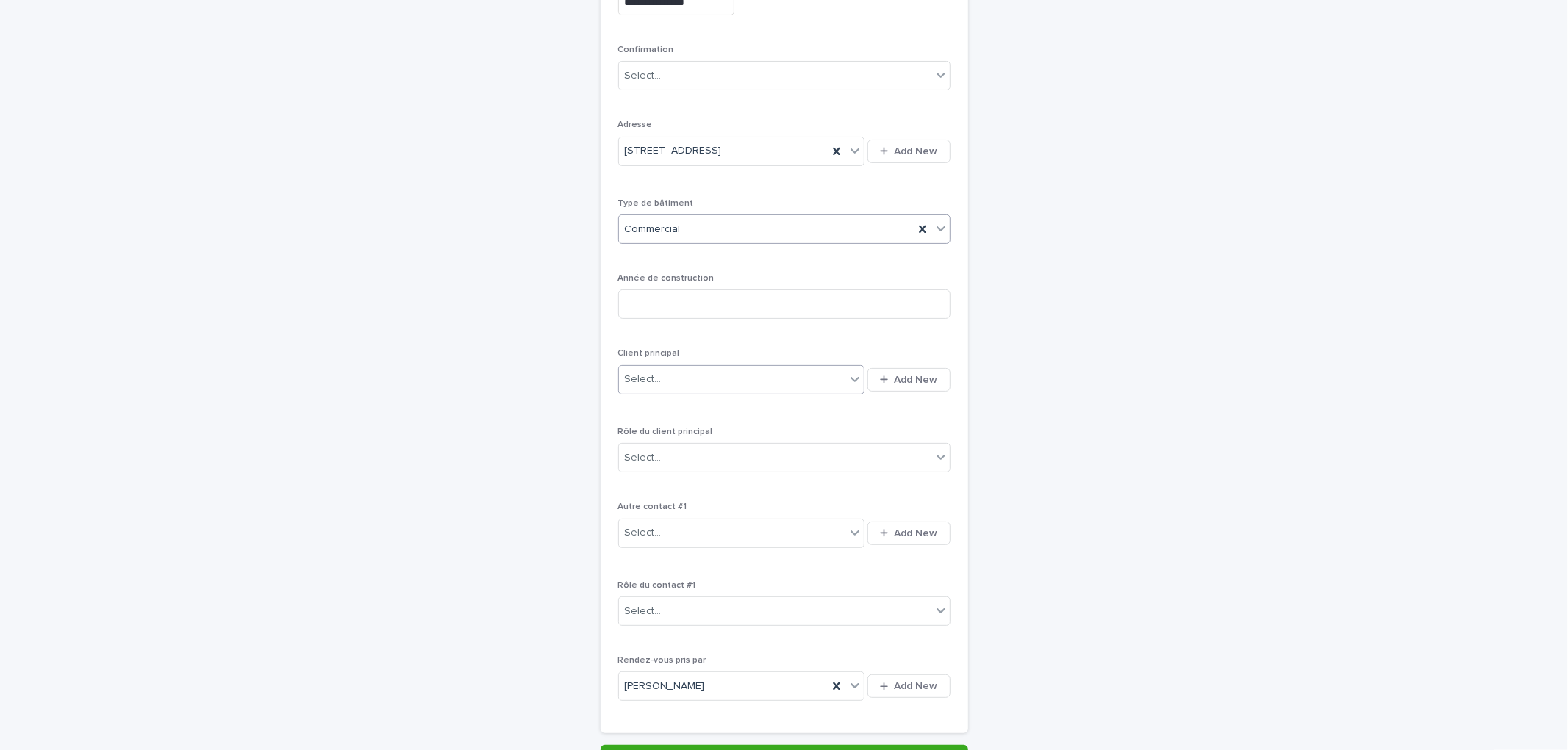
click at [724, 382] on div "Select..." at bounding box center [732, 379] width 227 height 24
type input "**********"
click at [754, 405] on div "Monsieur François Thompson d'Aragon (Thompson Structure inc.)" at bounding box center [735, 408] width 246 height 26
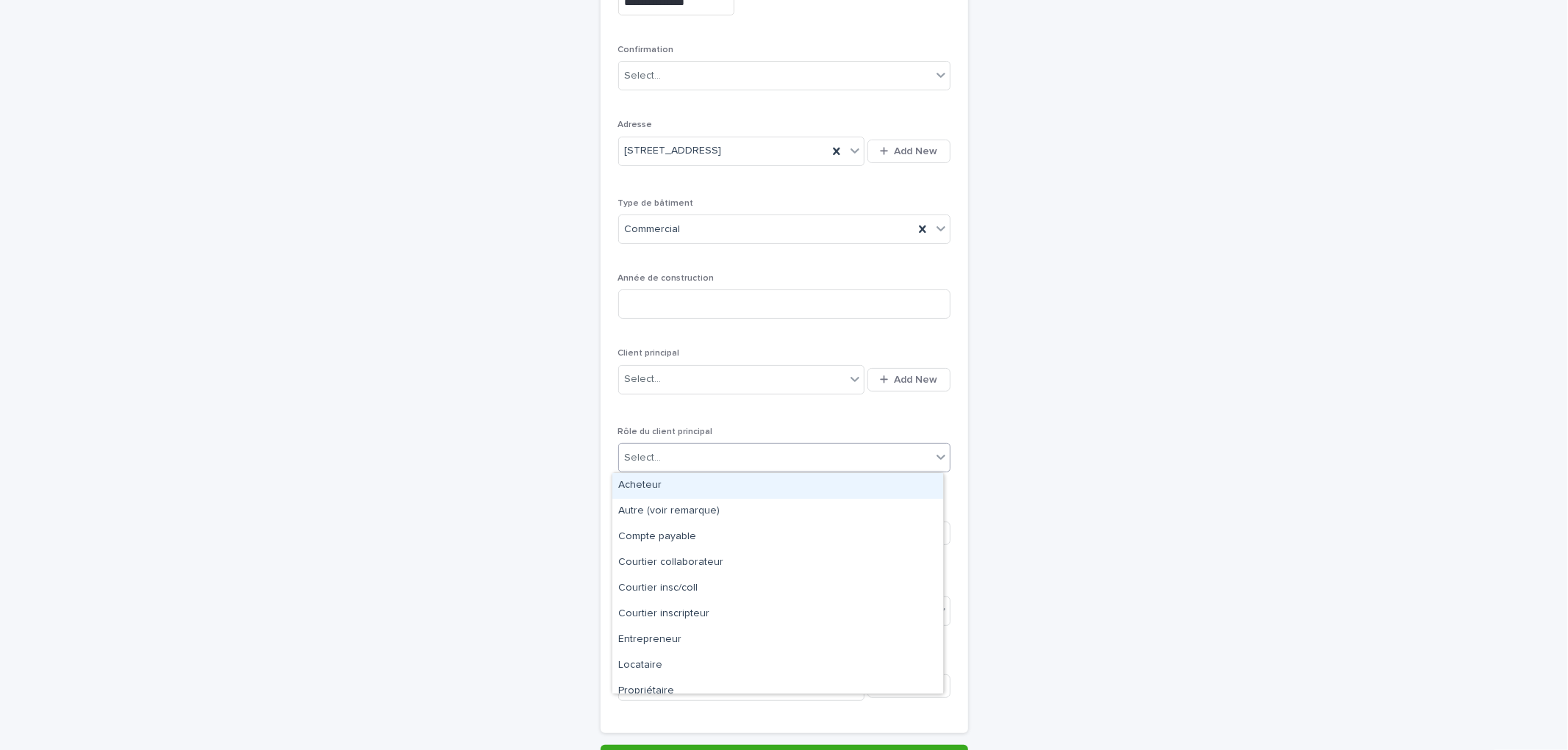
click at [744, 454] on div "Select..." at bounding box center [775, 458] width 313 height 24
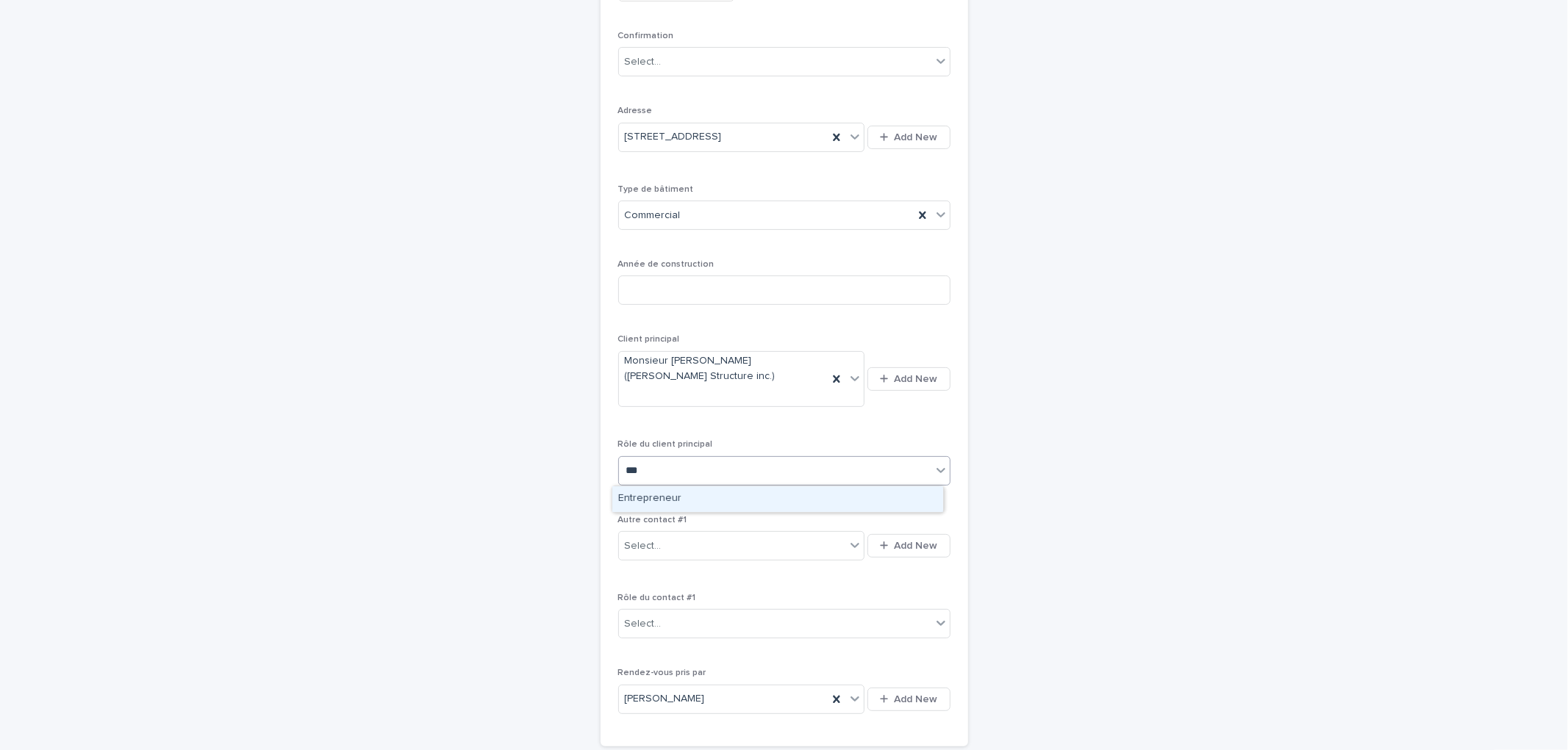
type input "****"
click at [672, 500] on div "Entrepreneur" at bounding box center [777, 499] width 331 height 26
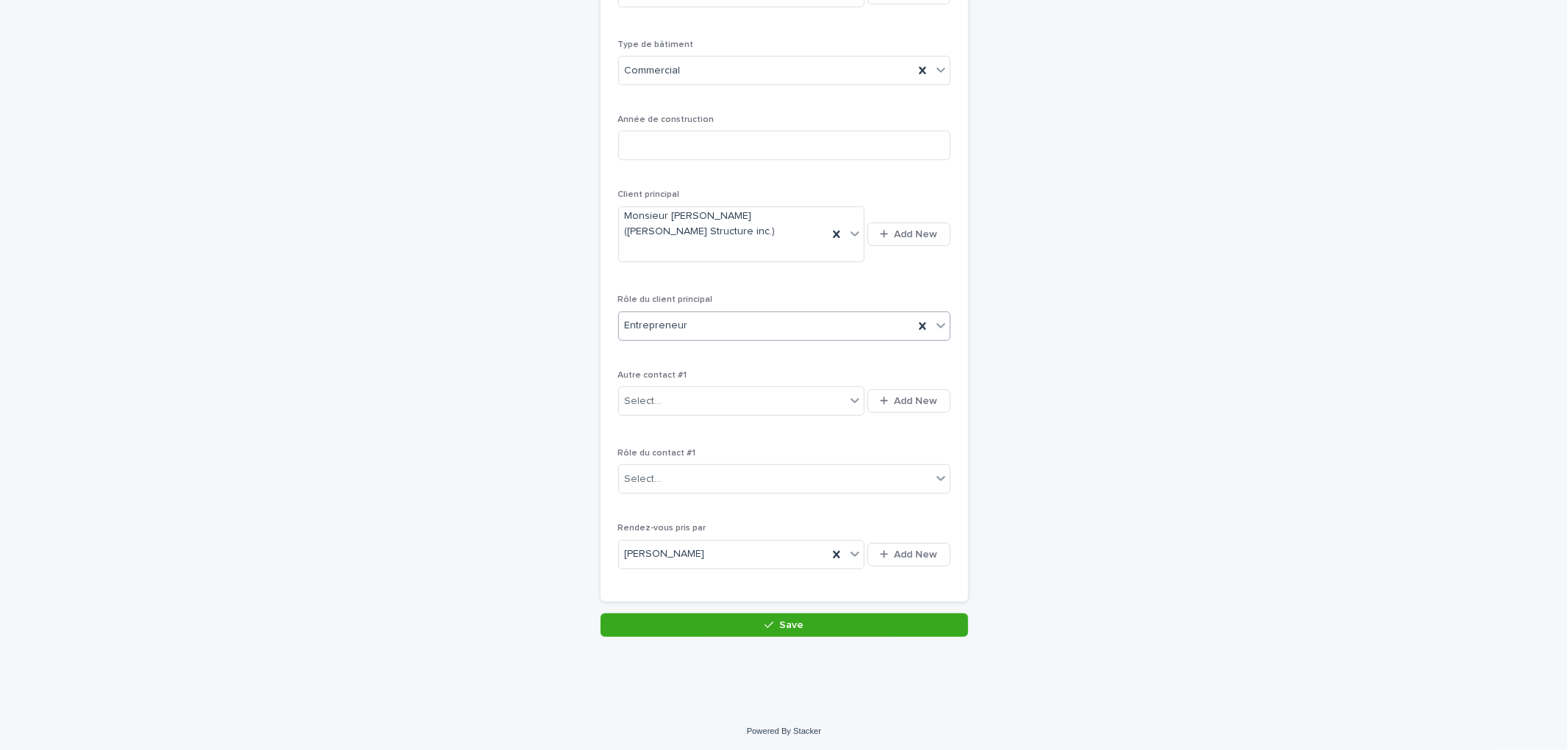
scroll to position [371, 0]
click at [798, 626] on button "Save" at bounding box center [784, 624] width 367 height 23
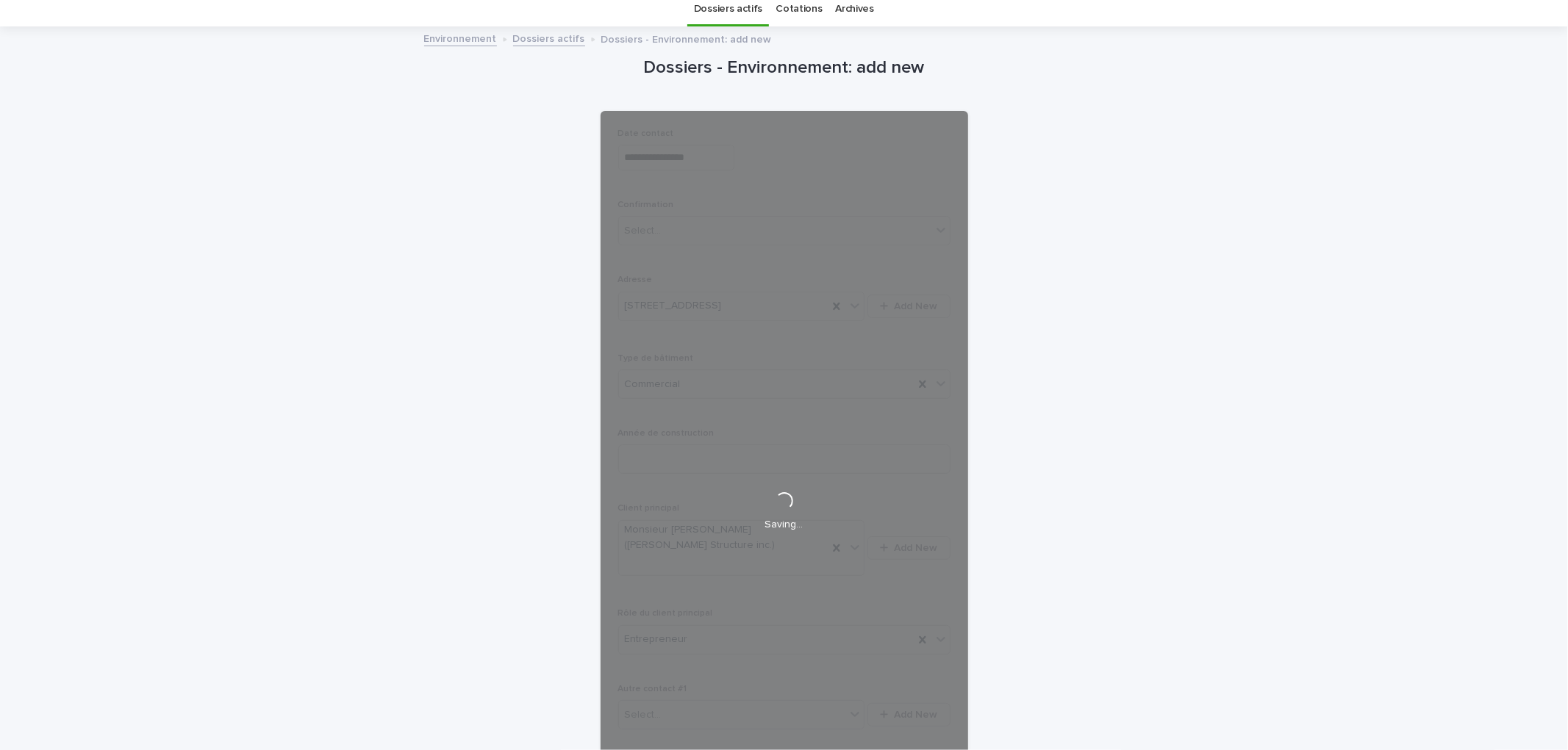
scroll to position [45, 0]
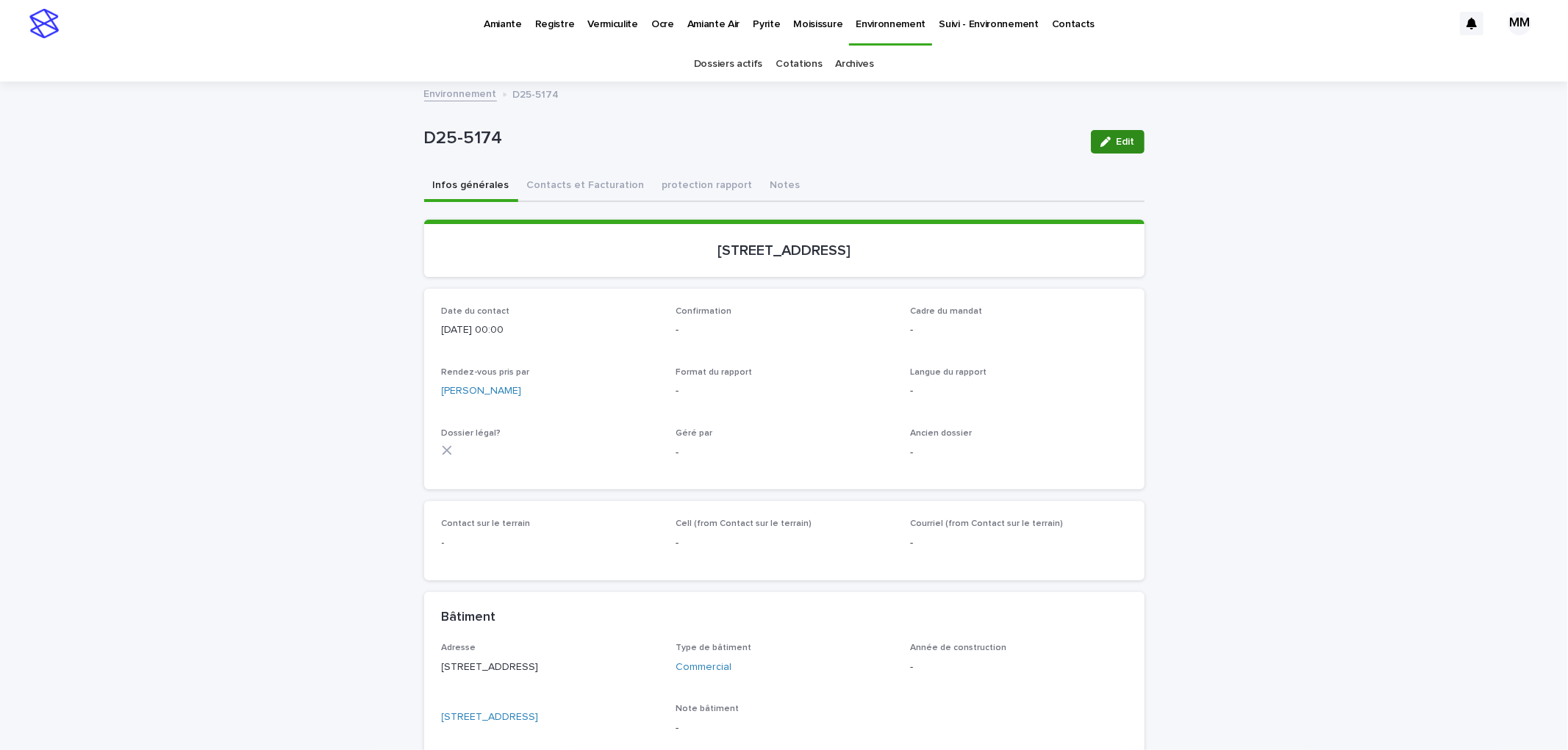
click at [1101, 149] on button "Edit" at bounding box center [1117, 142] width 53 height 23
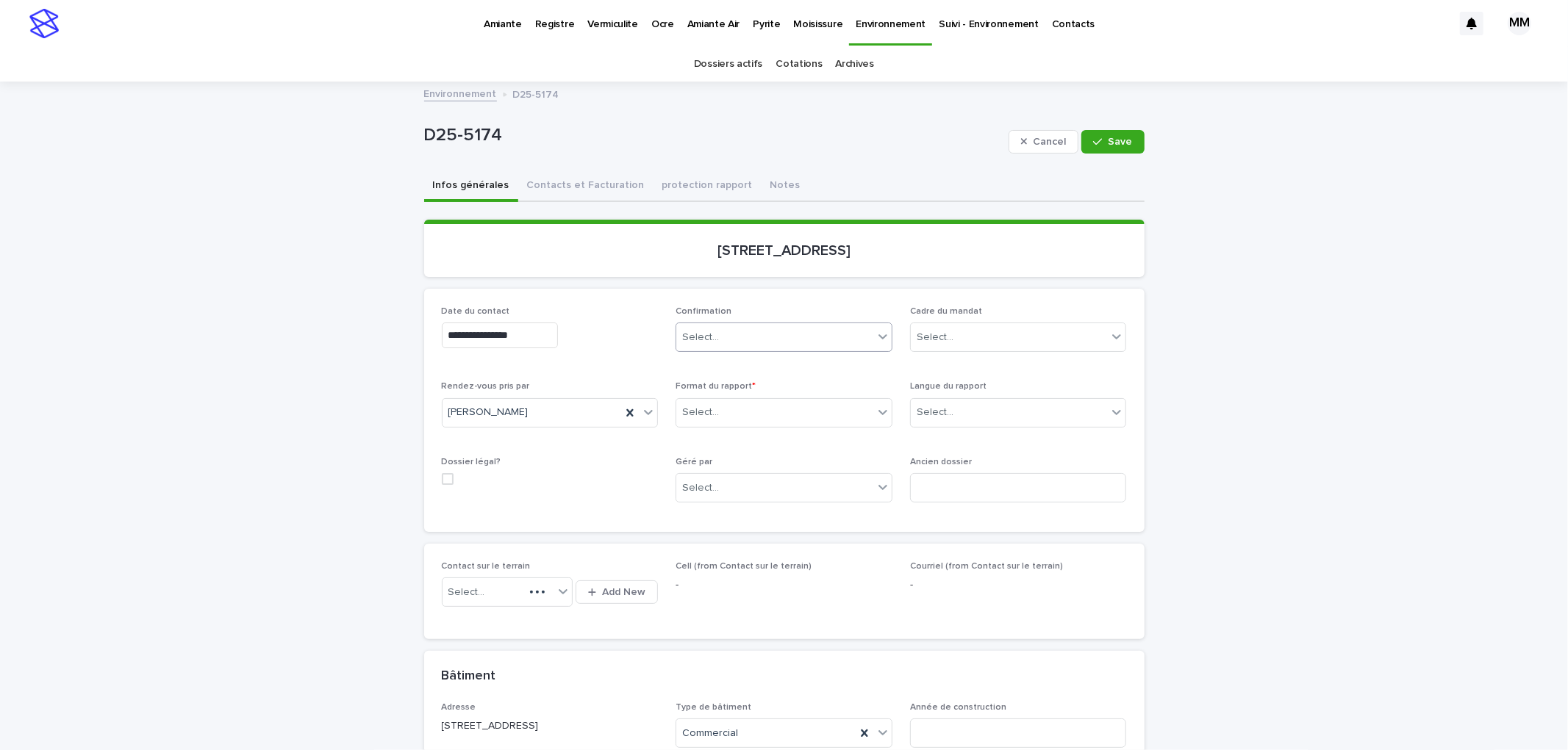
click at [716, 336] on div "Select..." at bounding box center [774, 337] width 197 height 24
click at [728, 365] on div "Non confirmé" at bounding box center [778, 363] width 216 height 26
click at [952, 416] on div "Select..." at bounding box center [1009, 412] width 197 height 24
click at [958, 439] on div "Français" at bounding box center [1013, 439] width 216 height 26
click at [716, 410] on div "Select..." at bounding box center [774, 412] width 197 height 24
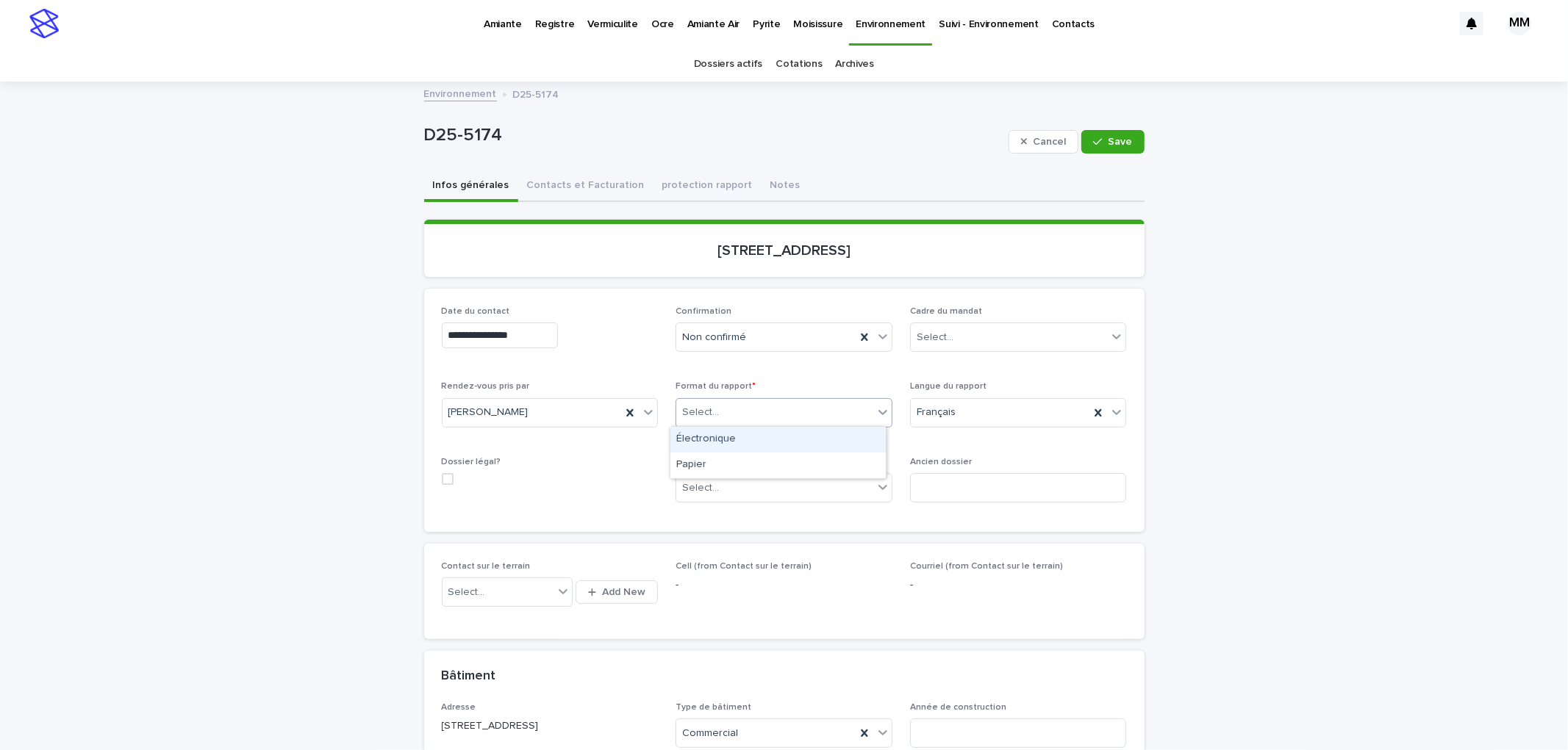
click at [726, 436] on div "Électronique" at bounding box center [778, 439] width 216 height 26
click at [737, 489] on div "Select..." at bounding box center [774, 488] width 197 height 24
drag, startPoint x: 723, startPoint y: 518, endPoint x: 736, endPoint y: 506, distance: 17.7
click at [723, 515] on div "Multitest" at bounding box center [778, 515] width 216 height 26
click at [968, 346] on div "Select..." at bounding box center [1009, 337] width 197 height 24
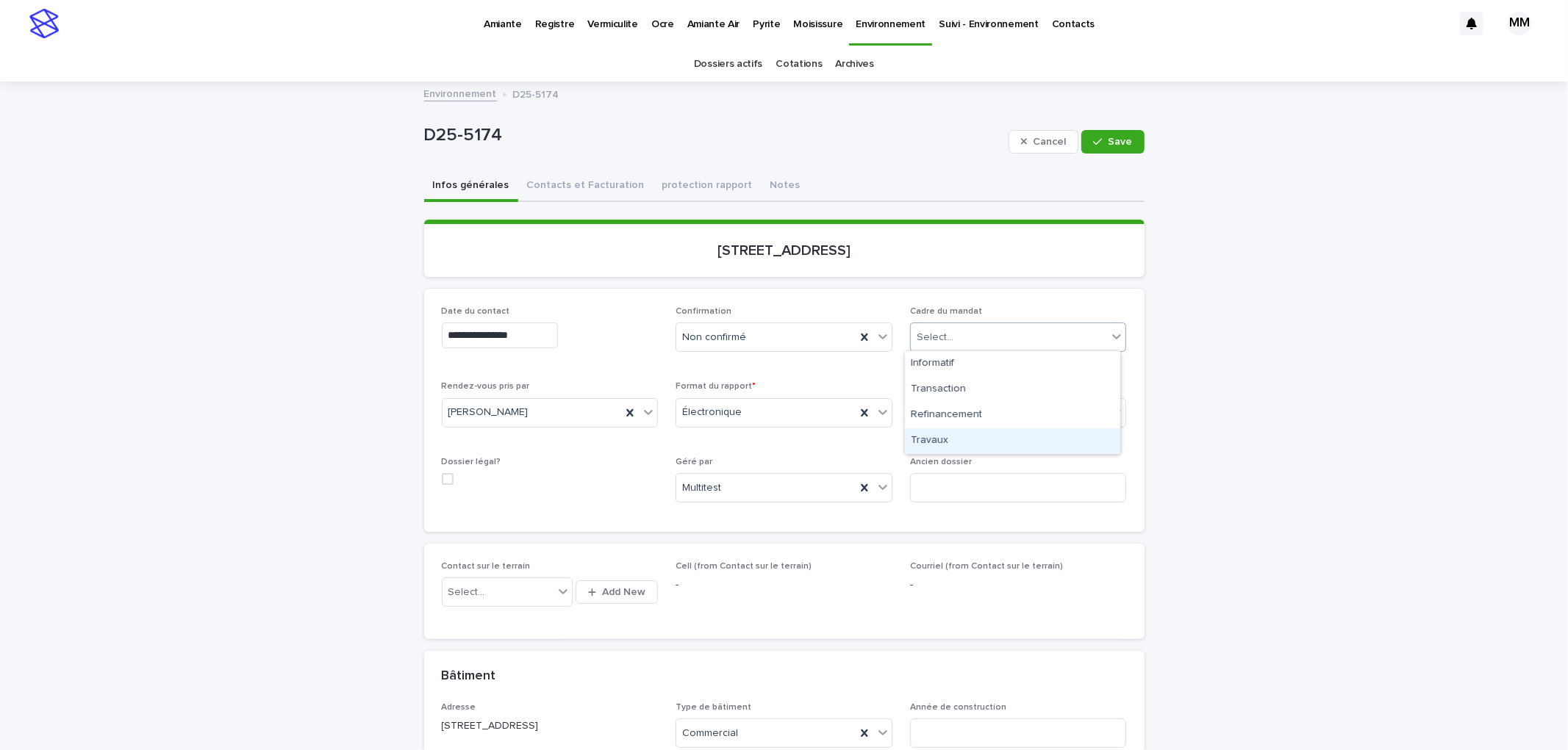
click at [961, 439] on div "Travaux" at bounding box center [1013, 441] width 216 height 26
click at [1105, 134] on button "Save" at bounding box center [1113, 142] width 62 height 23
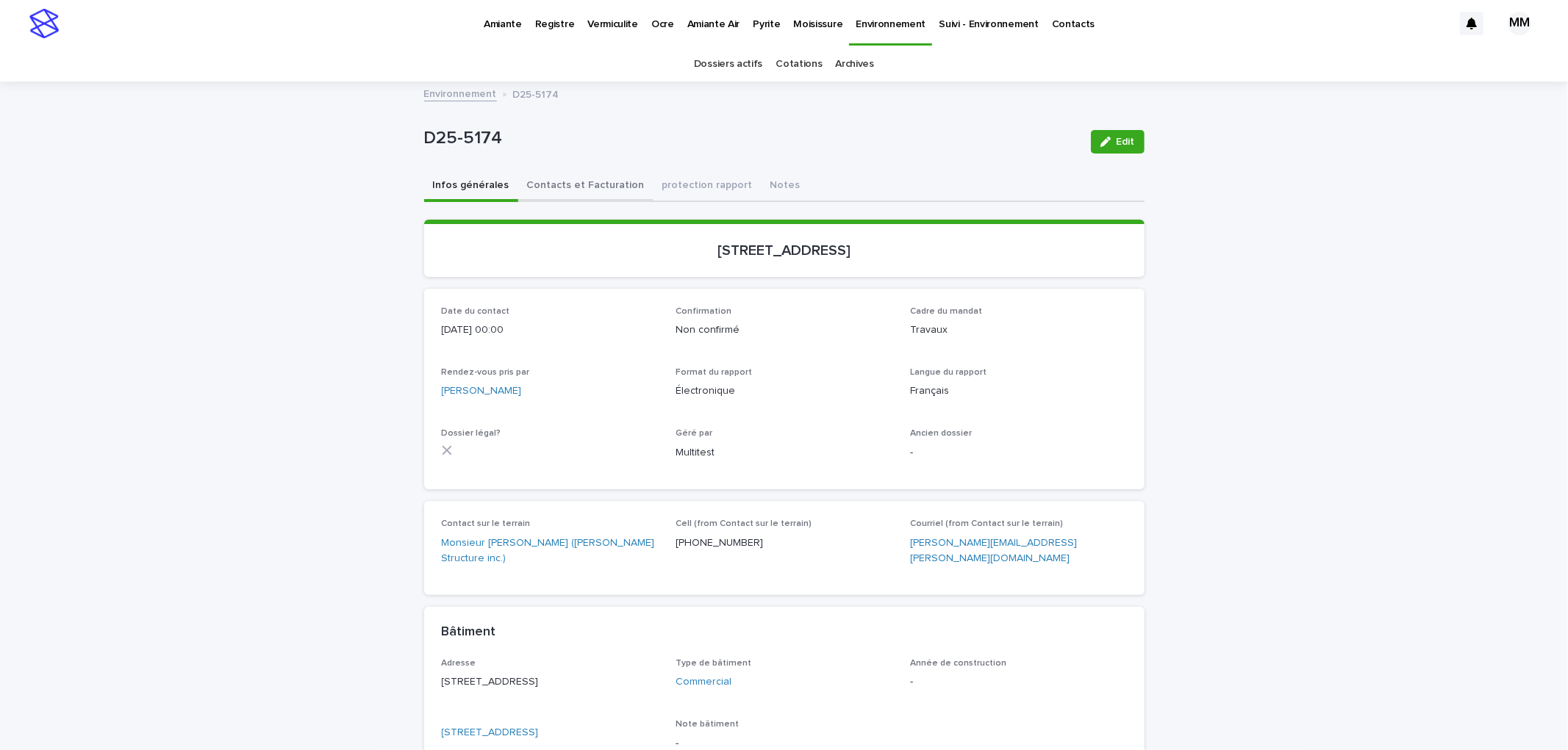
click at [576, 187] on button "Contacts et Facturation" at bounding box center [586, 186] width 135 height 31
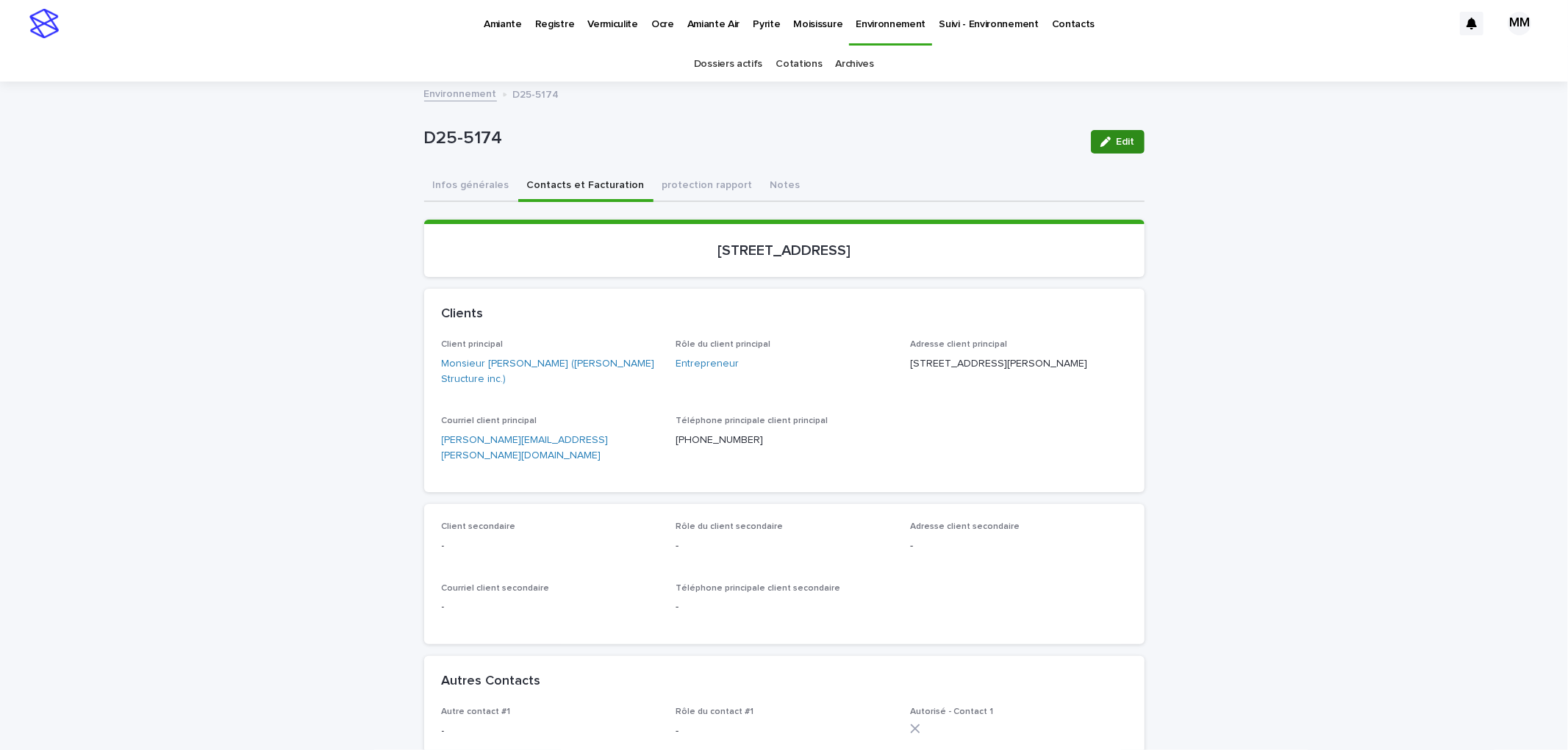
click at [1130, 144] on button "Edit" at bounding box center [1117, 142] width 53 height 23
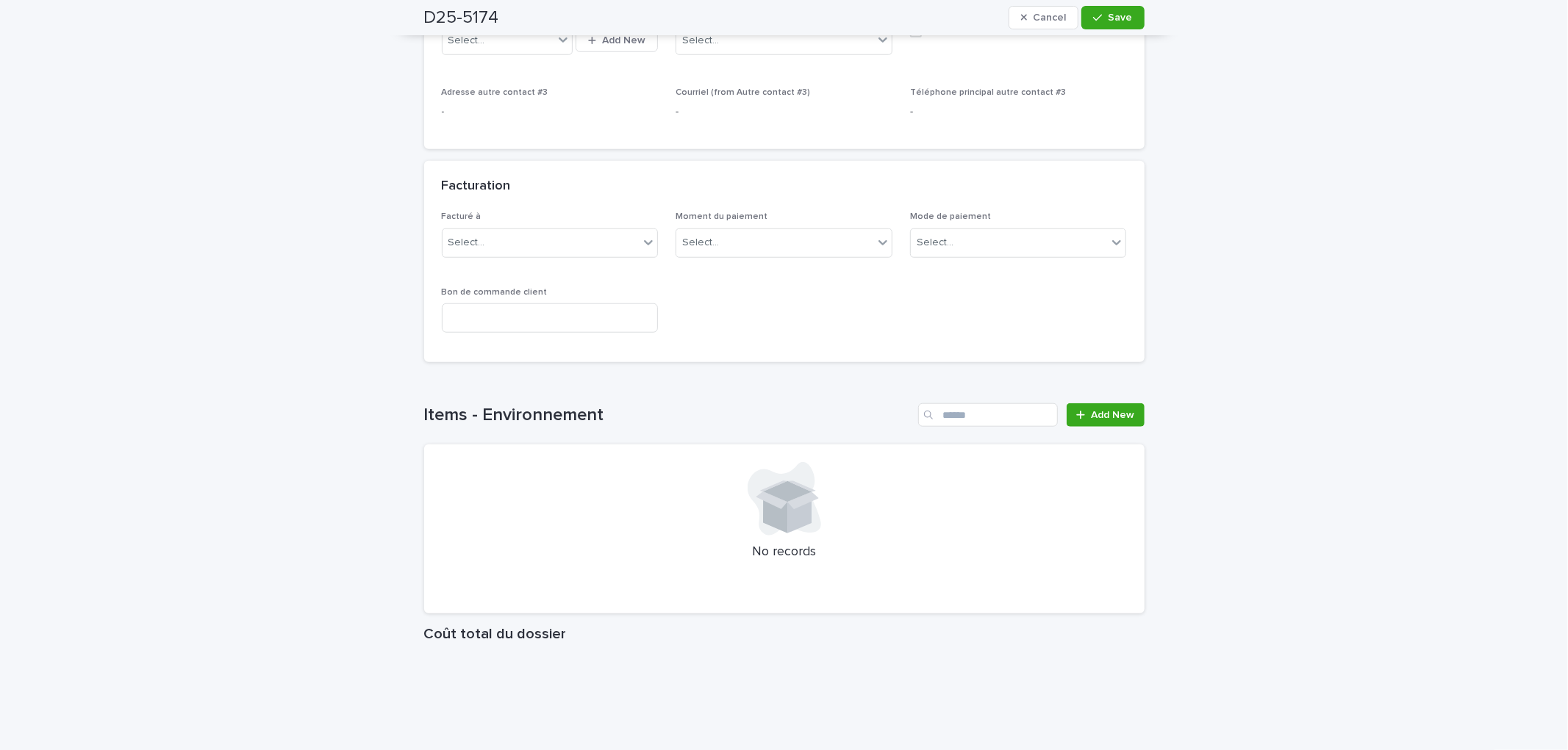
scroll to position [1143, 0]
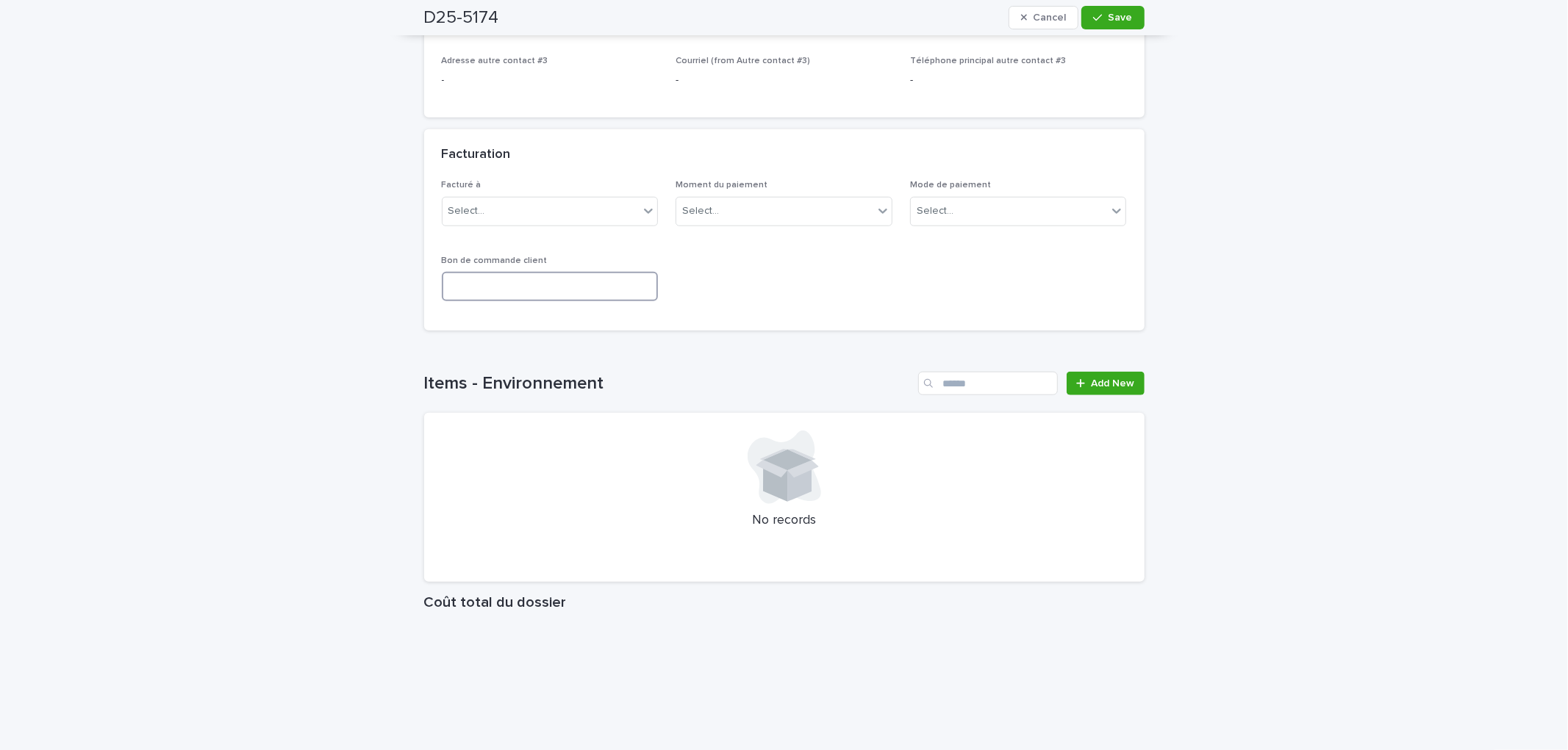
drag, startPoint x: 519, startPoint y: 292, endPoint x: 542, endPoint y: 299, distance: 24.0
click at [520, 294] on input at bounding box center [550, 286] width 216 height 29
click at [460, 301] on input at bounding box center [550, 286] width 216 height 29
paste input "*******"
type input "**********"
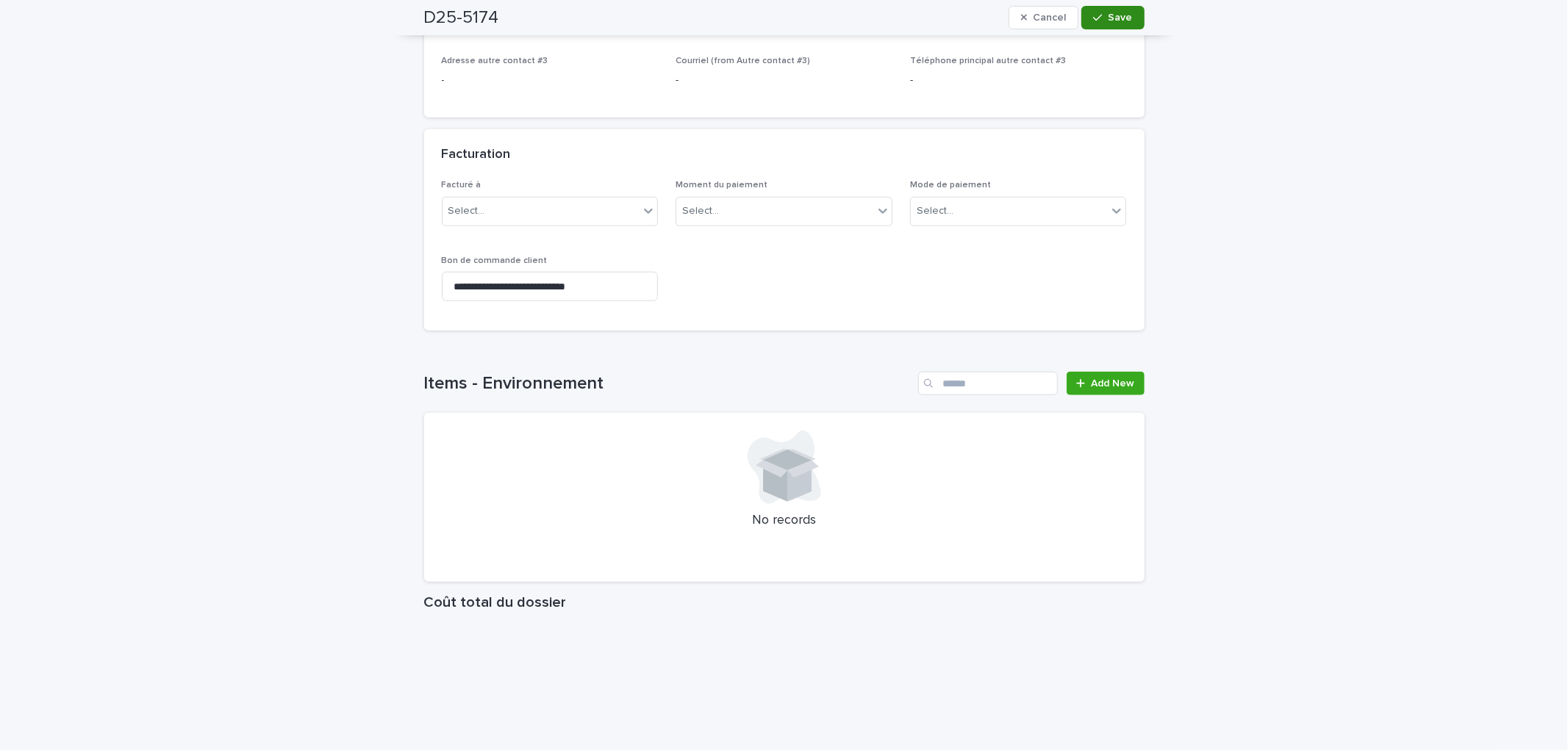
click at [1122, 19] on span "Save" at bounding box center [1120, 18] width 24 height 11
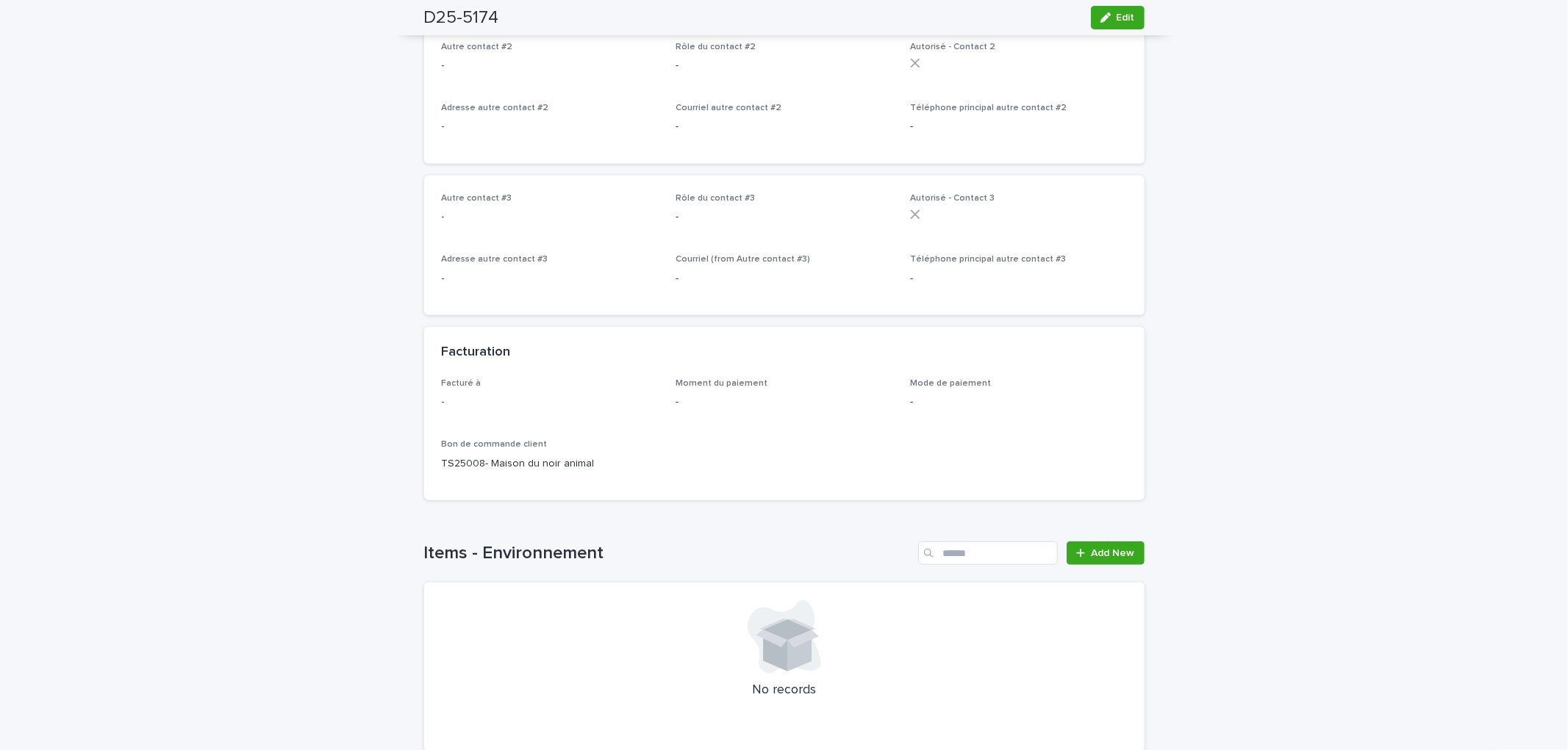
scroll to position [980, 0]
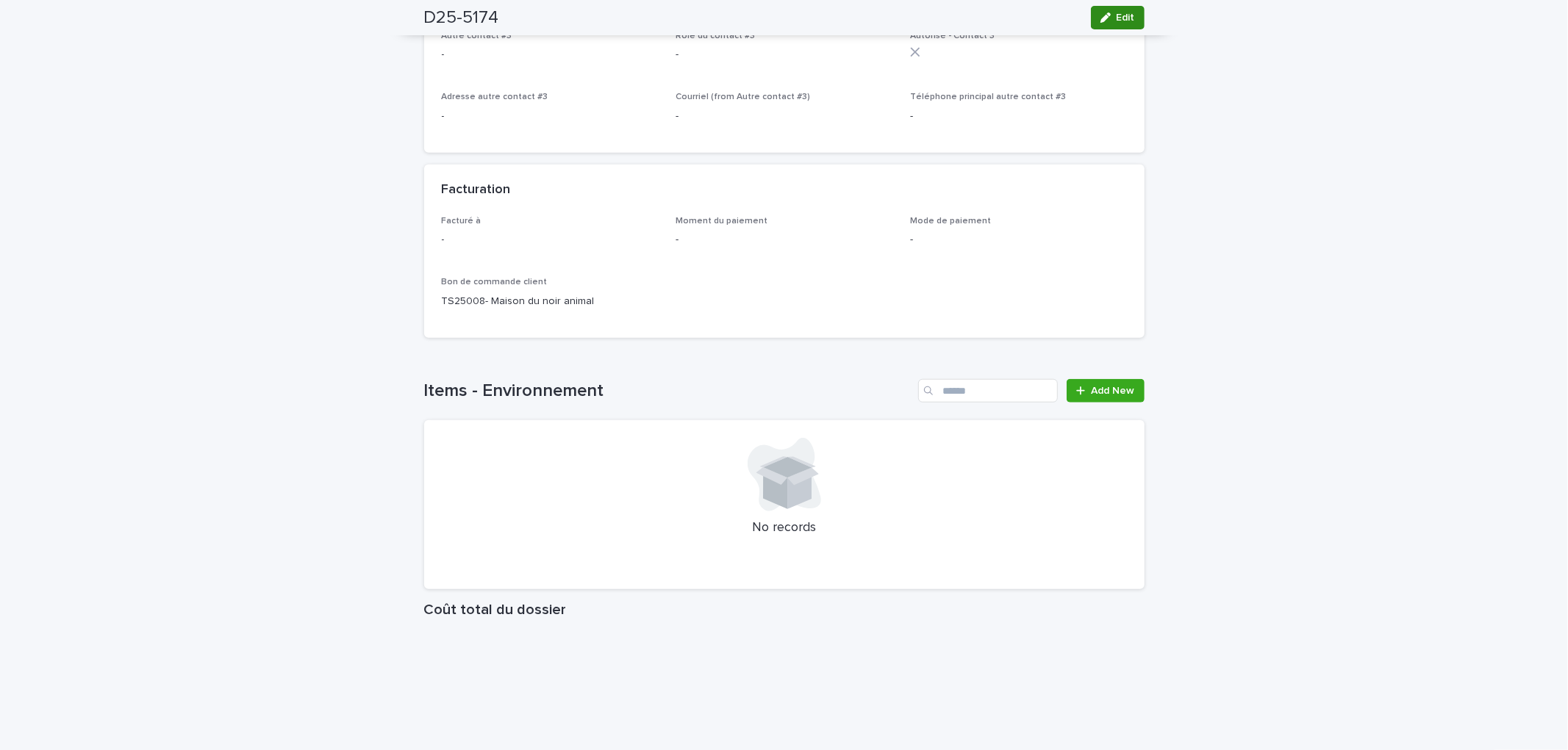
click at [1113, 25] on button "Edit" at bounding box center [1117, 18] width 53 height 23
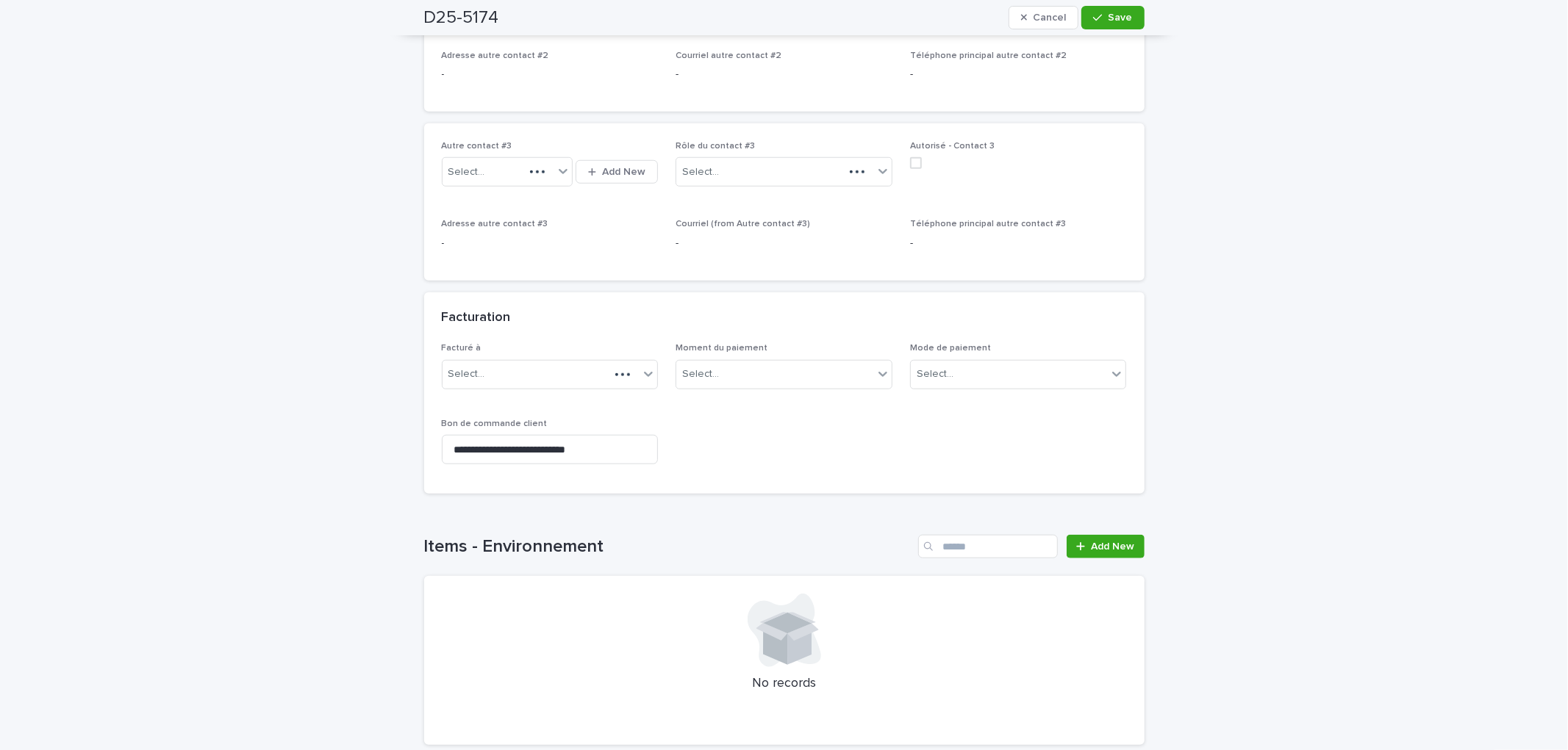
scroll to position [1073, 0]
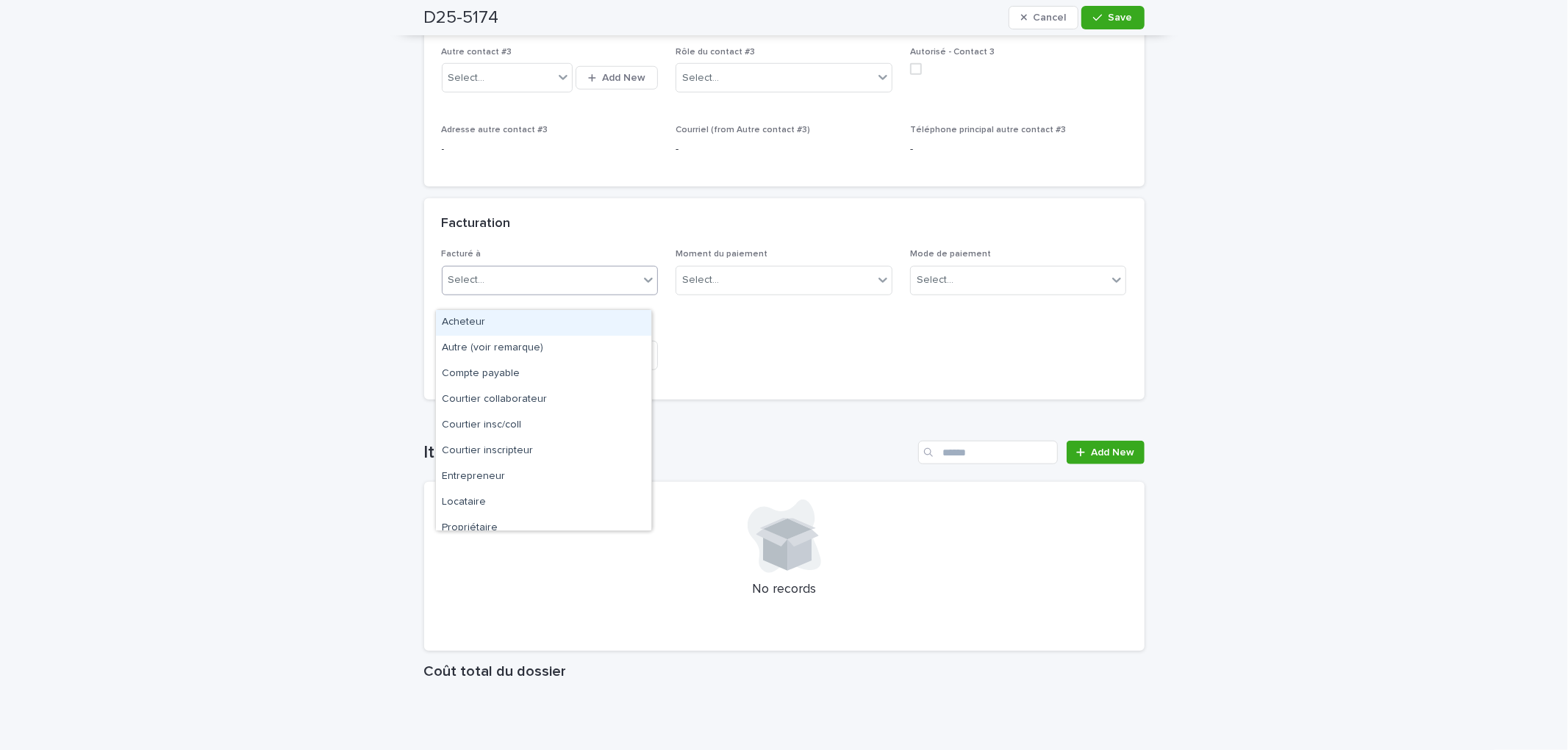
click at [534, 284] on div "Select..." at bounding box center [541, 280] width 197 height 24
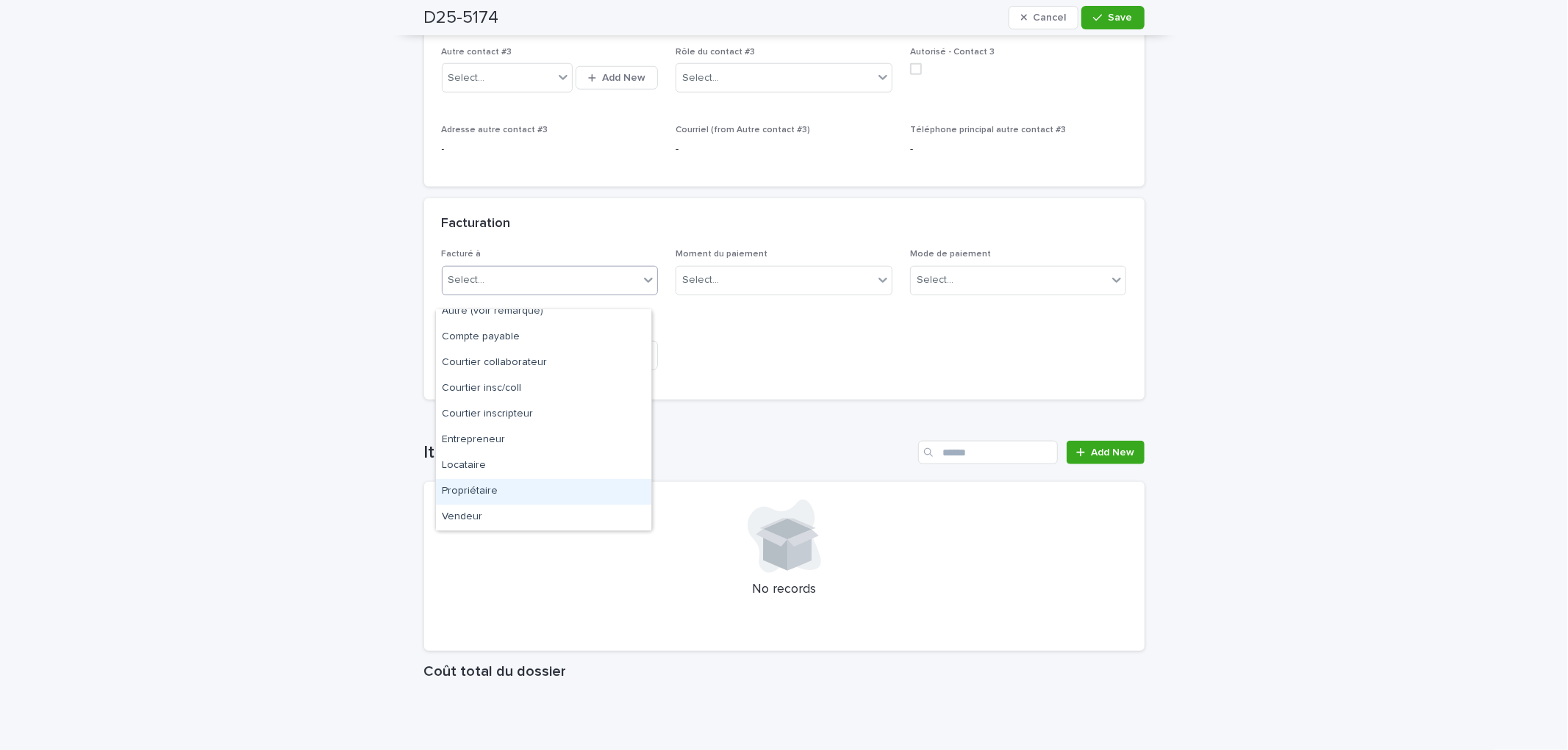
click at [507, 484] on div "Propriétaire" at bounding box center [543, 492] width 216 height 26
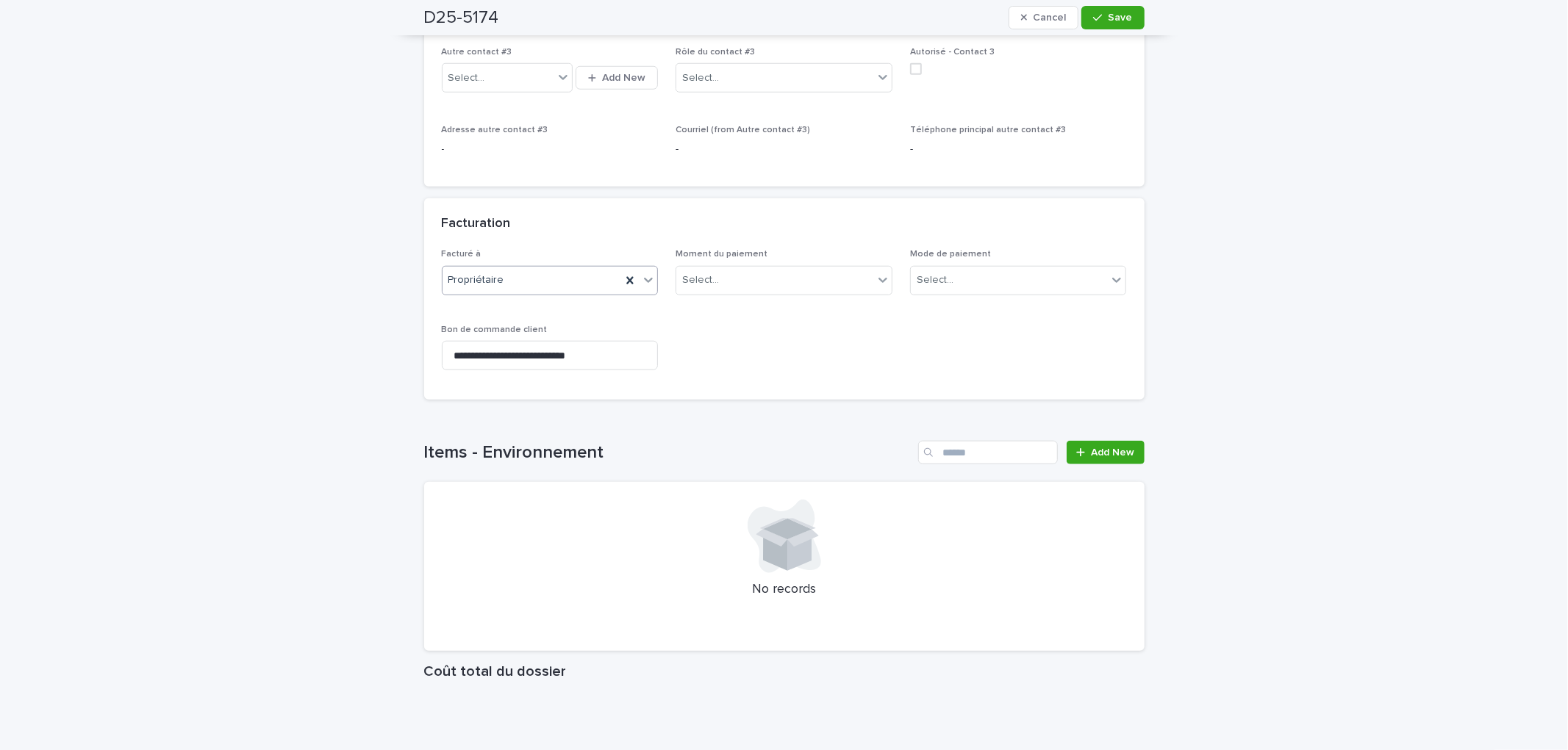
click at [535, 292] on div "Propriétaire" at bounding box center [532, 280] width 179 height 24
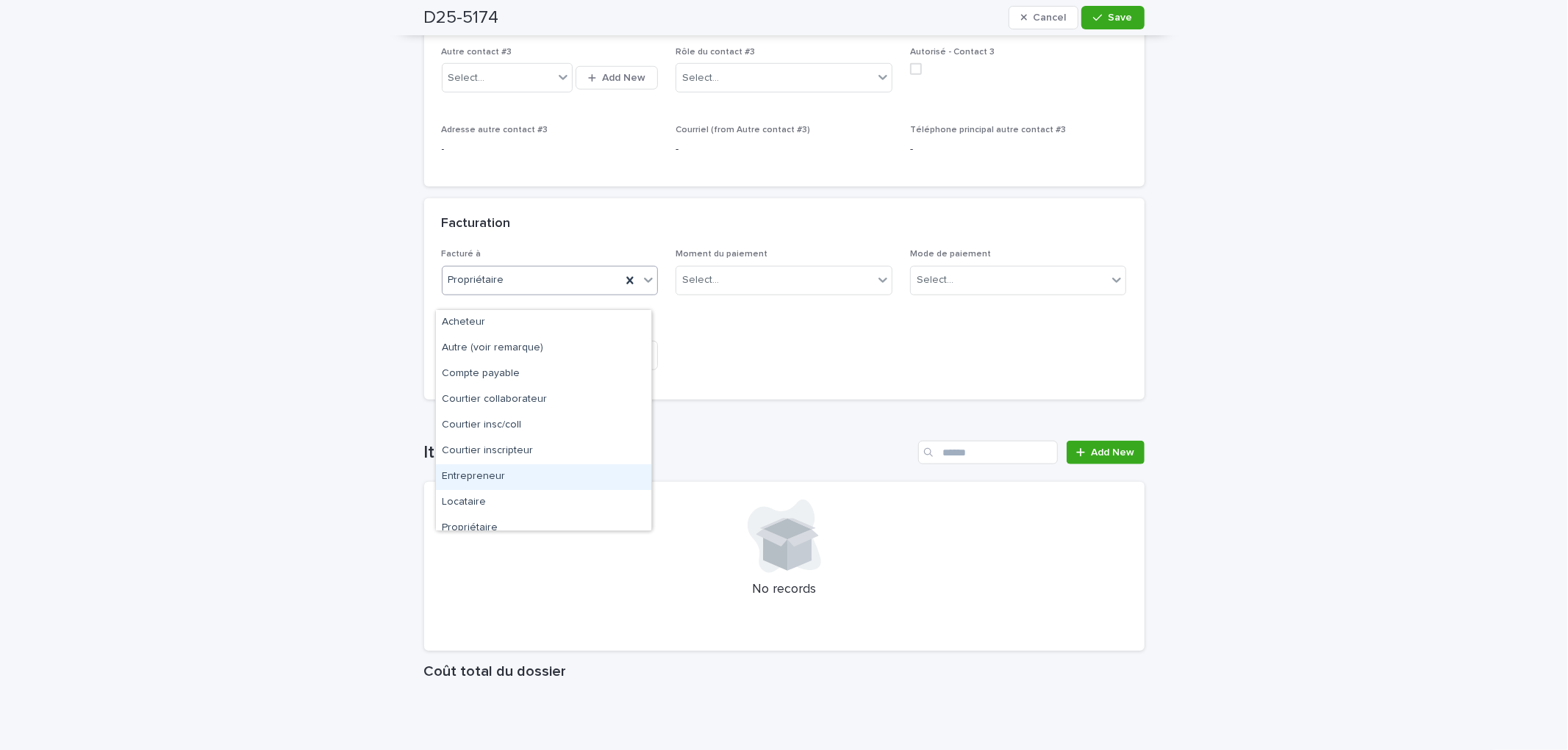
click at [517, 474] on div "Entrepreneur" at bounding box center [543, 477] width 216 height 26
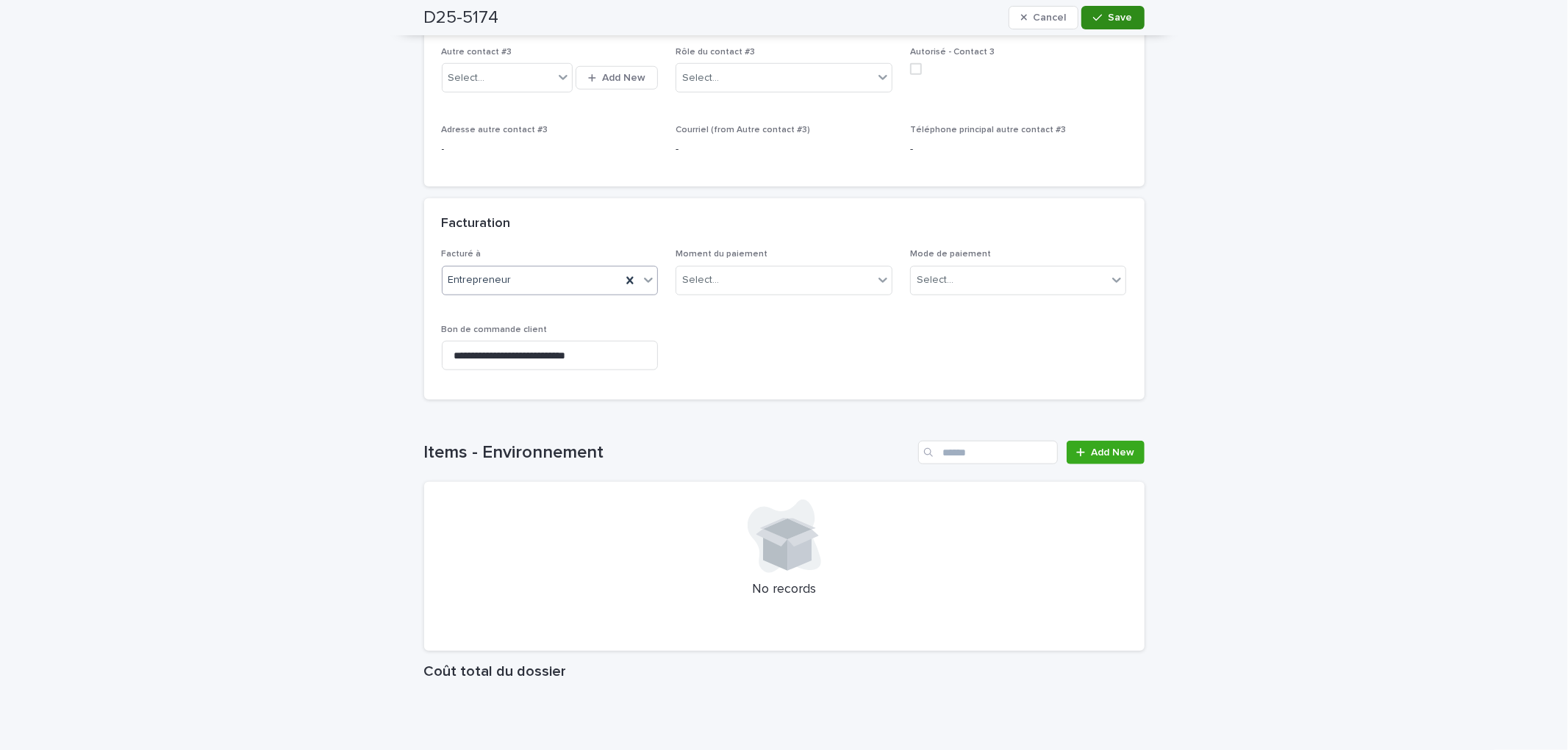
click at [1108, 16] on span "Save" at bounding box center [1120, 18] width 24 height 11
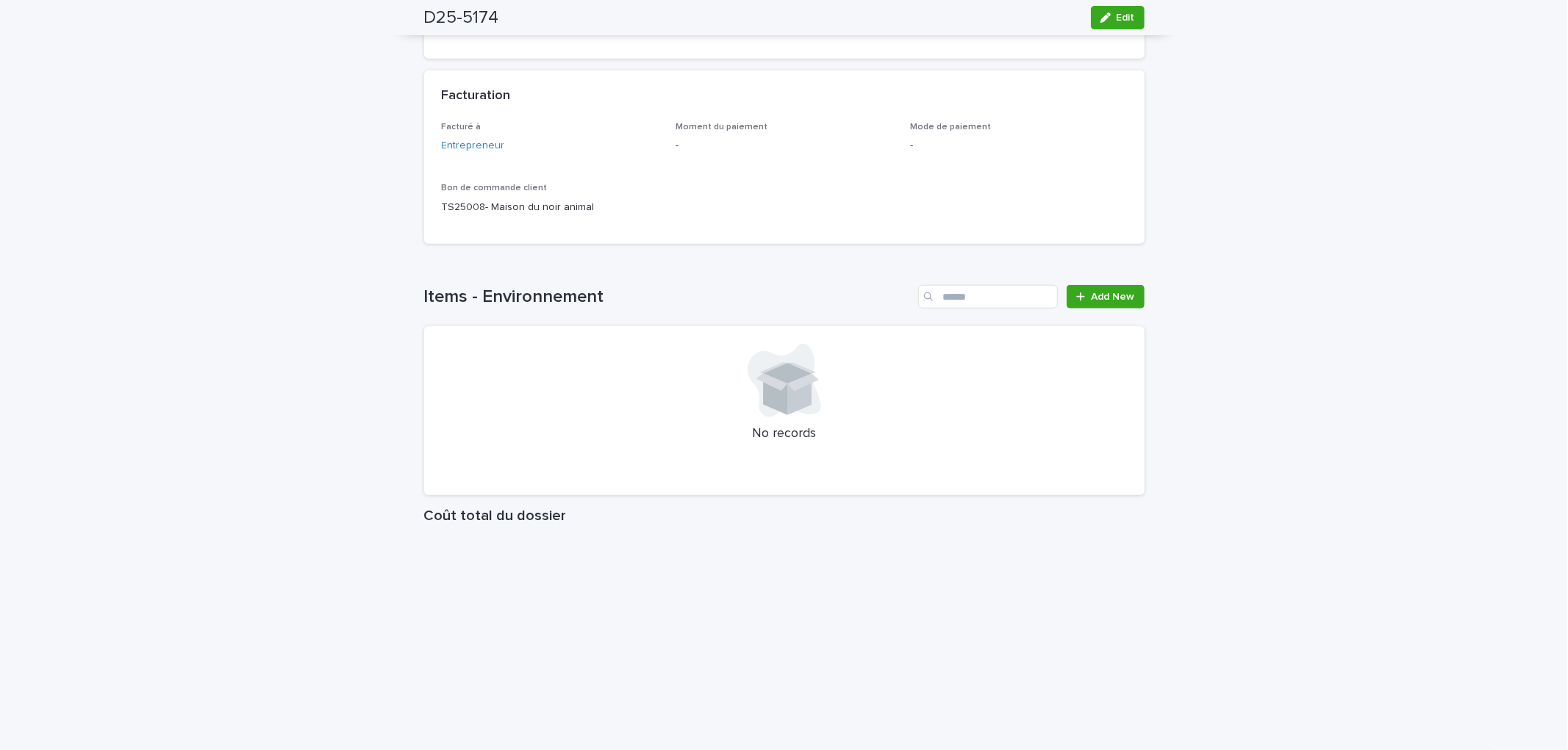
scroll to position [980, 0]
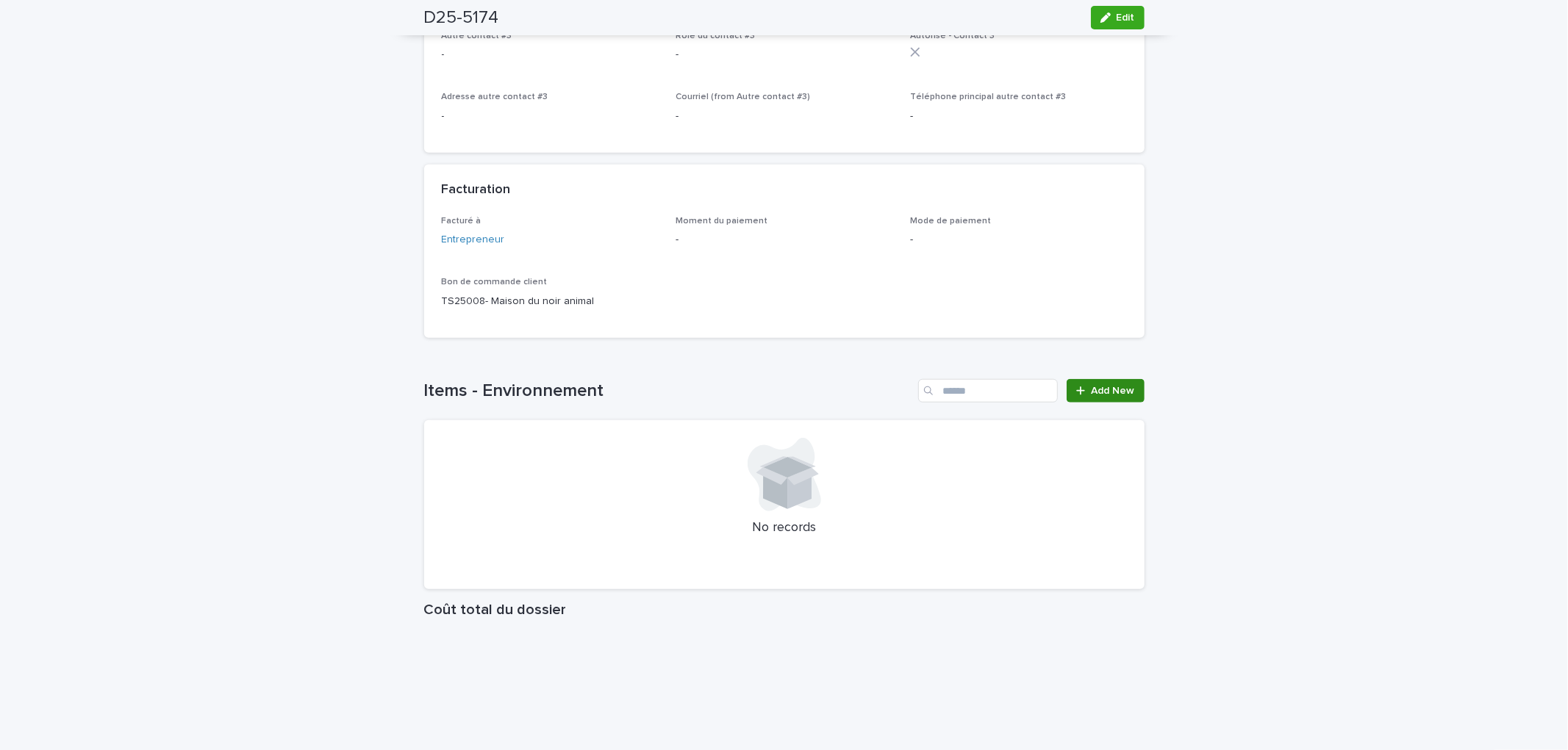
click at [1098, 386] on span "Add New" at bounding box center [1113, 391] width 44 height 11
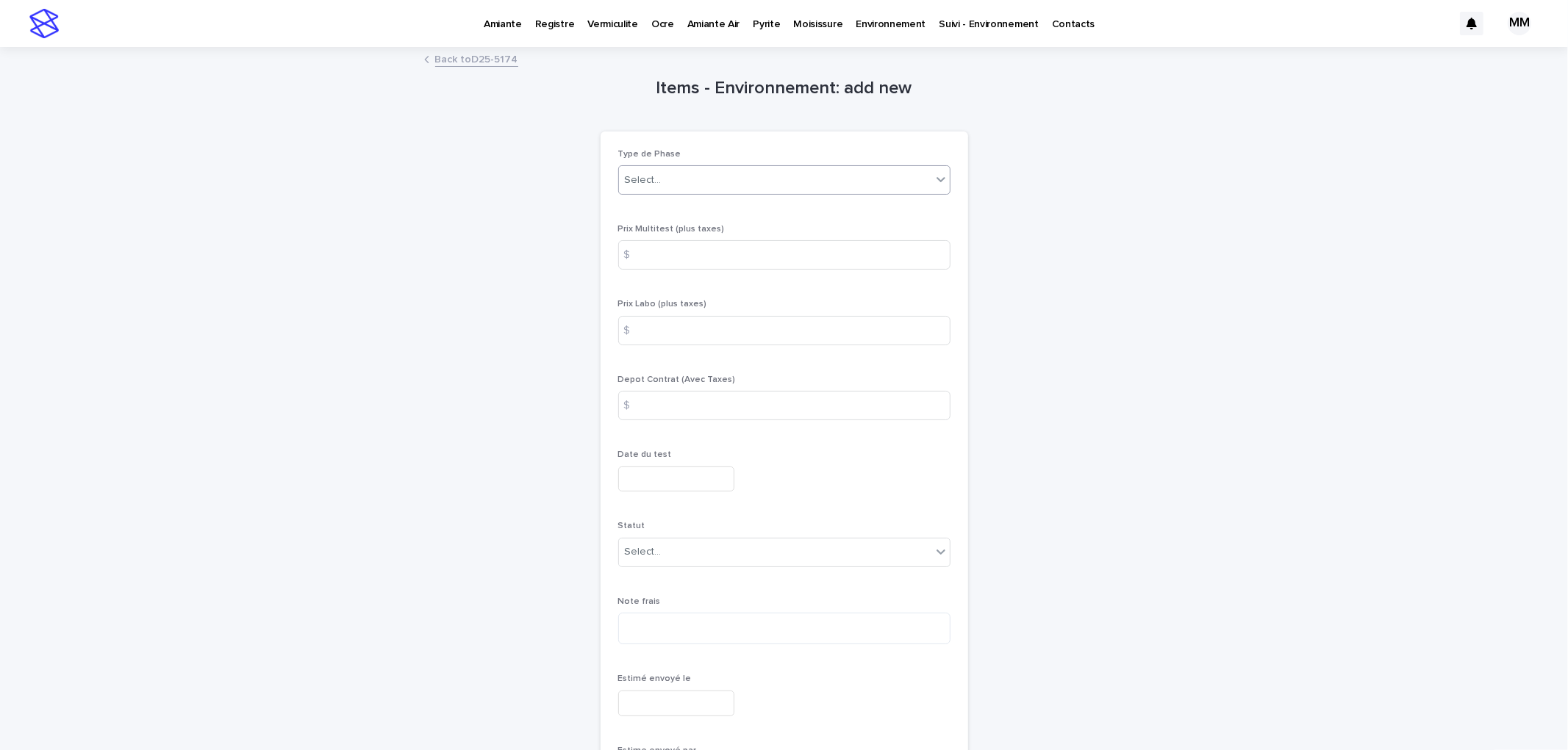
click at [660, 169] on div "Select..." at bounding box center [775, 180] width 313 height 24
click at [650, 247] on div "Geo" at bounding box center [777, 249] width 331 height 26
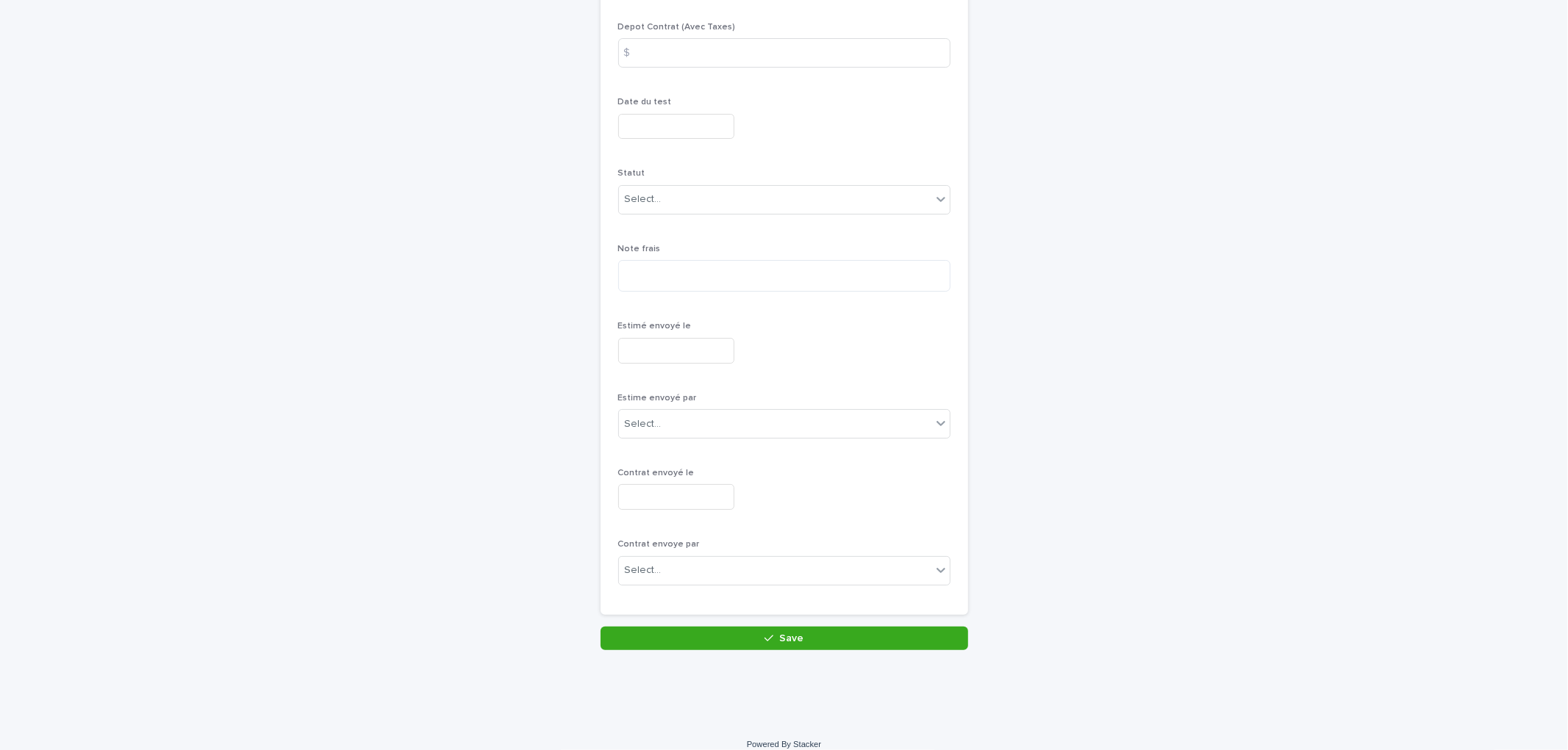
scroll to position [368, 0]
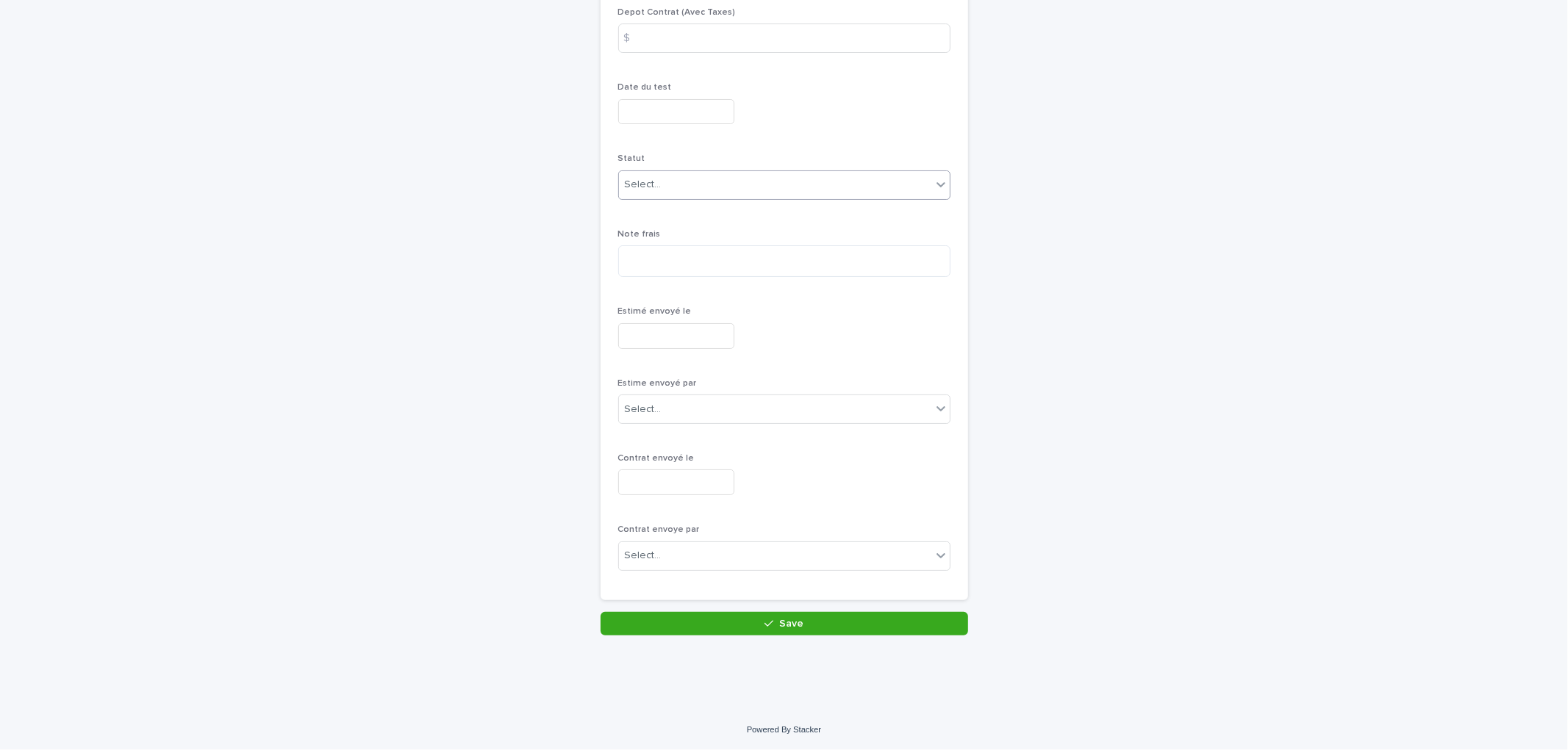
click at [700, 192] on div "Select..." at bounding box center [775, 184] width 313 height 24
click at [660, 211] on div "En cotation" at bounding box center [777, 212] width 331 height 26
click at [796, 624] on button "Save" at bounding box center [784, 624] width 367 height 23
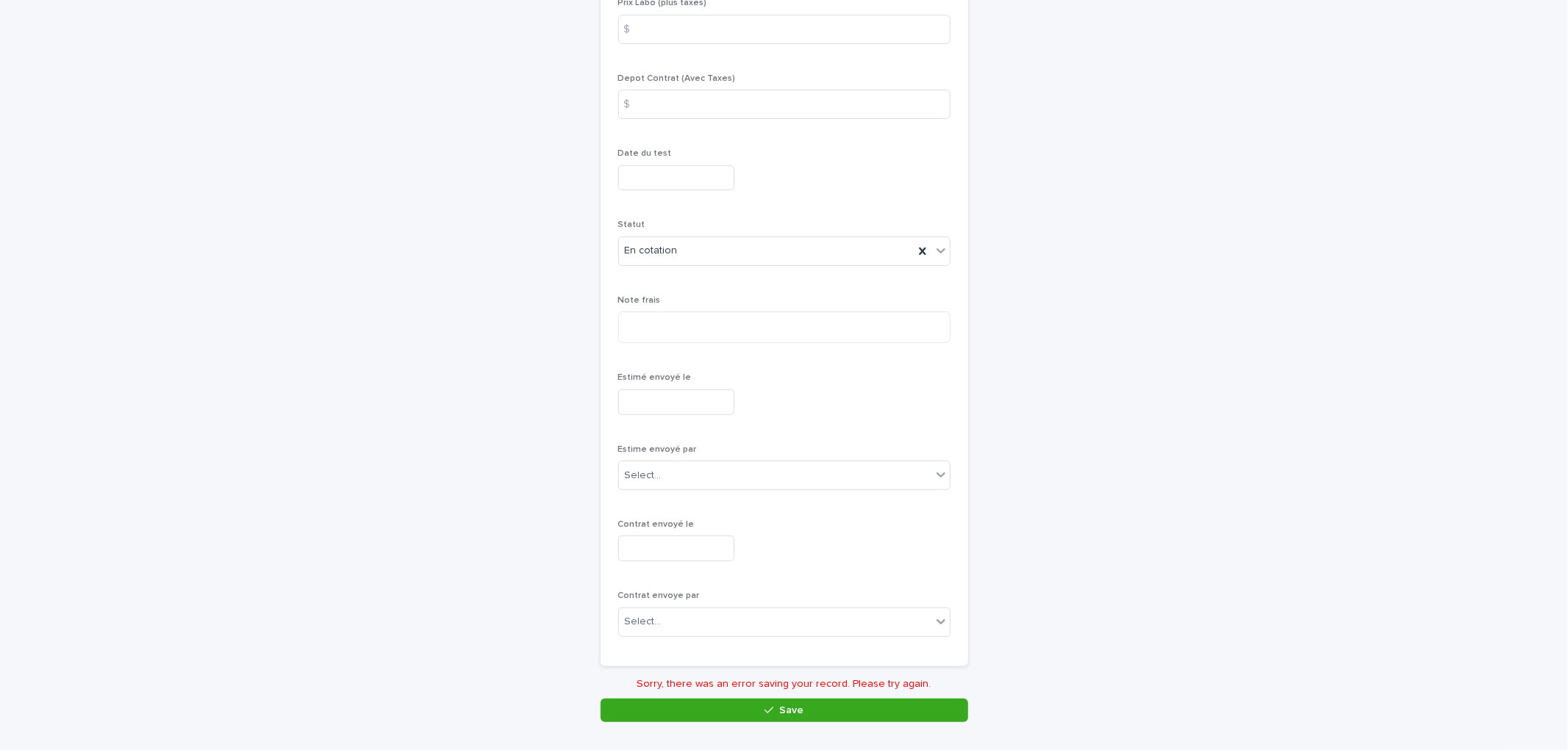
scroll to position [389, 0]
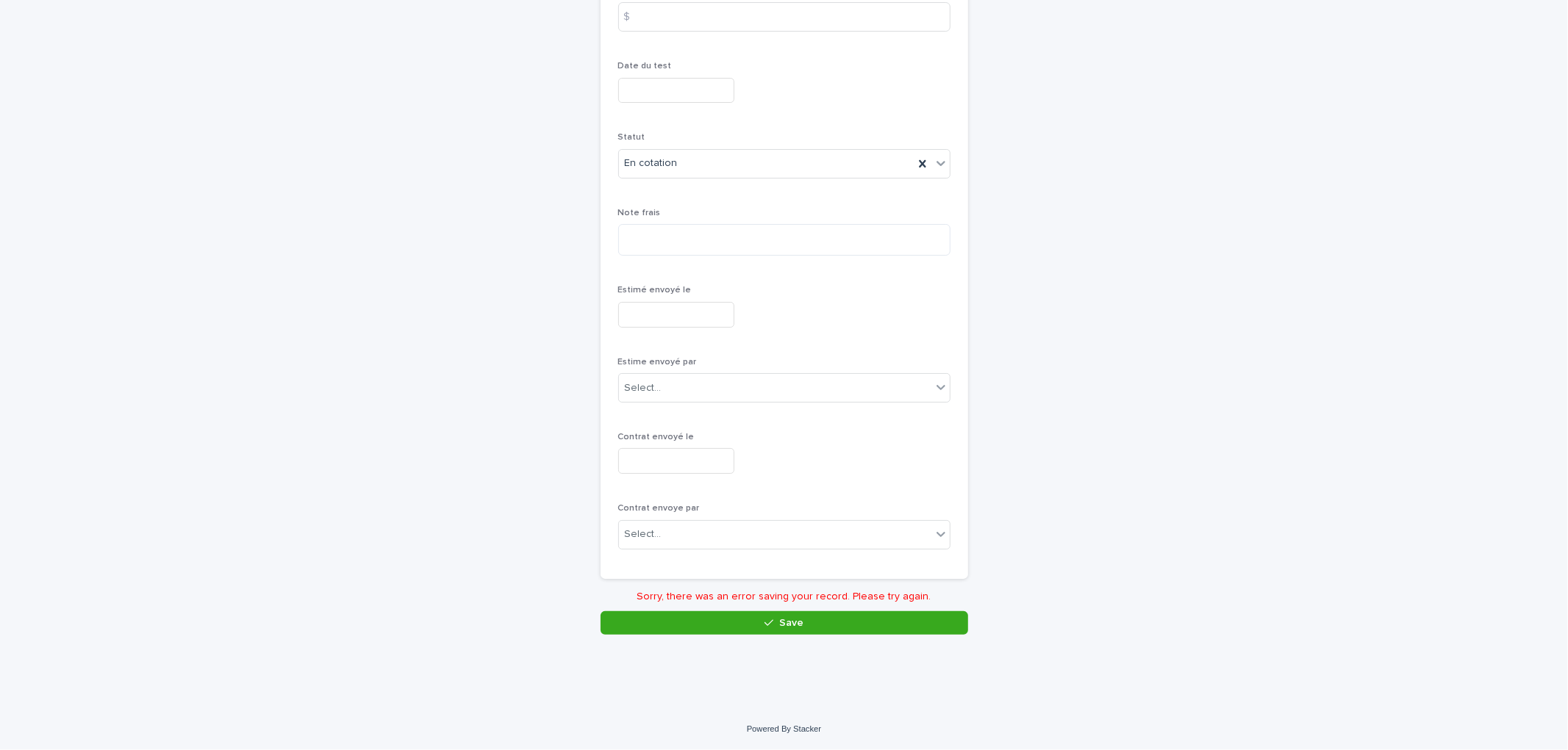
drag, startPoint x: 782, startPoint y: 619, endPoint x: 827, endPoint y: 526, distance: 103.3
click at [785, 618] on span "Save" at bounding box center [790, 624] width 24 height 11
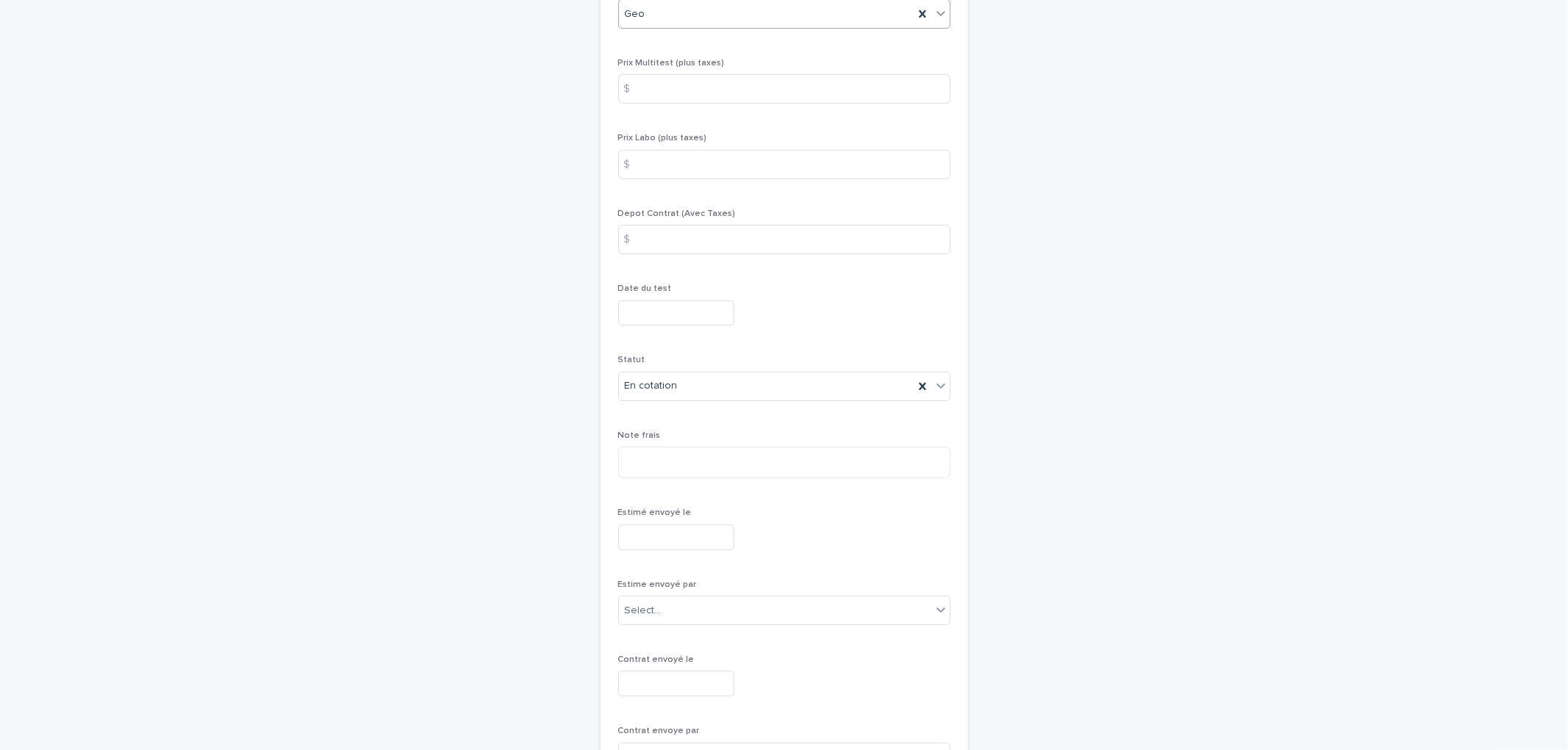
scroll to position [0, 0]
